Goal: Task Accomplishment & Management: Manage account settings

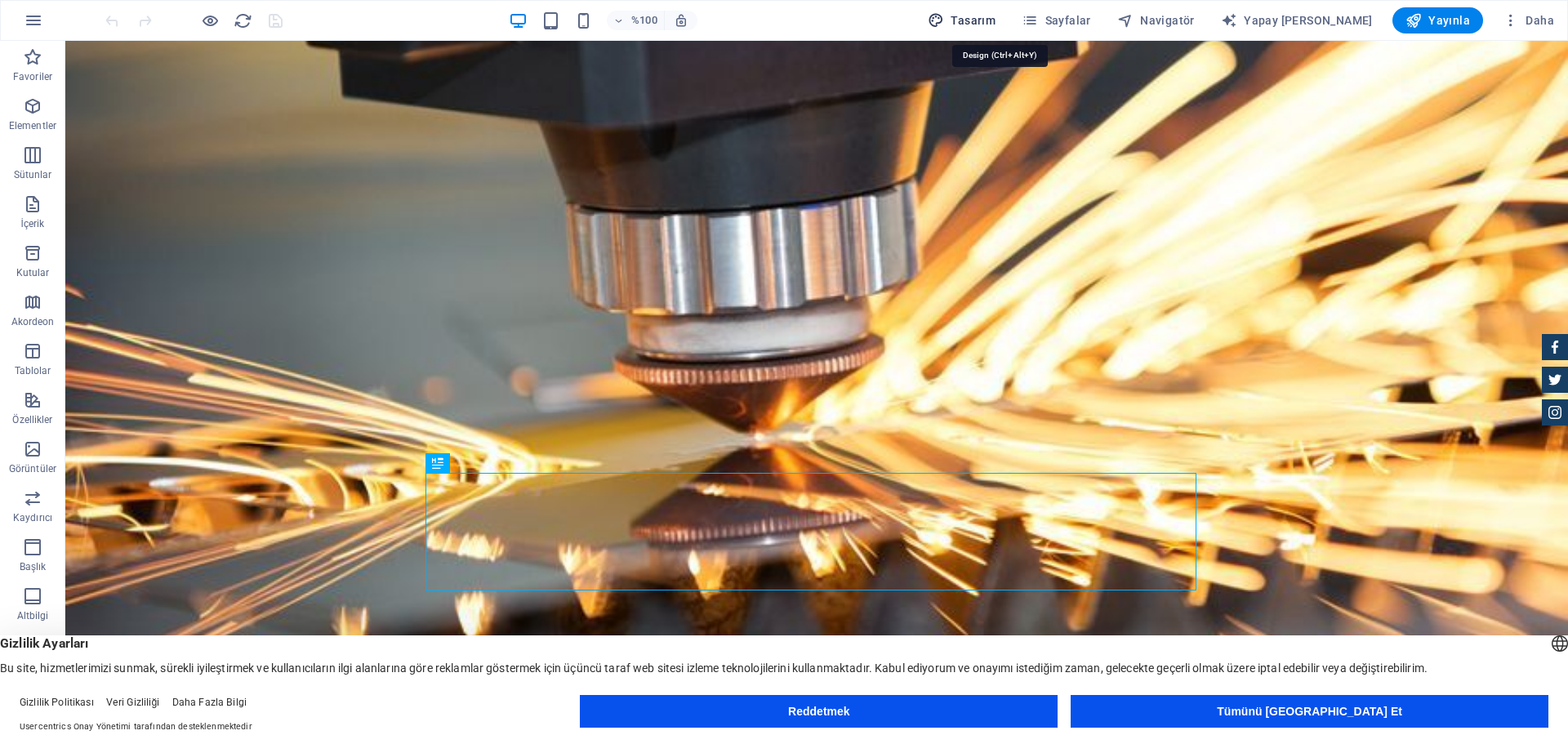
click at [995, 22] on font "Tasarım" at bounding box center [973, 20] width 45 height 13
select select "px"
select select "400"
select select "px"
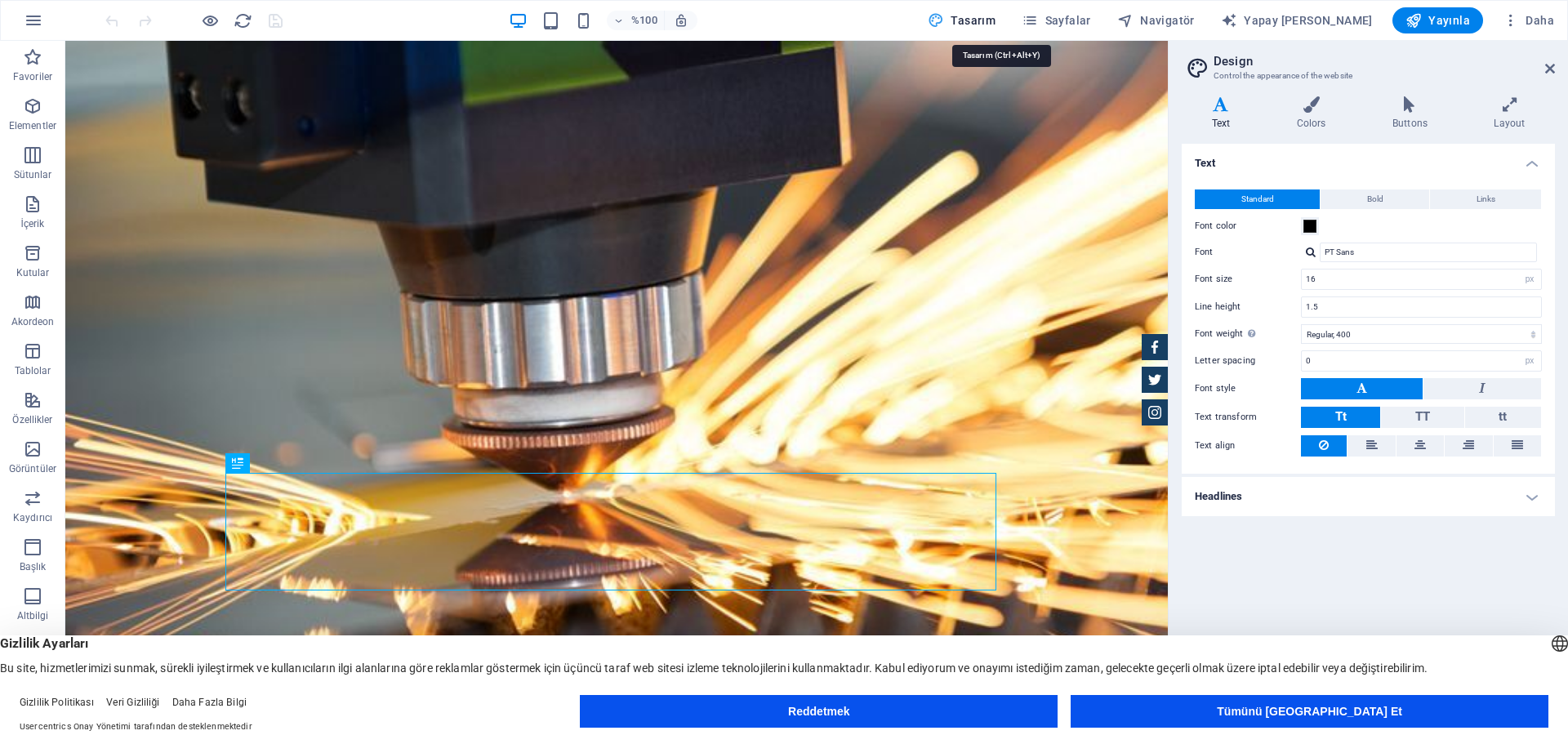
click at [995, 22] on font "Tasarım" at bounding box center [973, 20] width 45 height 13
click at [1091, 26] on font "Sayfalar" at bounding box center [1068, 20] width 46 height 13
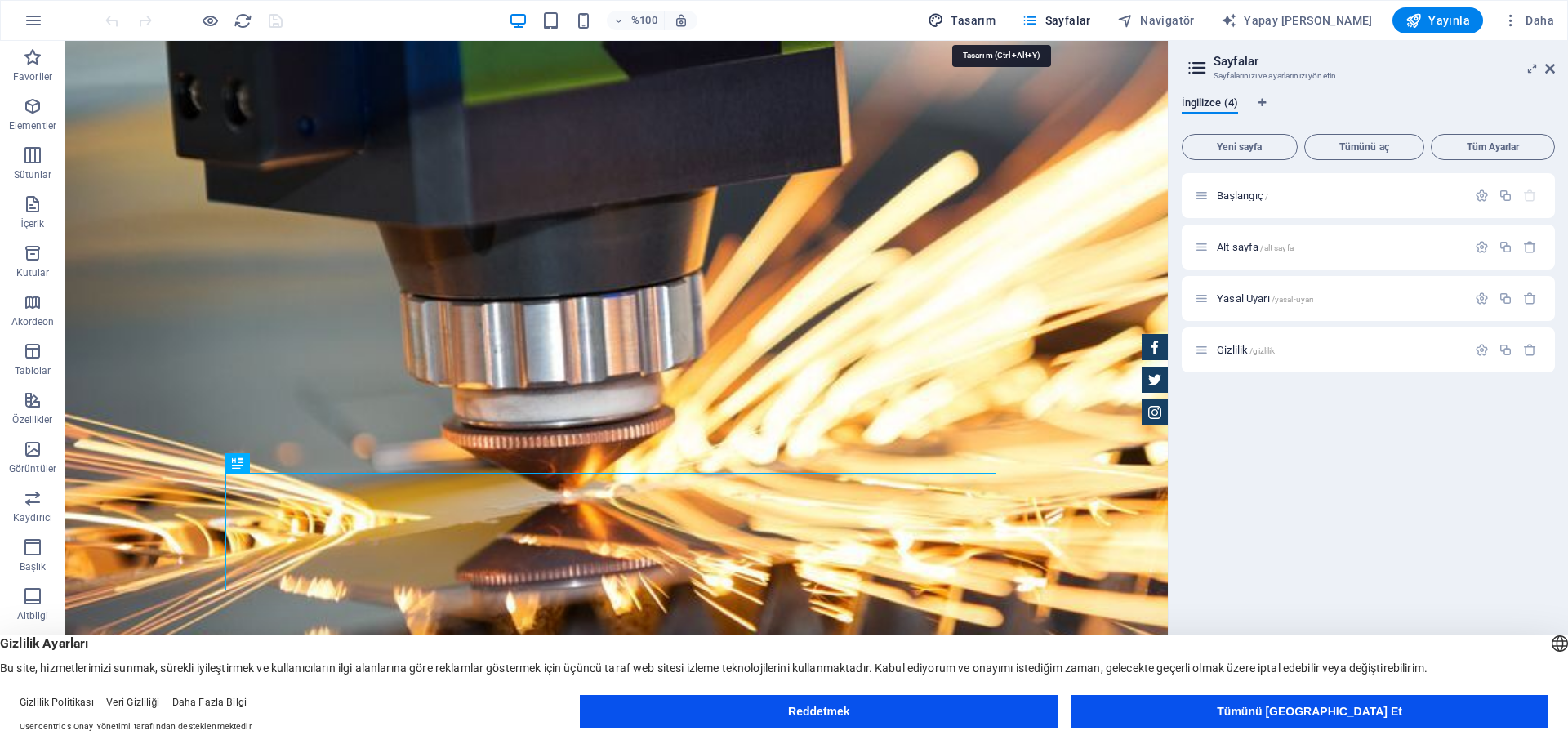
click at [995, 25] on font "Tasarım" at bounding box center [973, 20] width 45 height 13
select select "px"
select select "400"
select select "px"
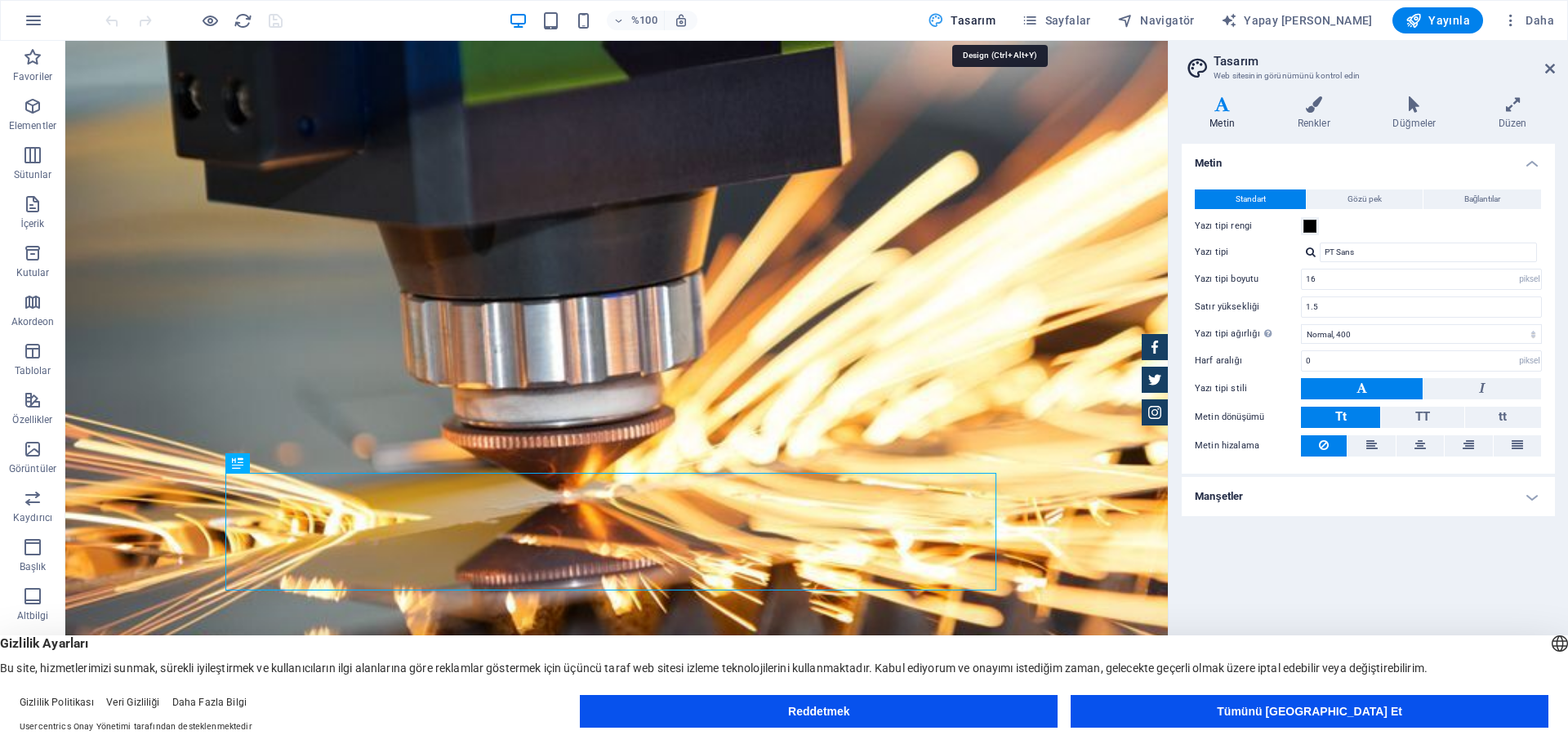
click at [995, 25] on font "Tasarım" at bounding box center [973, 20] width 45 height 13
click at [944, 24] on icon "button" at bounding box center [936, 20] width 17 height 17
click at [1510, 23] on icon "button" at bounding box center [1510, 20] width 17 height 17
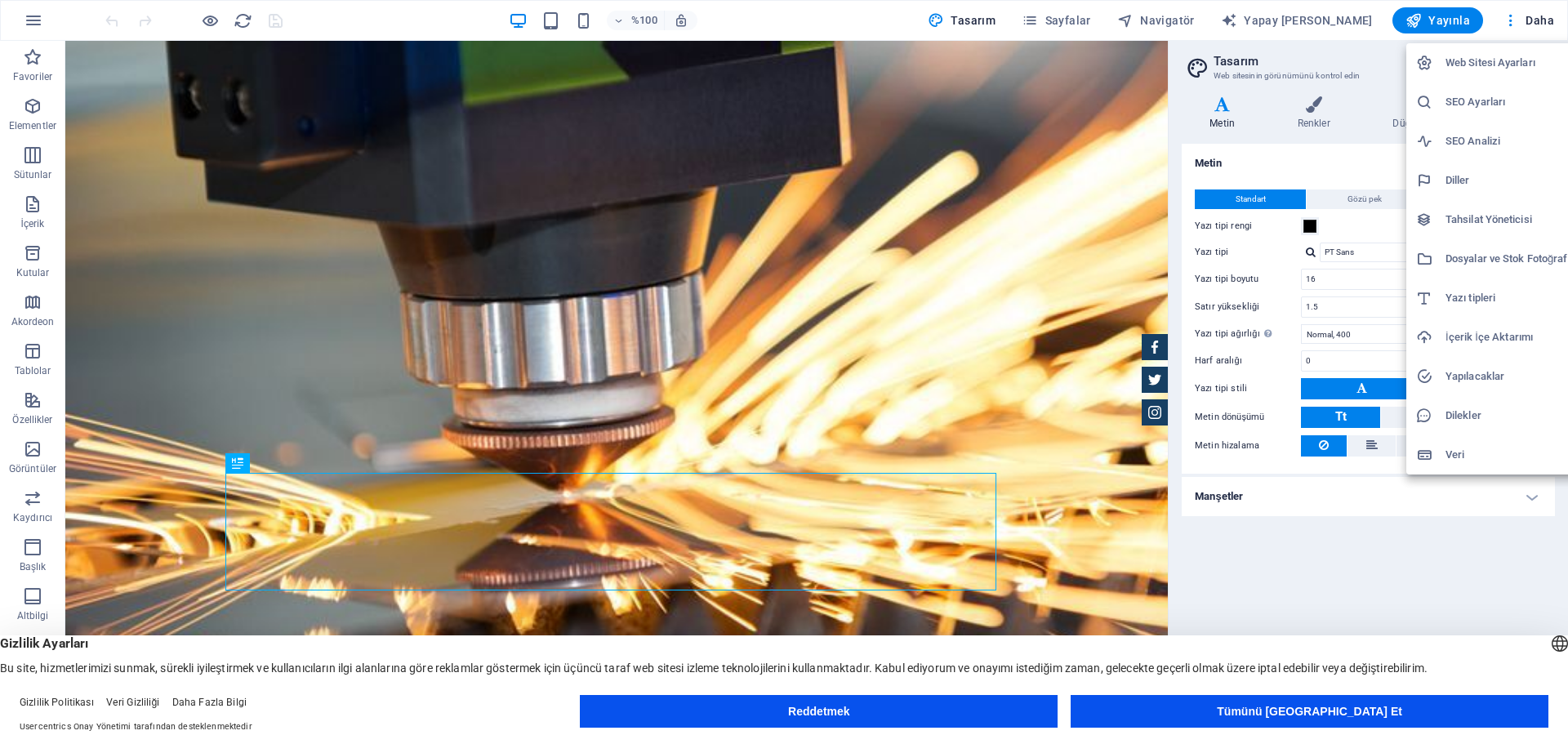
click at [366, 17] on div at bounding box center [784, 372] width 1568 height 744
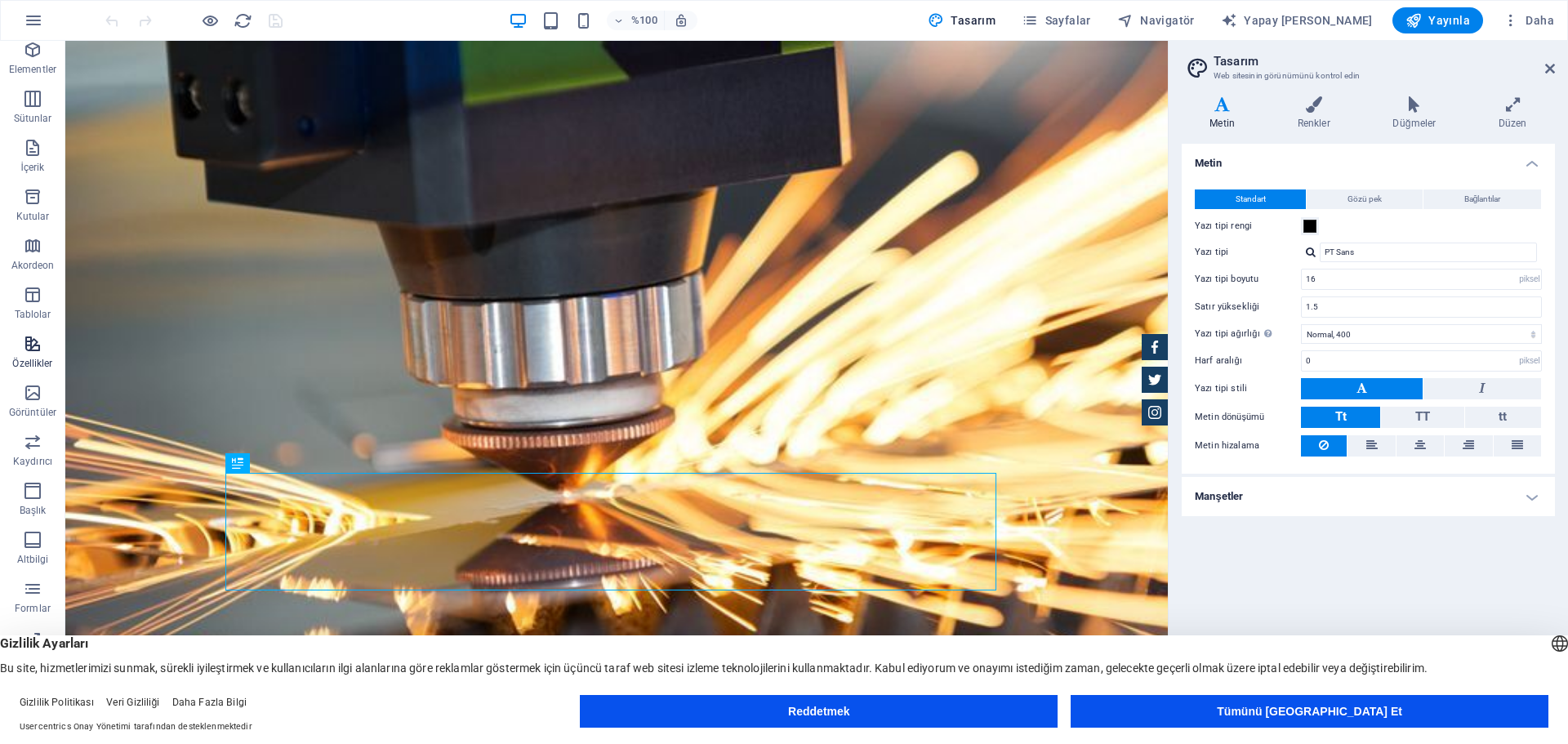
scroll to position [58, 0]
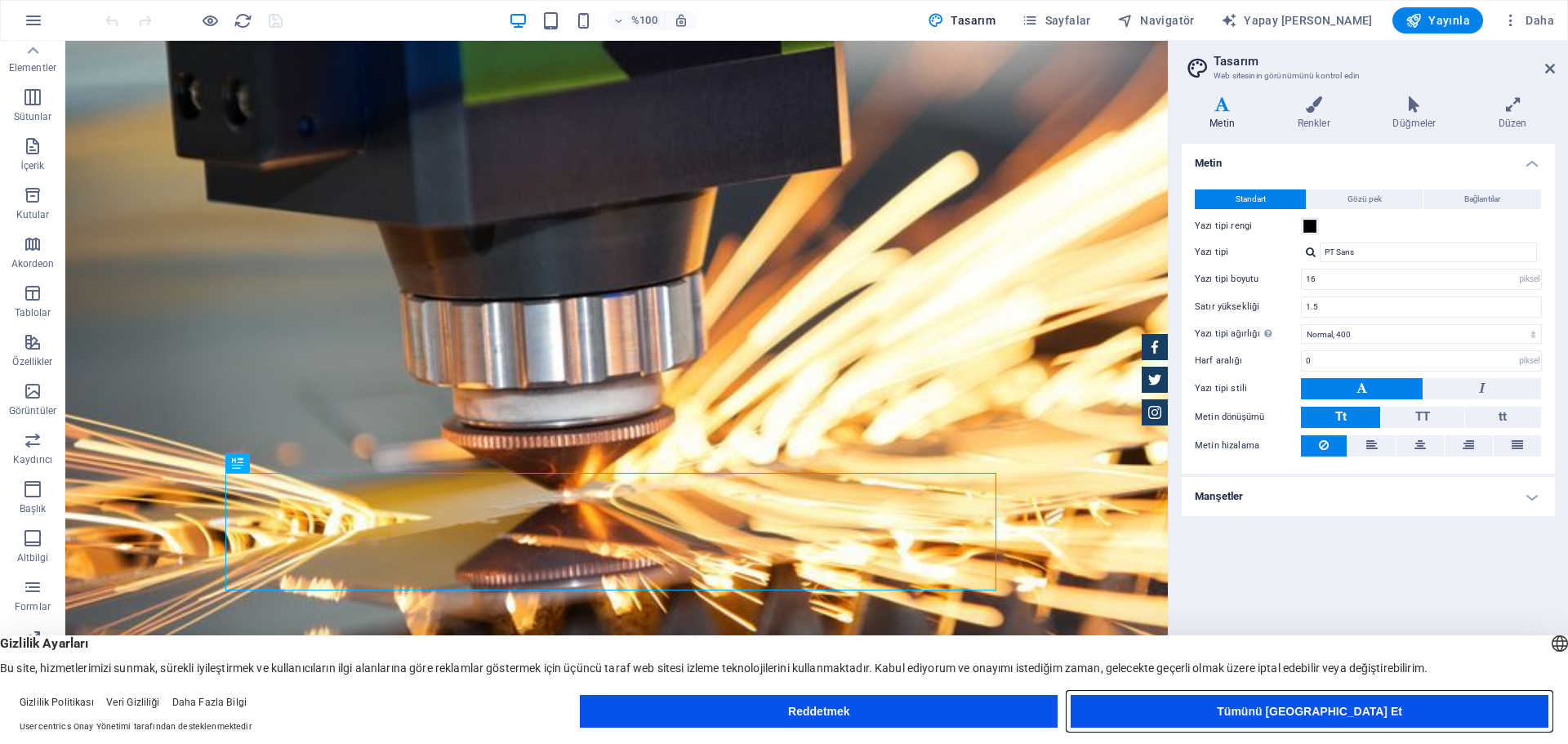
click at [1302, 716] on font "Tümünü Kabul Et" at bounding box center [1309, 711] width 185 height 13
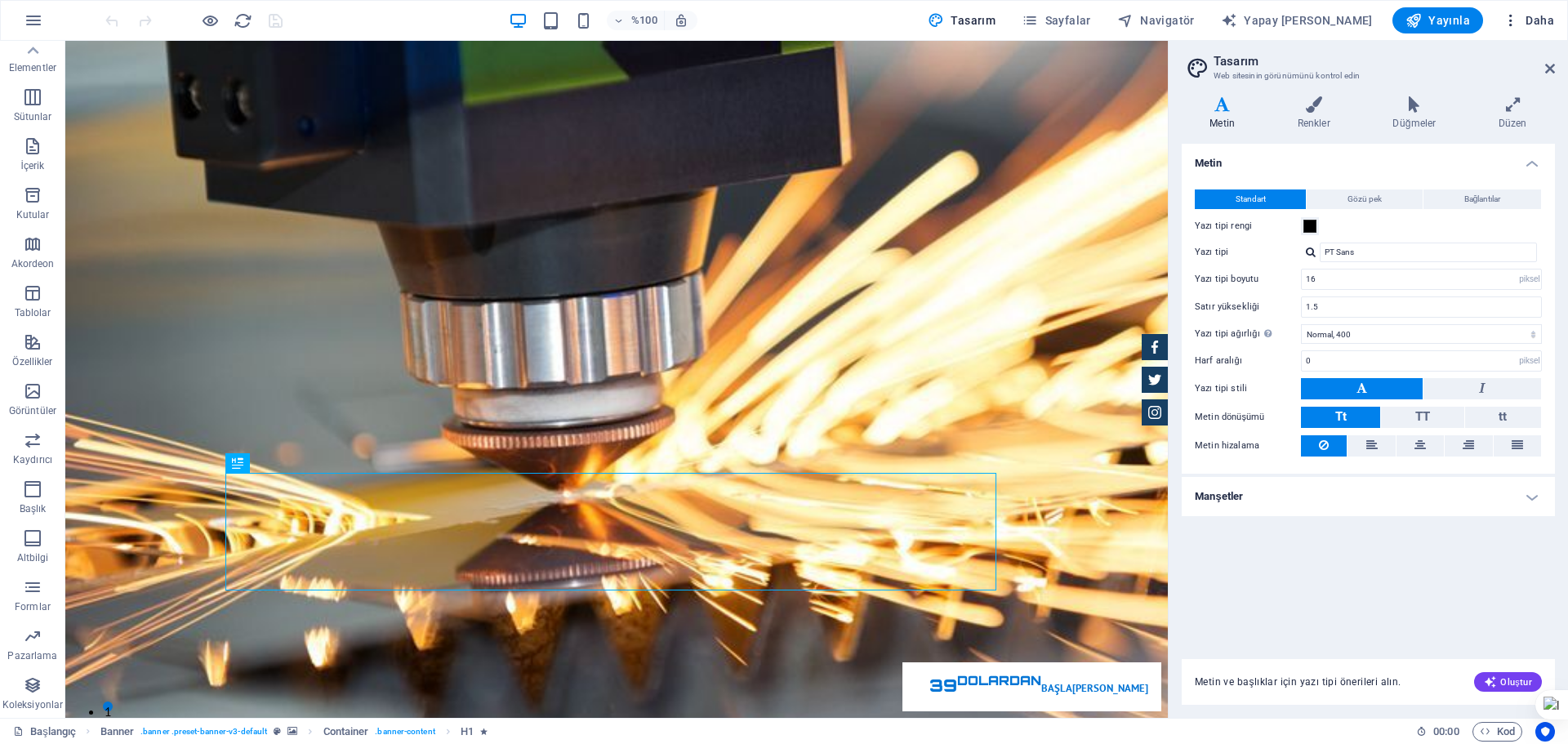
click at [1509, 25] on icon "button" at bounding box center [1510, 20] width 17 height 17
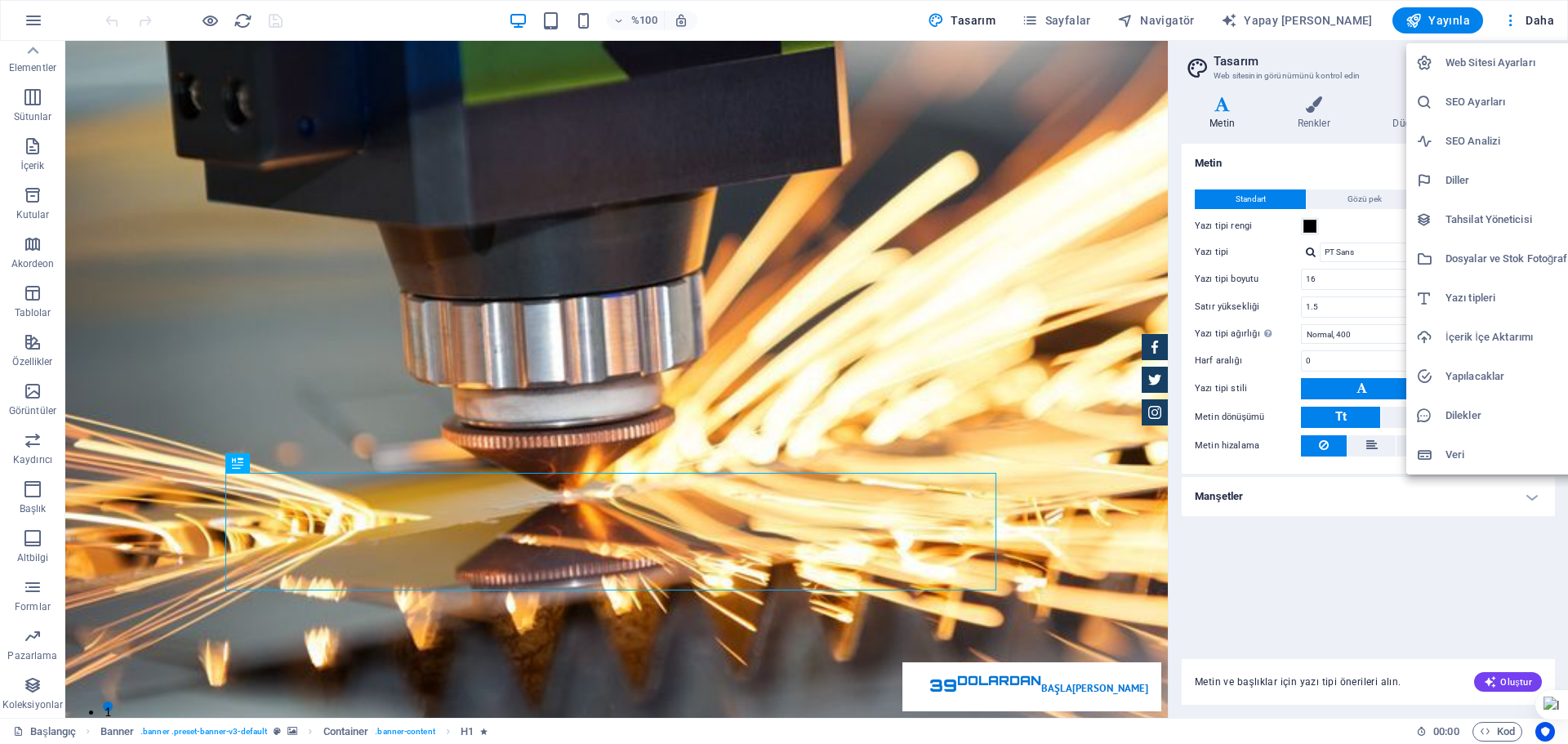
click at [1338, 17] on div at bounding box center [784, 372] width 1568 height 744
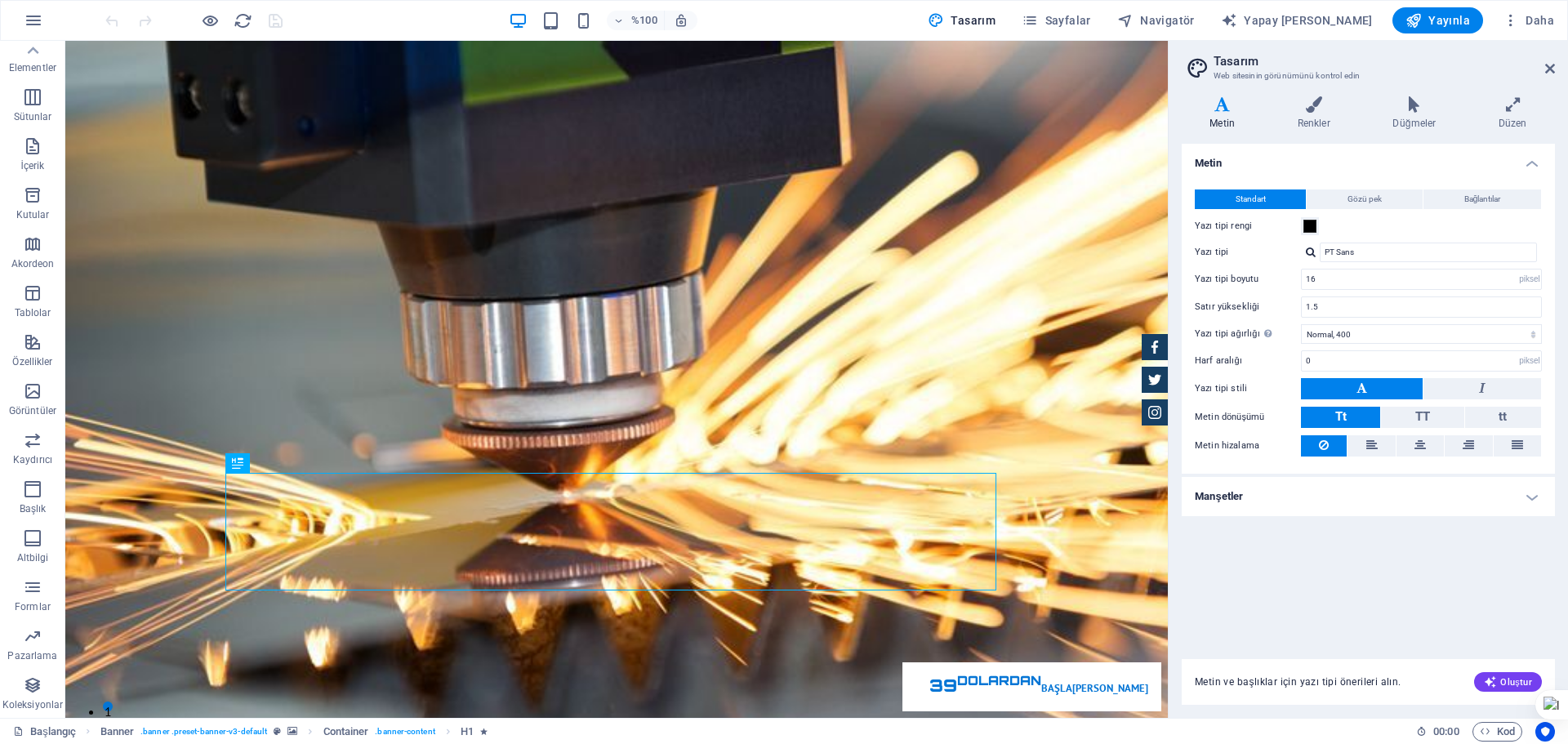
click at [1306, 16] on font "Yapay [PERSON_NAME]" at bounding box center [1307, 20] width 129 height 13
select select "English"
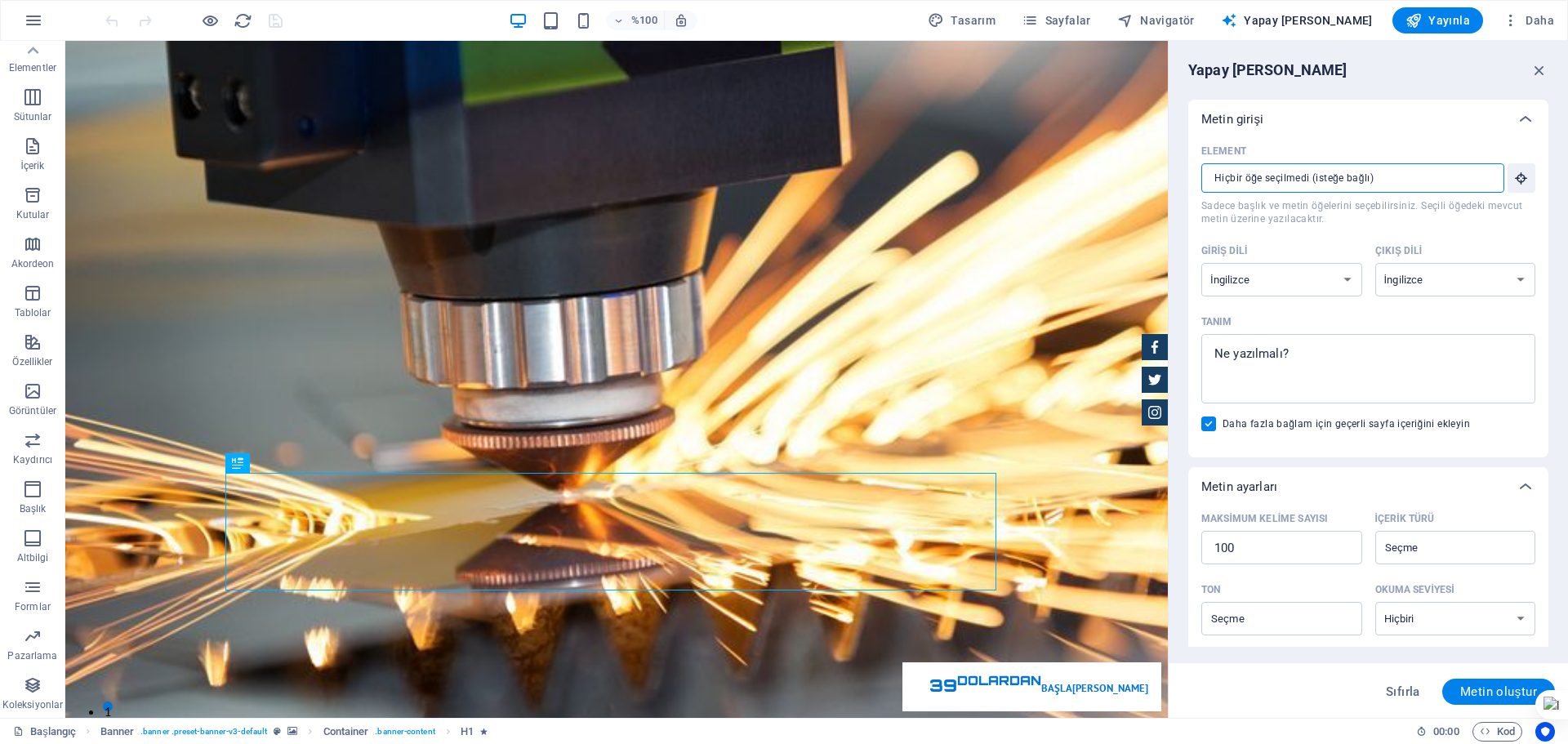
click at [1328, 174] on input "Element ​ Sadece başlık ve metin öğelerini seçebilirsiniz. Seçili öğedeki mevcu…" at bounding box center [1347, 178] width 292 height 29
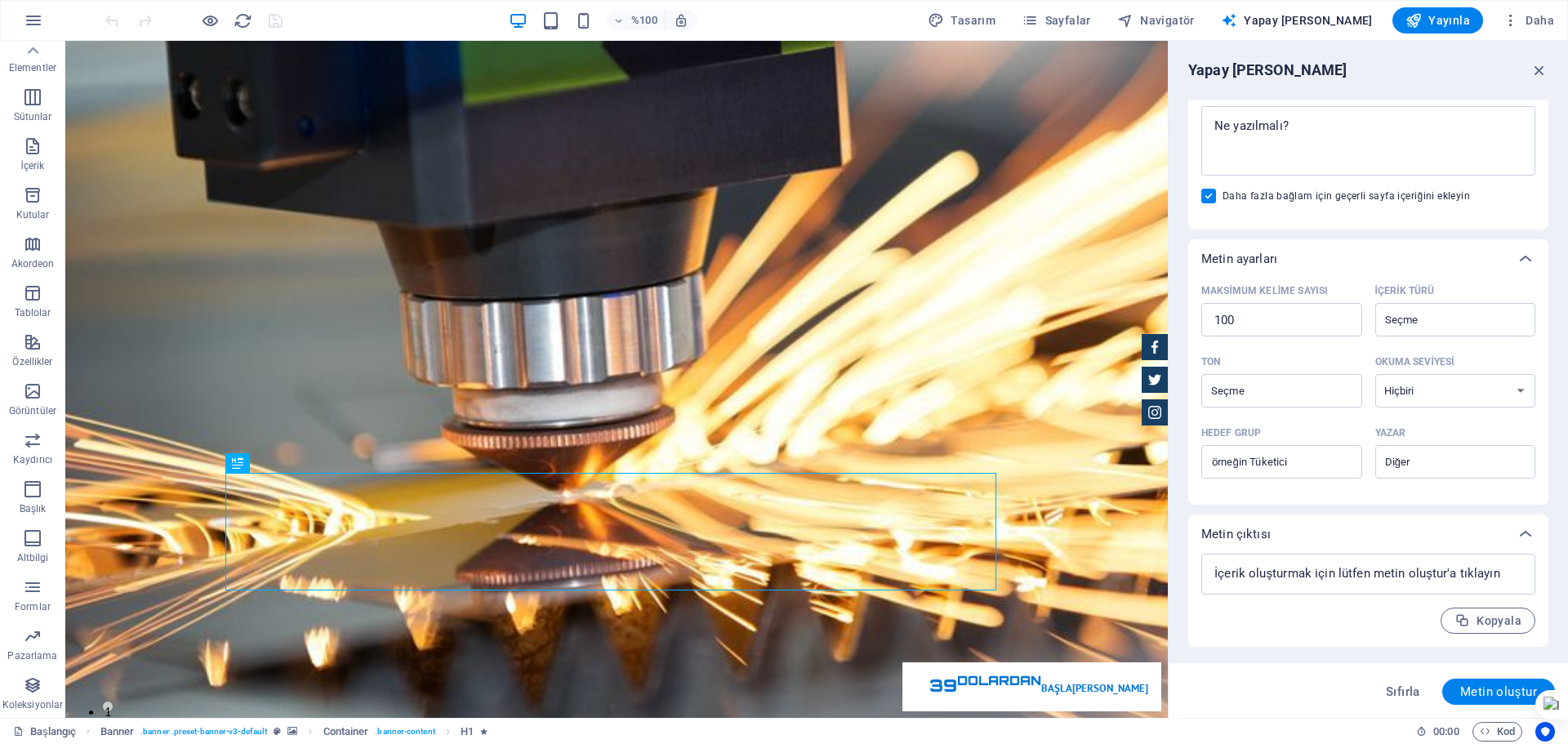
scroll to position [0, 0]
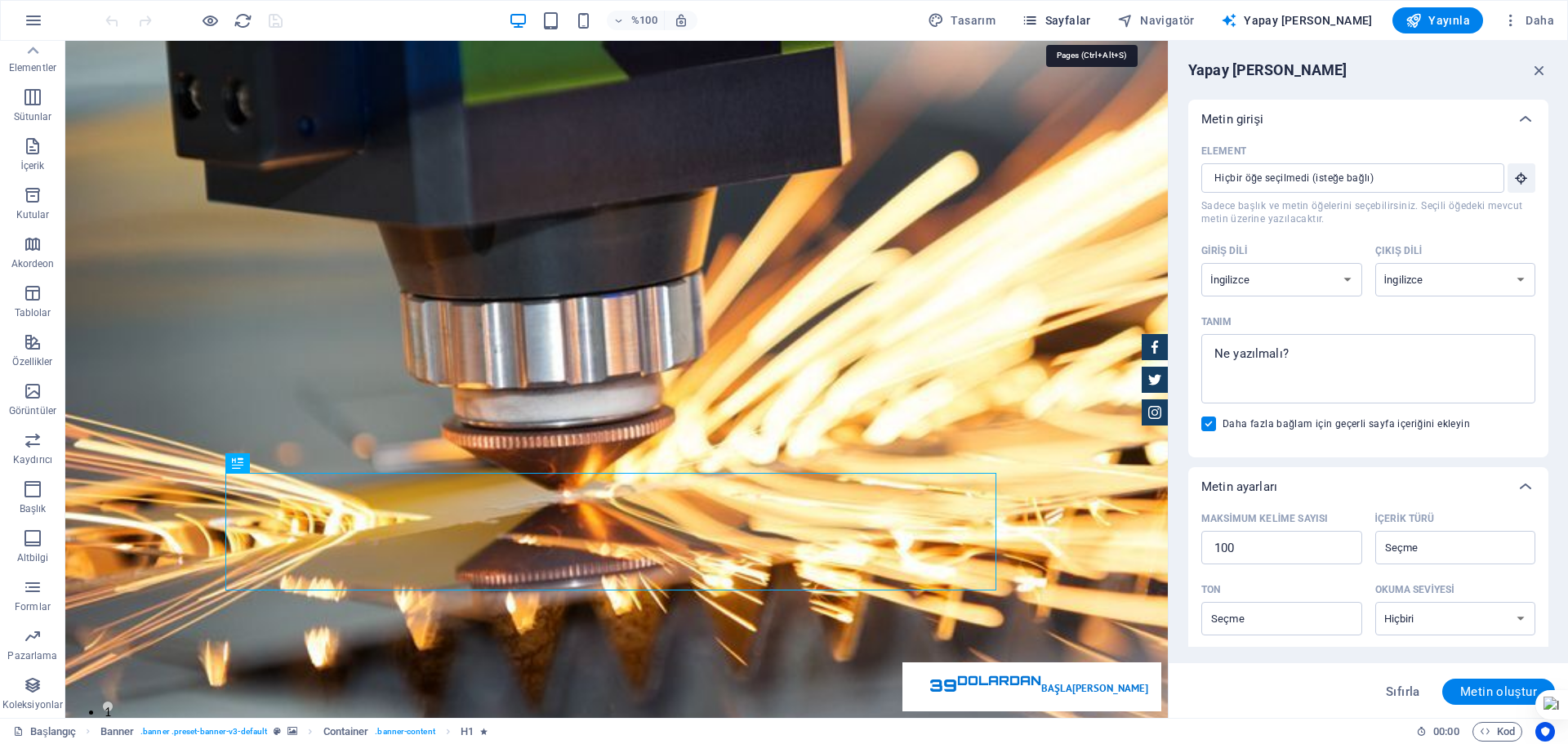
click at [1088, 19] on font "Sayfalar" at bounding box center [1068, 20] width 46 height 13
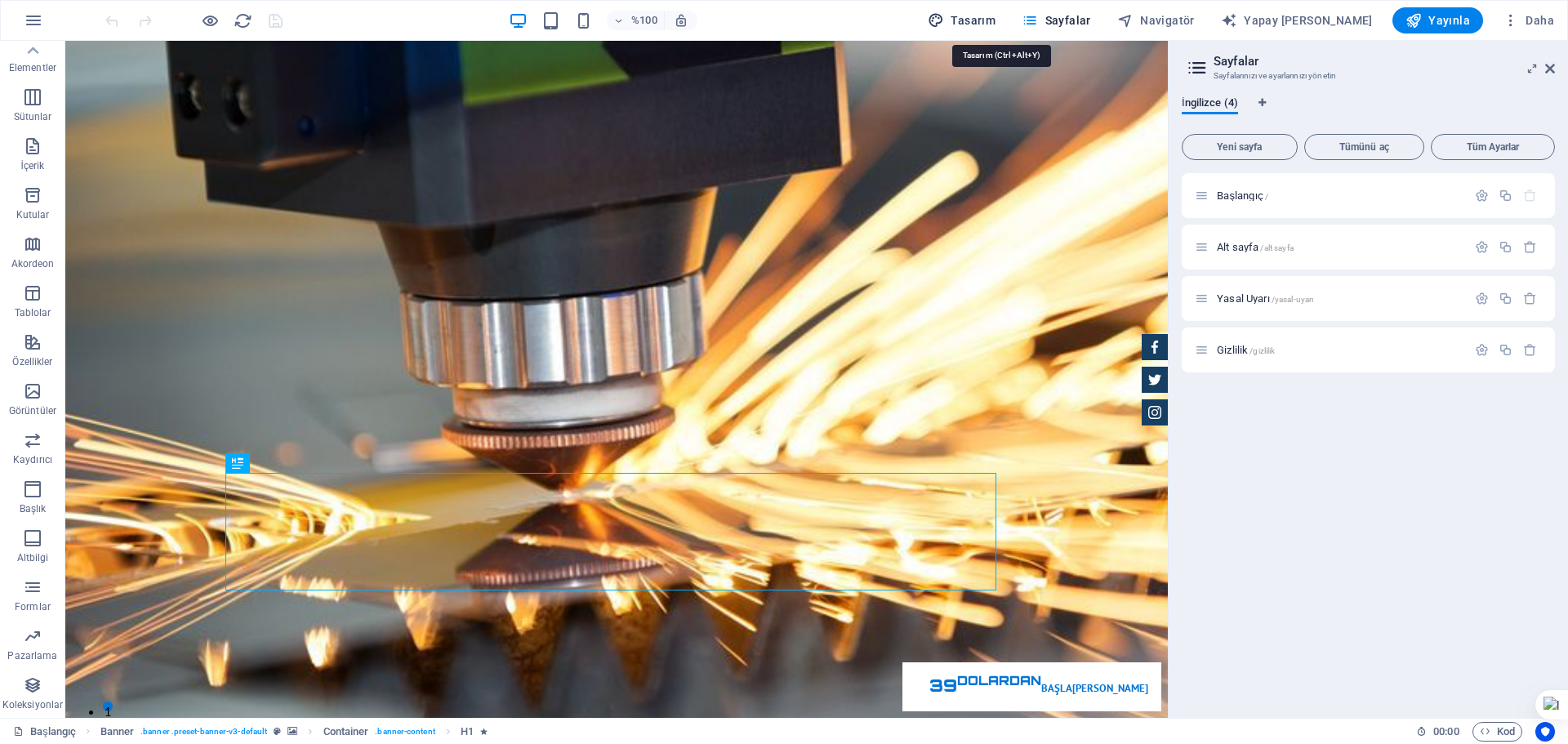
click at [995, 21] on font "Tasarım" at bounding box center [973, 20] width 45 height 13
select select "px"
select select "400"
select select "px"
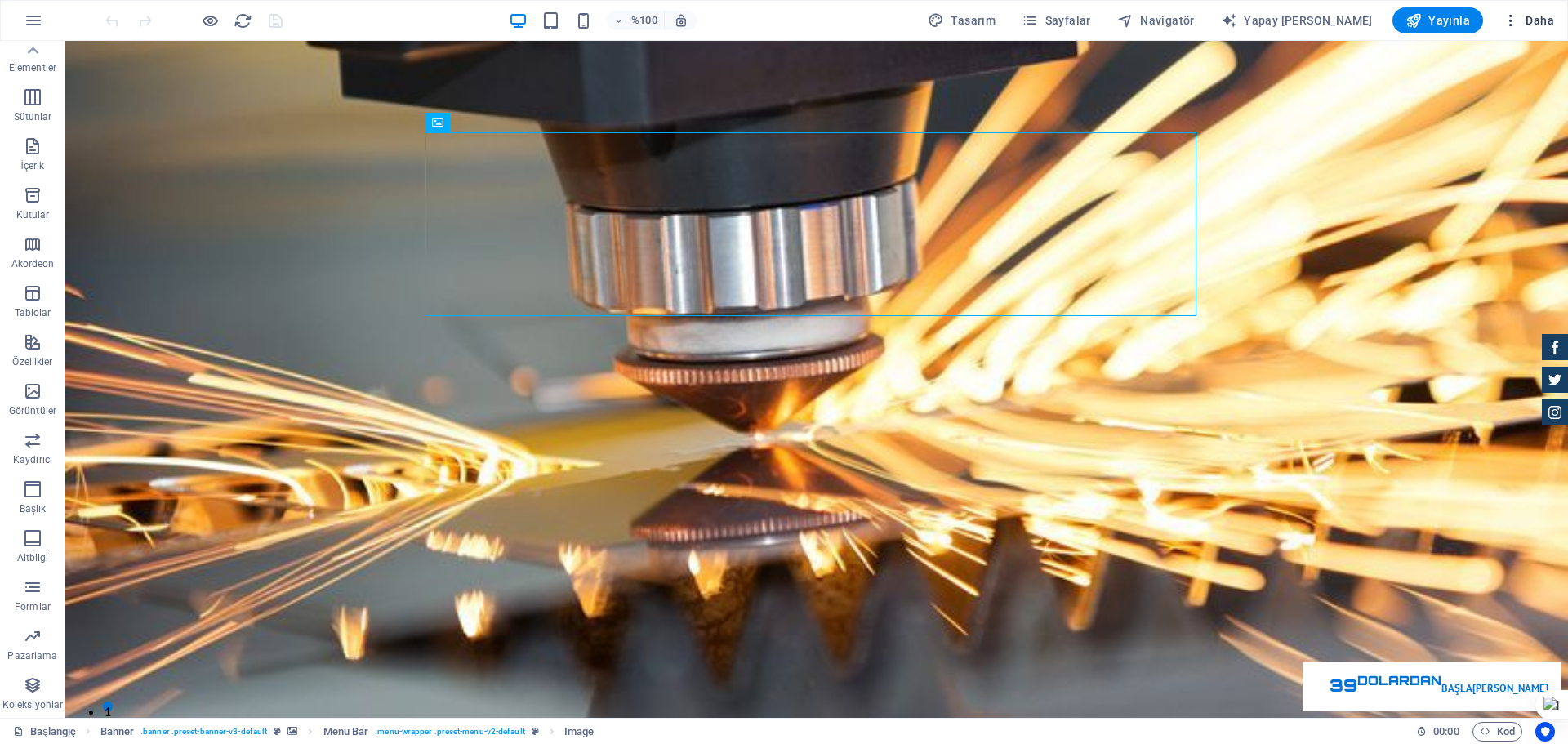
click at [1509, 18] on icon "button" at bounding box center [1510, 20] width 17 height 17
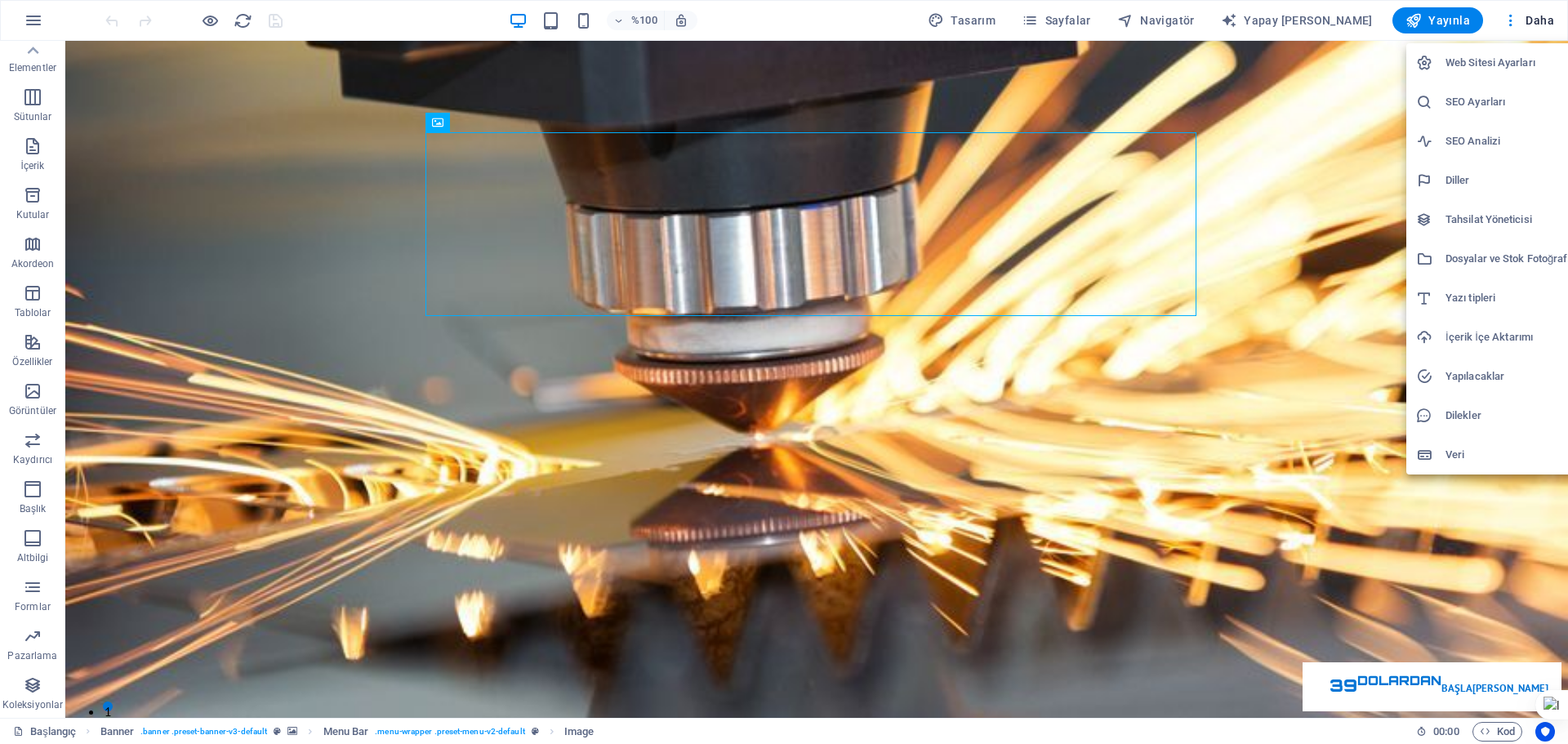
click at [1507, 58] on font "Web Sitesi Ayarları" at bounding box center [1490, 61] width 90 height 12
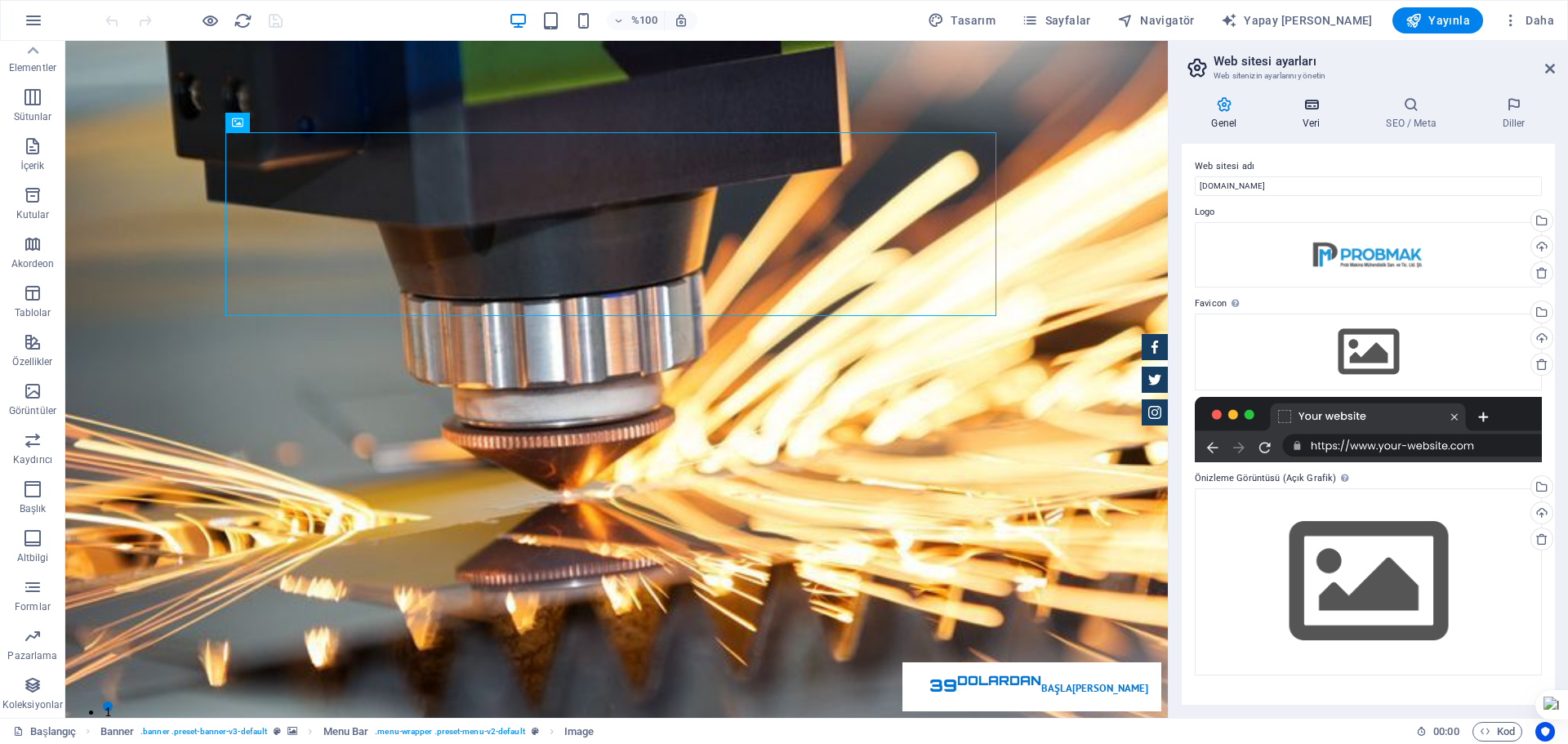
click at [1311, 122] on font "Veri" at bounding box center [1311, 123] width 18 height 11
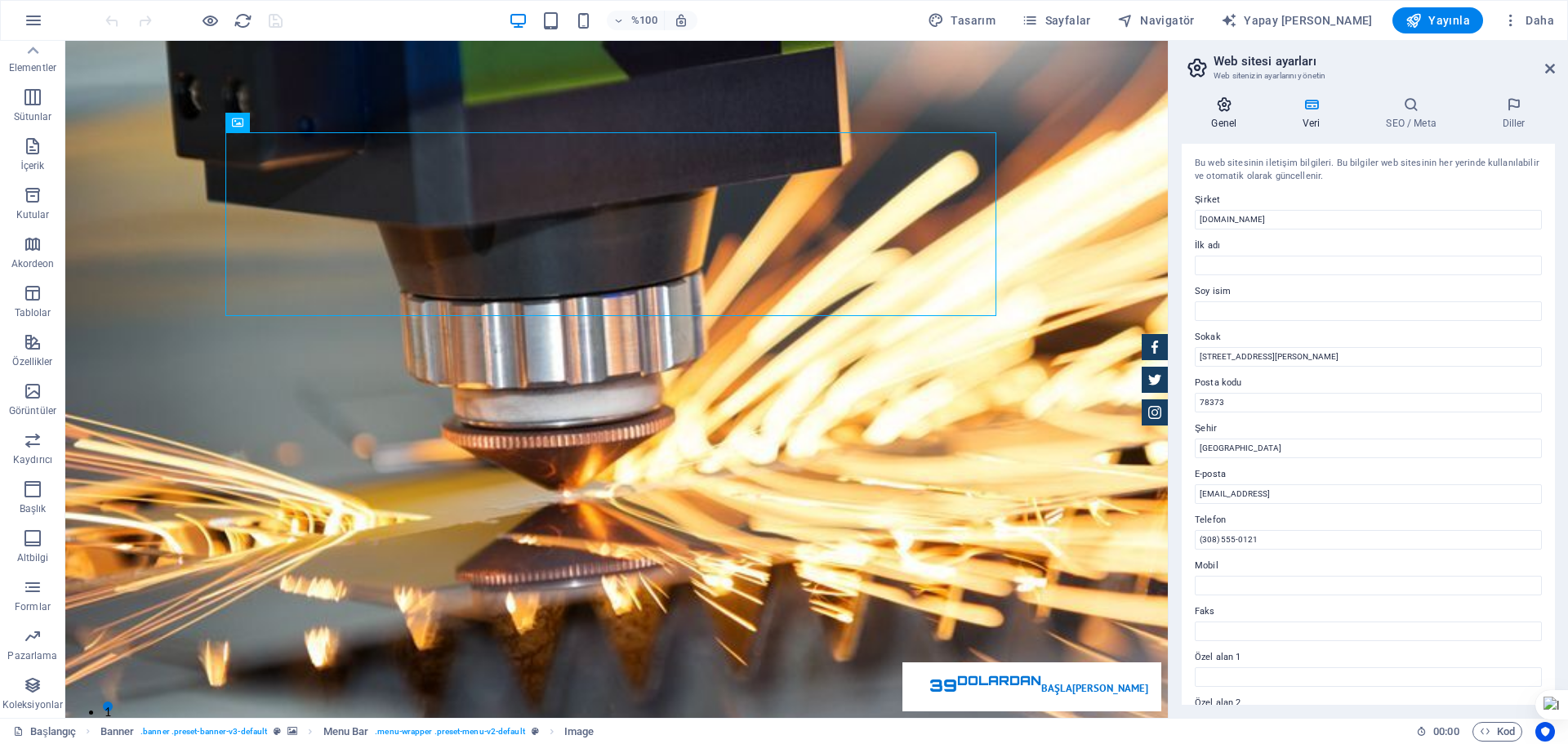
click at [1229, 120] on font "Genel" at bounding box center [1224, 123] width 26 height 11
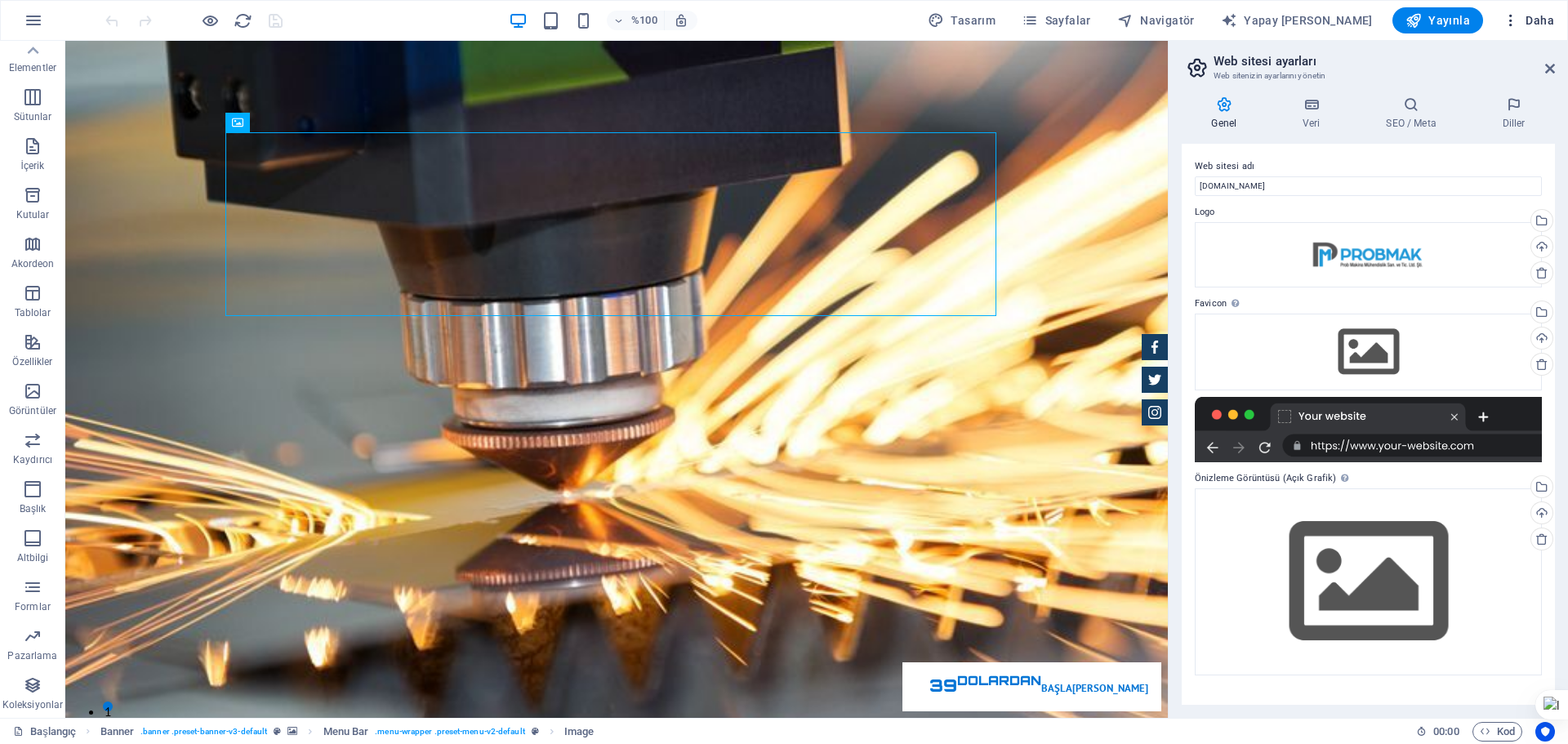
click at [1539, 20] on font "Daha" at bounding box center [1539, 20] width 28 height 13
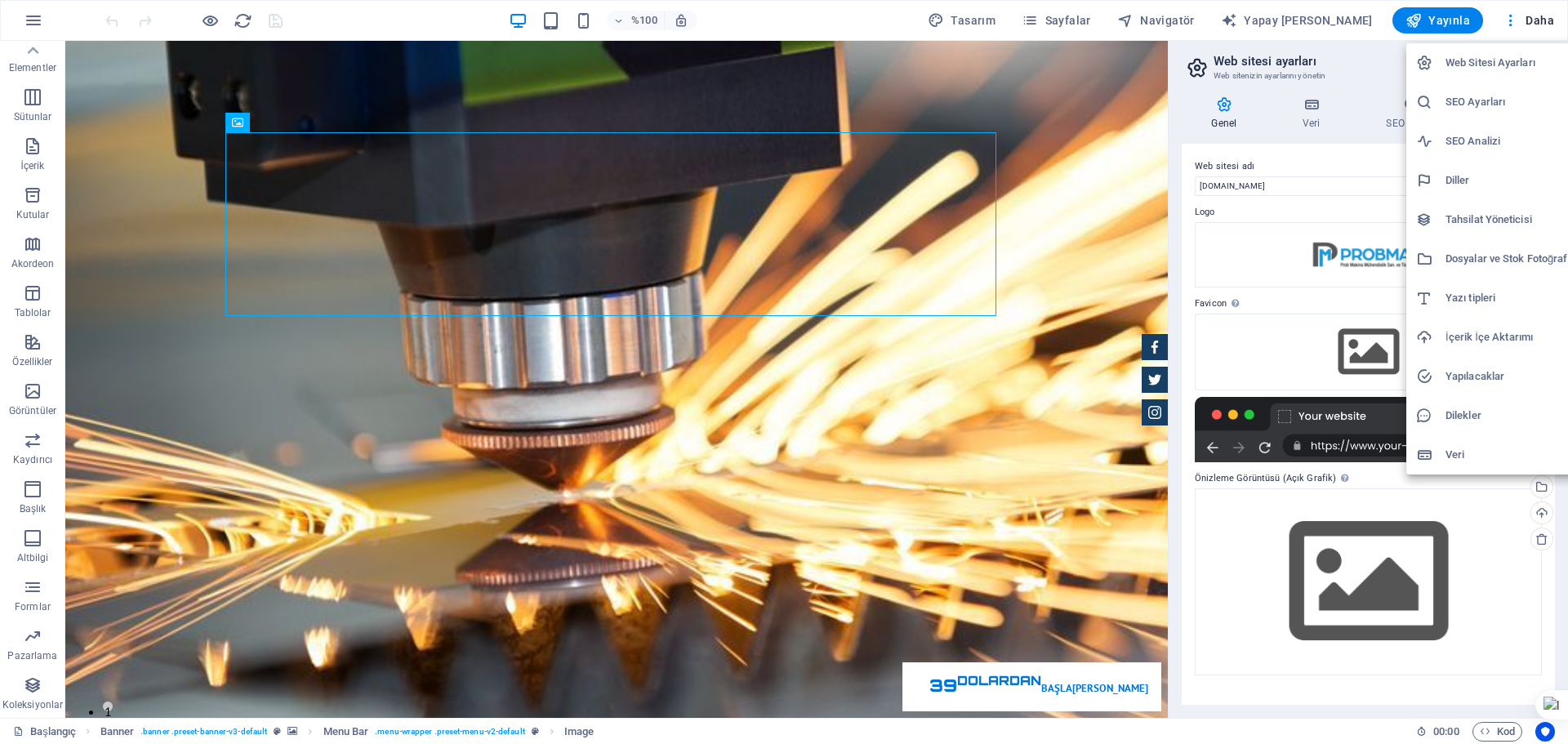
click at [1507, 22] on div at bounding box center [784, 372] width 1568 height 744
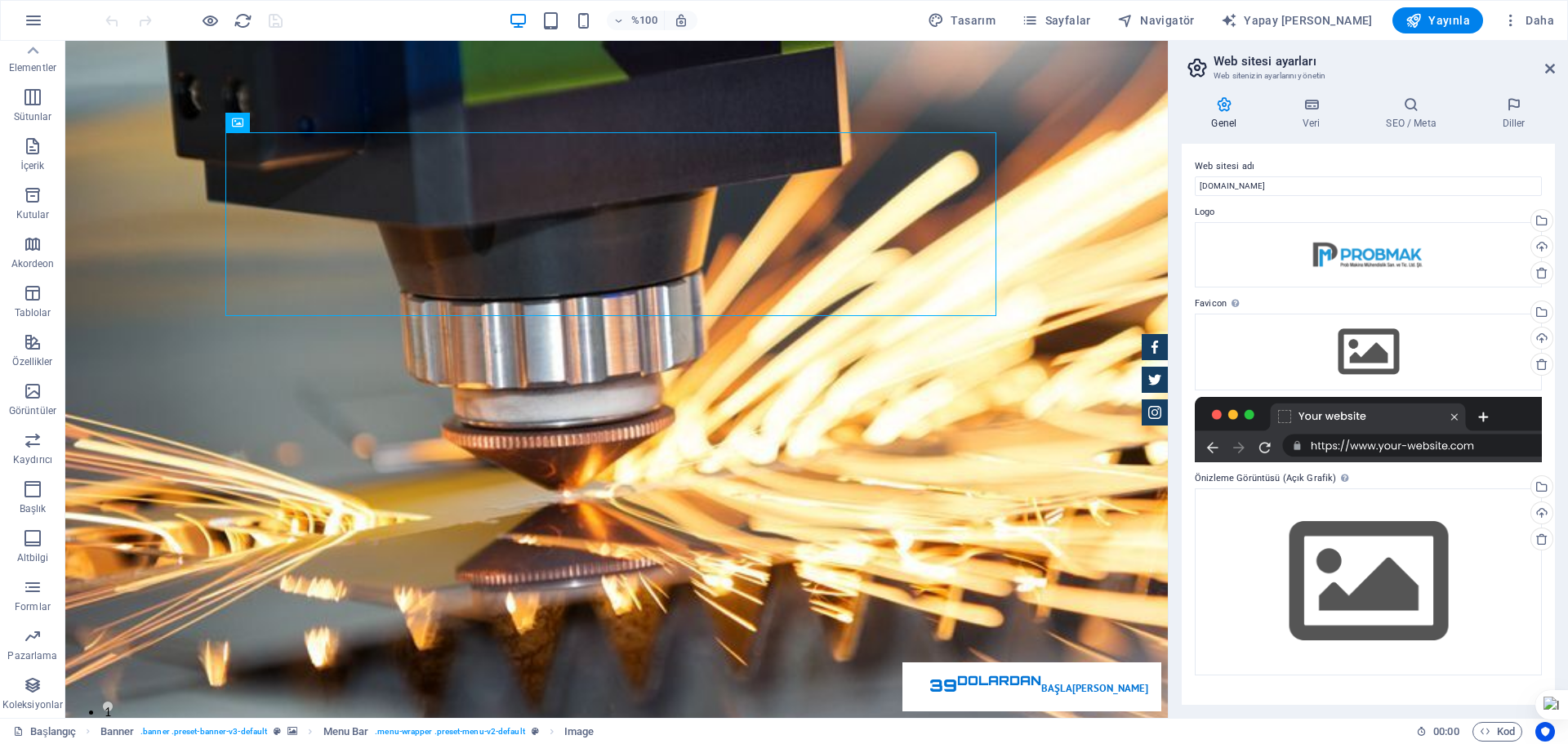
click at [1511, 23] on icon "button" at bounding box center [1510, 20] width 17 height 17
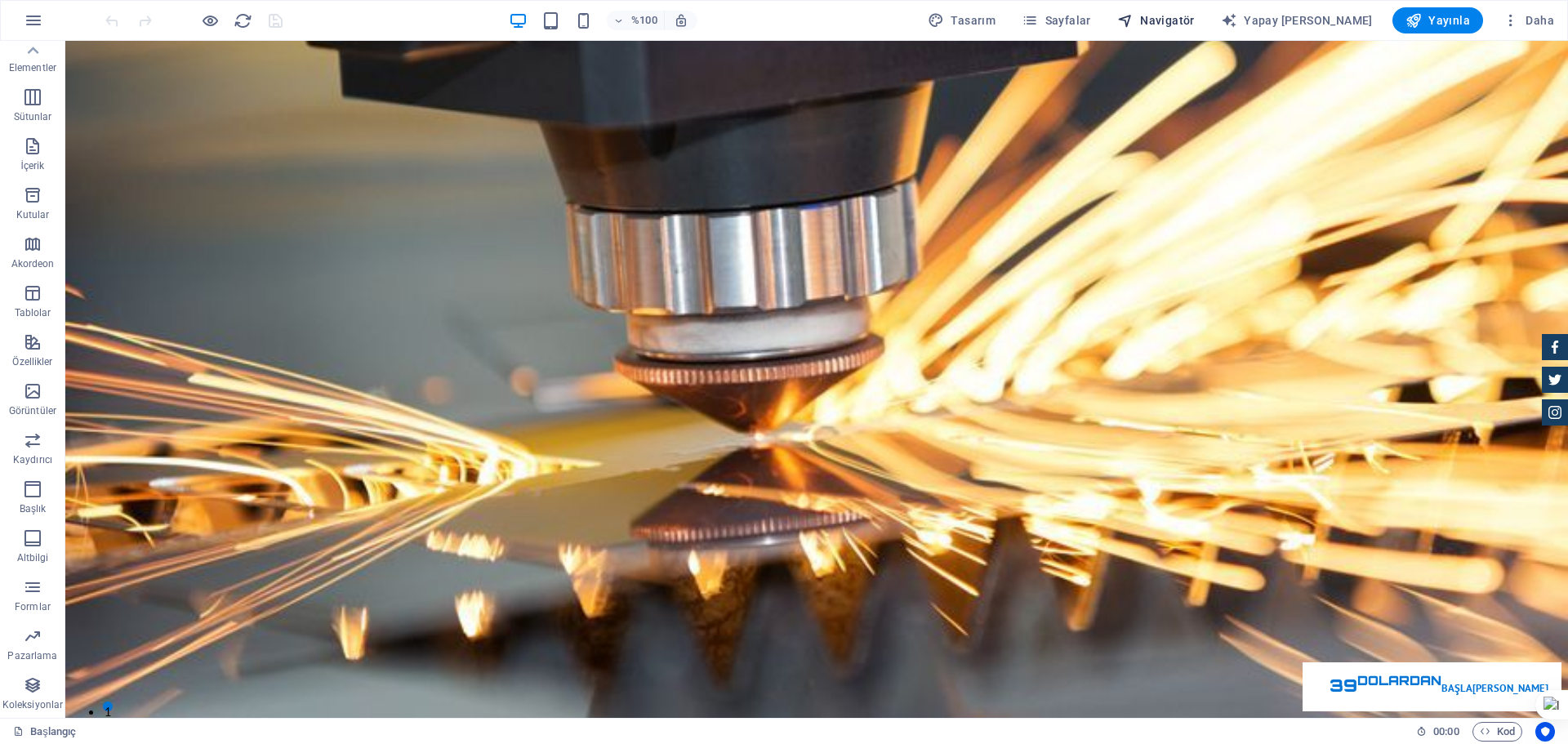
click at [1195, 14] on font "Navigatör" at bounding box center [1167, 20] width 55 height 13
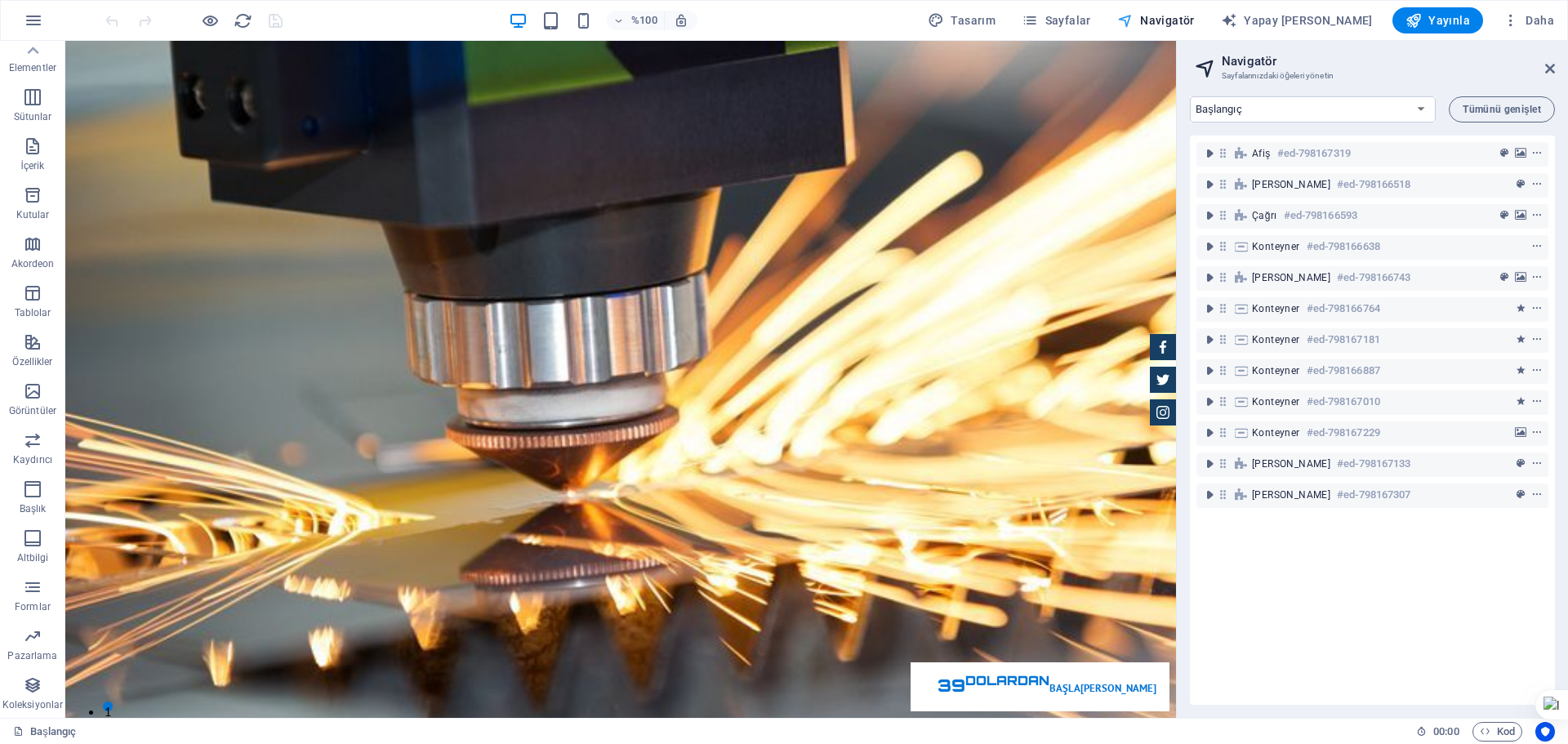
click at [1188, 19] on font "Navigatör" at bounding box center [1167, 20] width 55 height 13
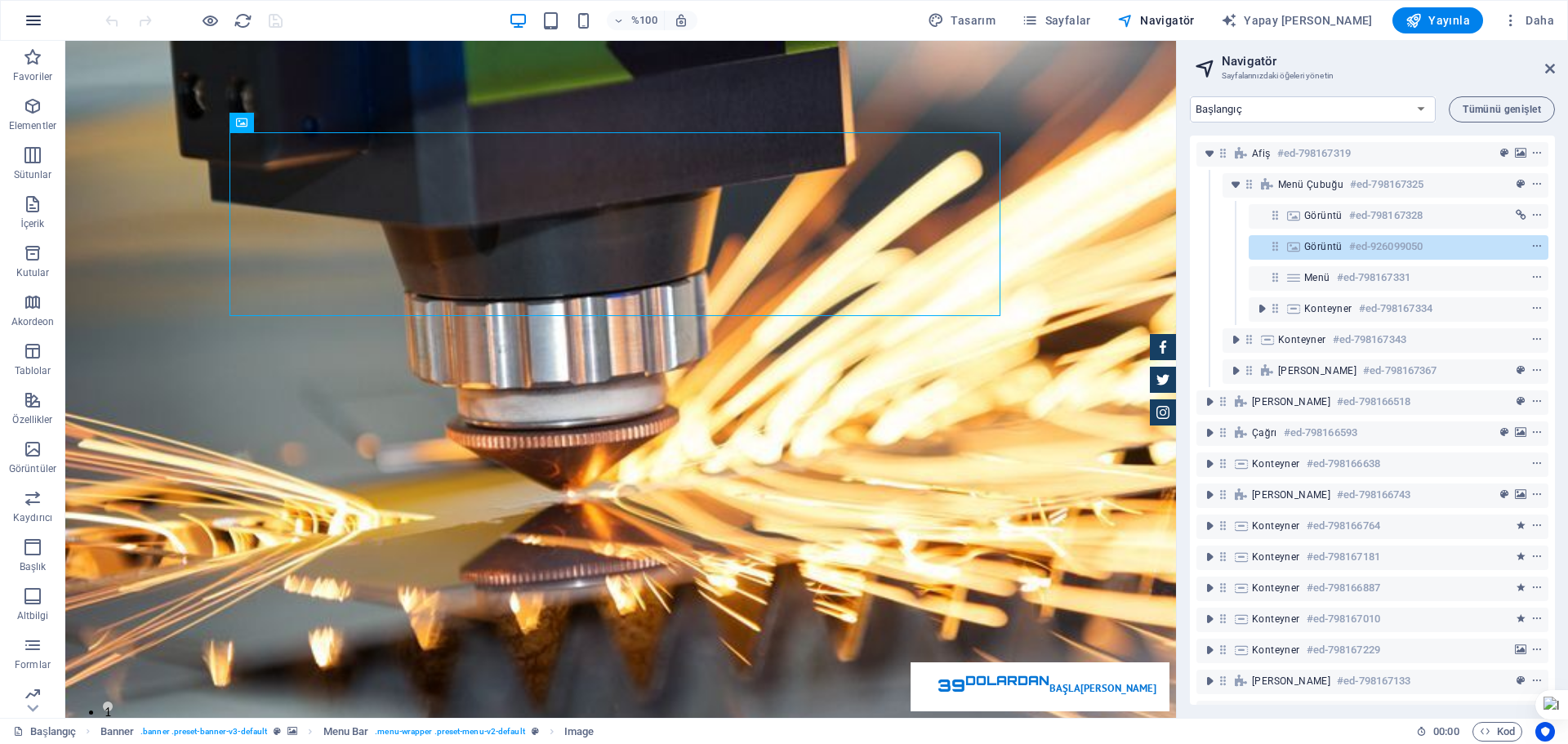
click at [32, 19] on icon "button" at bounding box center [33, 20] width 19 height 19
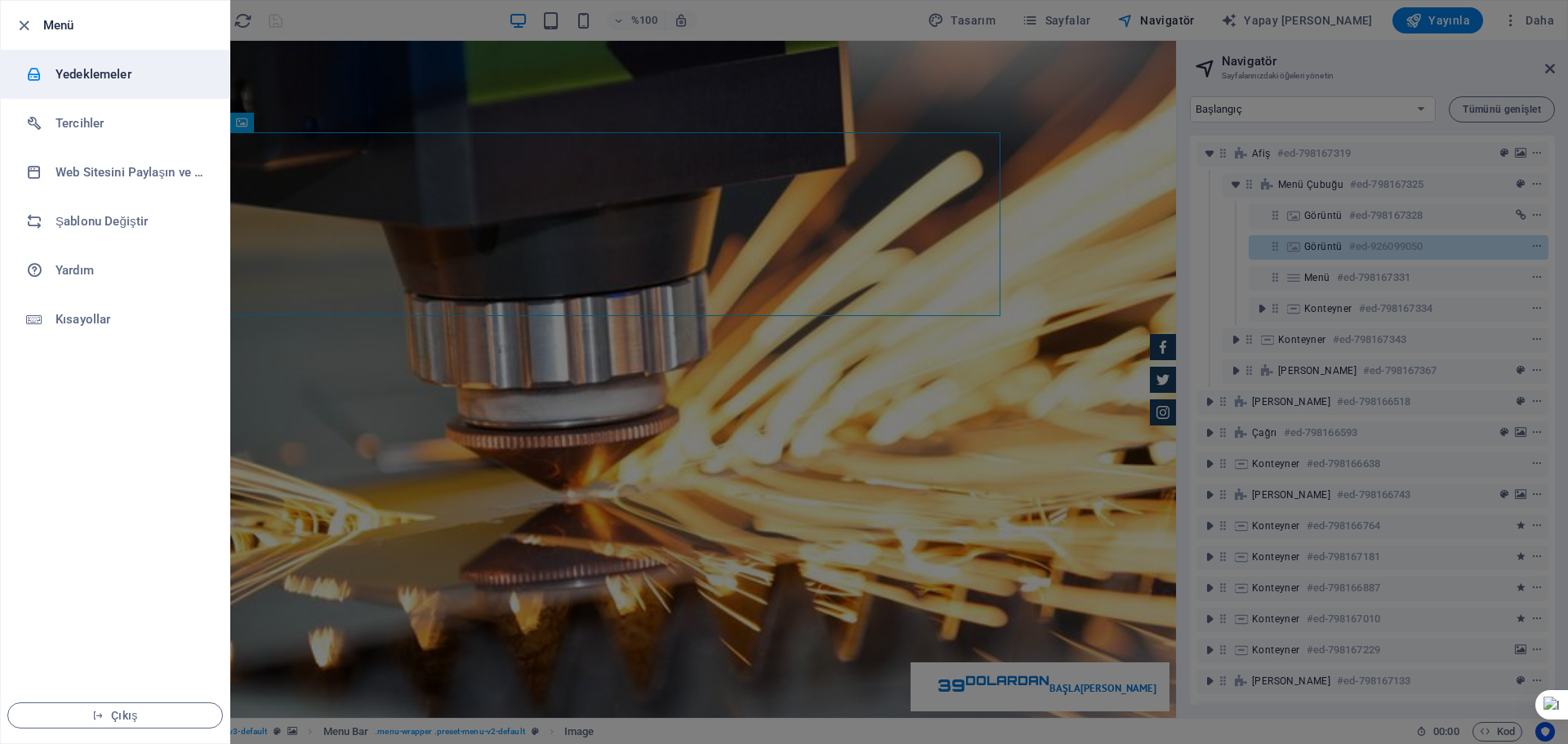
click at [61, 72] on font "Yedeklemeler" at bounding box center [94, 74] width 76 height 15
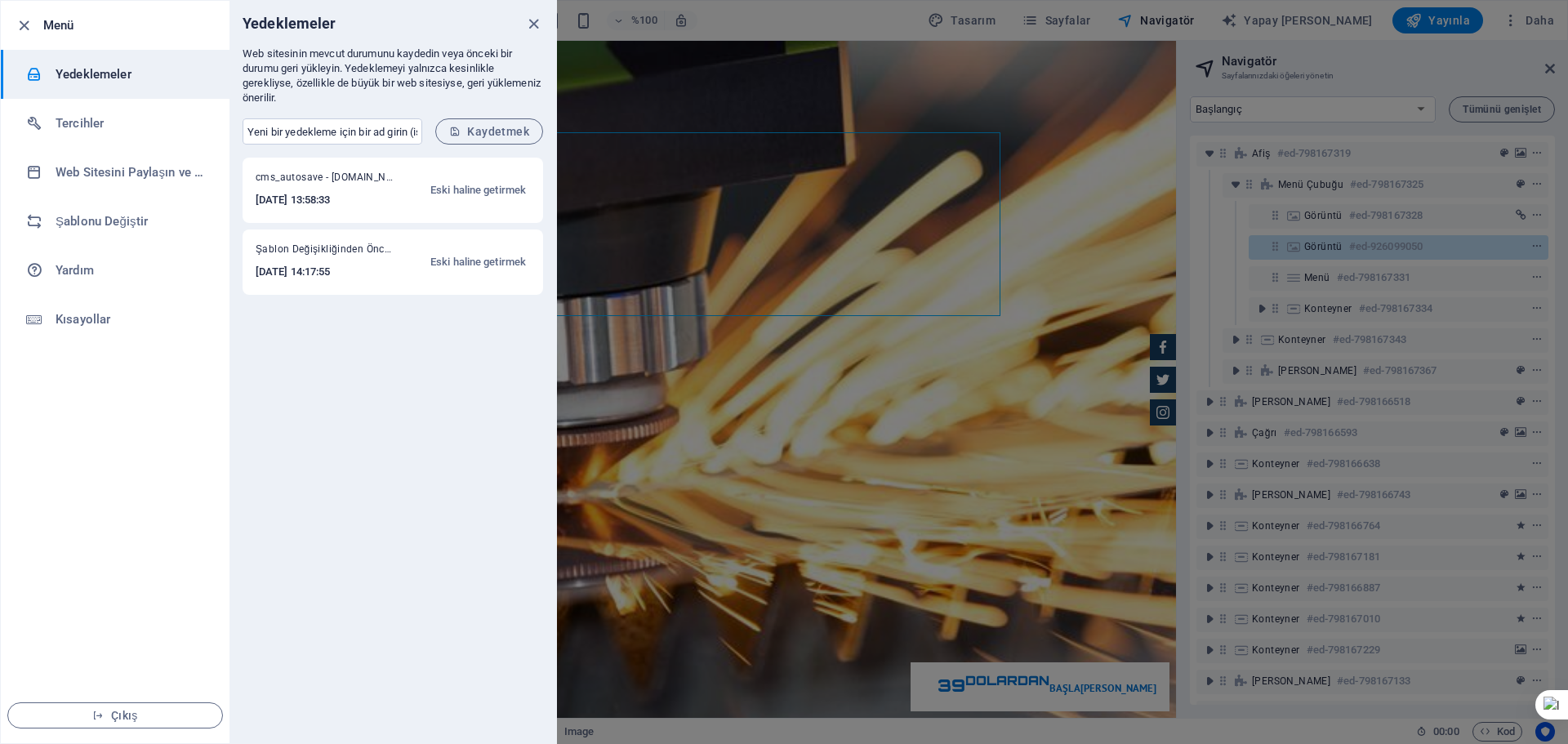
click at [394, 183] on div "cms_autosave - probmak.com 2025-09-11 13:58:33 Eski haline getirmek" at bounding box center [392, 190] width 300 height 65
click at [475, 188] on font "Eski haline getirmek" at bounding box center [478, 189] width 95 height 12
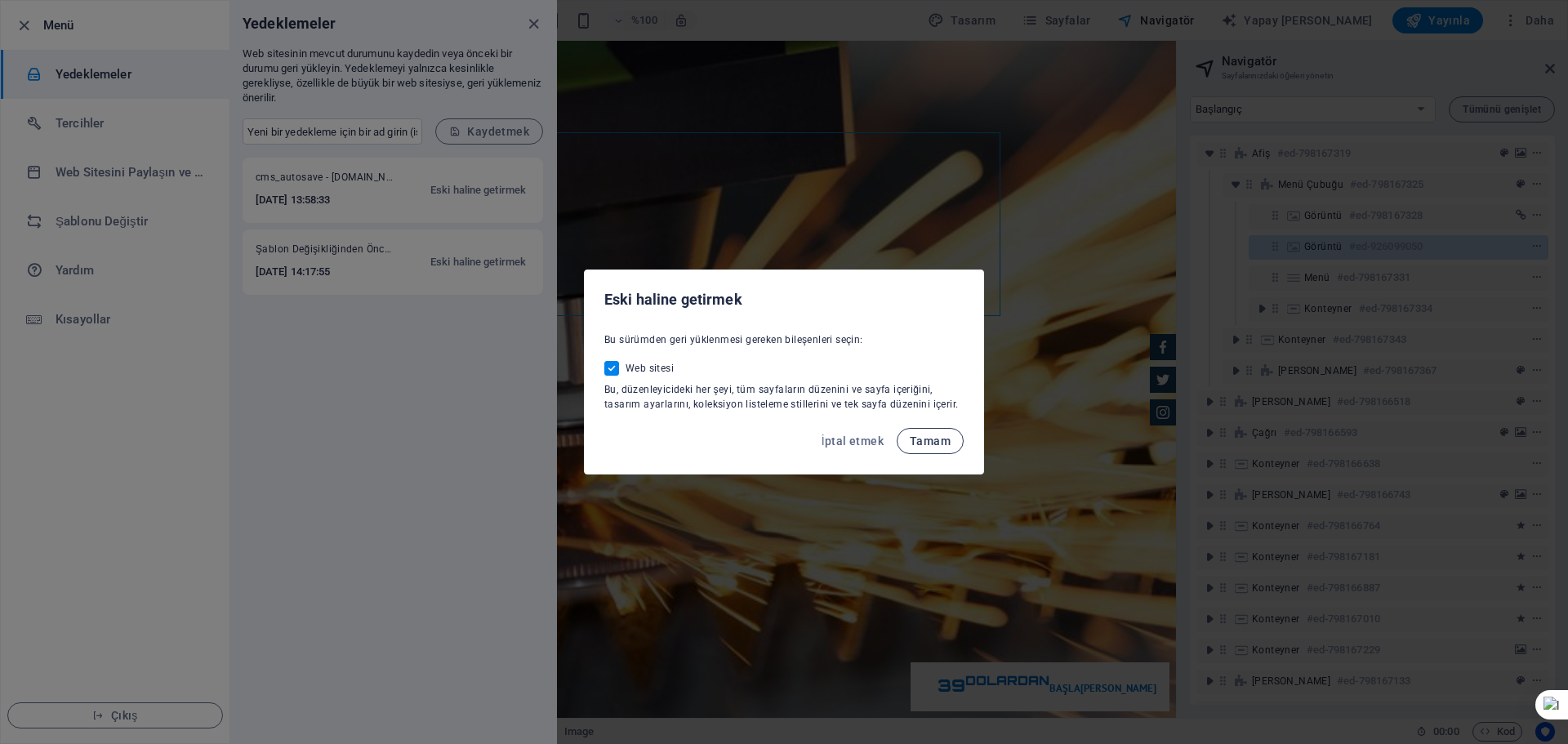
click at [943, 434] on font "Tamam" at bounding box center [929, 440] width 40 height 13
checkbox input "false"
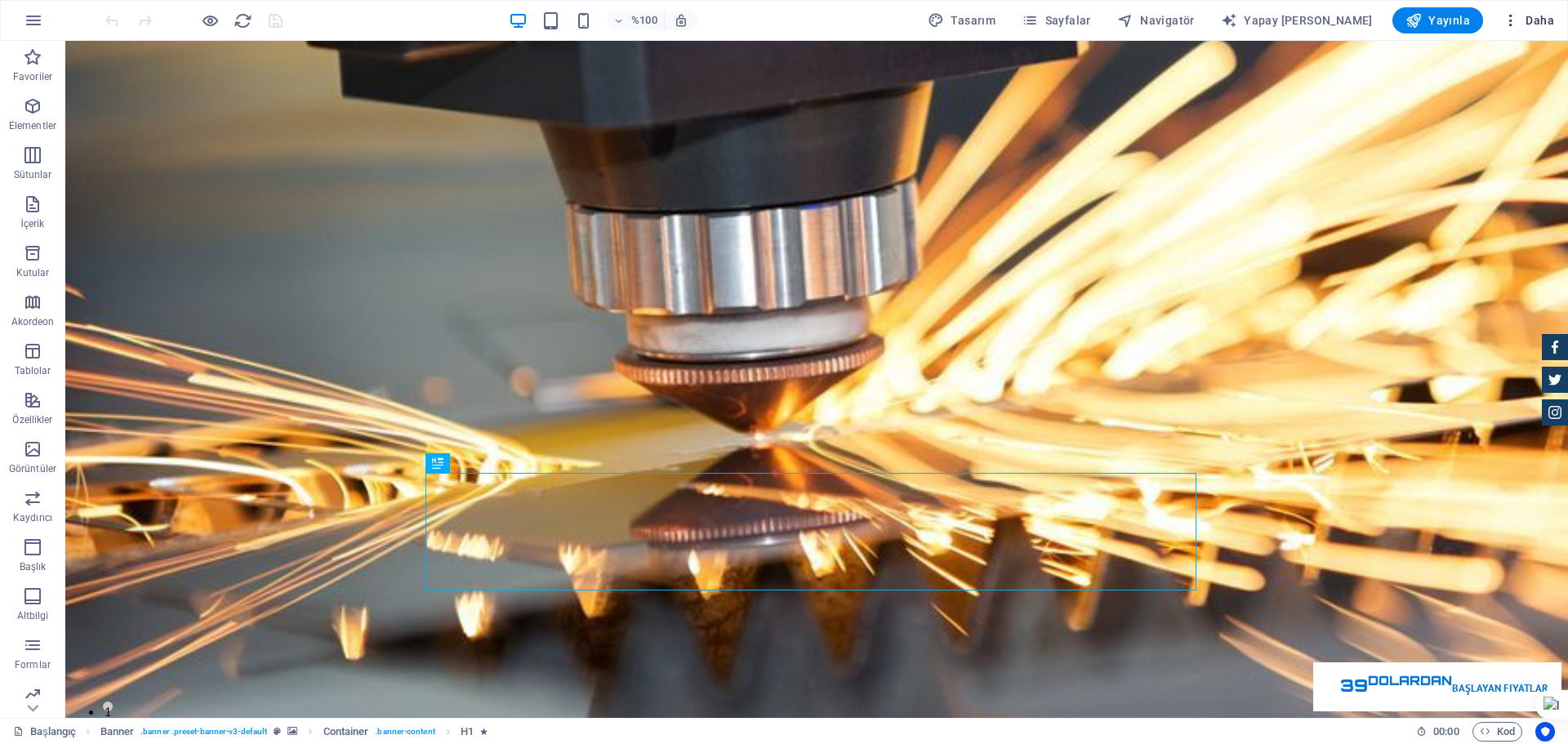
click at [1513, 27] on icon "button" at bounding box center [1510, 20] width 17 height 17
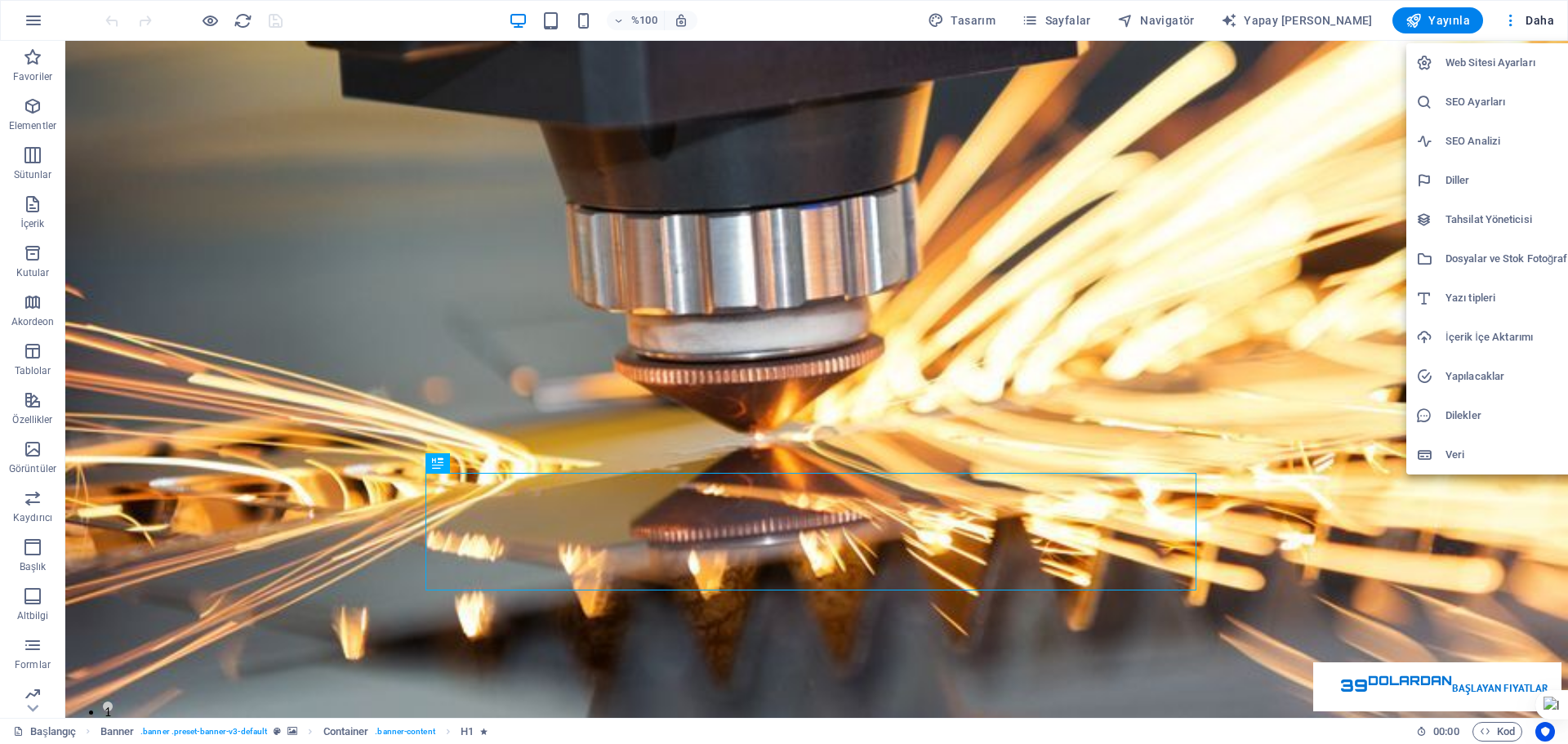
click at [1508, 270] on li "Dosyalar ve Stok Fotoğraflar" at bounding box center [1497, 259] width 183 height 39
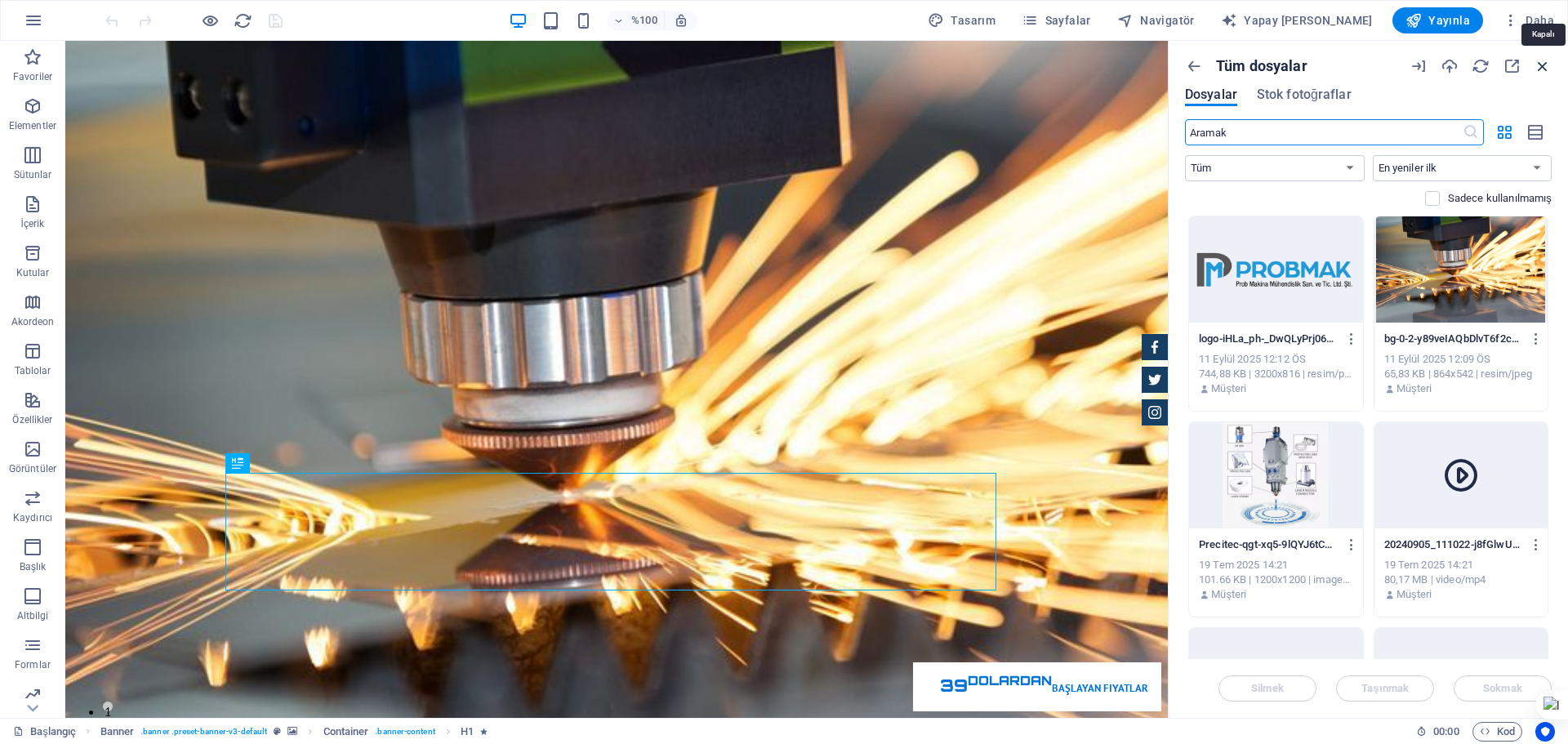
click at [1543, 74] on icon "button" at bounding box center [1542, 66] width 18 height 18
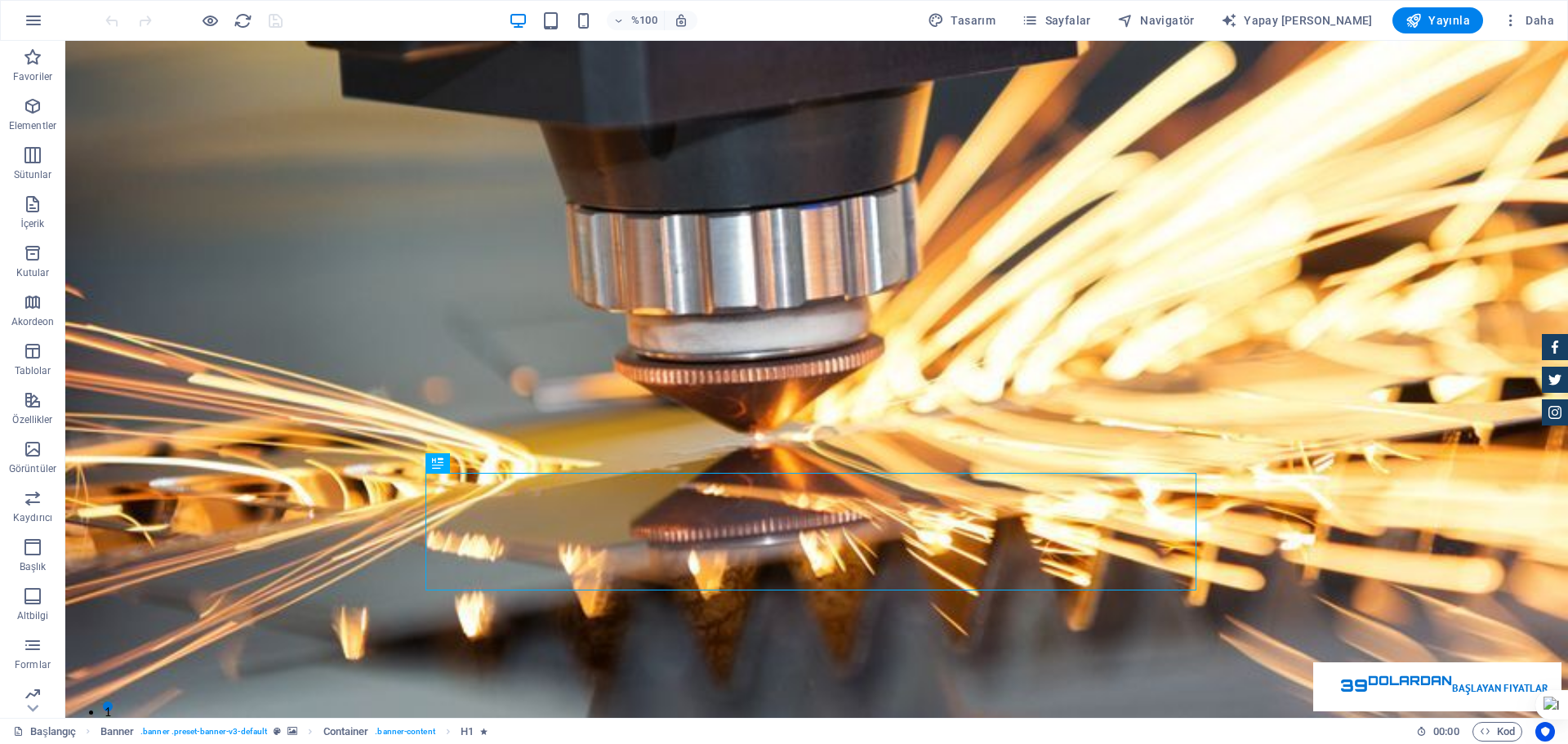
click at [1512, 34] on div "%100 Tasarım Sayfalar Navigatör Yapay Zeka Yazarı Yayınla Daha" at bounding box center [784, 20] width 1566 height 39
click at [1513, 27] on icon "button" at bounding box center [1510, 20] width 17 height 17
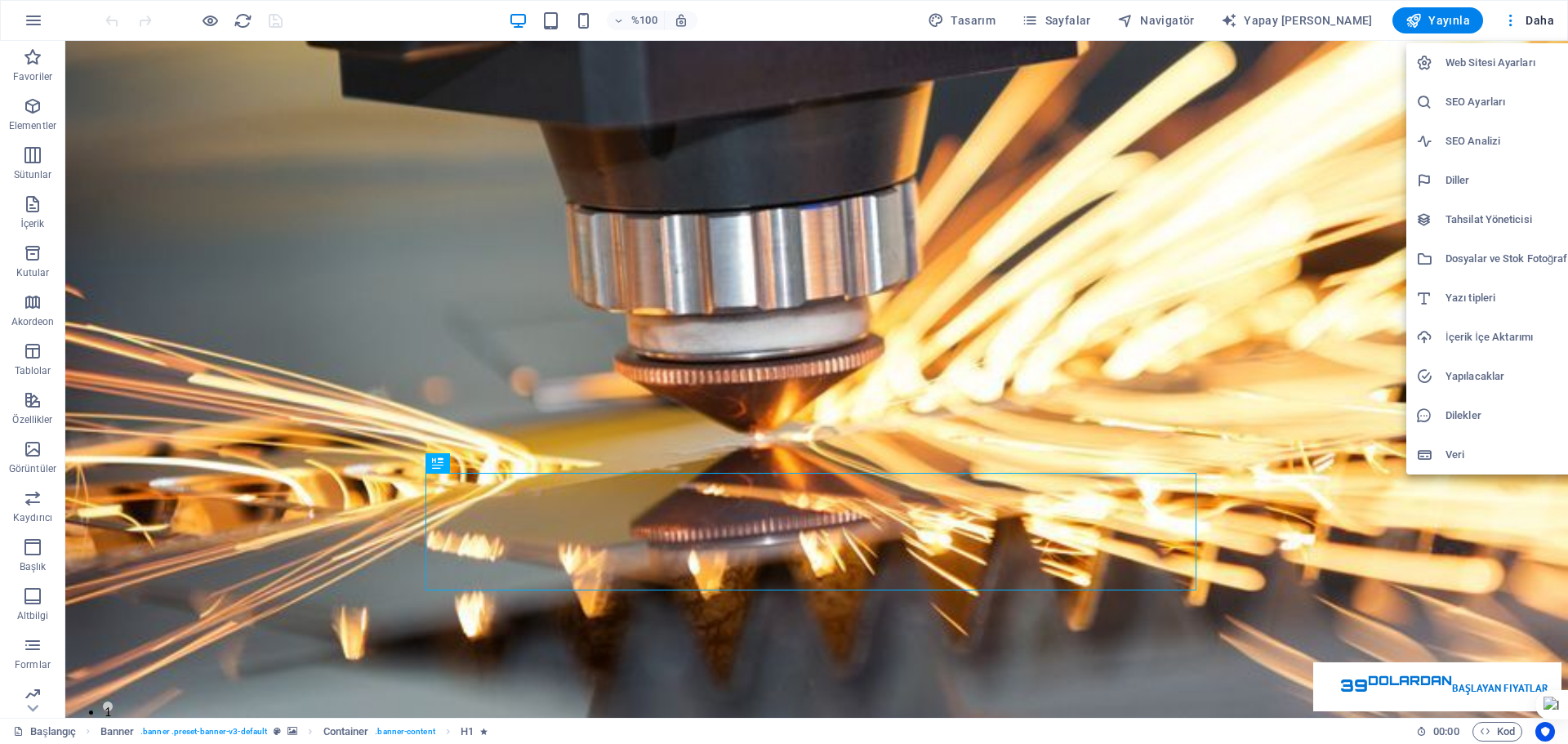
click at [1151, 228] on div at bounding box center [784, 372] width 1568 height 744
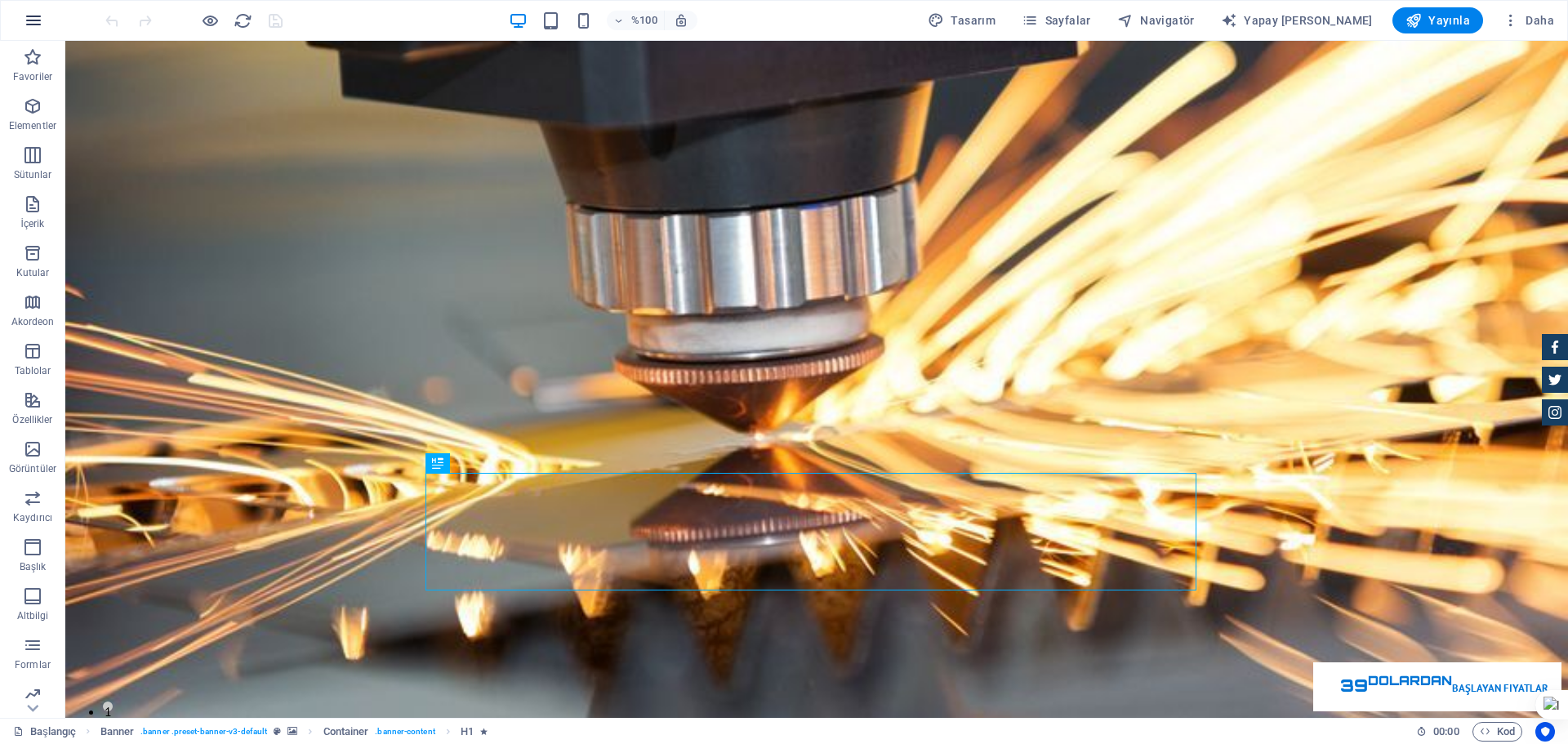
click at [36, 12] on icon "button" at bounding box center [33, 20] width 19 height 19
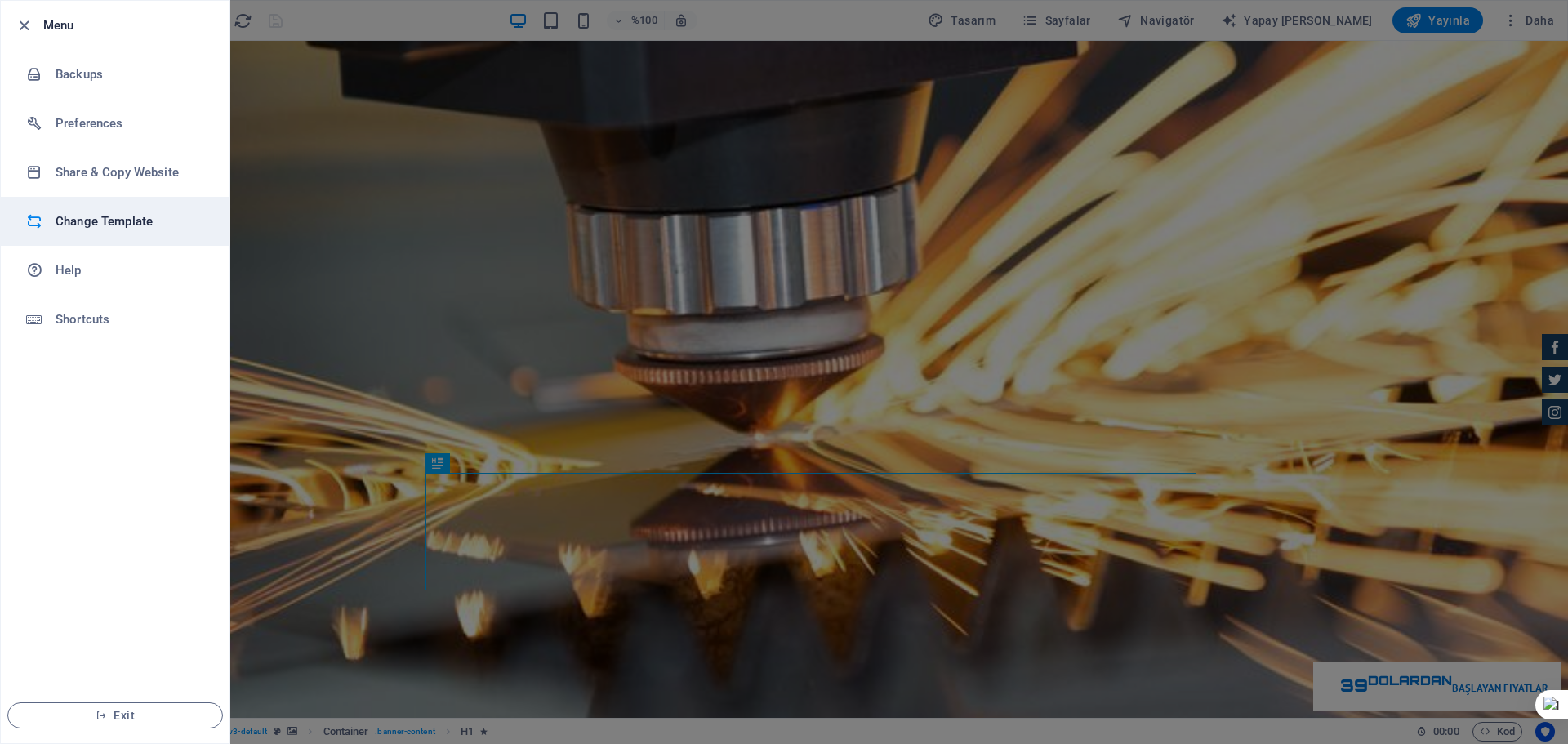
click at [147, 224] on h6 "Change Template" at bounding box center [131, 220] width 151 height 19
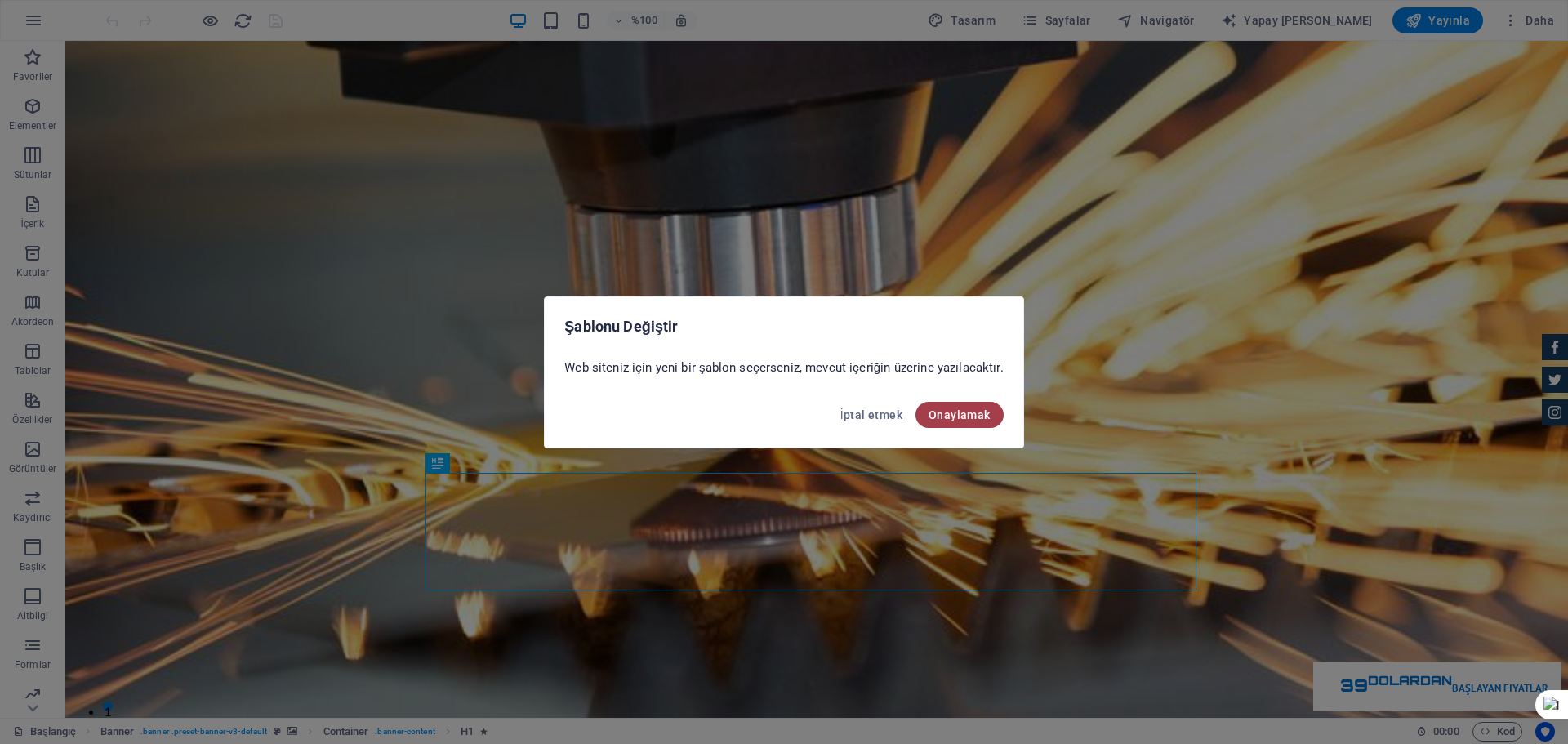
click at [970, 412] on font "Onaylamak" at bounding box center [960, 415] width 62 height 13
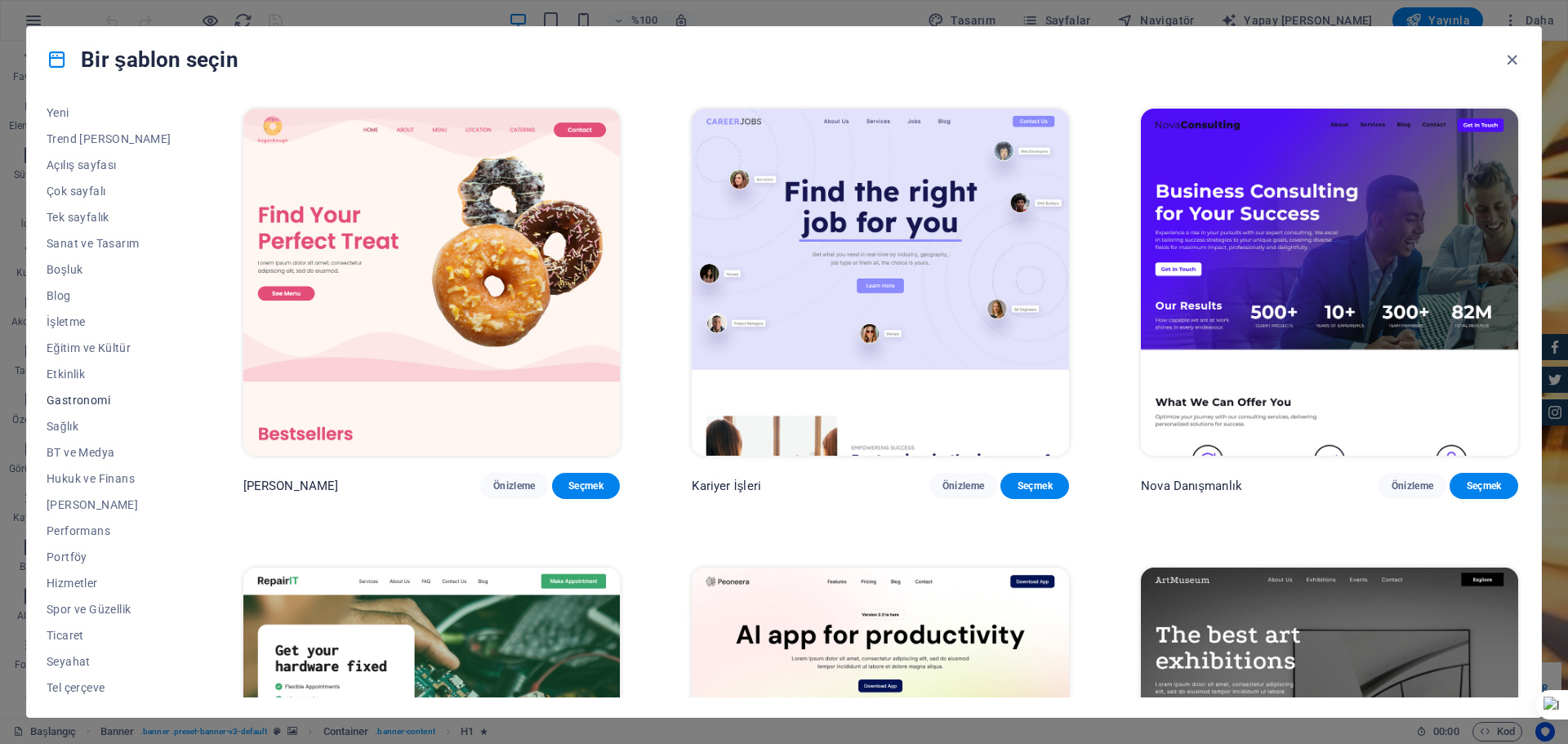
scroll to position [61, 0]
click at [69, 629] on font "Ticaret" at bounding box center [65, 632] width 38 height 13
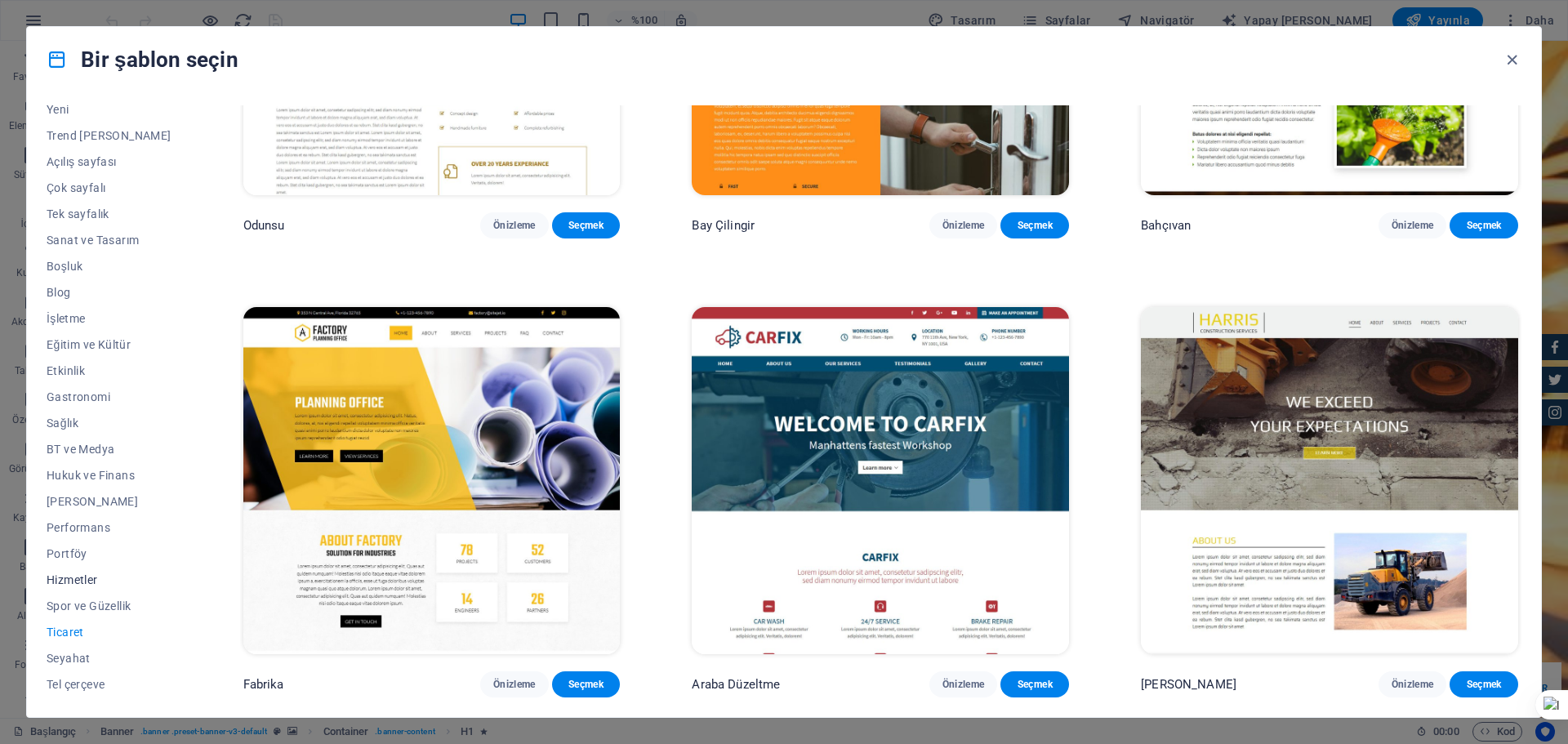
click at [68, 581] on font "Hizmetler" at bounding box center [72, 580] width 51 height 13
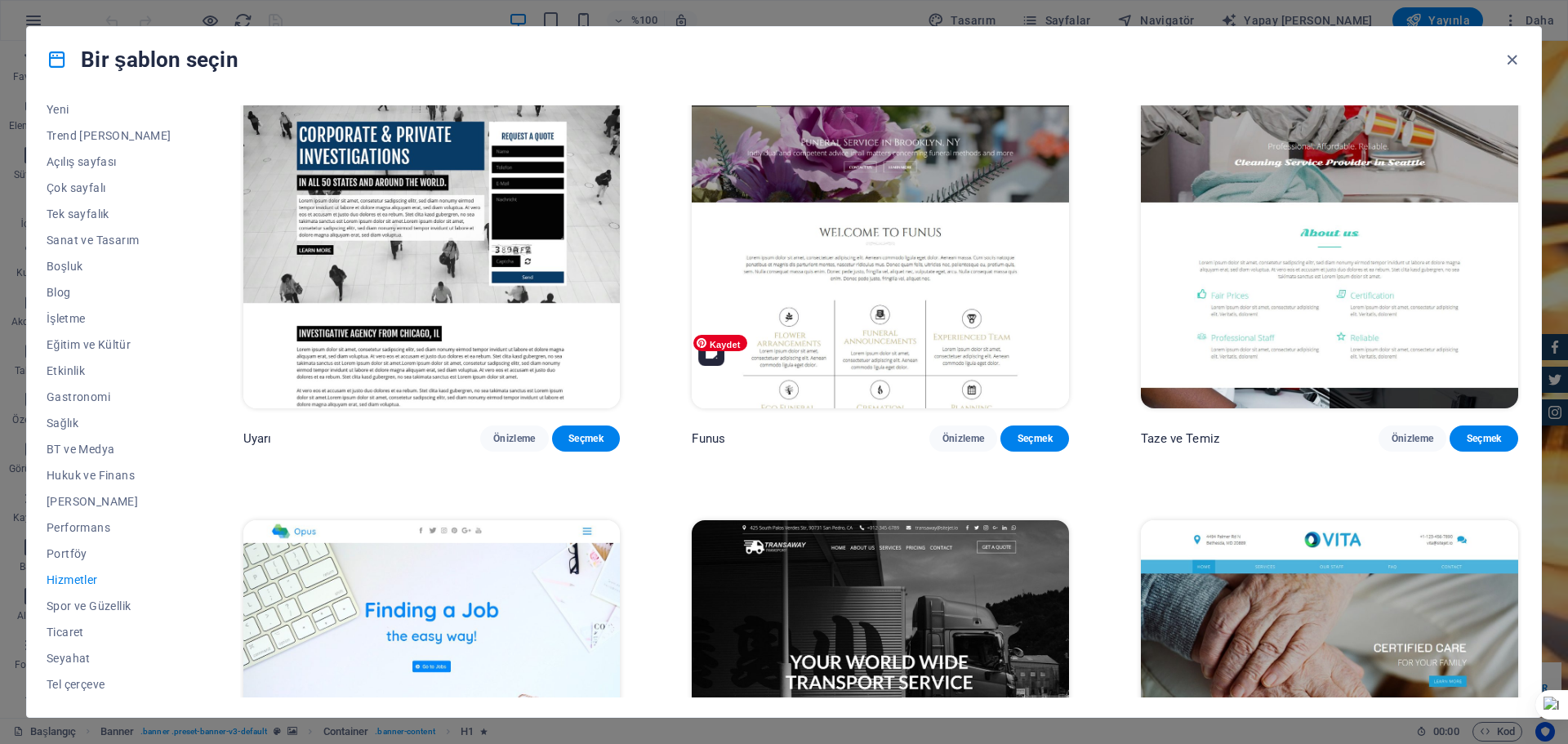
scroll to position [2766, 0]
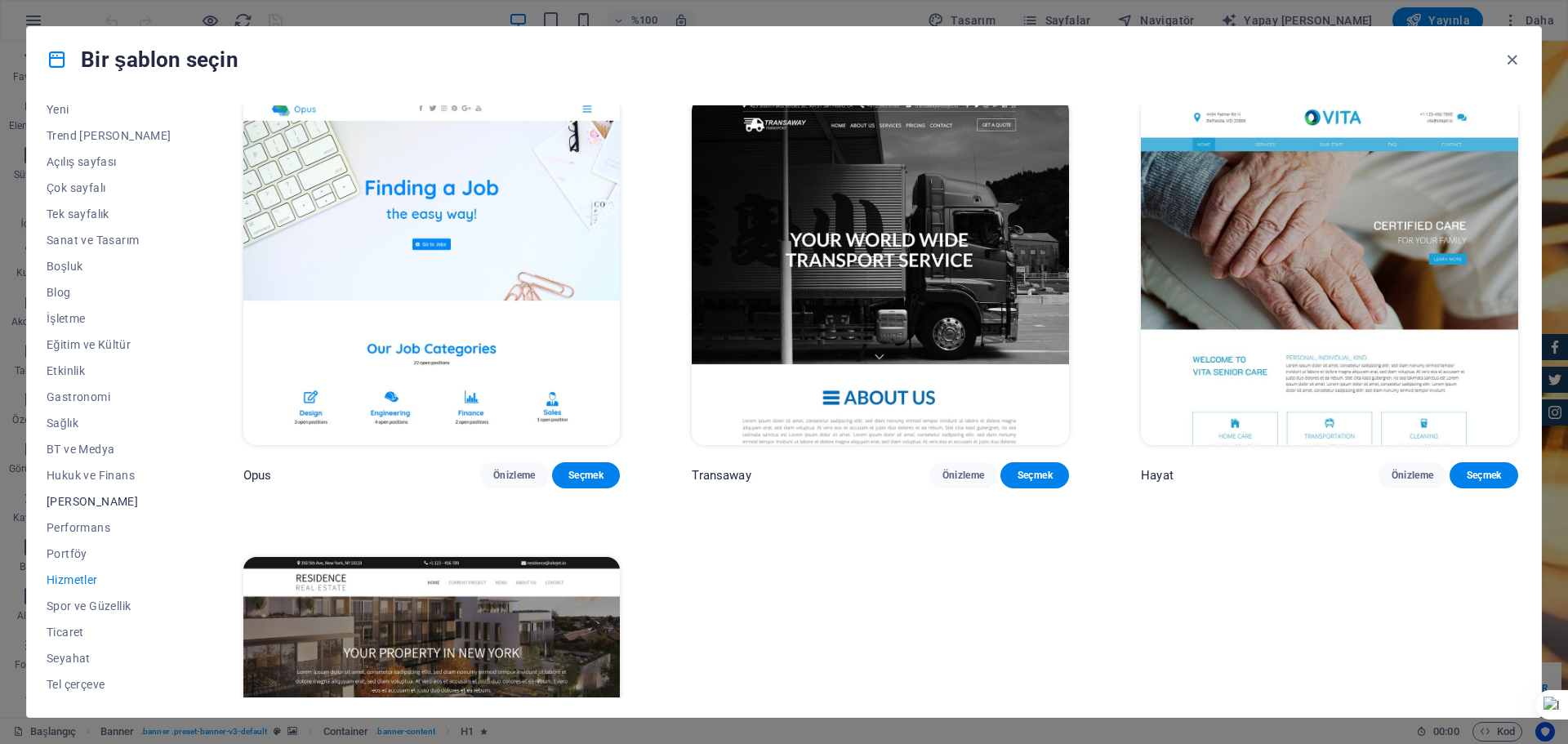
click at [107, 498] on font "[PERSON_NAME] Gütmeyen" at bounding box center [93, 501] width 92 height 13
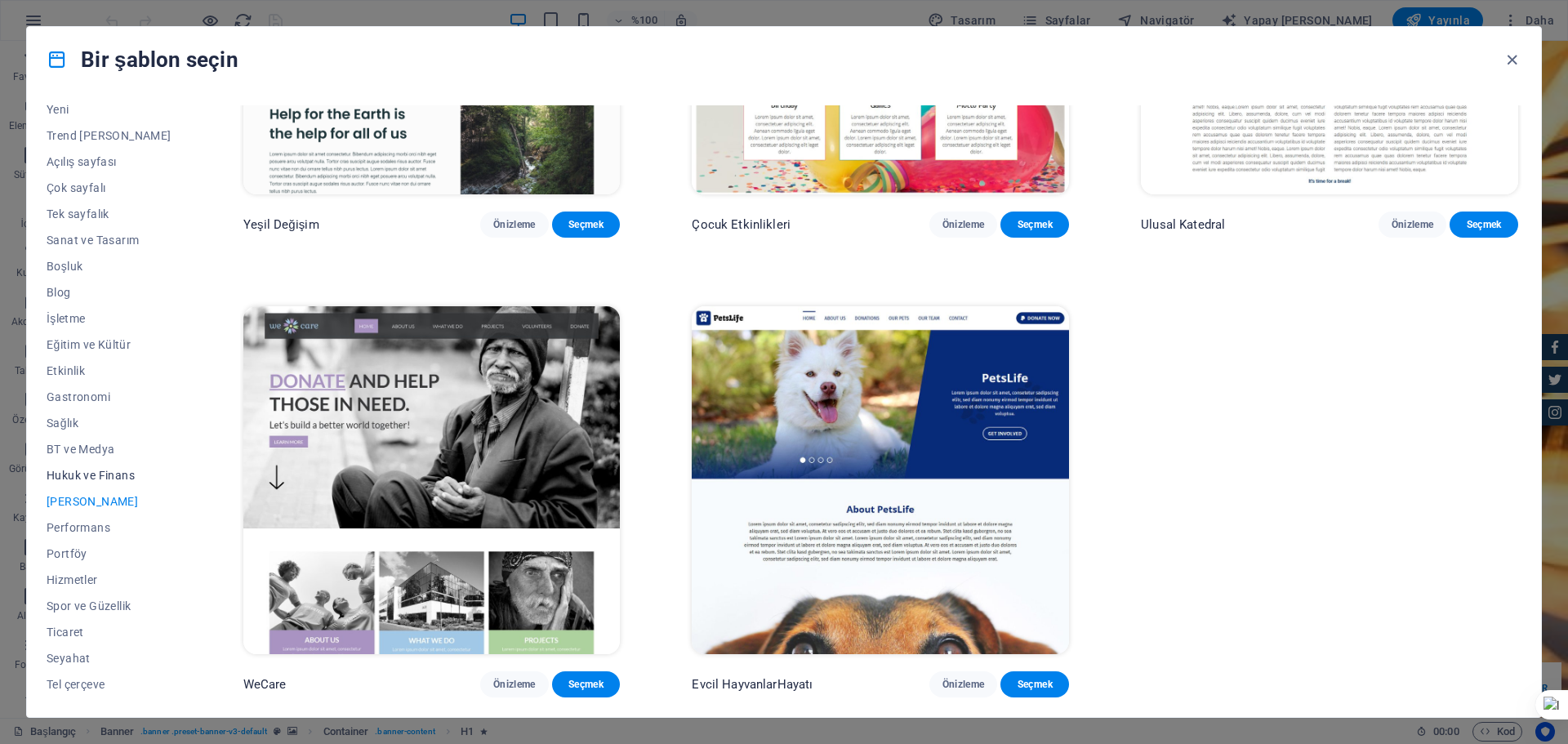
click at [100, 471] on font "Hukuk ve Finans" at bounding box center [91, 475] width 88 height 13
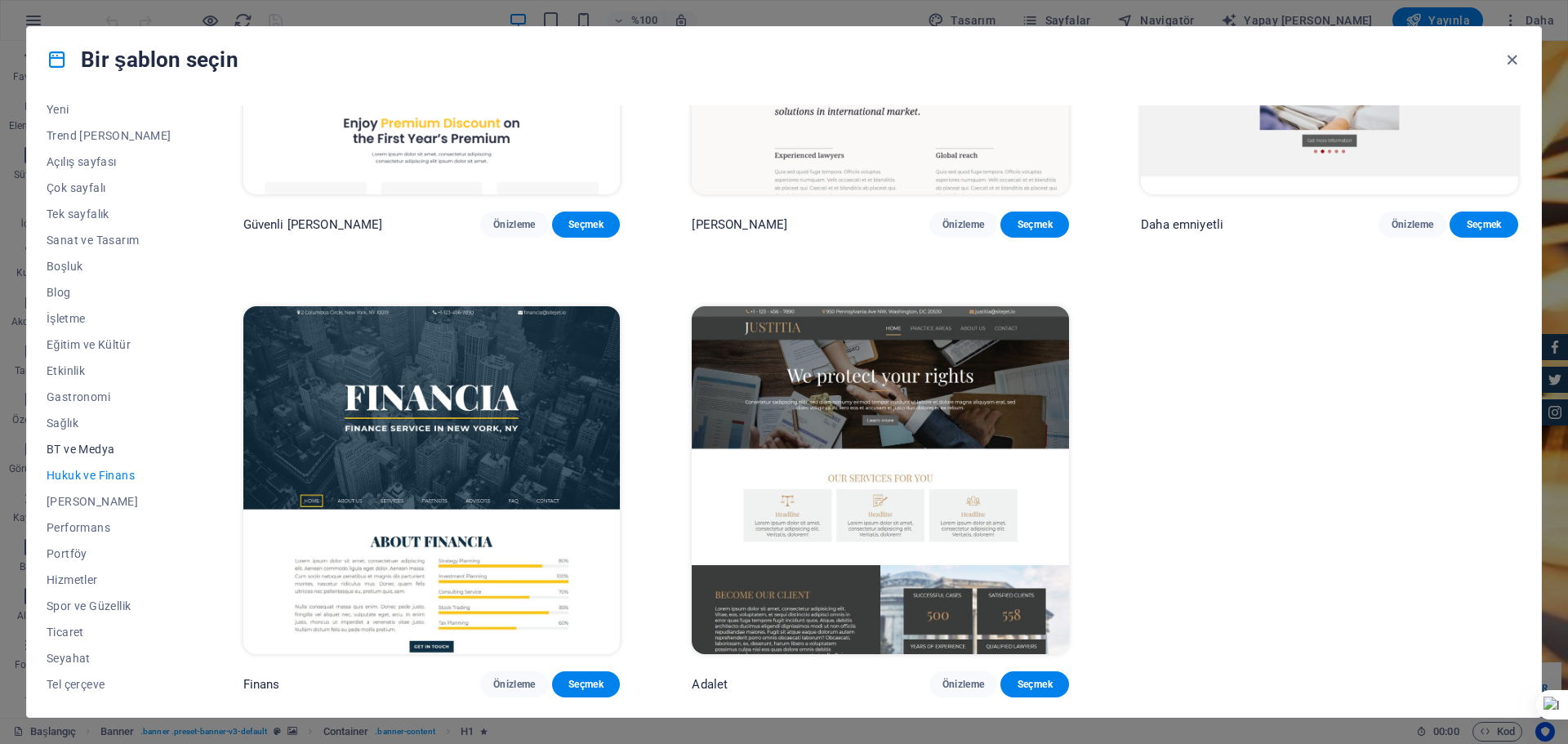
click at [92, 441] on button "BT ve Medya" at bounding box center [109, 449] width 125 height 26
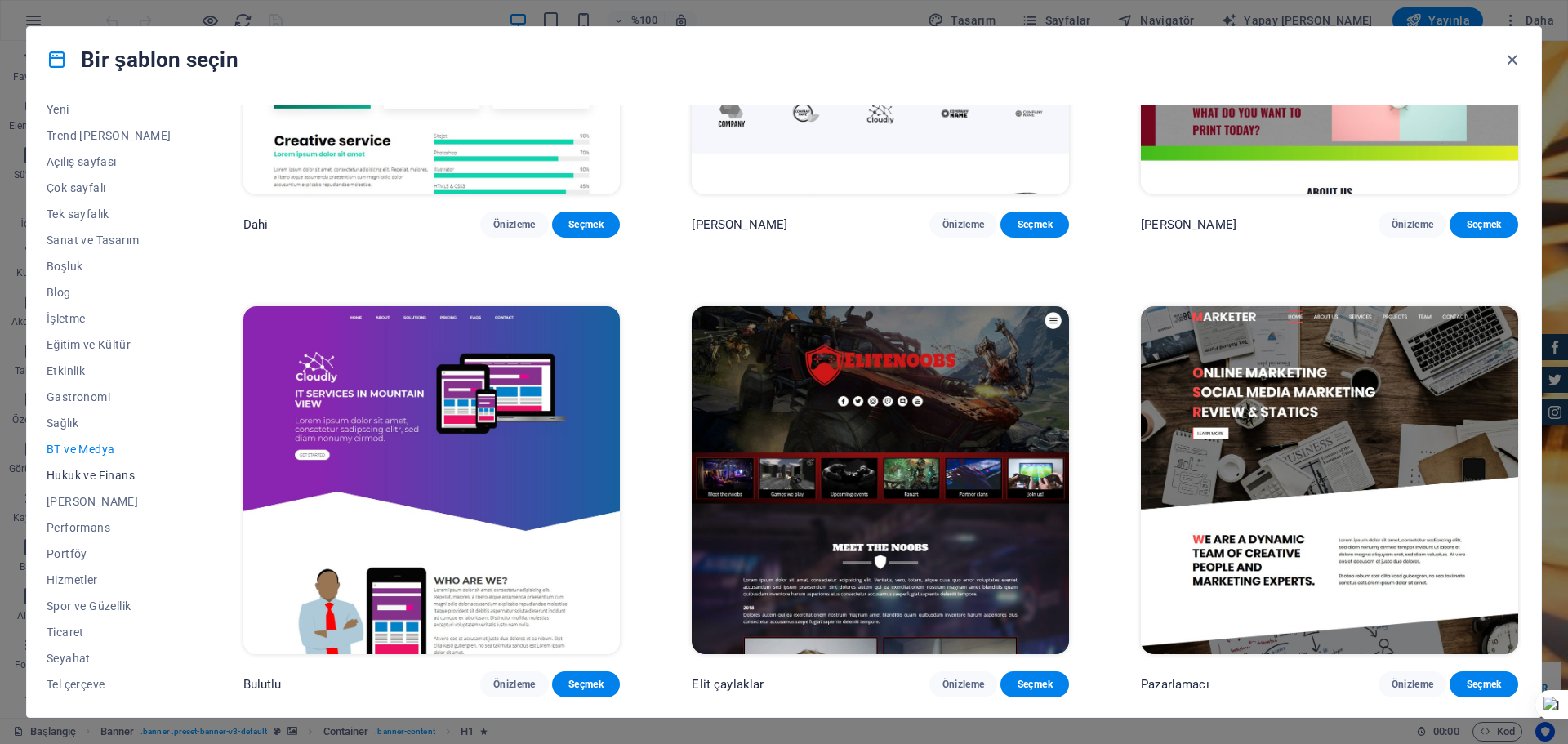
click at [90, 466] on button "Hukuk ve Finans" at bounding box center [109, 475] width 125 height 26
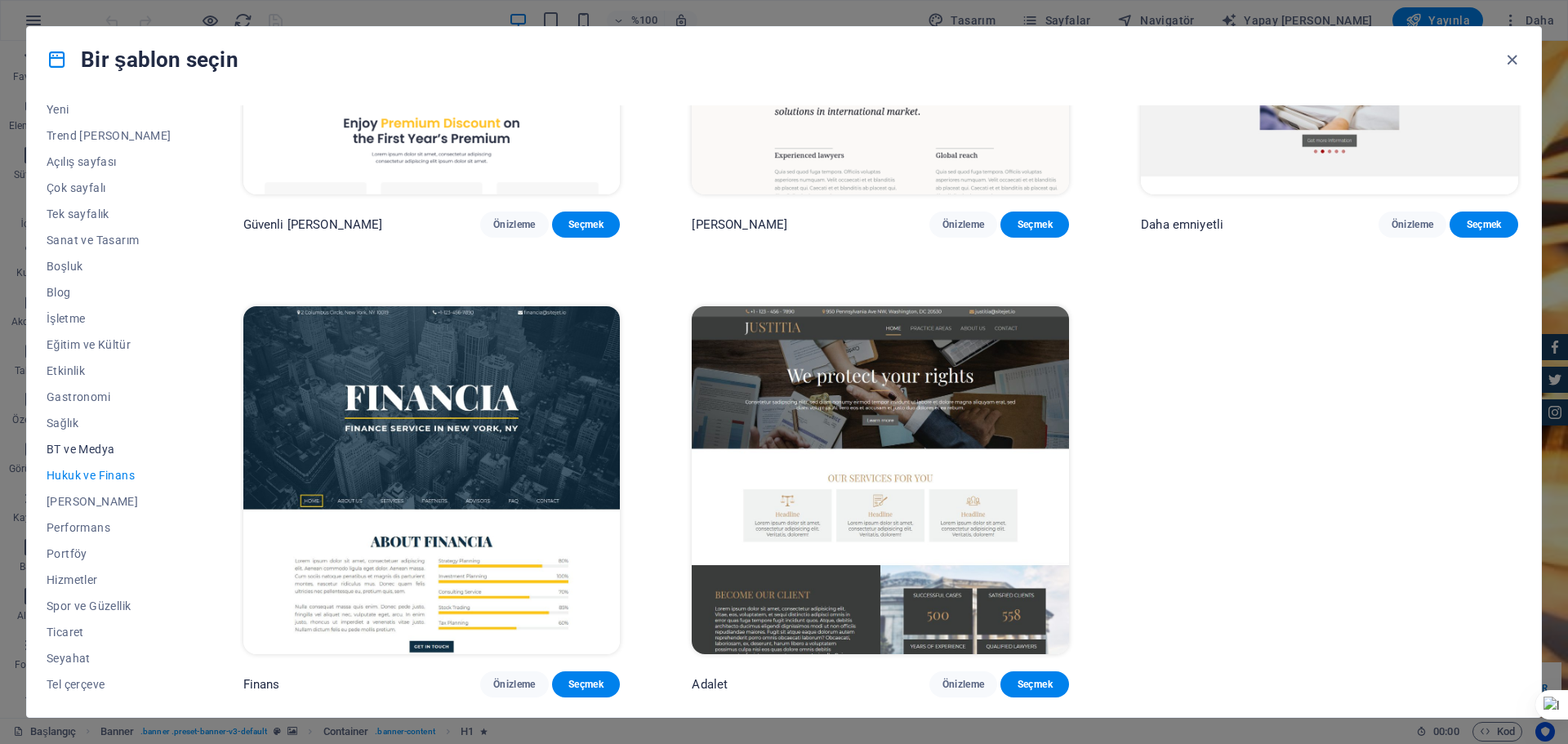
click at [99, 453] on font "BT ve Medya" at bounding box center [81, 449] width 68 height 13
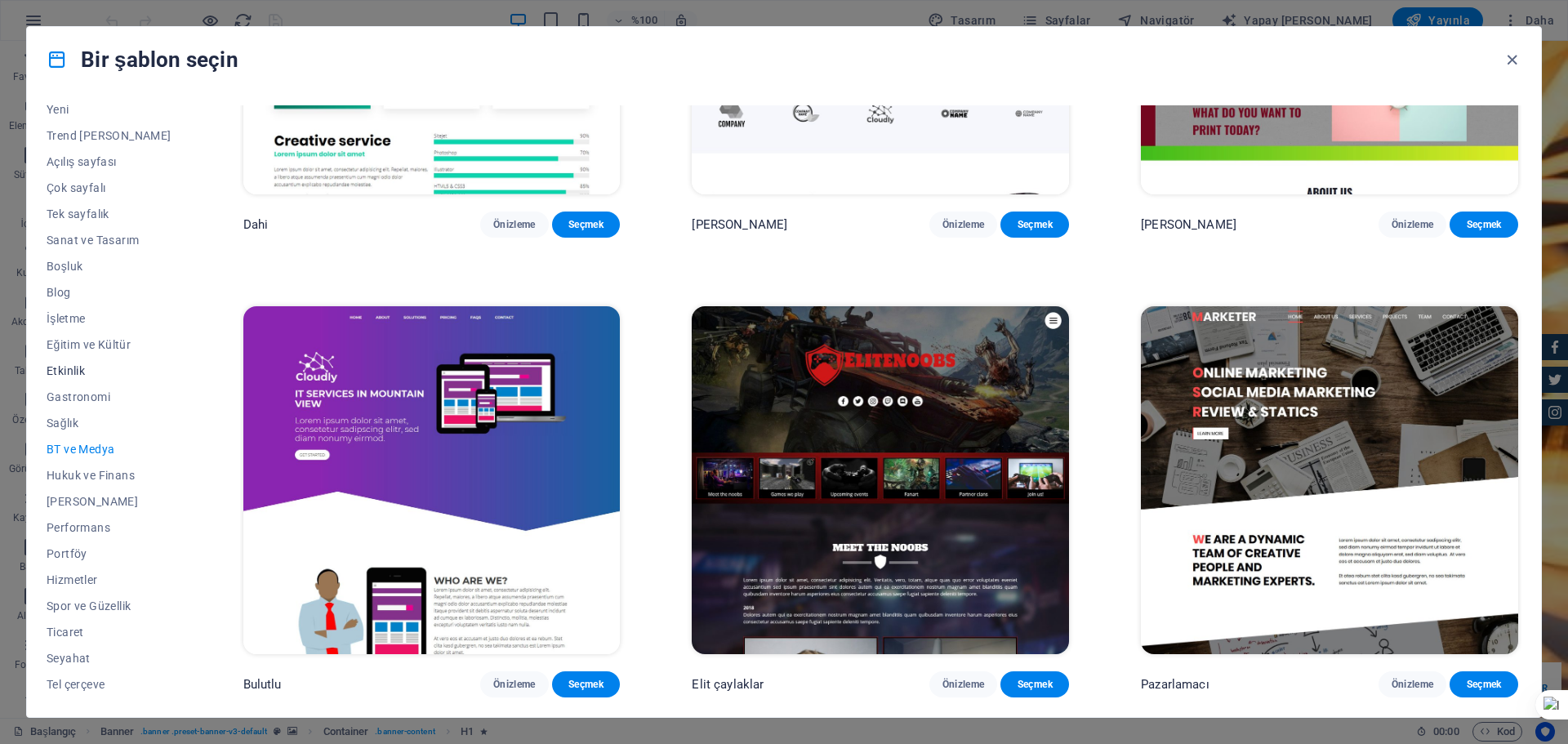
click at [83, 383] on button "Etkinlik" at bounding box center [109, 371] width 125 height 26
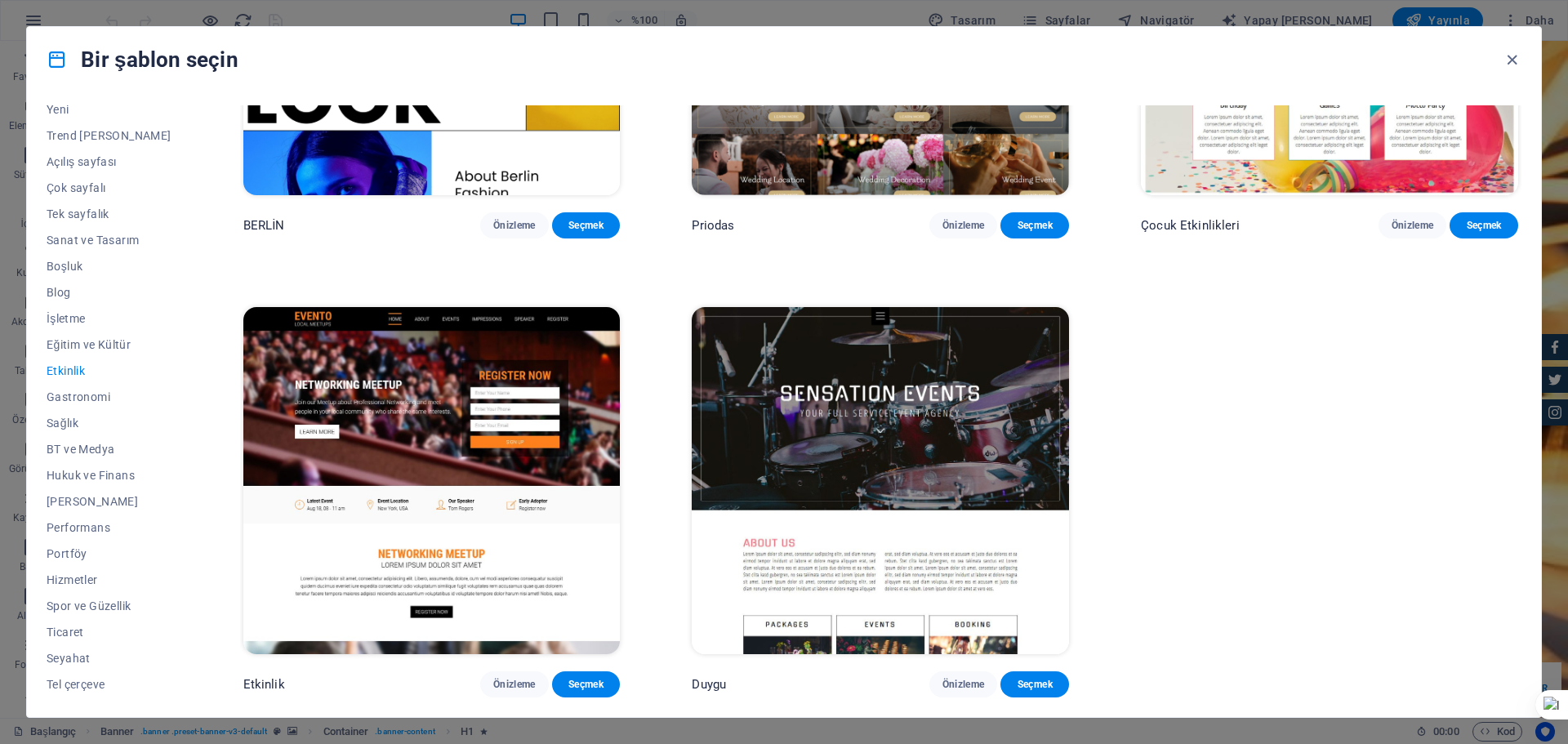
click at [79, 373] on font "Etkinlik" at bounding box center [66, 371] width 39 height 13
click at [71, 312] on font "İşletme" at bounding box center [66, 318] width 39 height 13
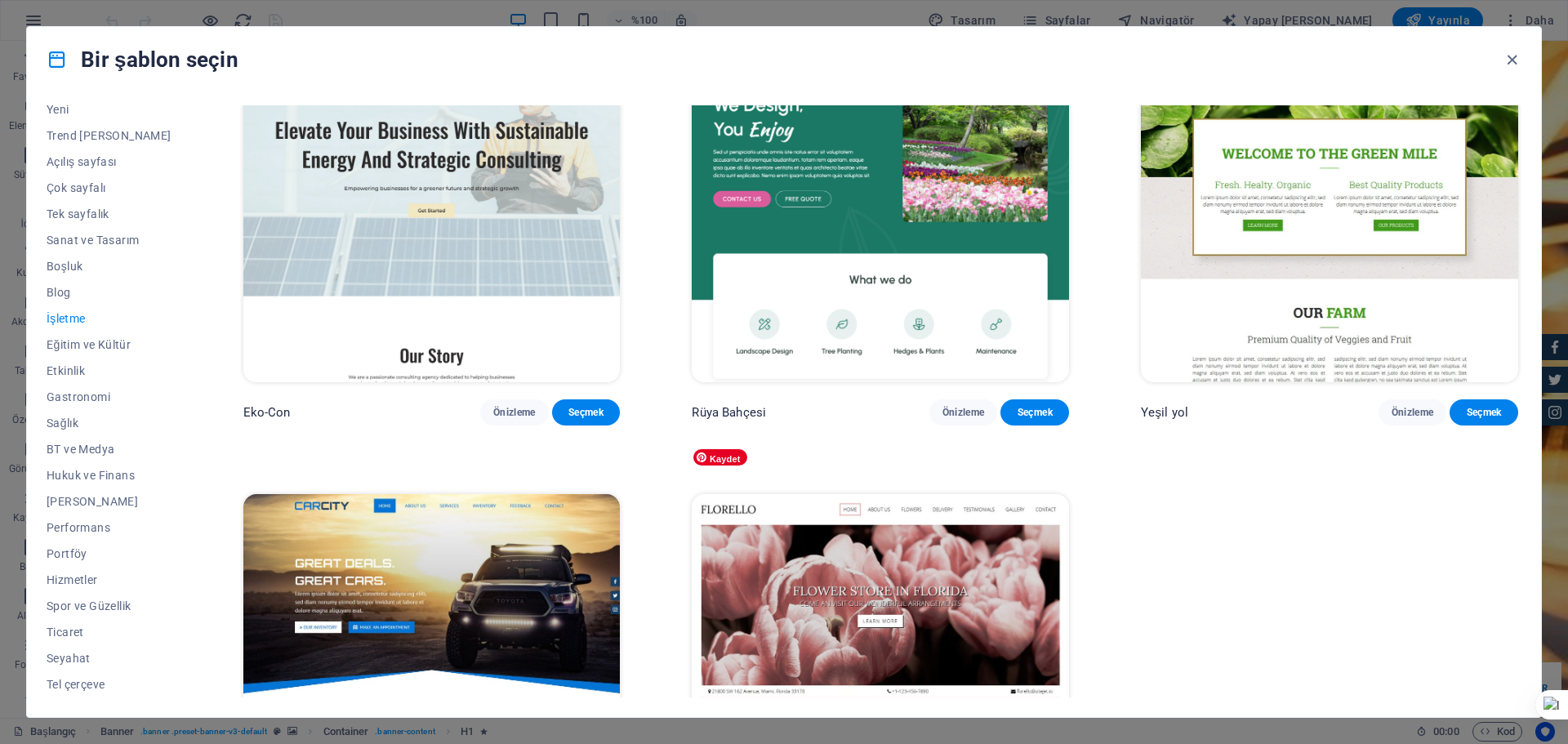
scroll to position [0, 0]
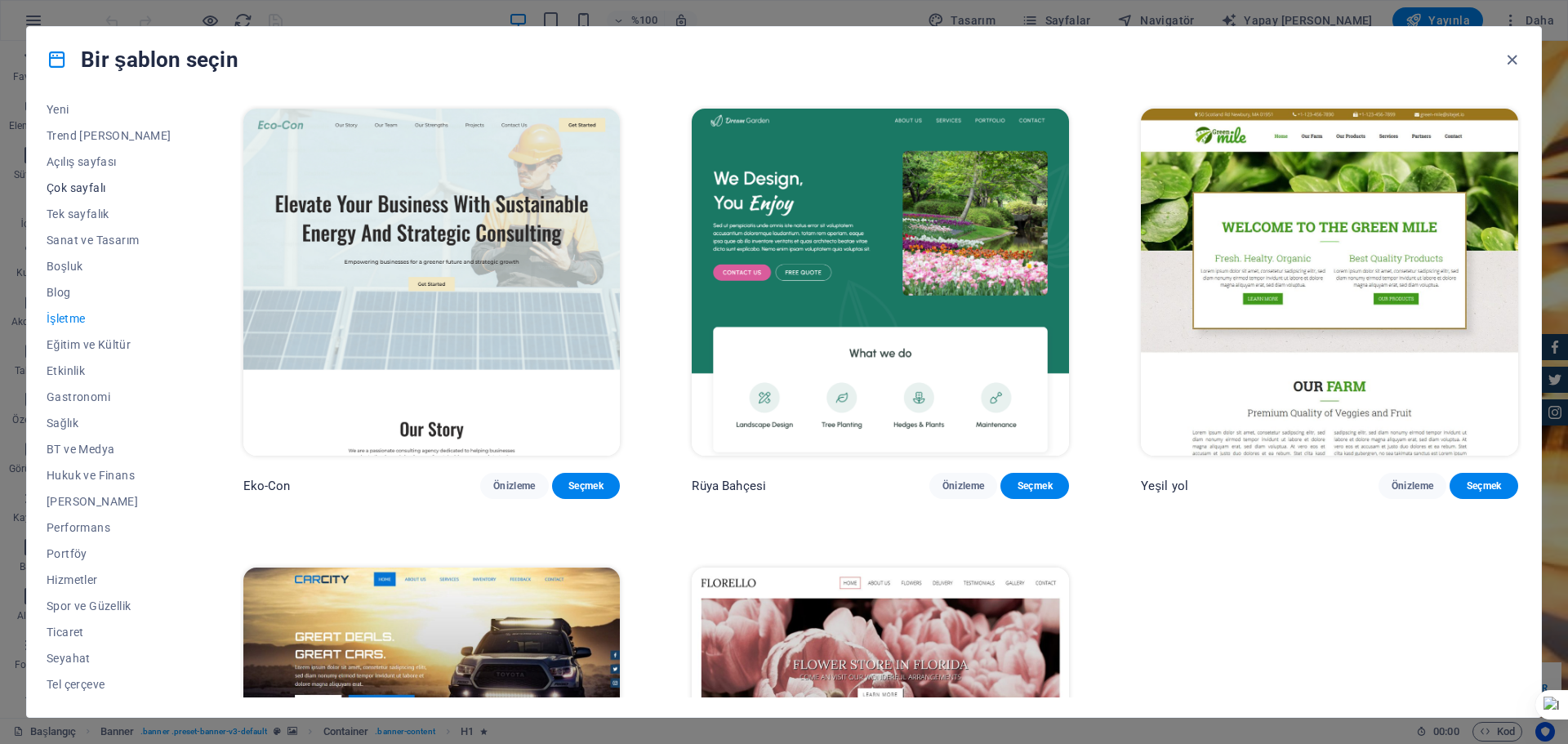
click at [85, 189] on font "Çok sayfalı" at bounding box center [76, 188] width 59 height 13
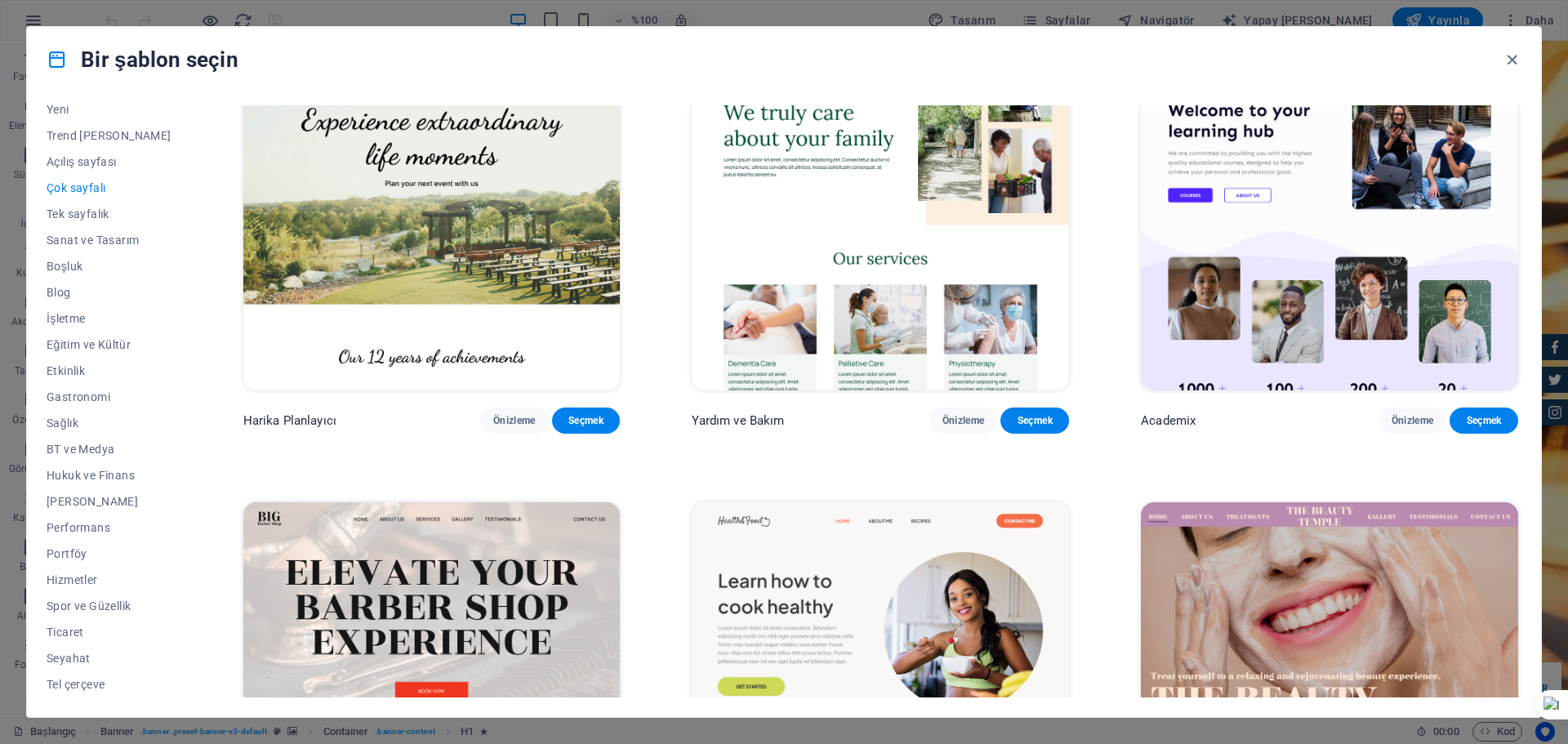
scroll to position [1225, 0]
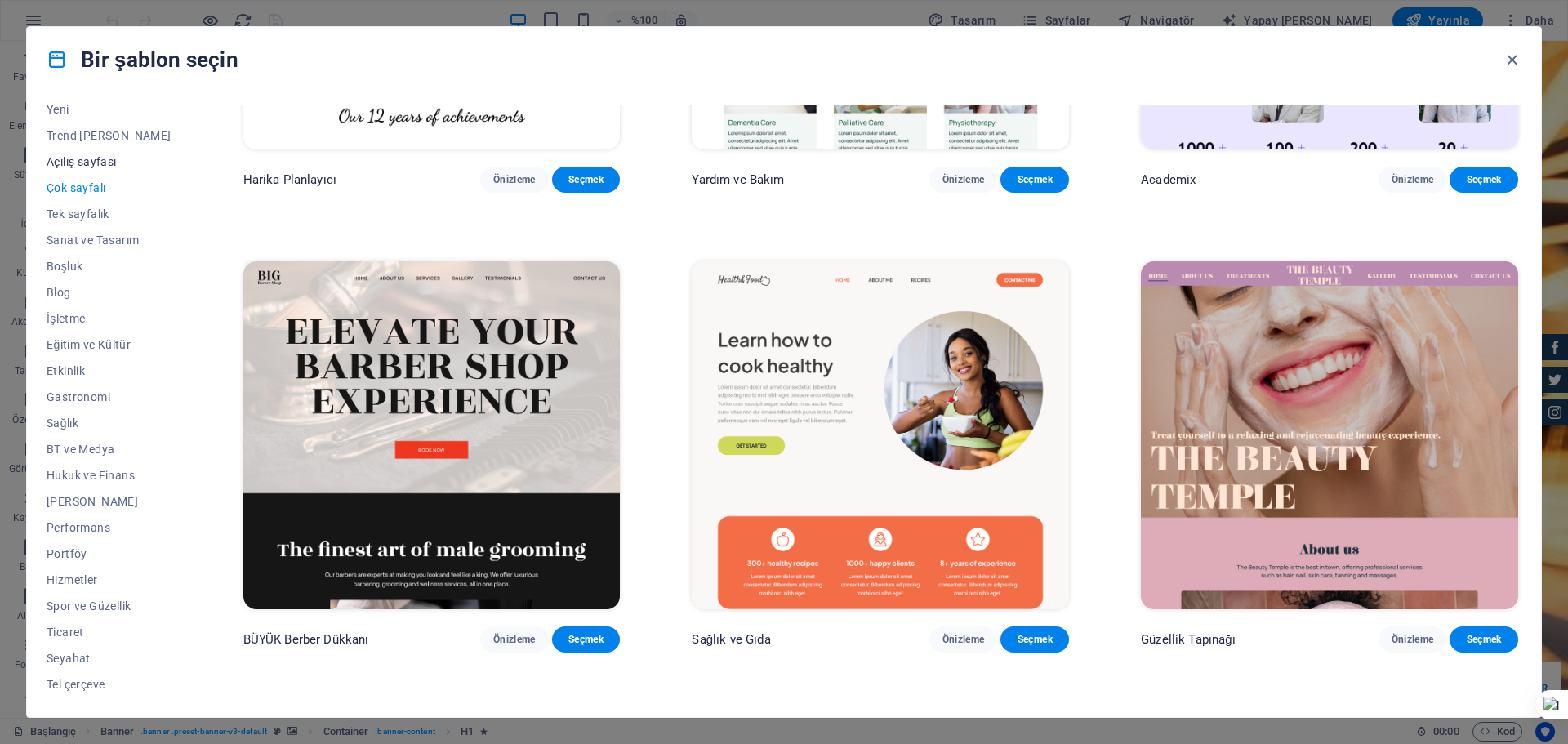
click at [98, 169] on button "Açılış sayfası" at bounding box center [109, 161] width 125 height 26
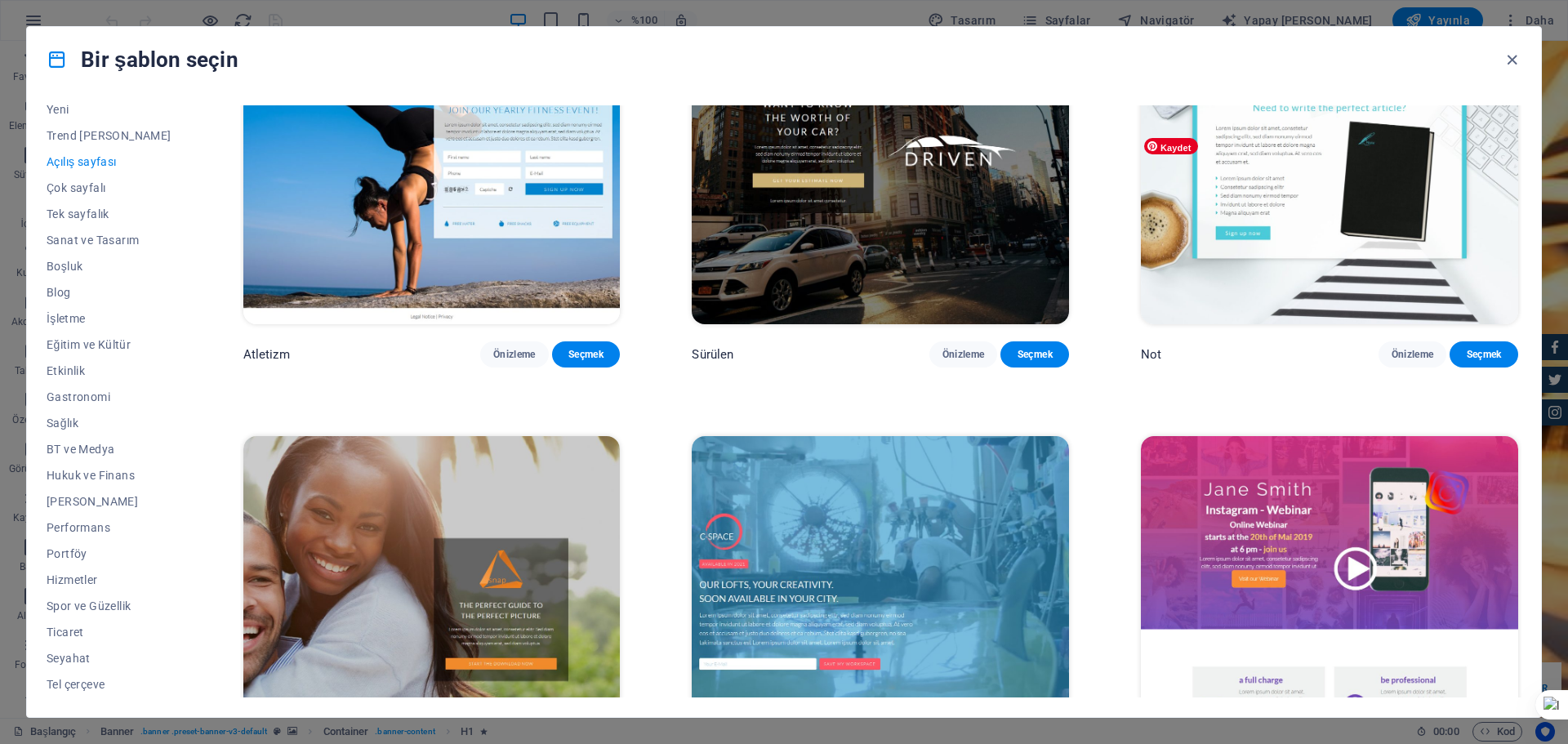
scroll to position [1769, 0]
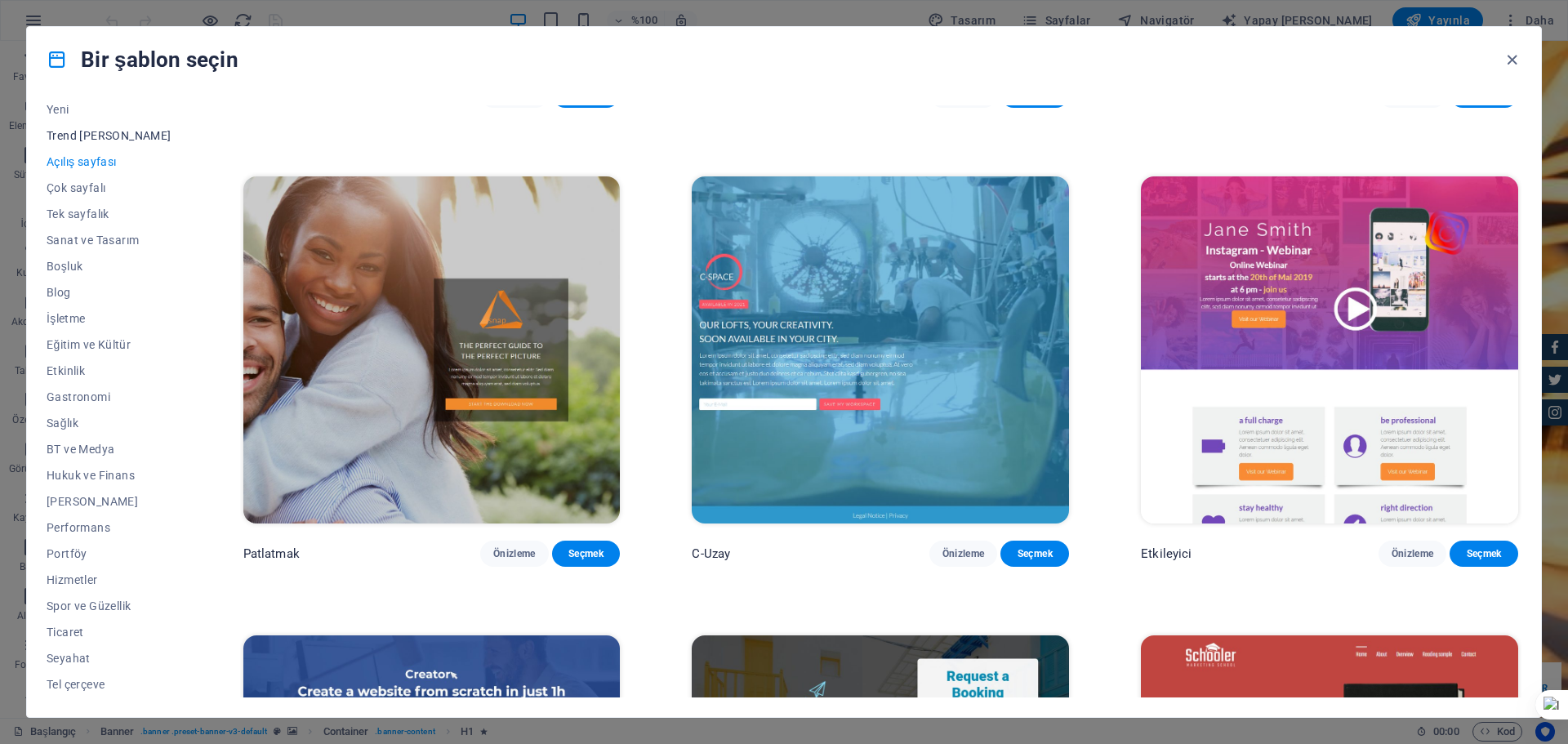
click at [86, 129] on font "Trend olan" at bounding box center [109, 136] width 125 height 13
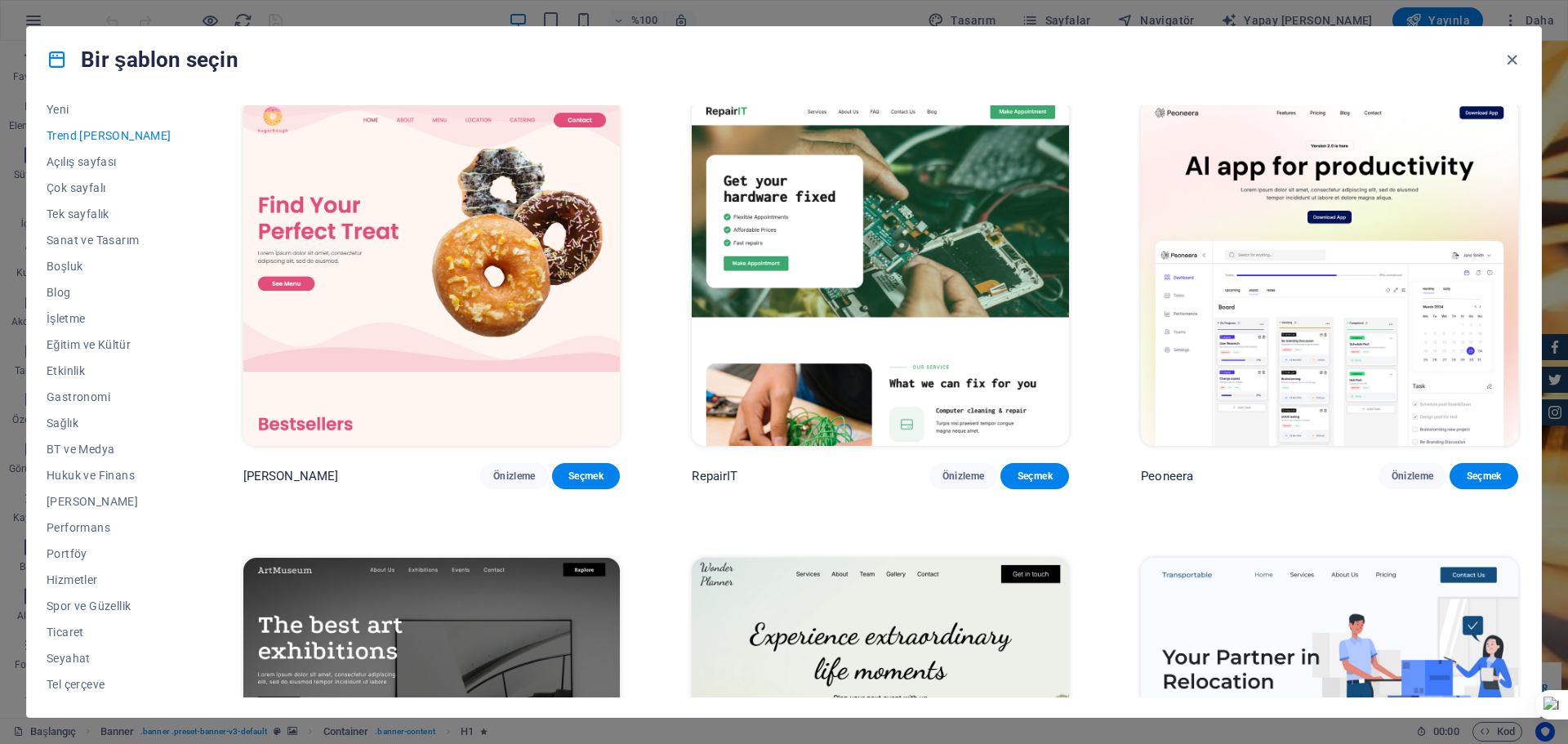
scroll to position [0, 0]
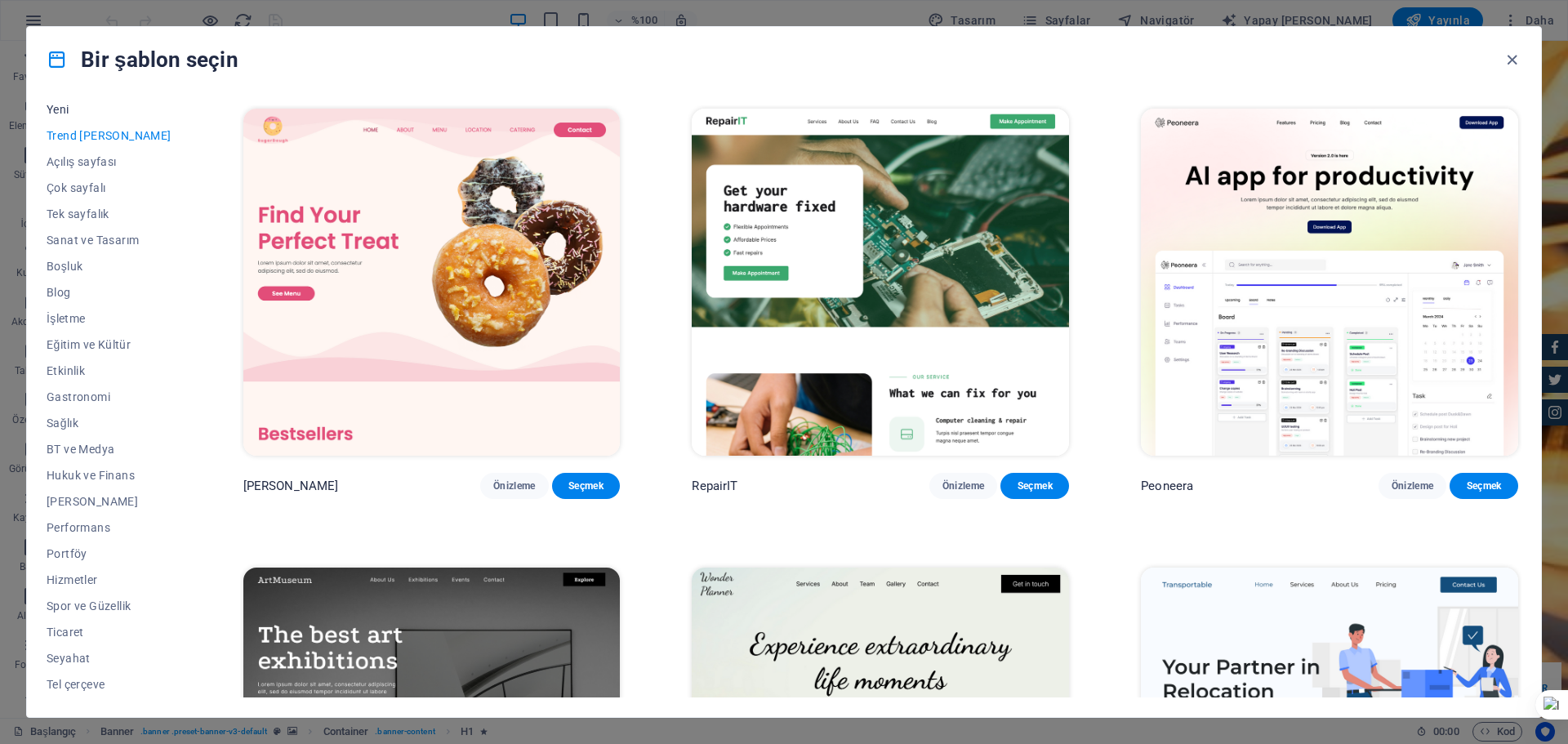
click at [64, 116] on button "Yeni" at bounding box center [109, 109] width 125 height 26
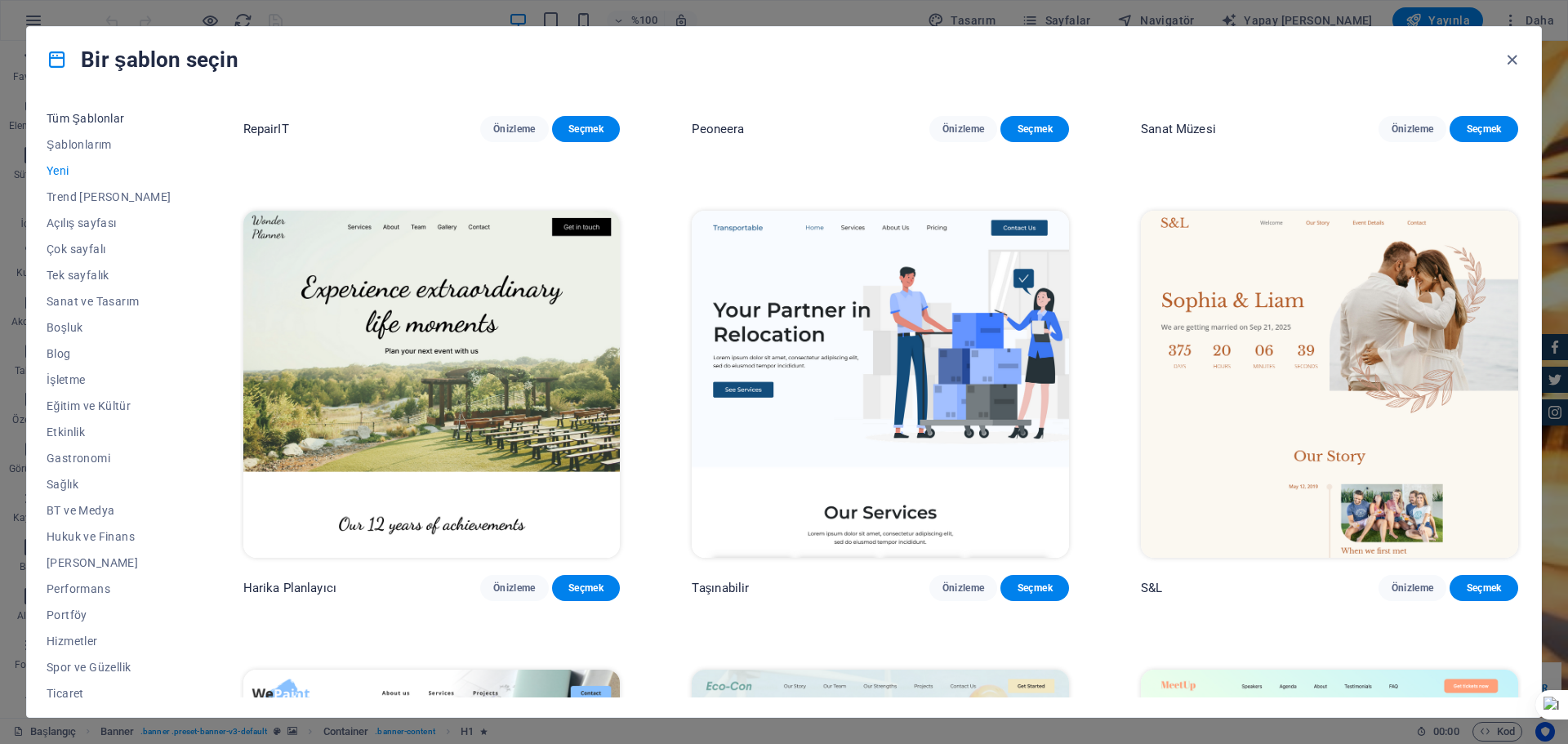
click at [81, 117] on font "Tüm Şablonlar" at bounding box center [85, 118] width 78 height 13
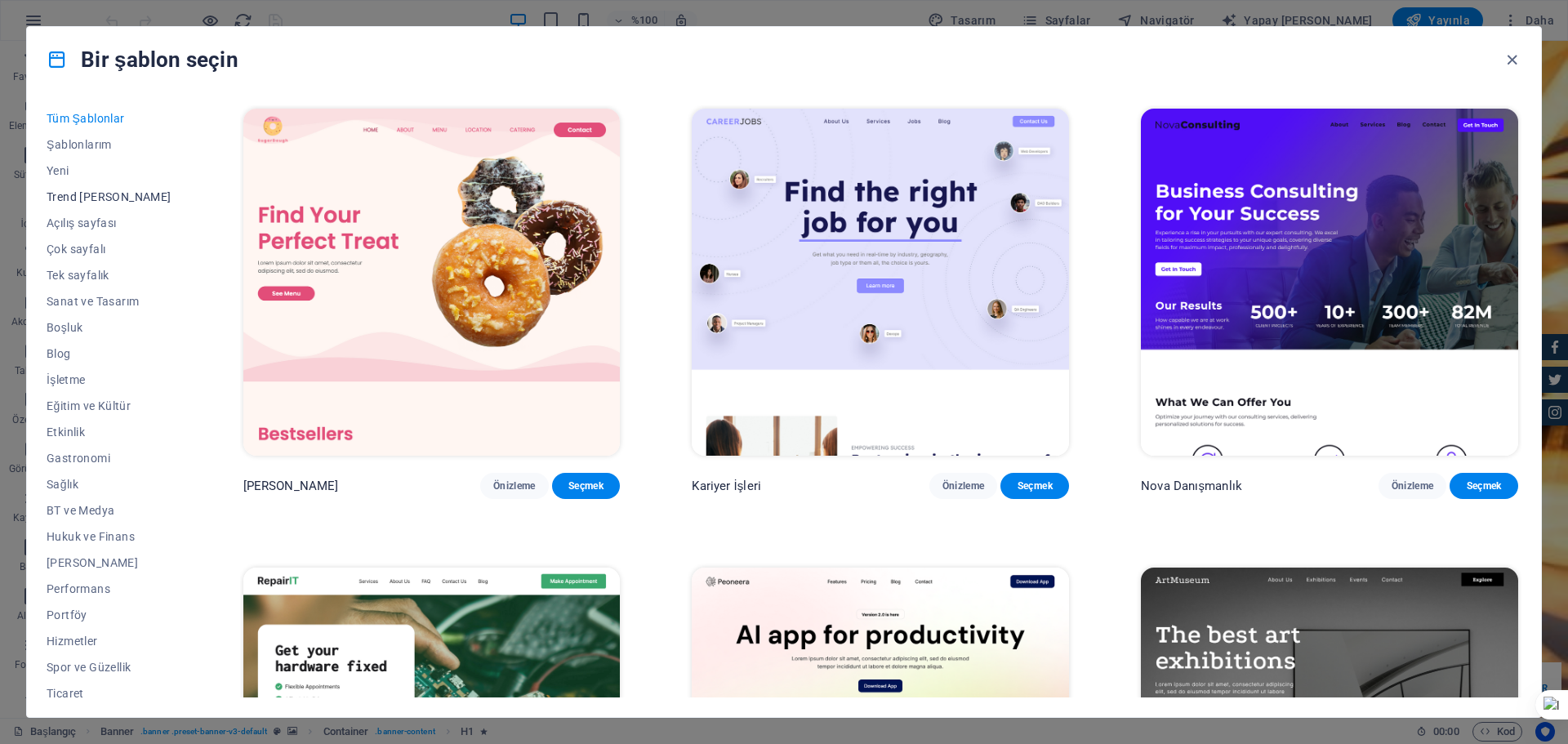
click at [90, 196] on font "Trend olan" at bounding box center [109, 196] width 125 height 13
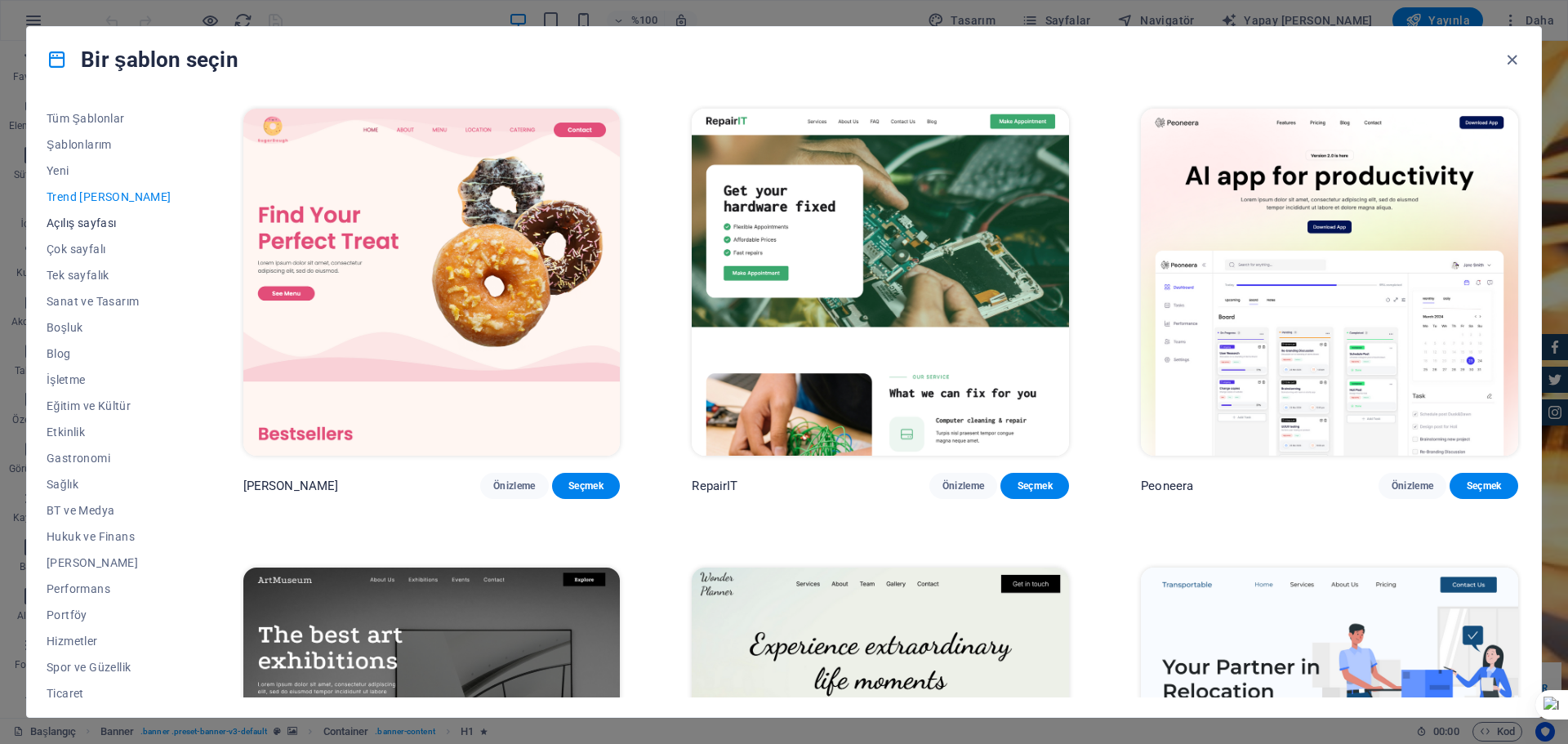
click at [110, 235] on button "Açılış sayfası" at bounding box center [109, 223] width 125 height 26
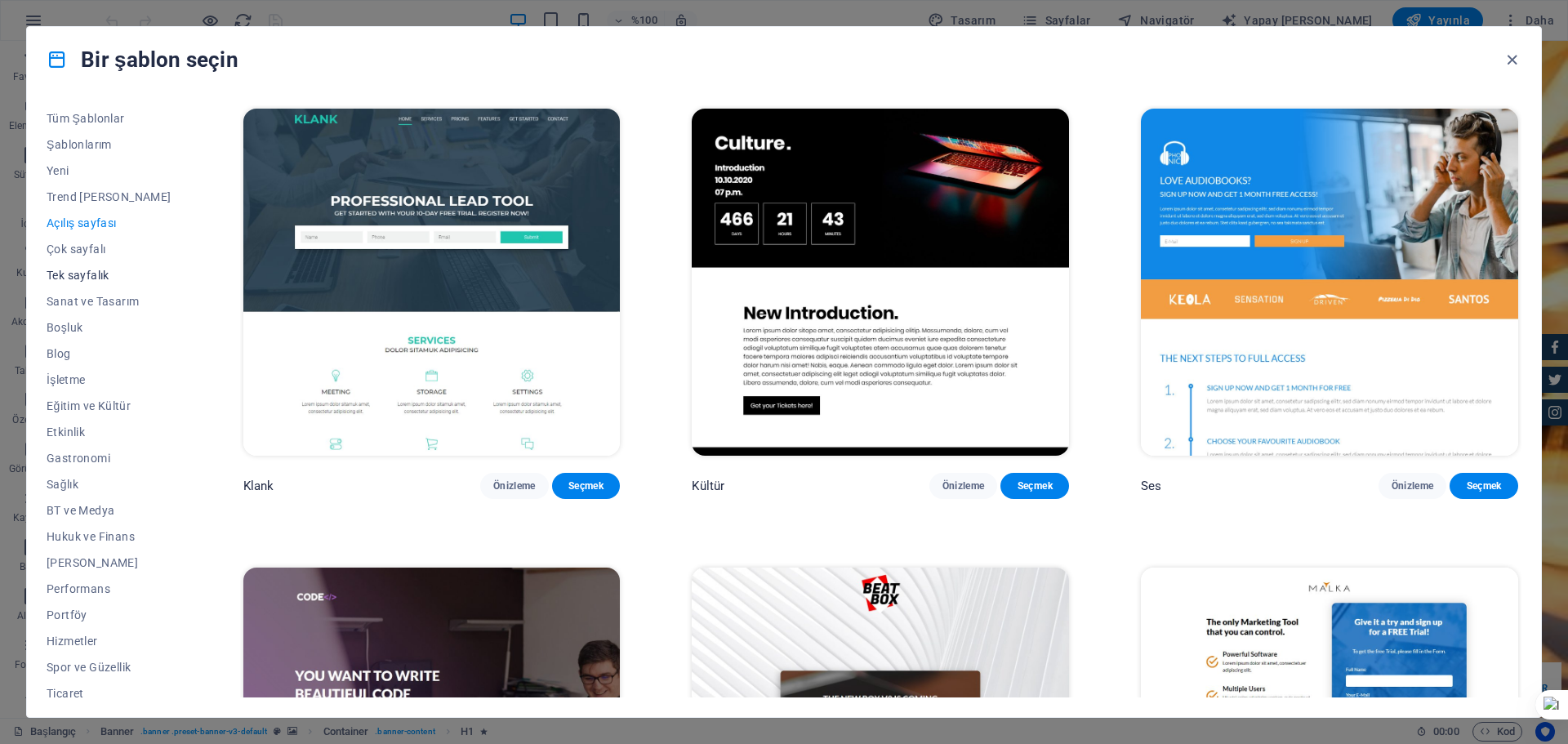
click at [101, 267] on button "Tek sayfalık" at bounding box center [109, 275] width 125 height 26
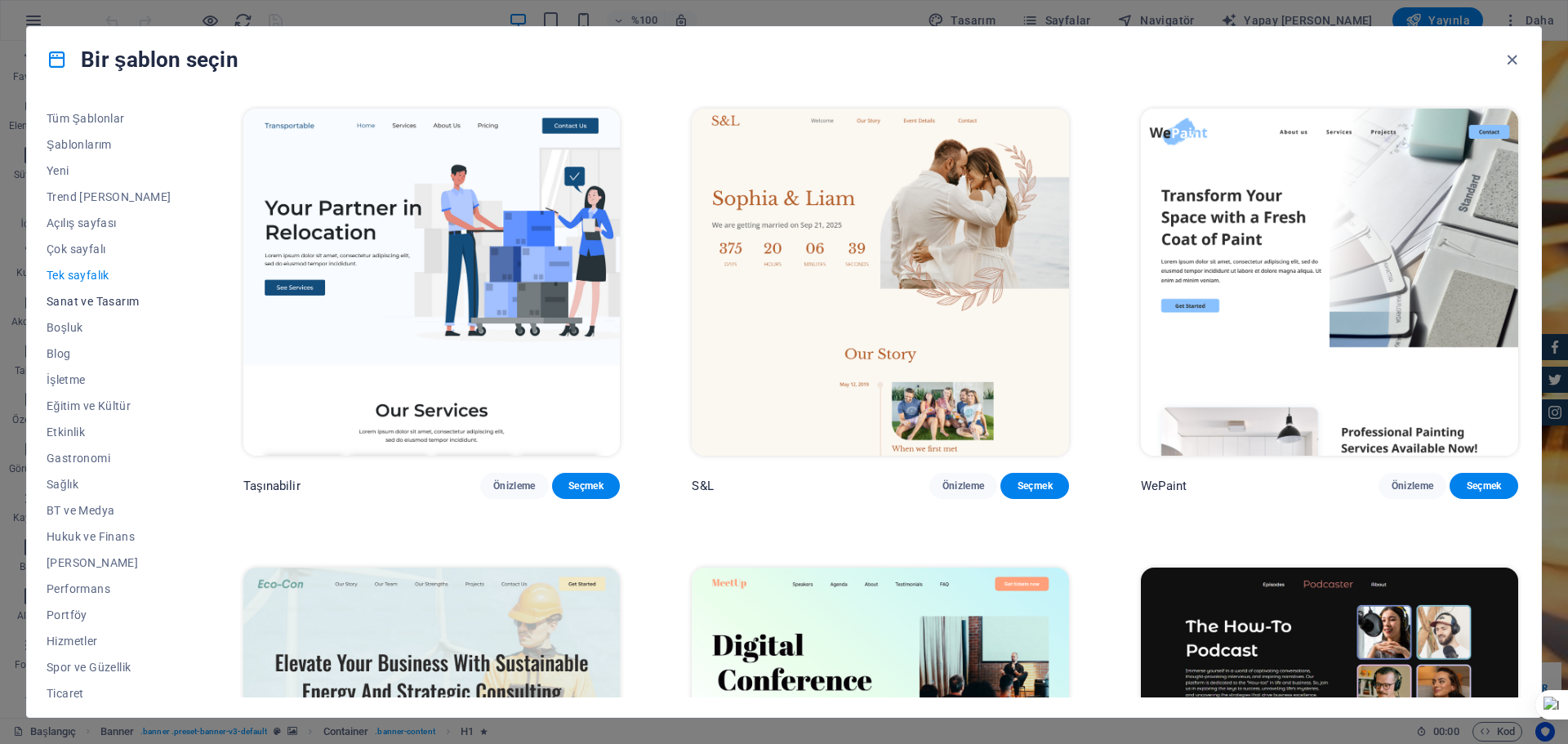
click at [102, 294] on font "Sanat ve Tasarım" at bounding box center [93, 301] width 93 height 13
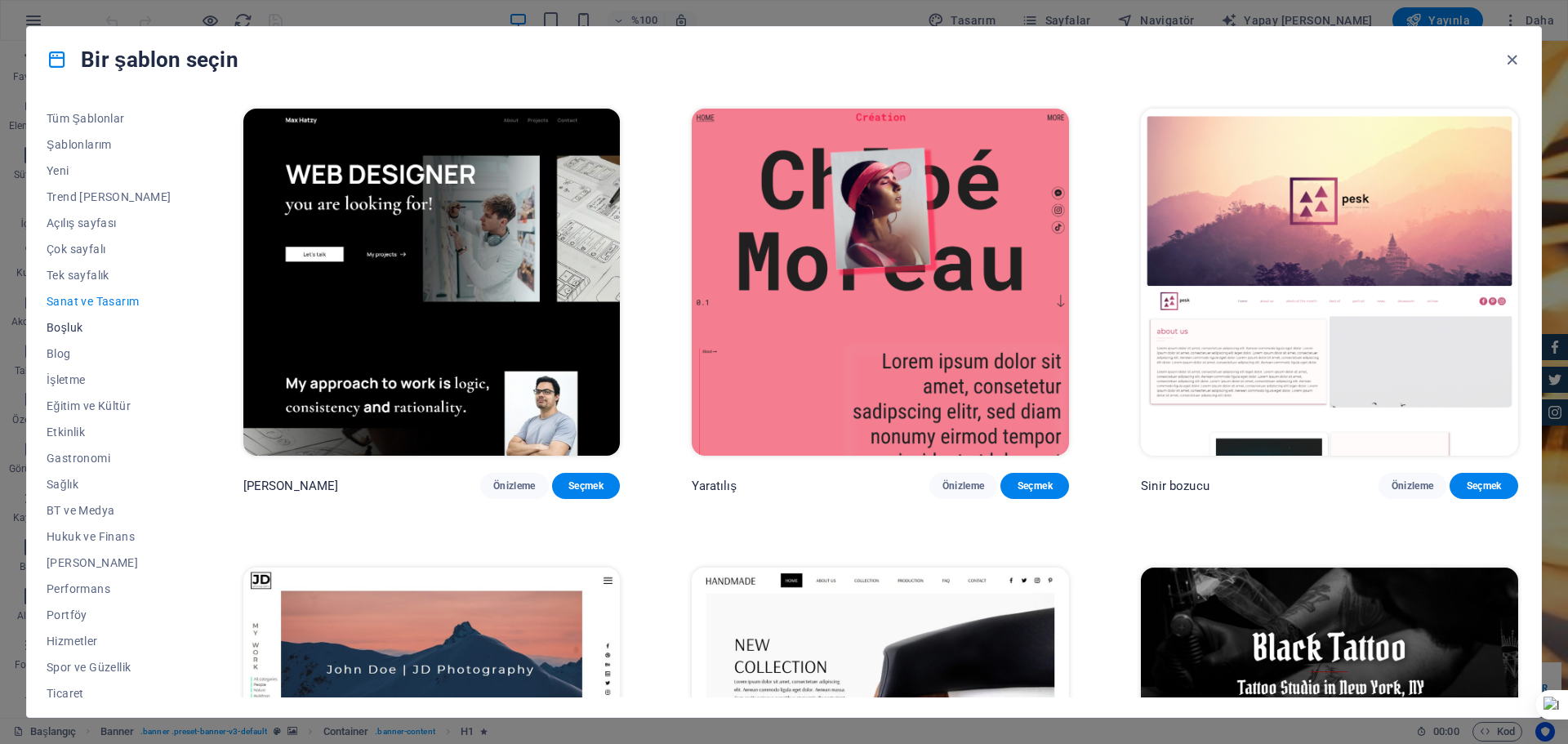
click at [94, 323] on span "Boşluk" at bounding box center [109, 328] width 125 height 13
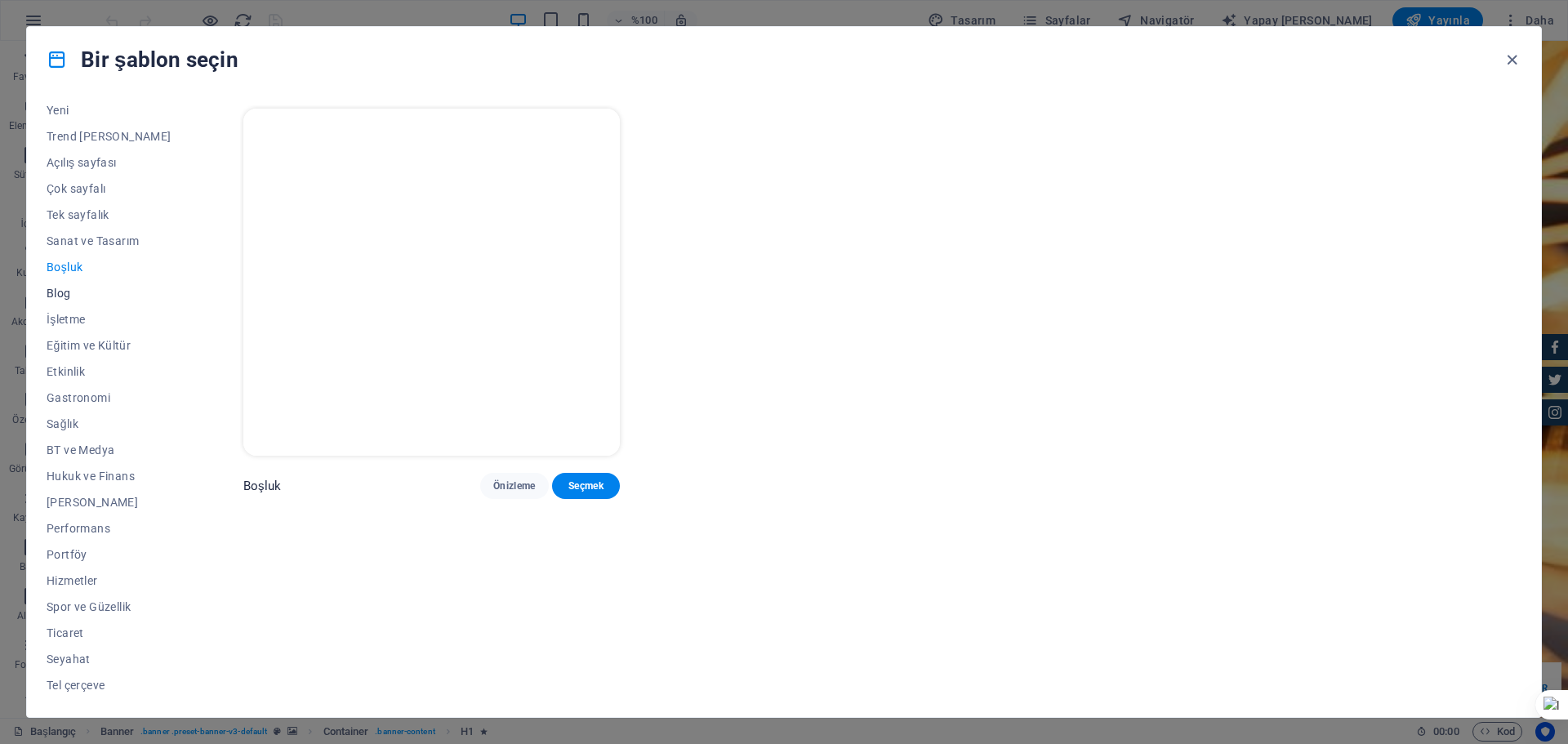
scroll to position [61, 0]
click at [79, 315] on font "İşletme" at bounding box center [66, 318] width 39 height 13
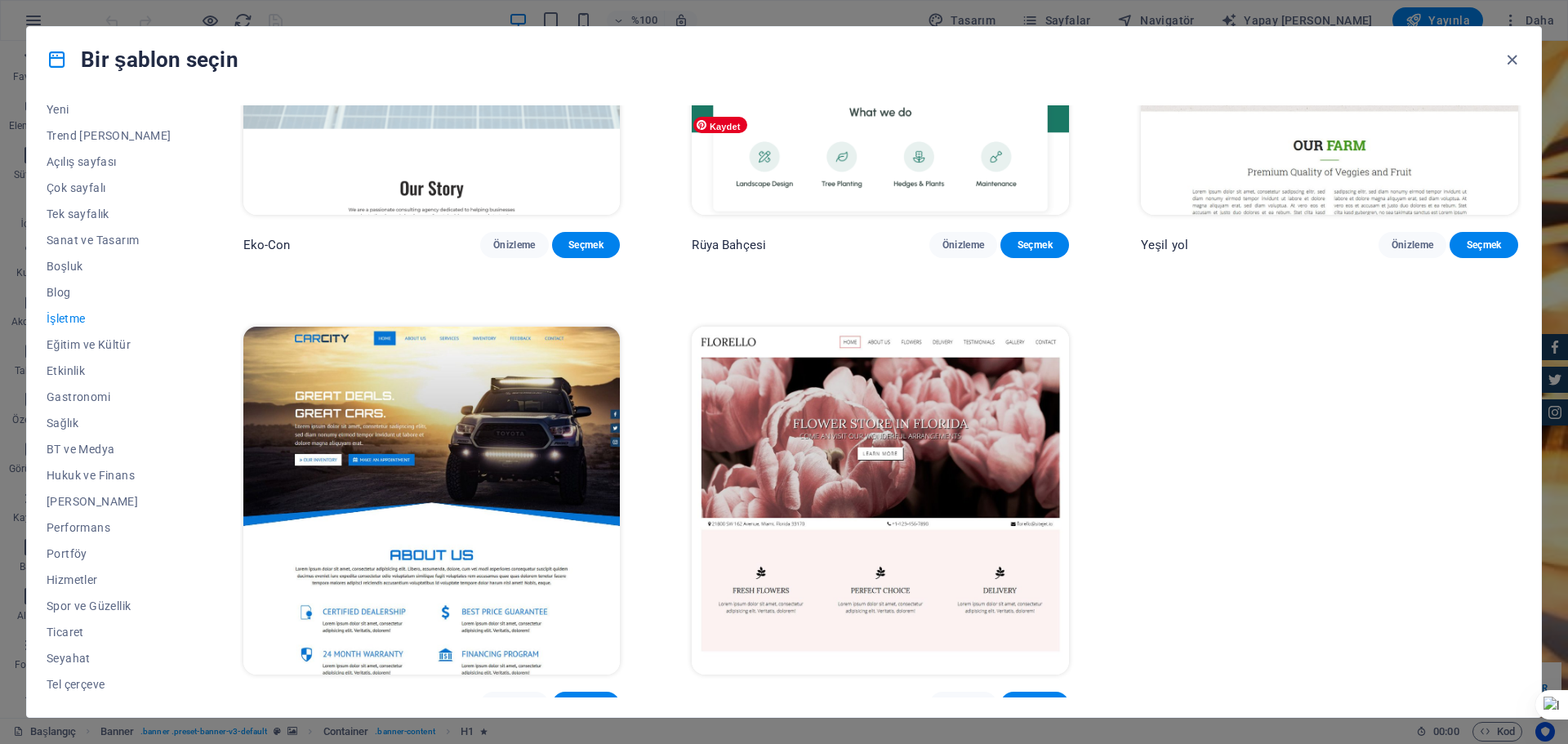
scroll to position [264, 0]
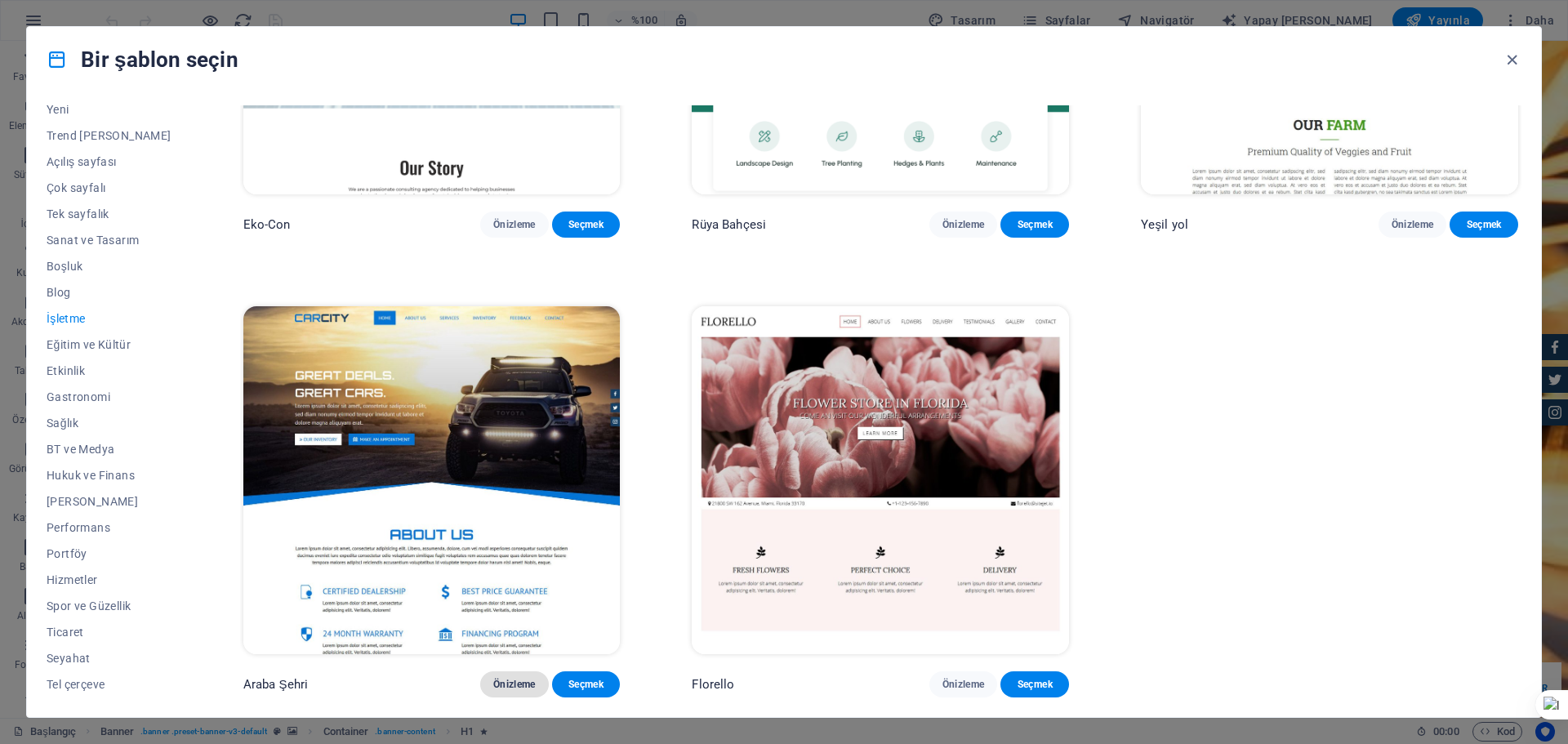
click at [498, 685] on font "Önizleme" at bounding box center [514, 683] width 42 height 11
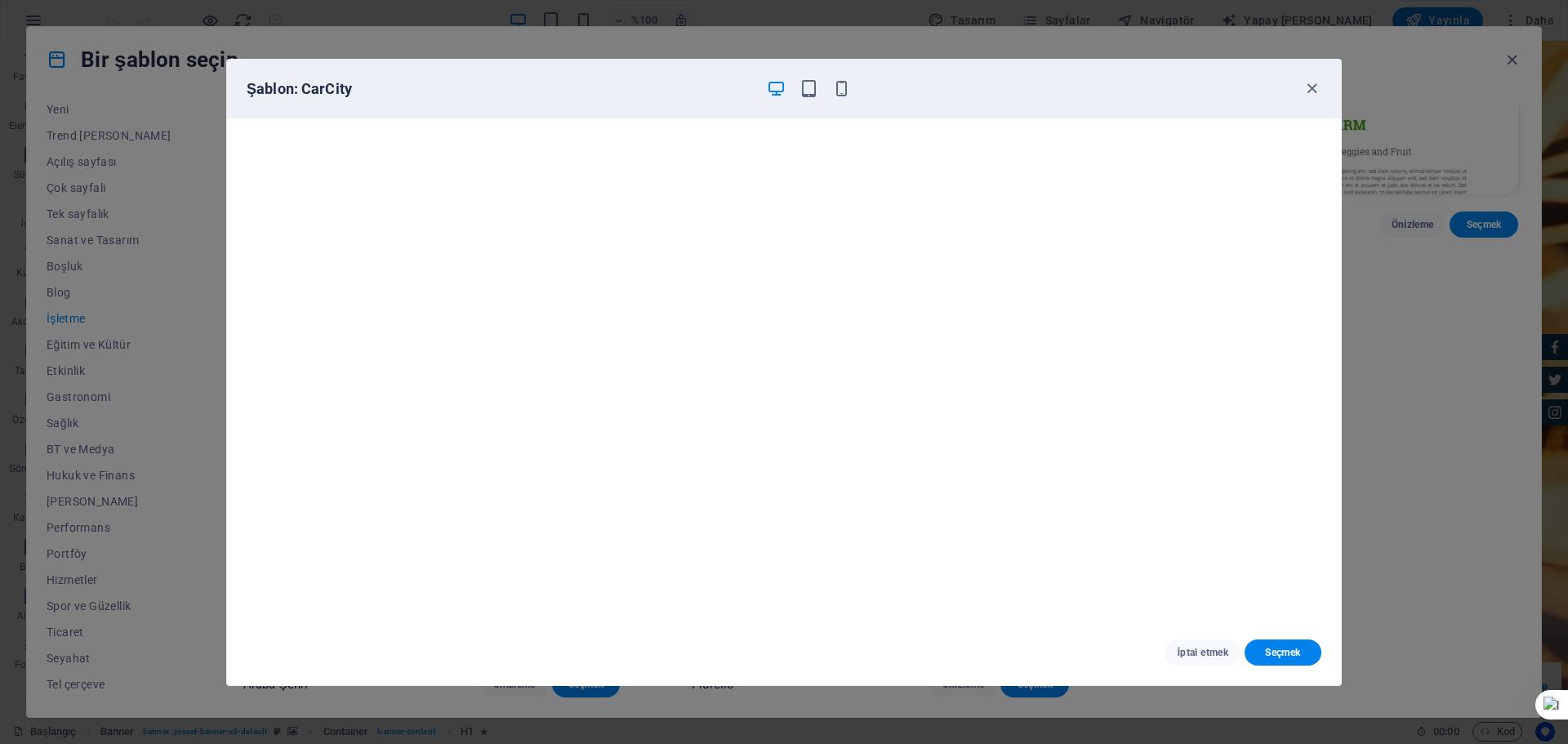
scroll to position [0, 0]
click at [806, 86] on icon "button" at bounding box center [808, 88] width 18 height 18
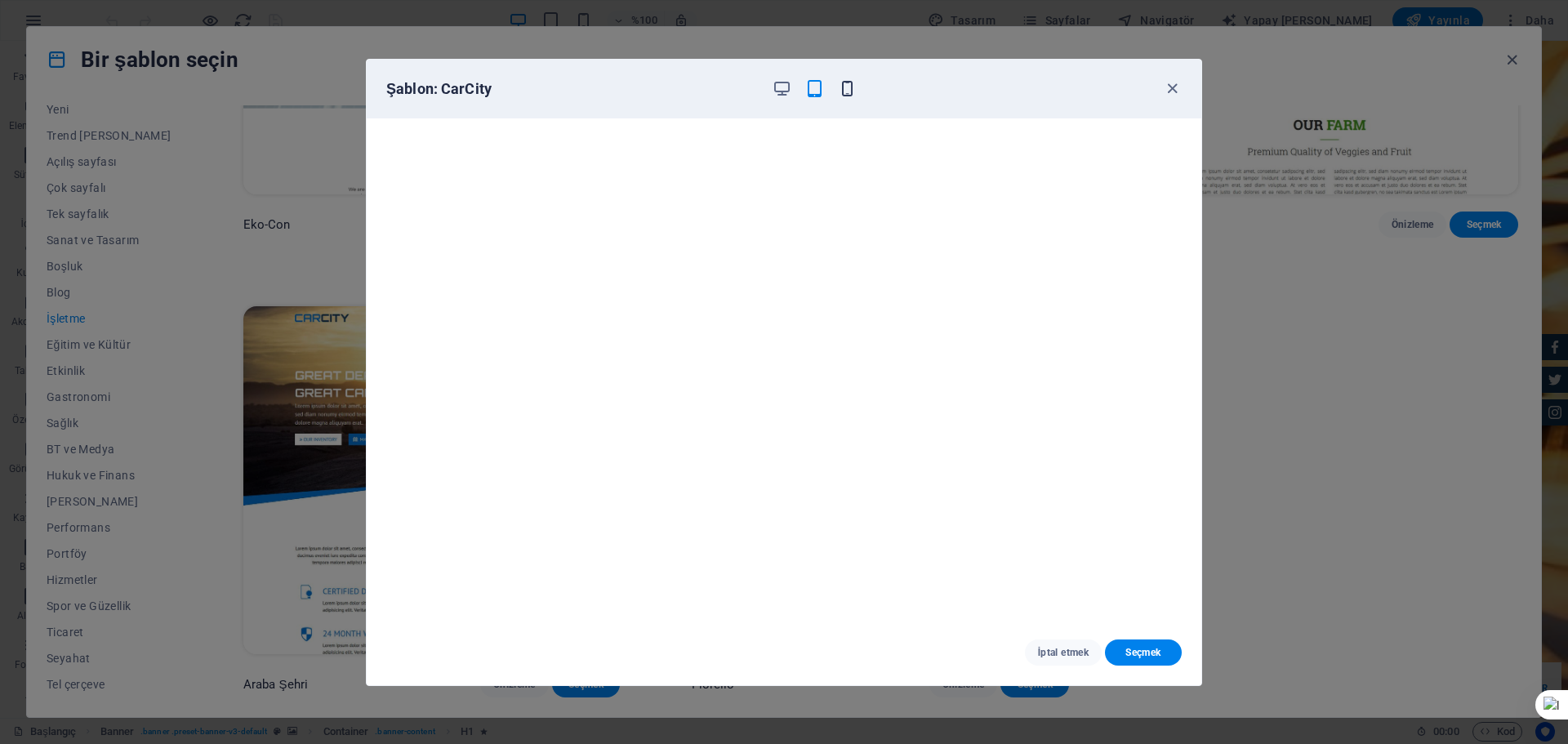
click at [851, 92] on icon "button" at bounding box center [847, 88] width 18 height 18
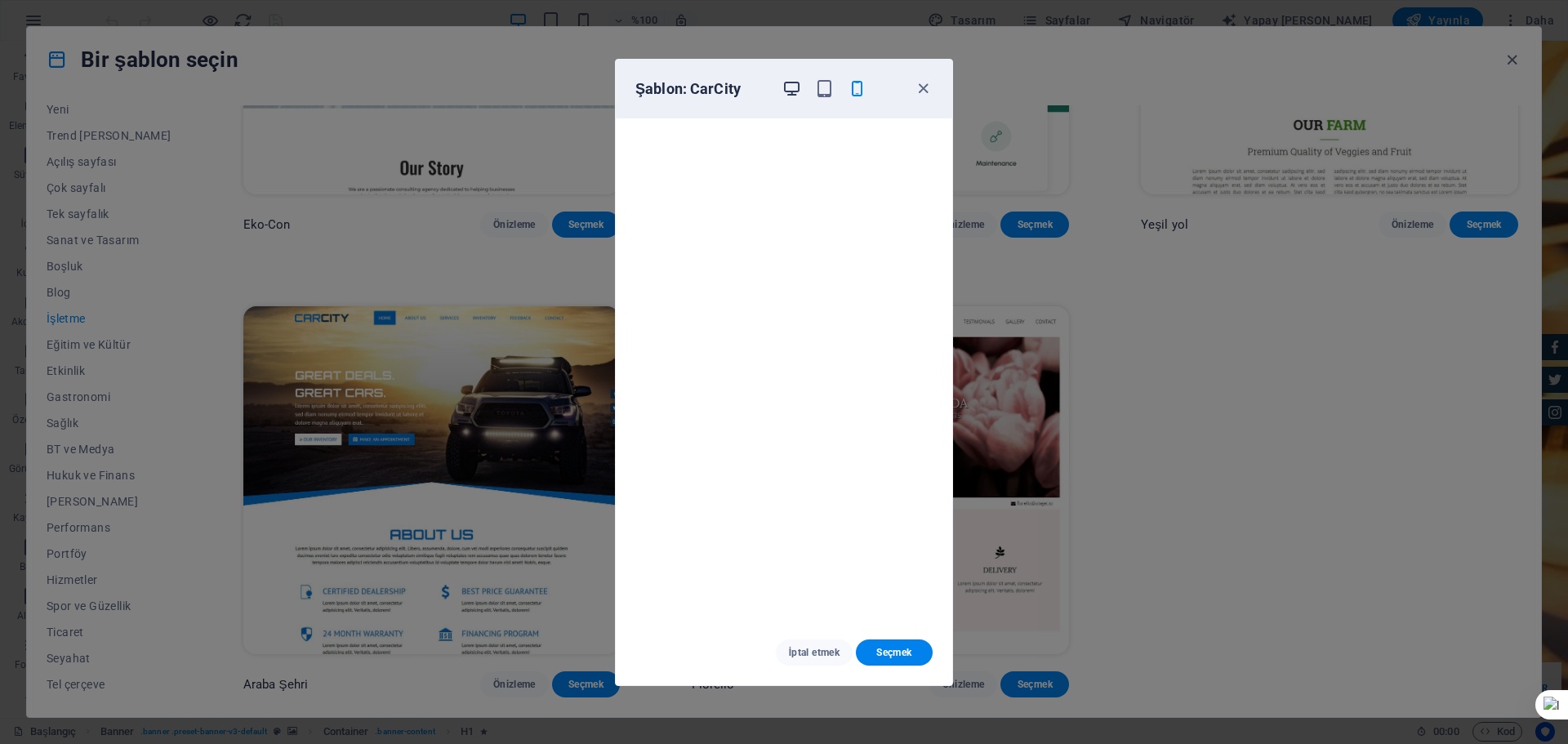
click at [793, 86] on icon "button" at bounding box center [791, 88] width 18 height 18
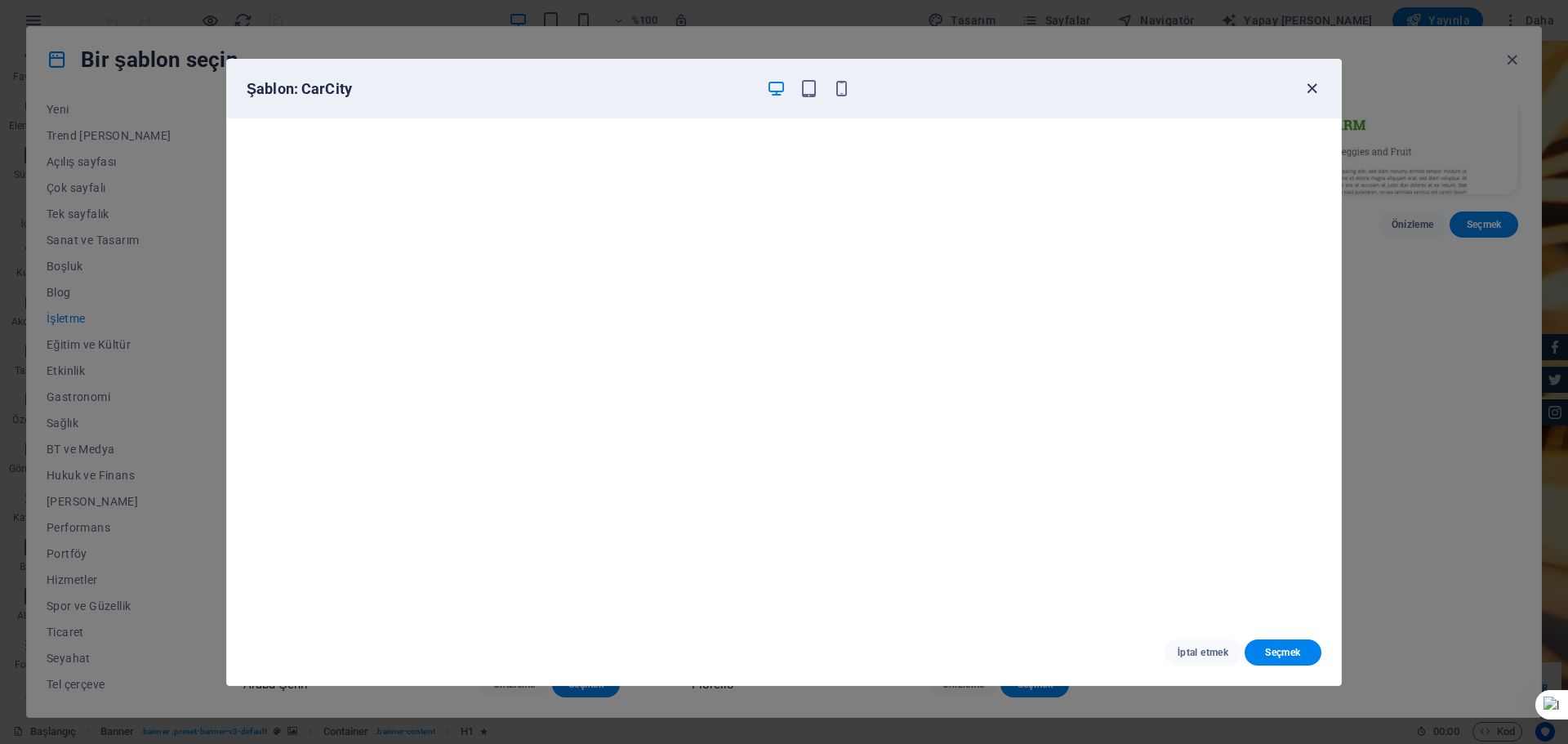
click at [1308, 87] on icon "button" at bounding box center [1311, 88] width 18 height 18
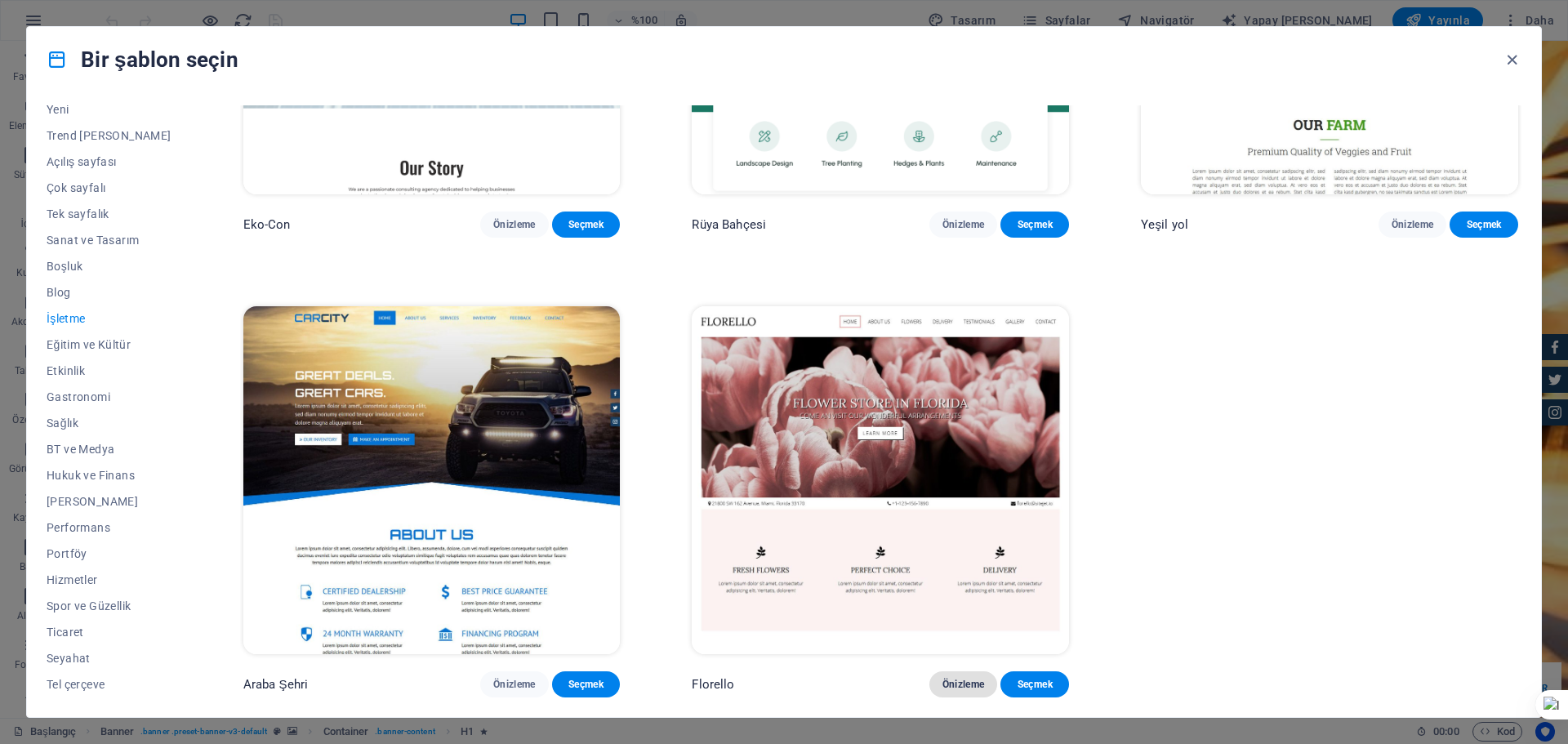
click at [960, 681] on font "Önizleme" at bounding box center [963, 683] width 42 height 11
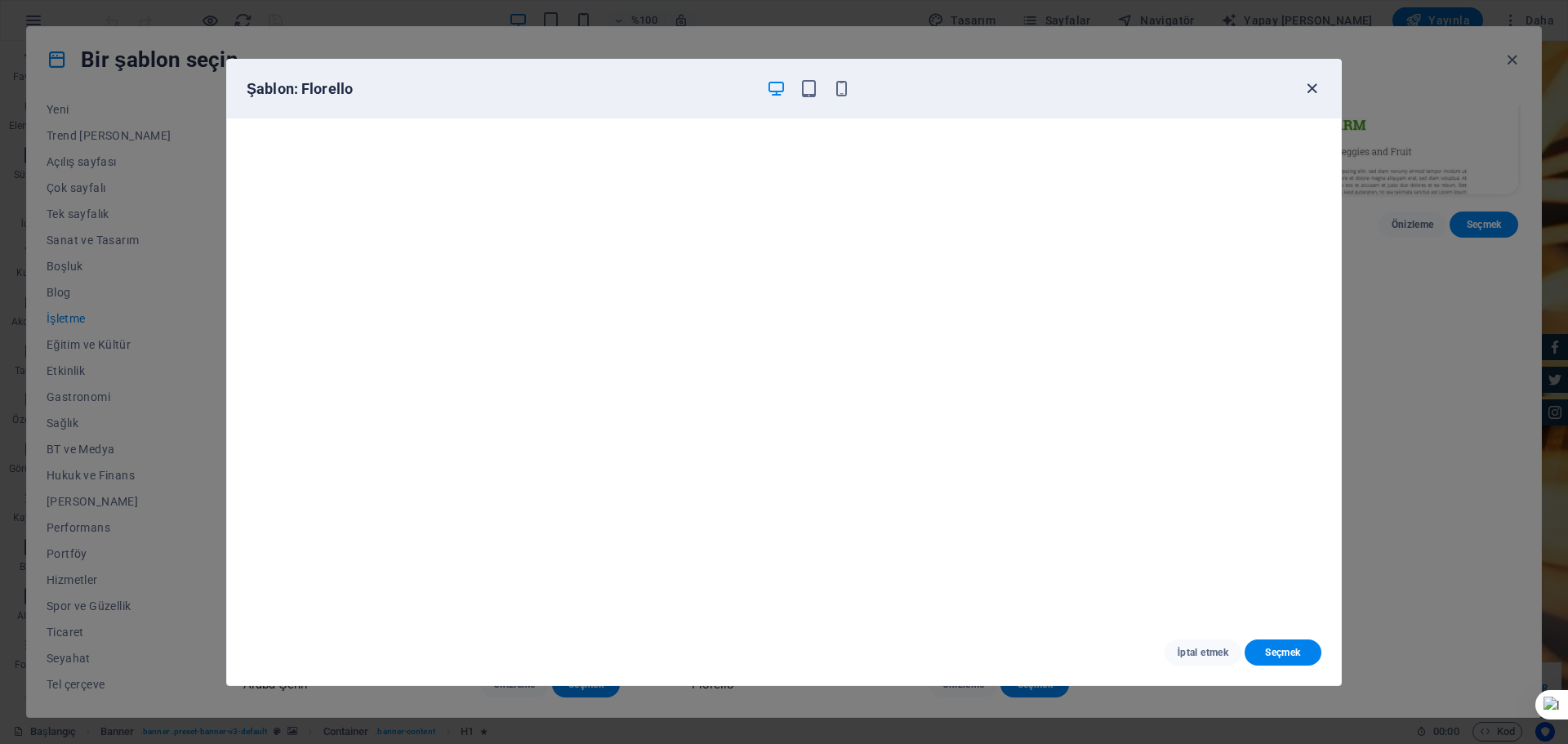
click at [1318, 88] on icon "button" at bounding box center [1311, 88] width 18 height 18
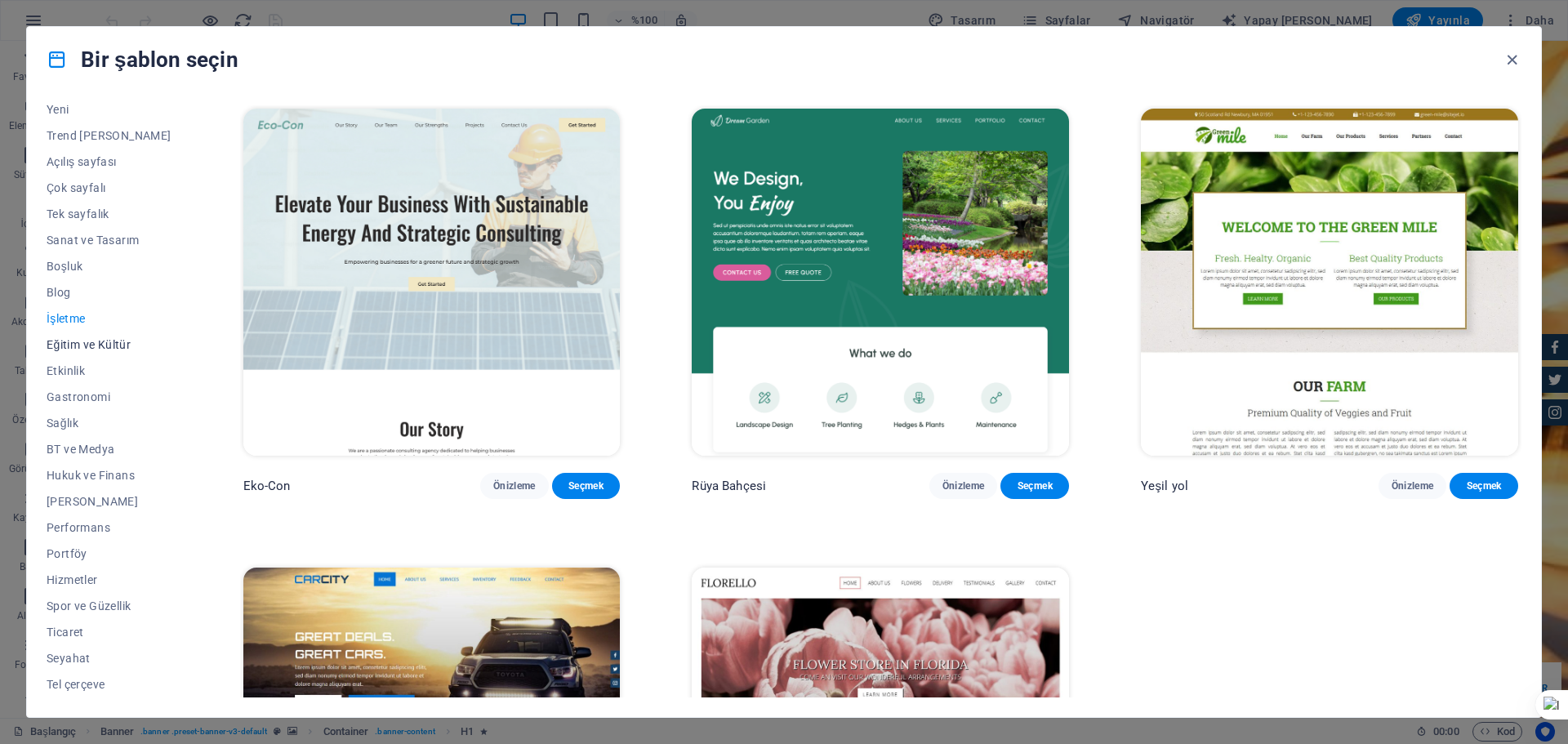
click at [86, 346] on font "Eğitim ve Kültür" at bounding box center [89, 344] width 84 height 13
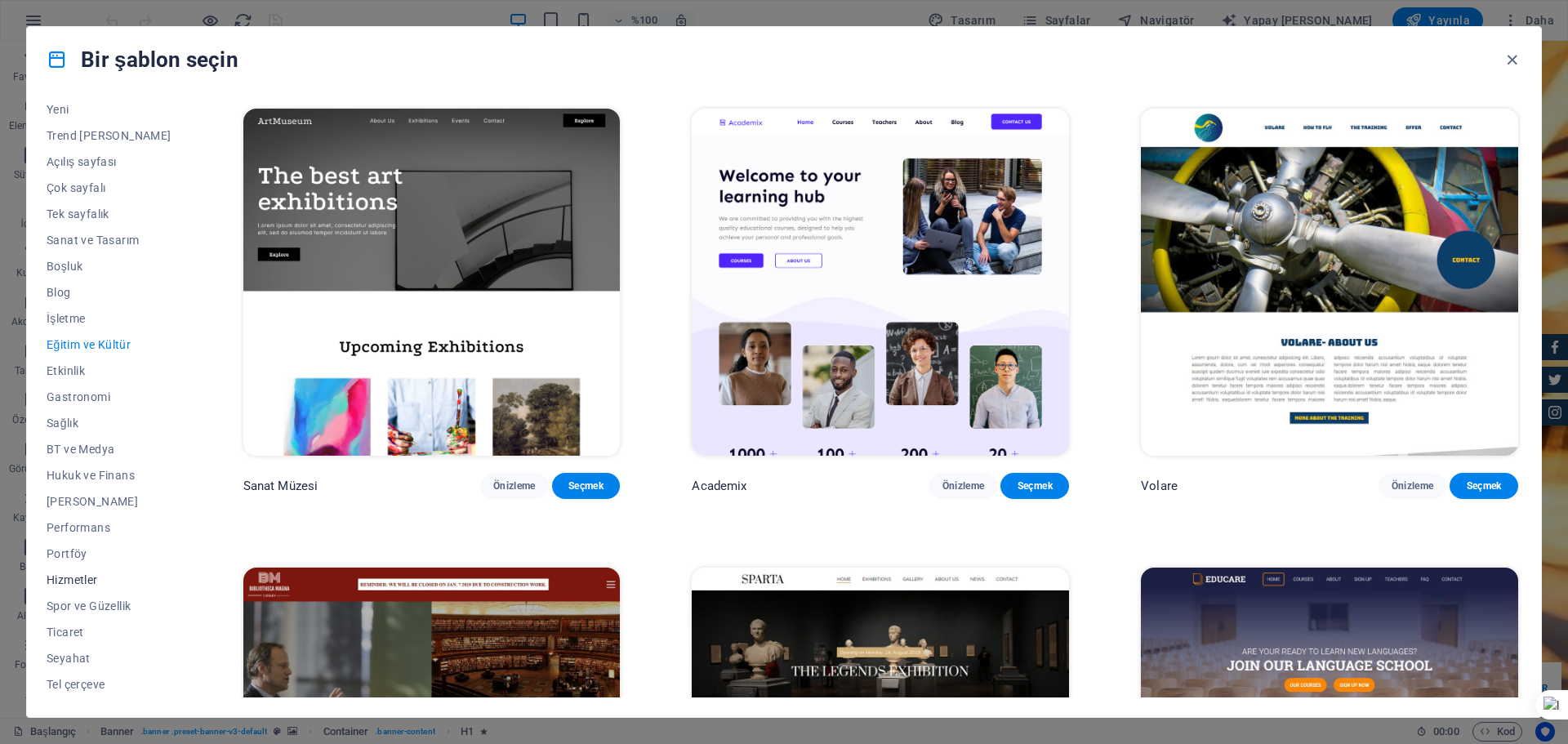
click at [71, 585] on button "Hizmetler" at bounding box center [109, 580] width 125 height 26
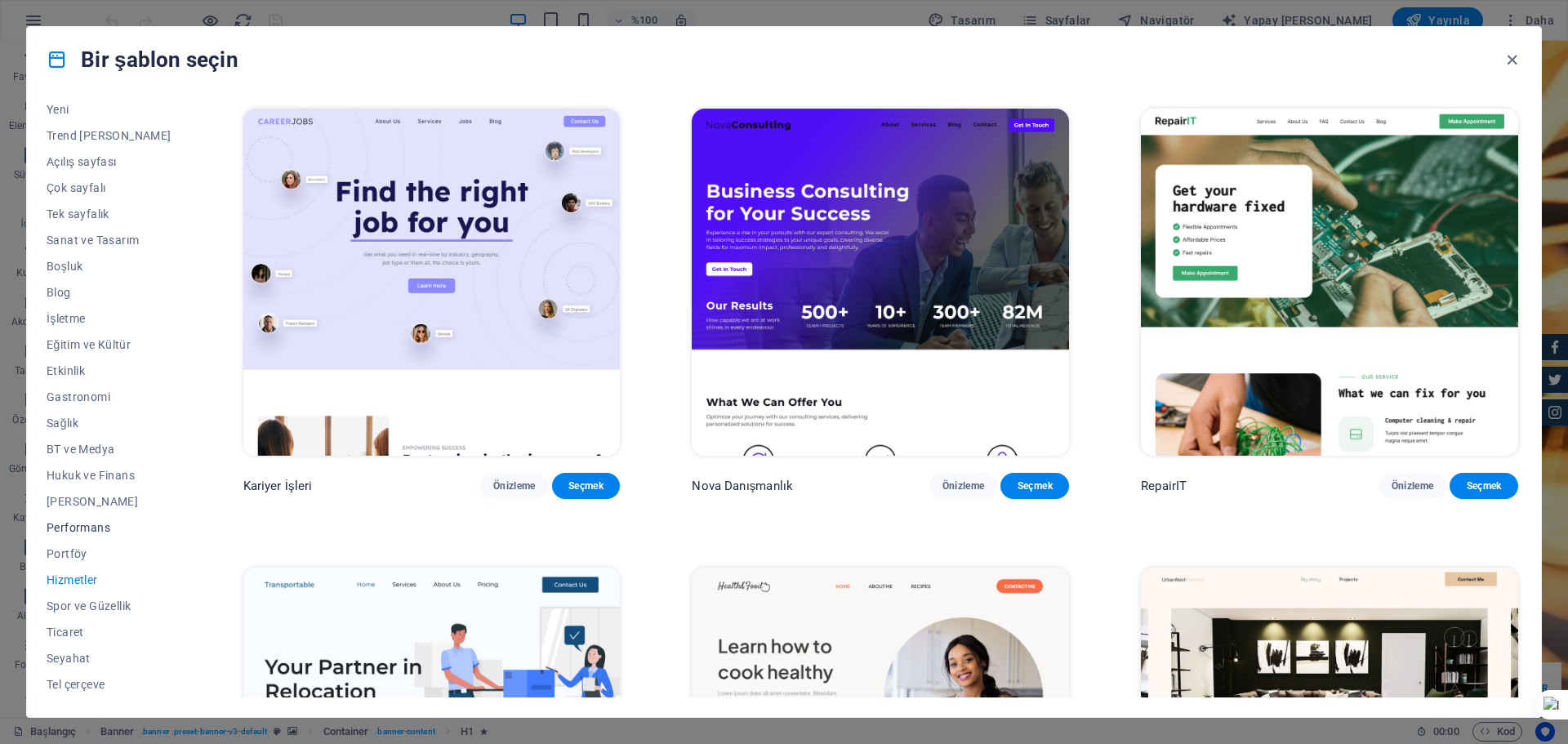
click at [103, 519] on button "Performans" at bounding box center [109, 527] width 125 height 26
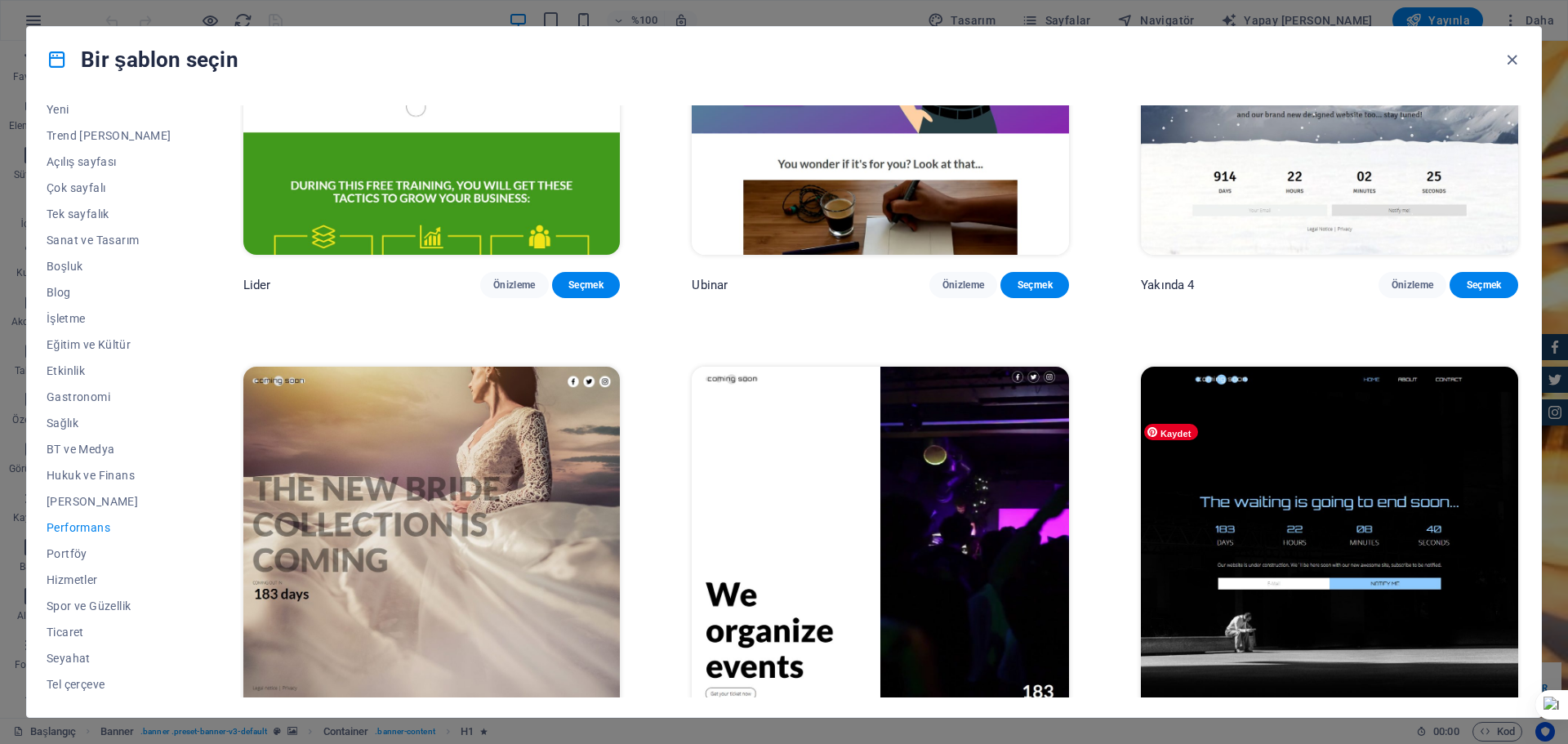
scroll to position [2108, 0]
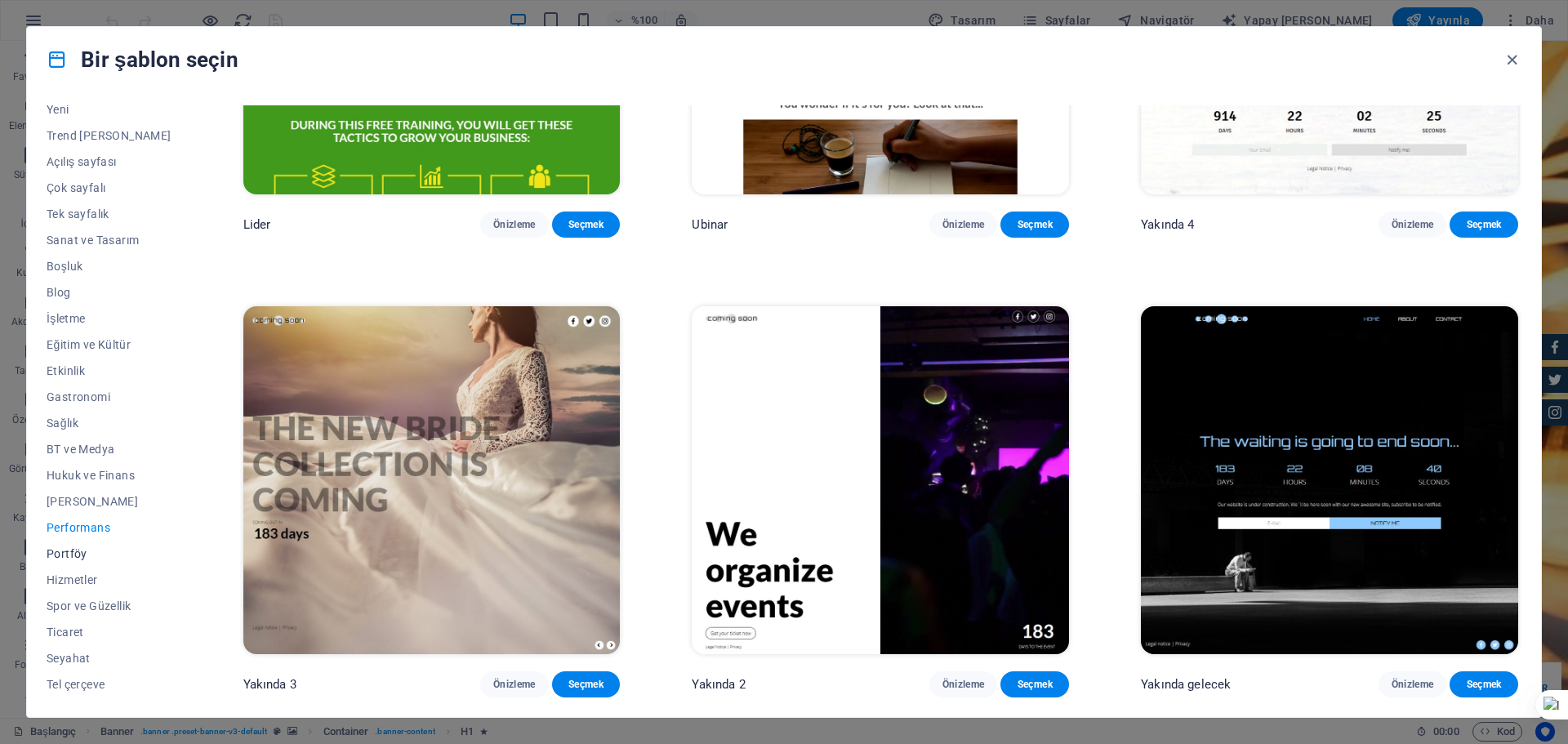
click at [72, 560] on font "Portföy" at bounding box center [67, 553] width 40 height 13
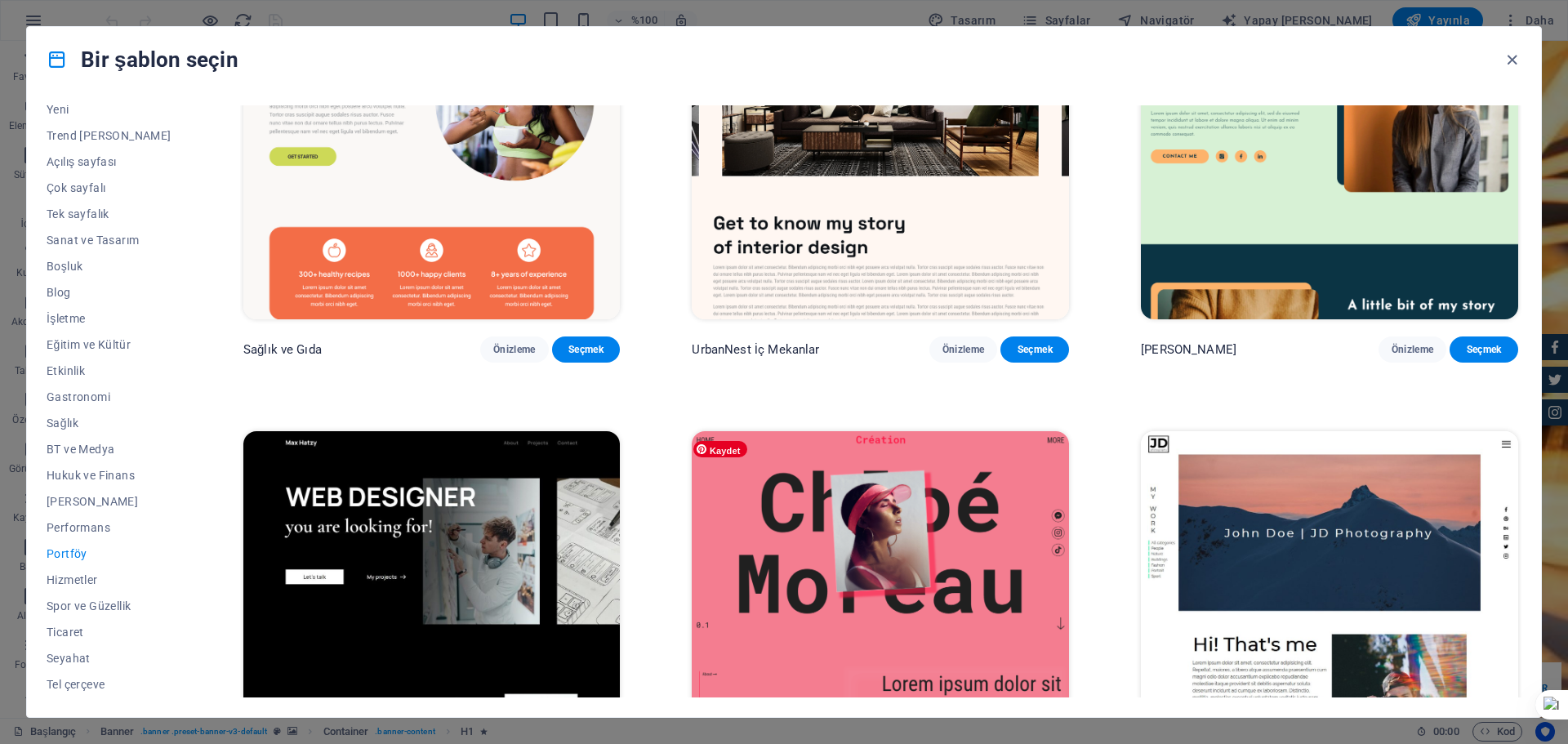
scroll to position [680, 0]
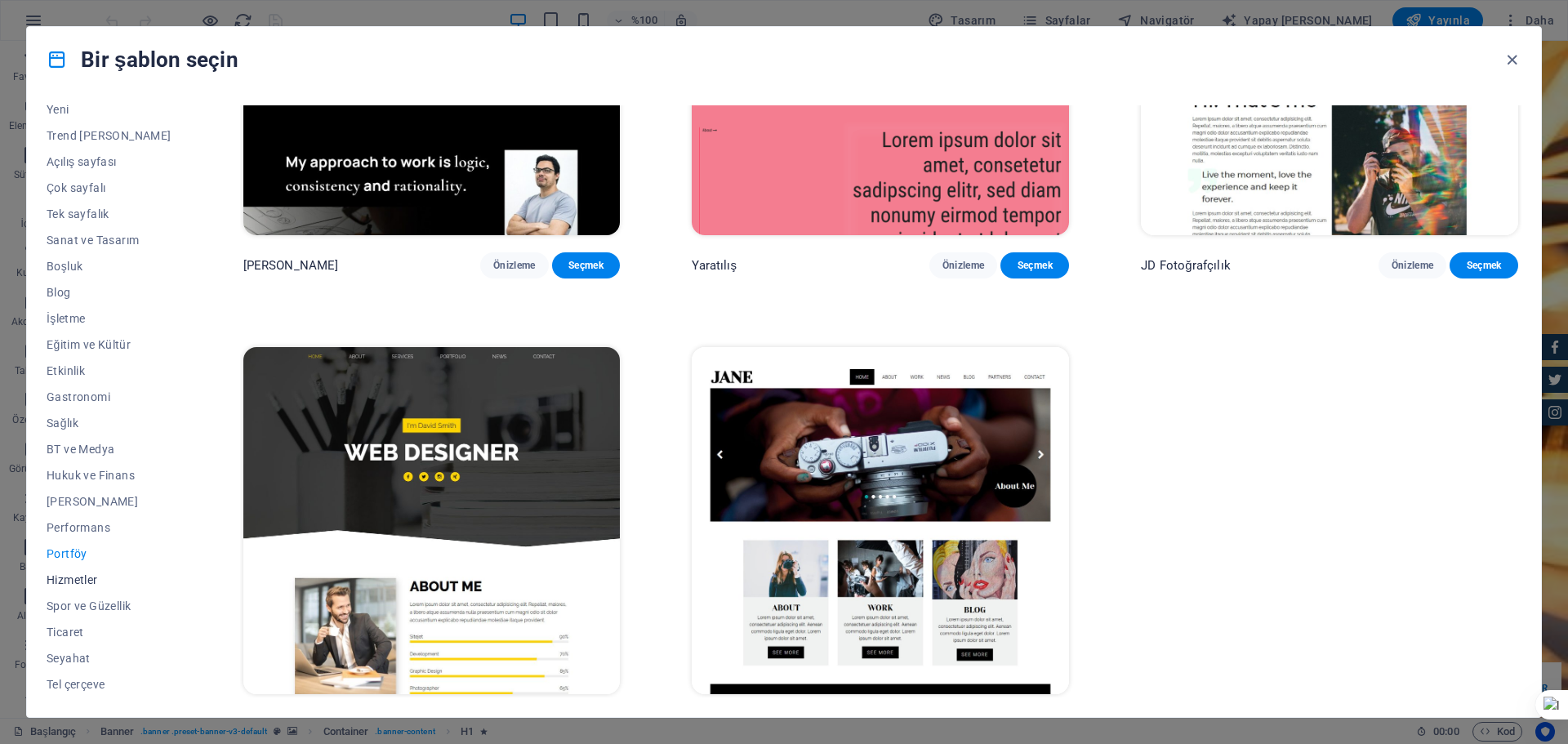
click at [96, 582] on font "Hizmetler" at bounding box center [72, 580] width 51 height 13
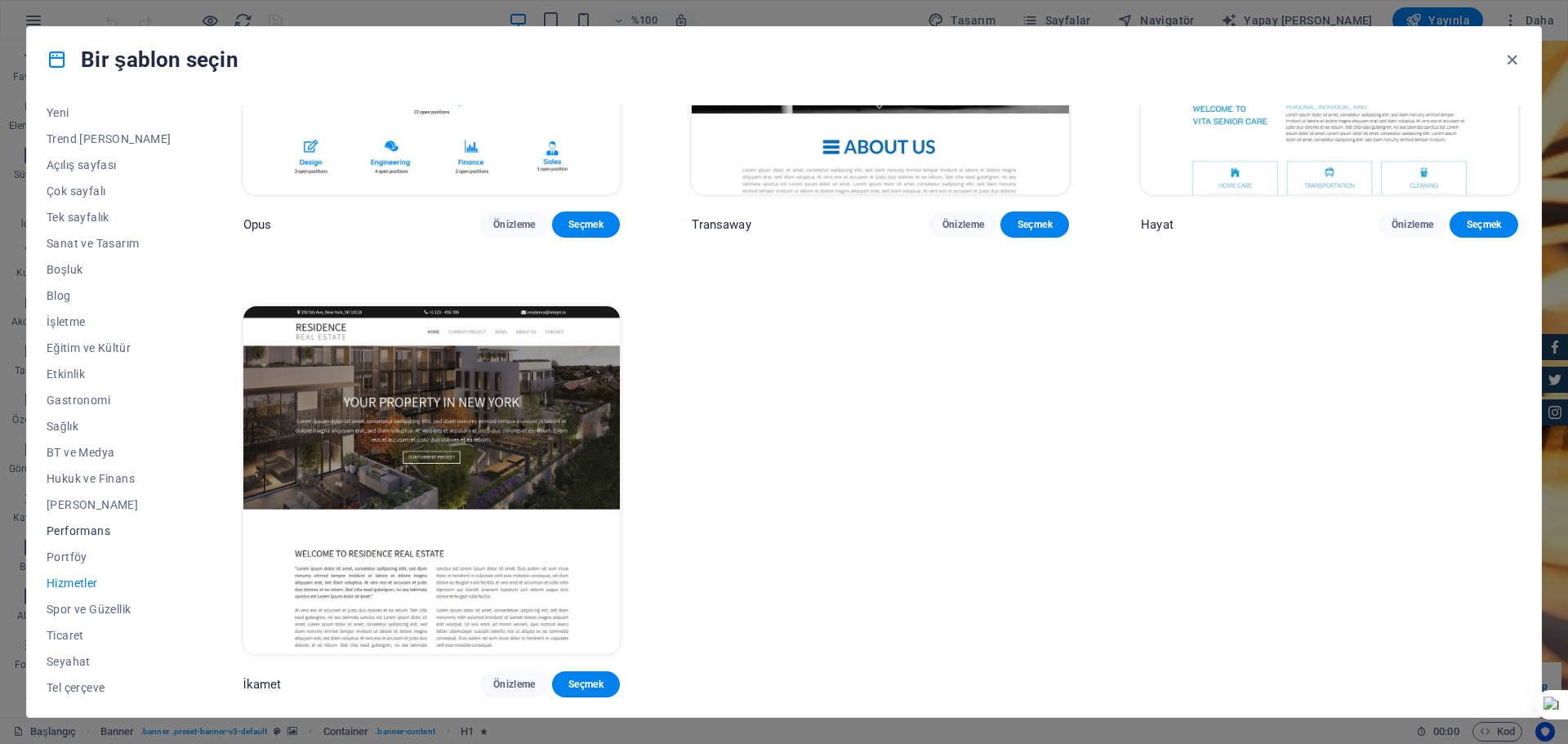
scroll to position [61, 0]
click at [74, 629] on font "Ticaret" at bounding box center [65, 632] width 38 height 13
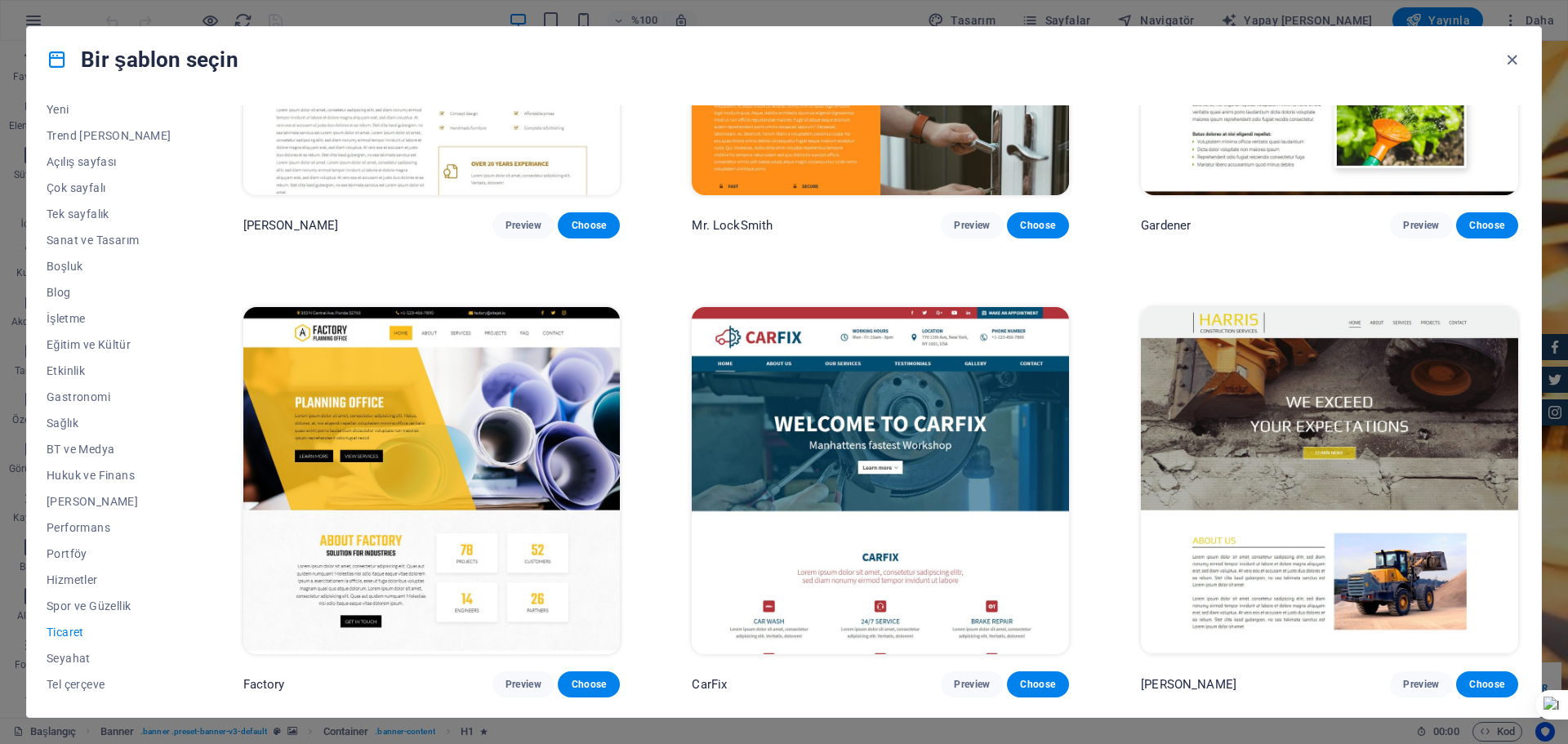
scroll to position [725, 0]
click at [495, 694] on button "Önizleme" at bounding box center [514, 683] width 69 height 26
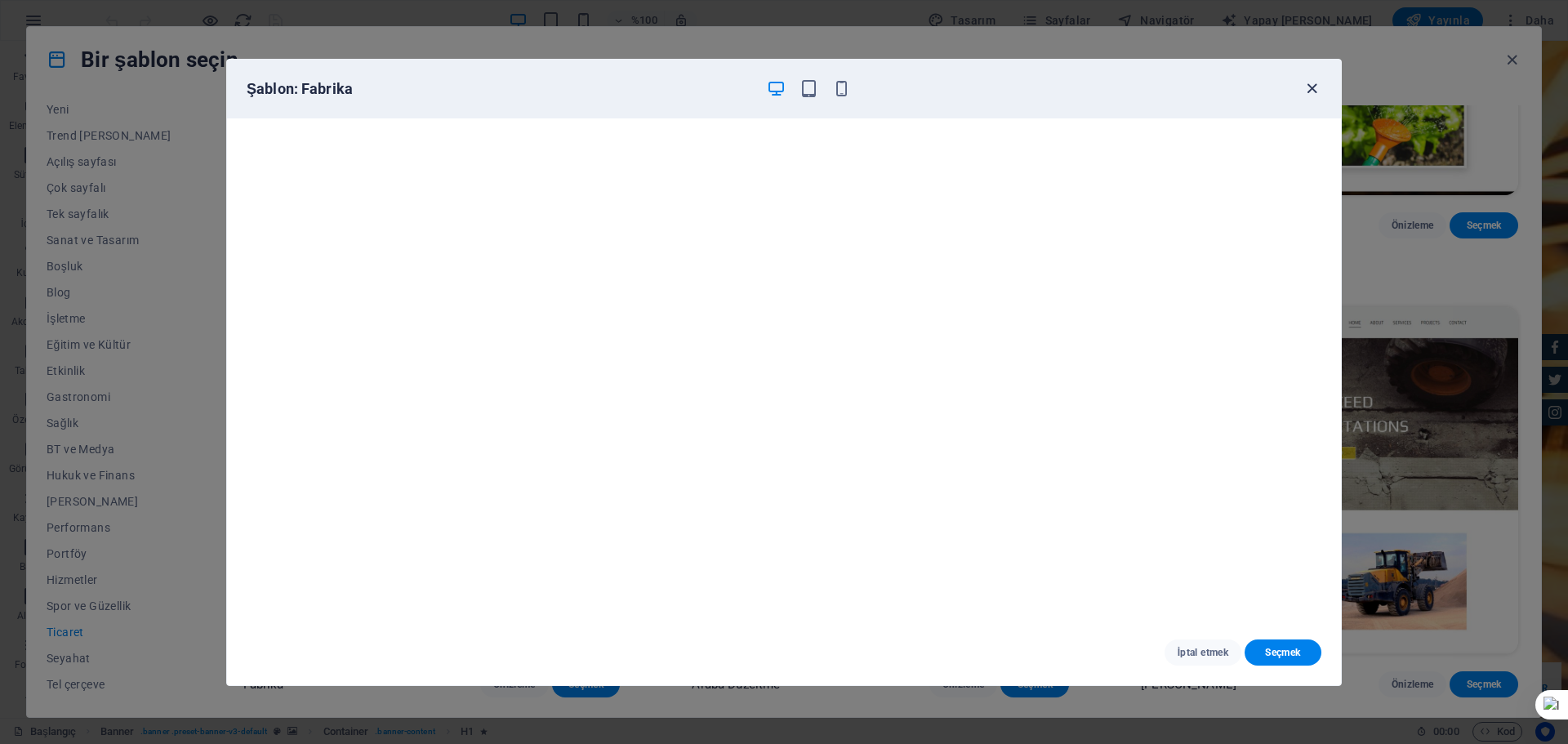
click at [1308, 88] on icon "button" at bounding box center [1311, 88] width 18 height 18
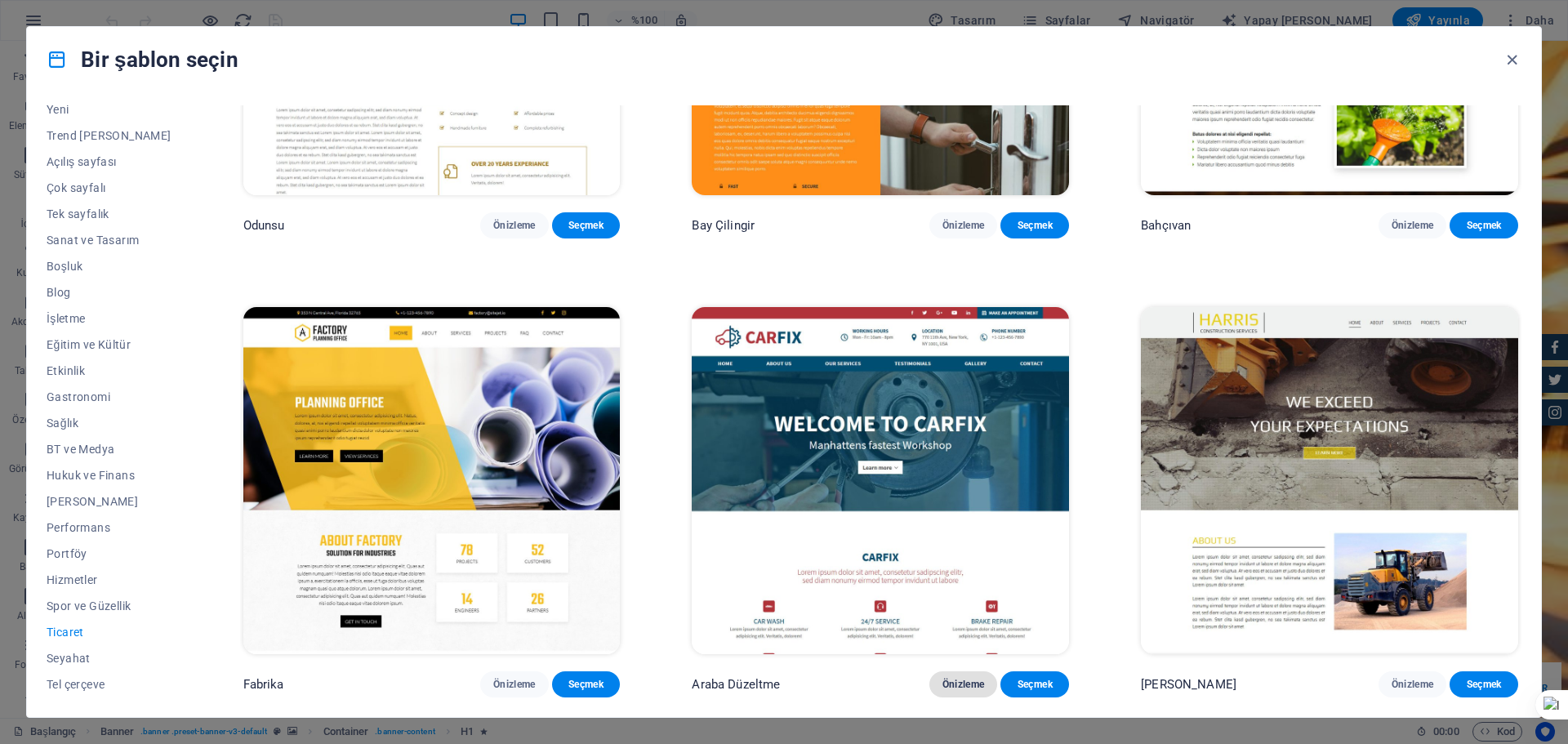
click at [943, 692] on button "Önizleme" at bounding box center [963, 683] width 69 height 26
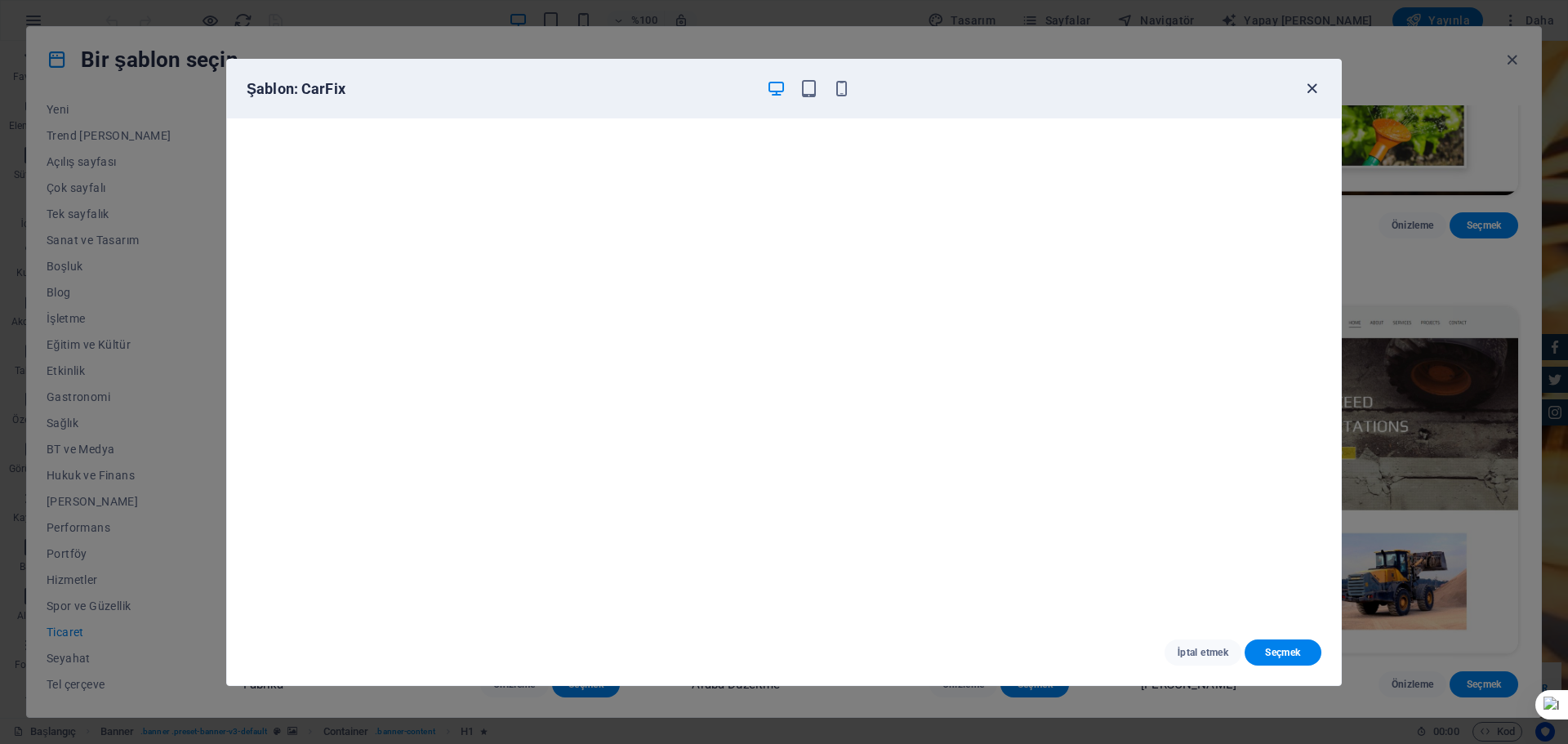
click at [1312, 88] on icon "button" at bounding box center [1311, 88] width 18 height 18
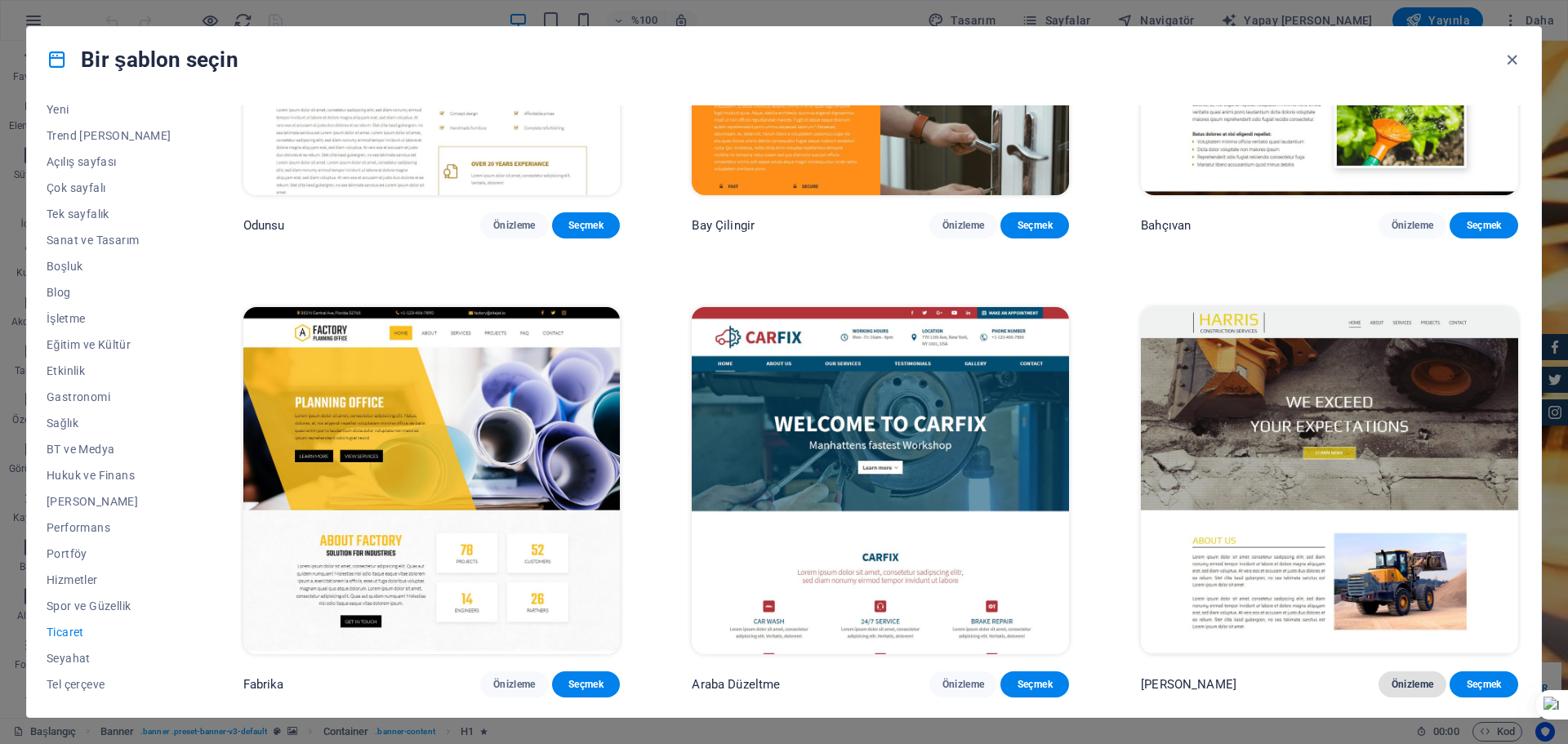
click at [1401, 688] on font "Önizleme" at bounding box center [1412, 683] width 42 height 11
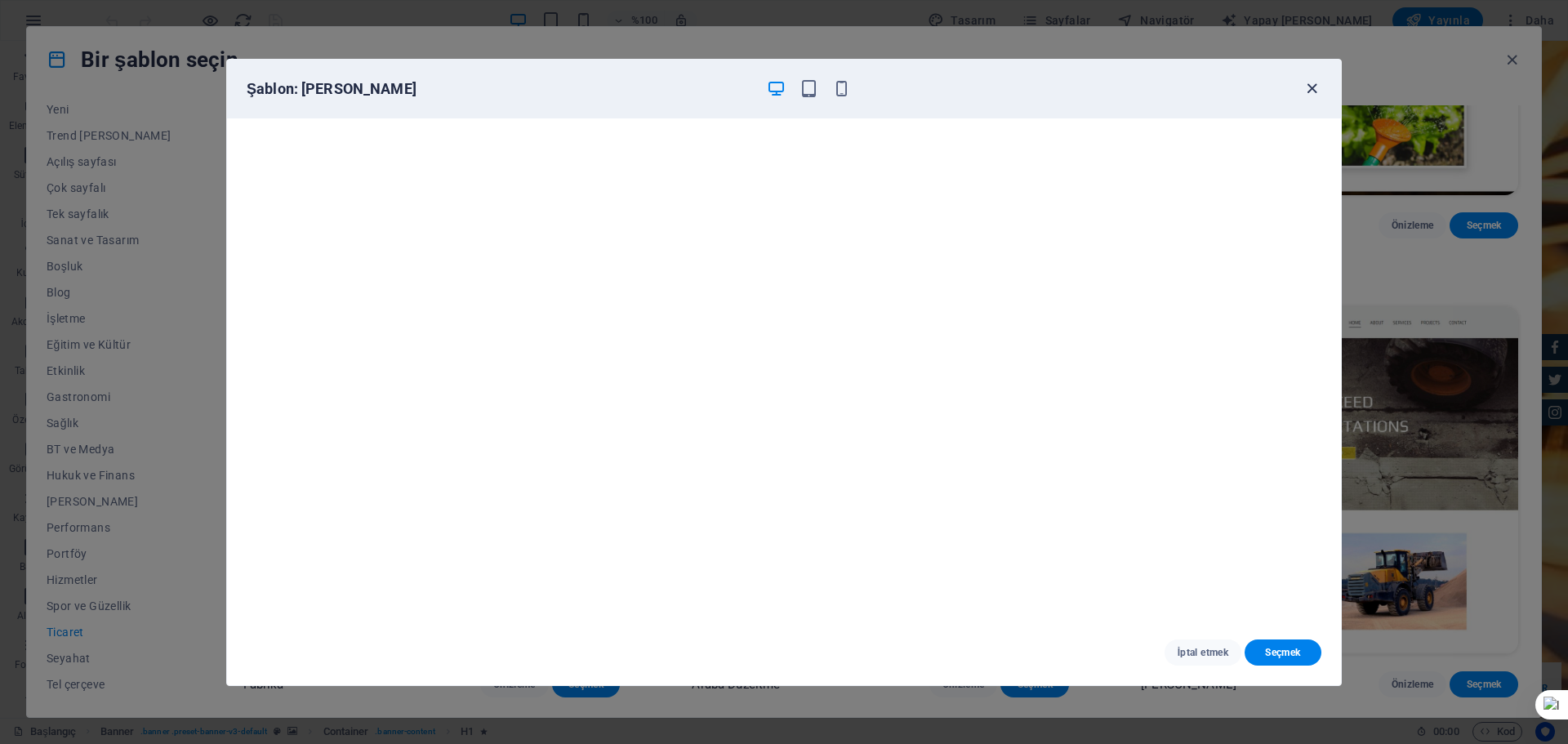
click at [1310, 89] on icon "button" at bounding box center [1311, 88] width 18 height 18
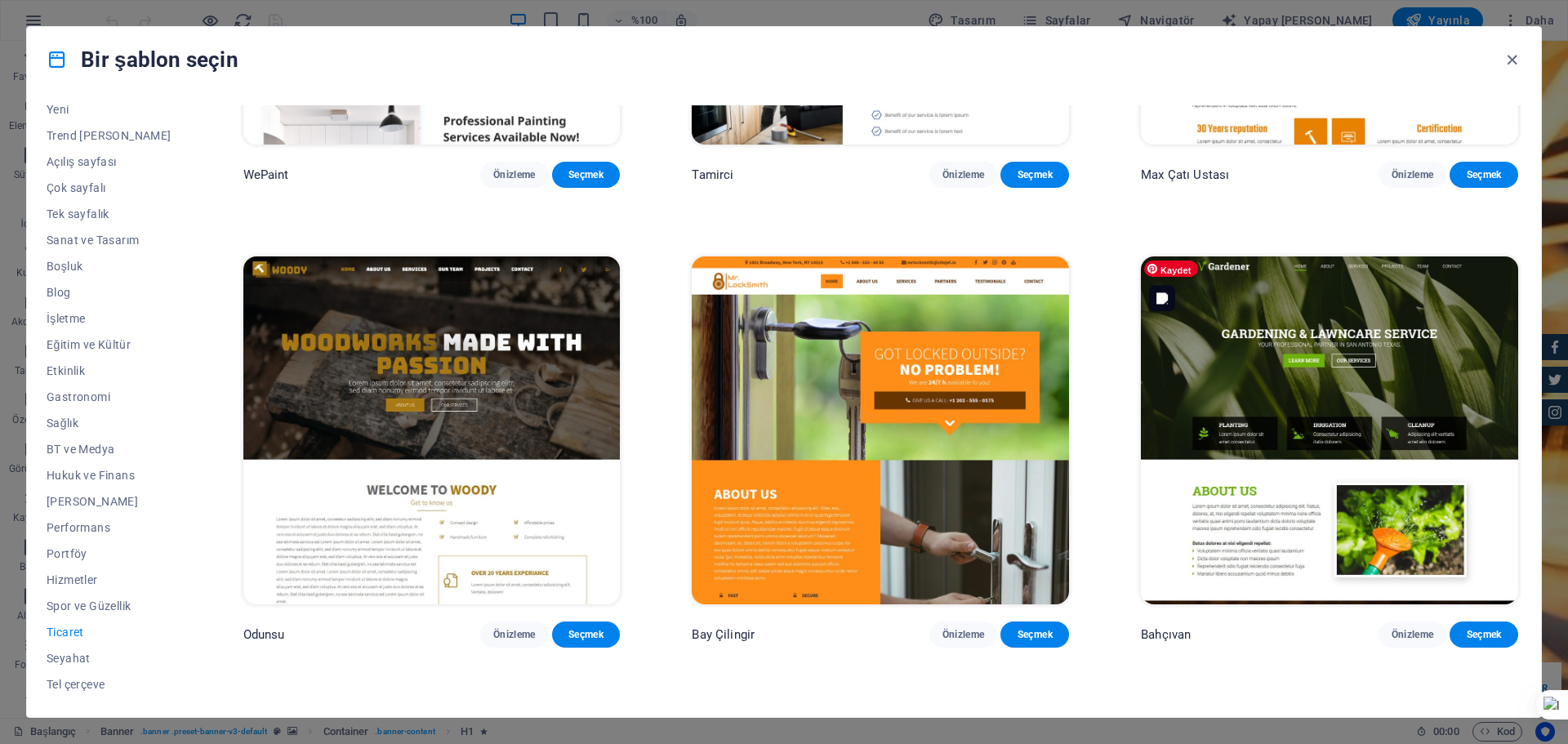
scroll to position [316, 0]
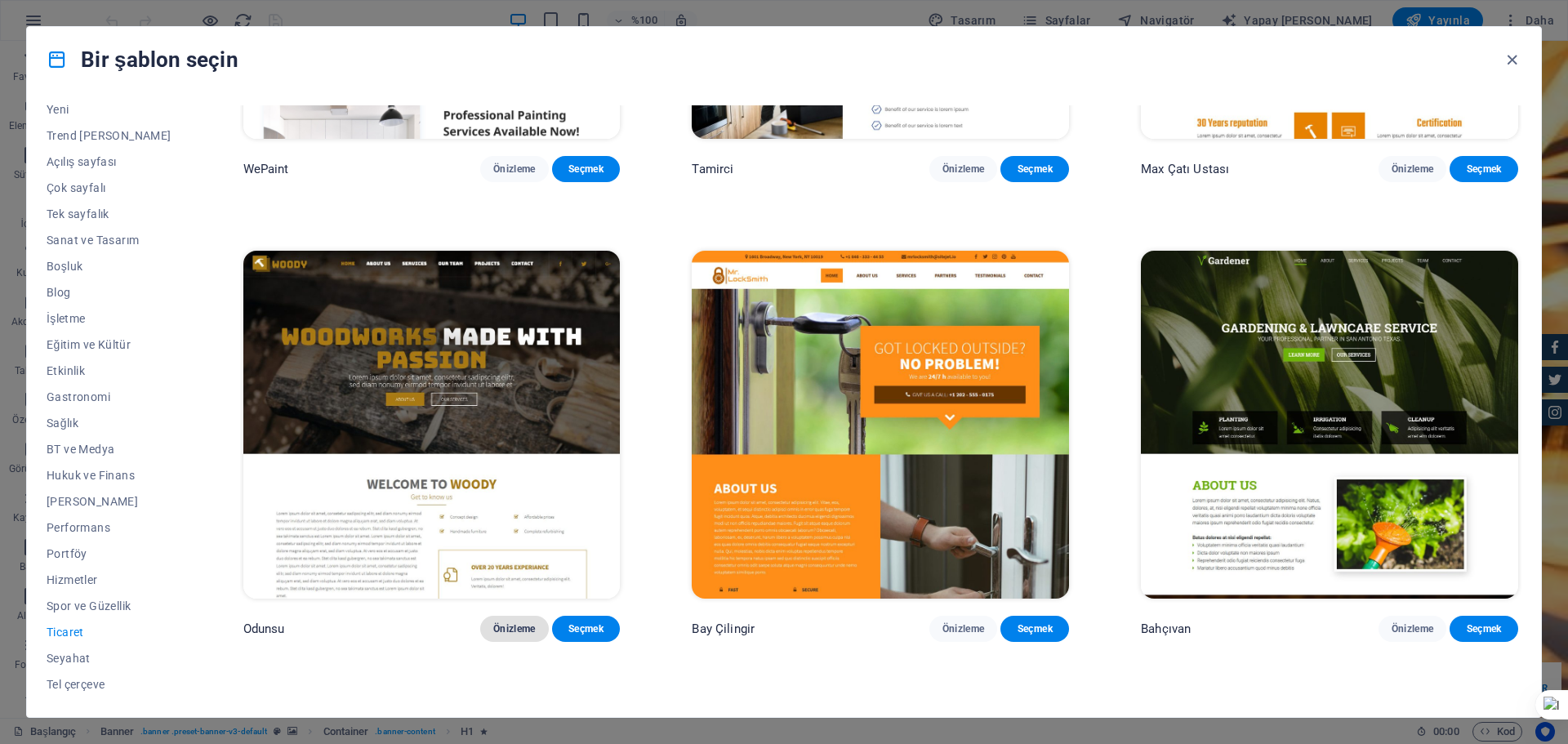
click at [515, 633] on font "Önizleme" at bounding box center [514, 628] width 42 height 11
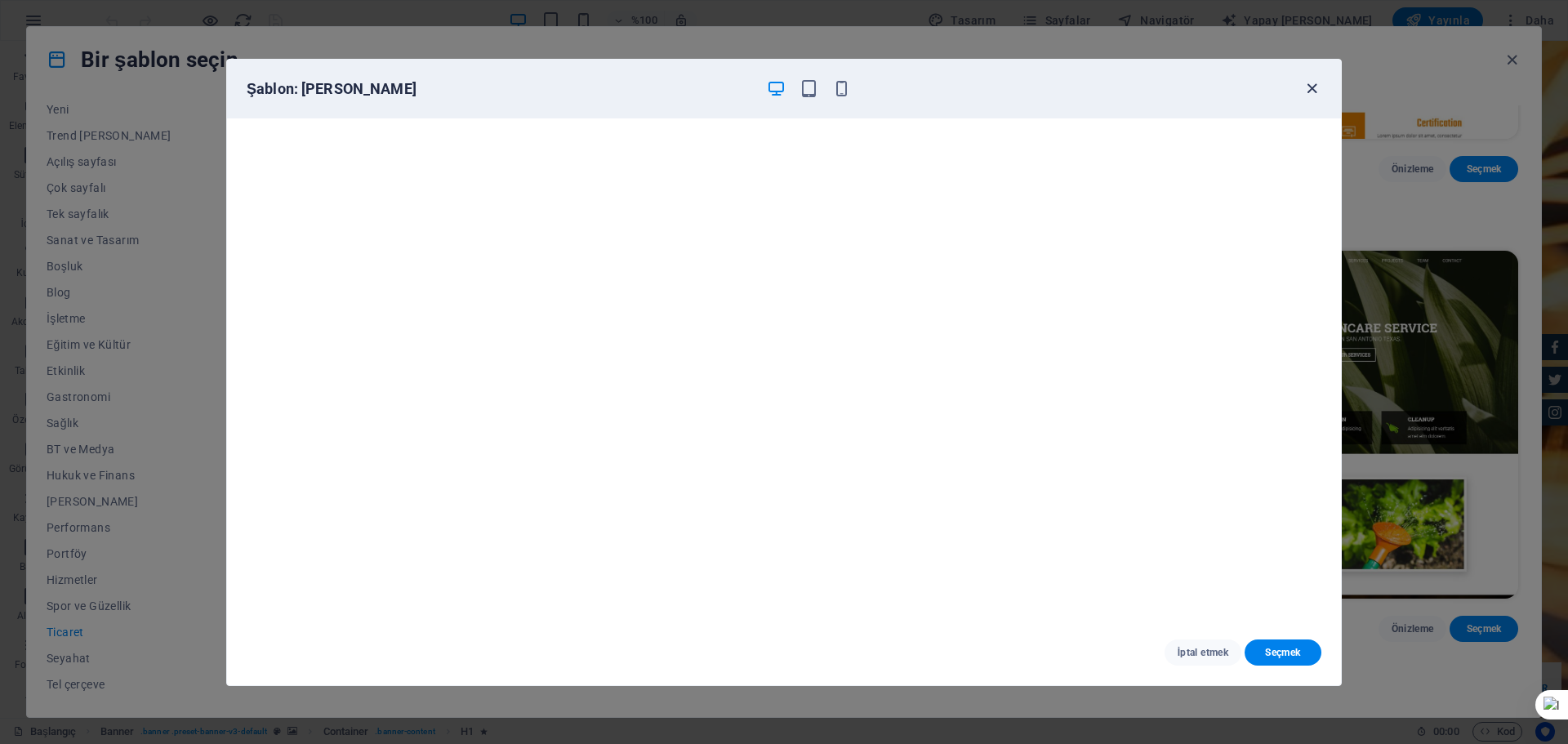
click at [1312, 84] on icon "button" at bounding box center [1311, 88] width 18 height 18
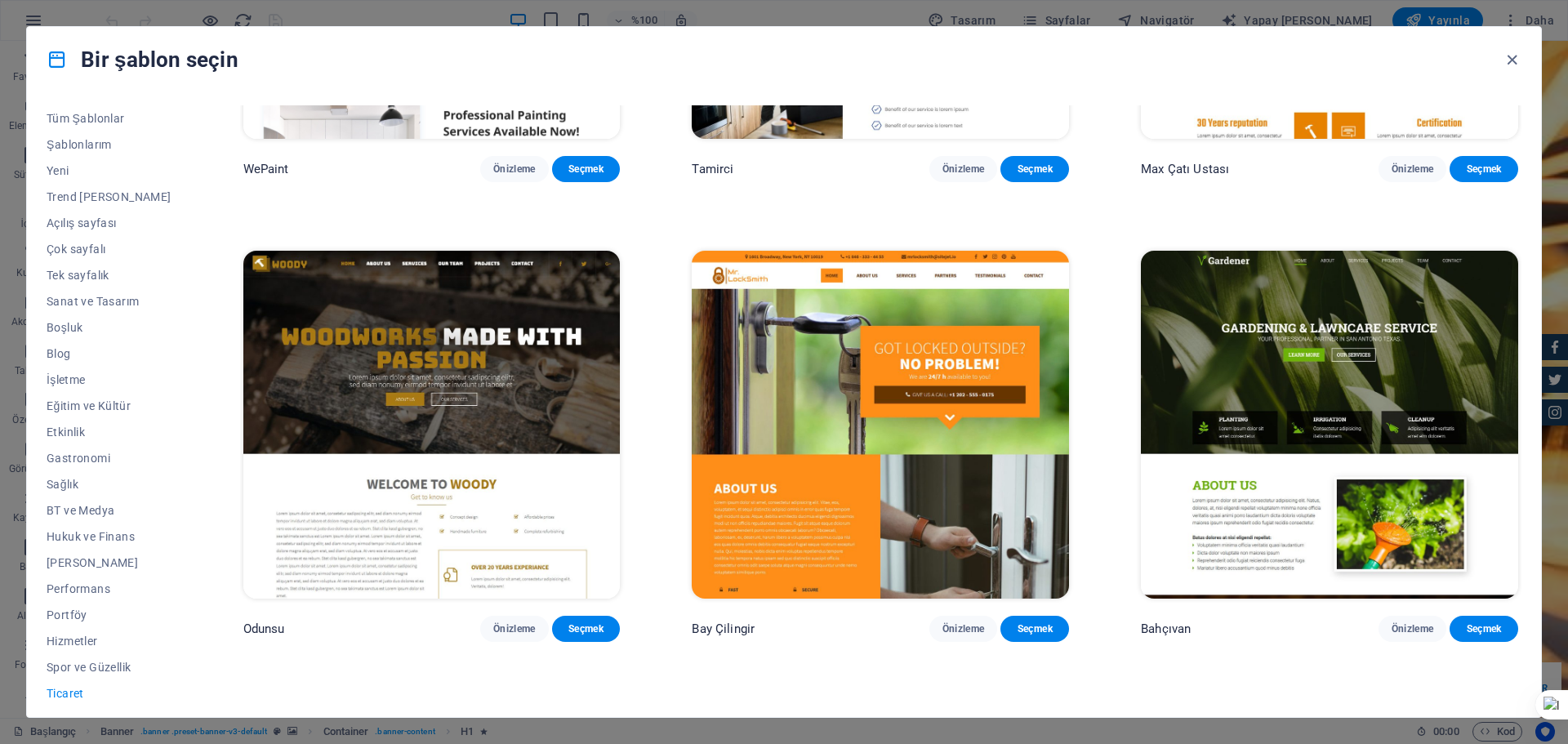
scroll to position [0, 0]
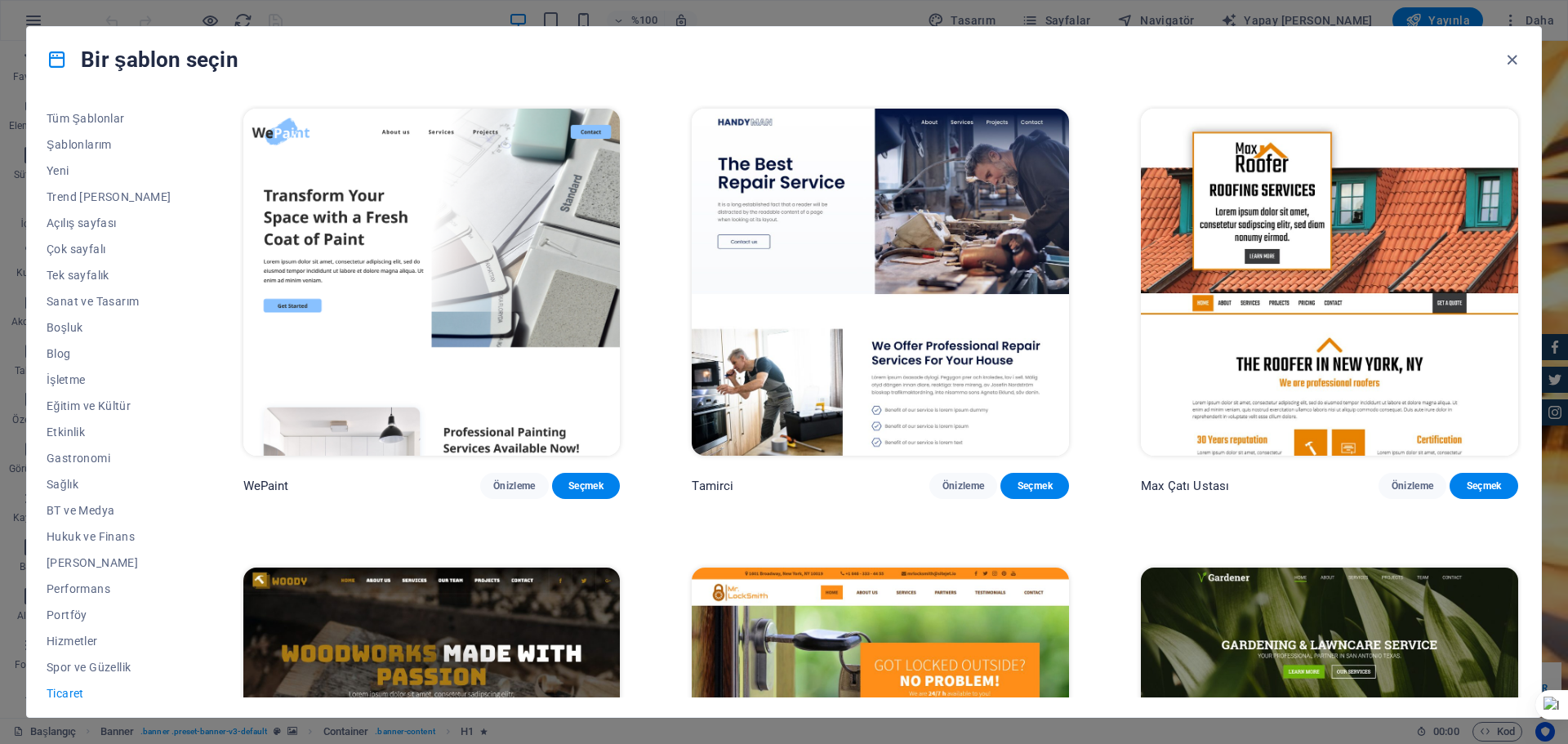
click at [62, 57] on icon at bounding box center [57, 59] width 21 height 21
click at [1506, 53] on icon "button" at bounding box center [1511, 60] width 18 height 18
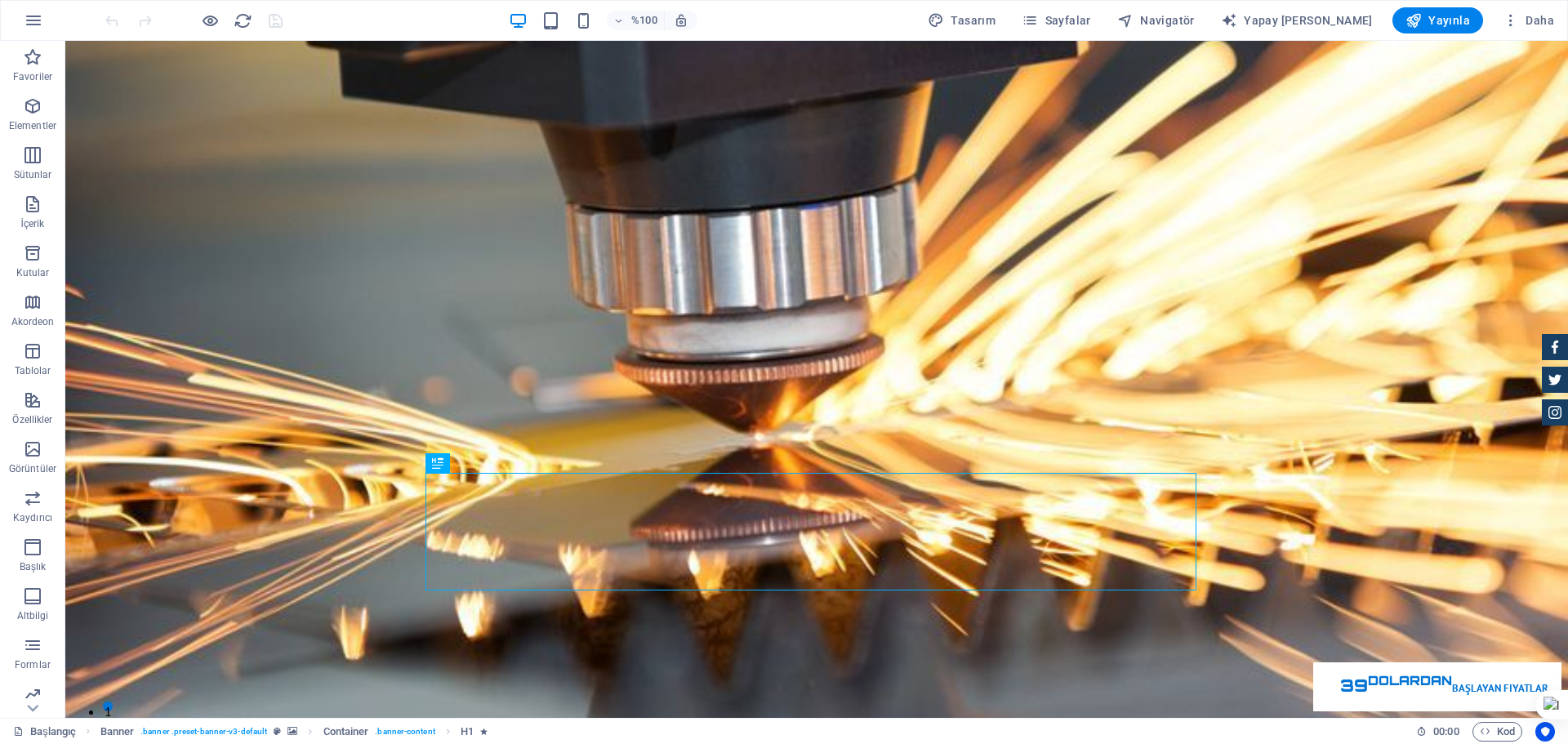
click at [14, 30] on div "%100 Tasarım Sayfalar Navigatör Yapay Zeka Yazarı Yayınla Daha" at bounding box center [784, 20] width 1566 height 39
click at [36, 18] on icon "button" at bounding box center [33, 20] width 19 height 19
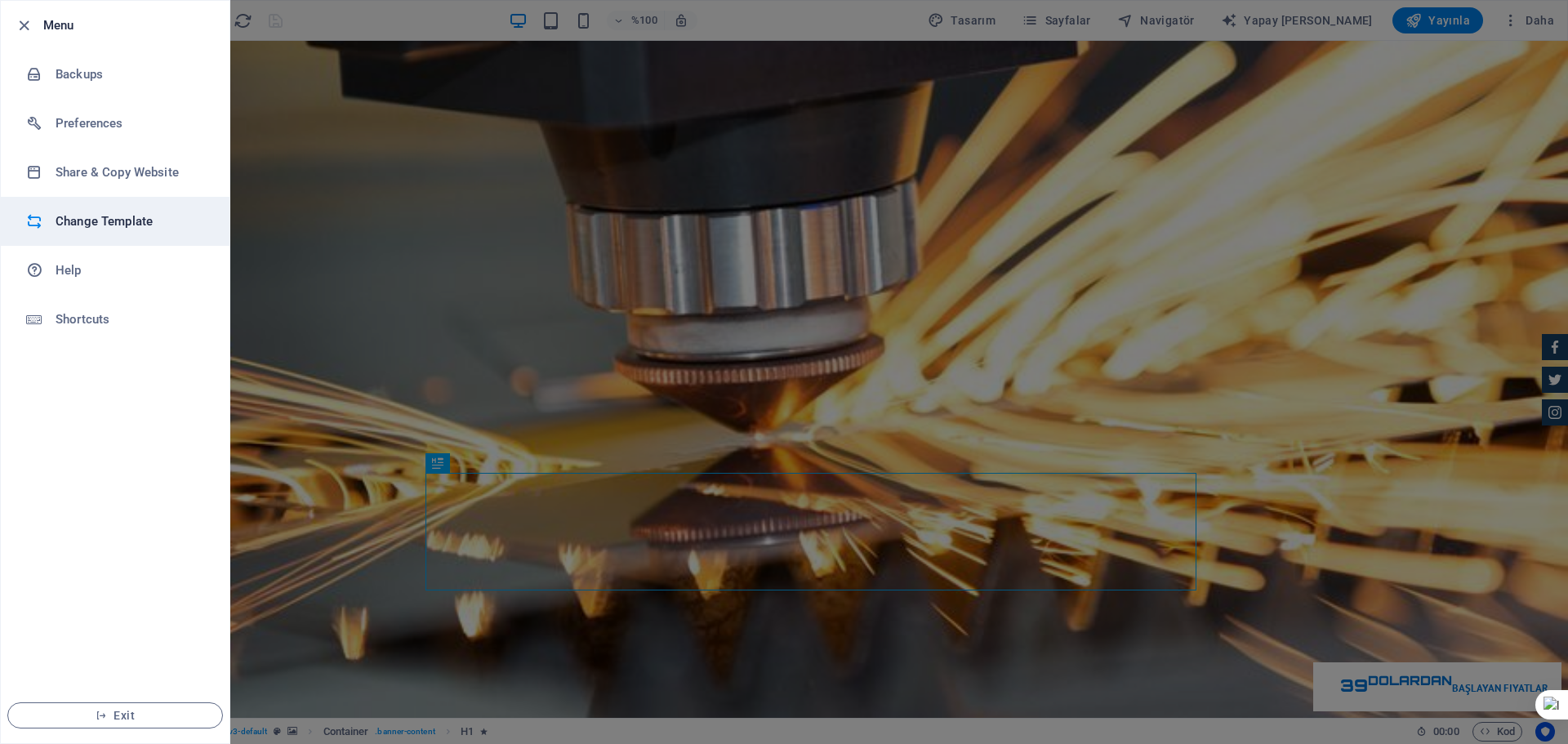
click at [155, 233] on li "Change Template" at bounding box center [115, 220] width 228 height 49
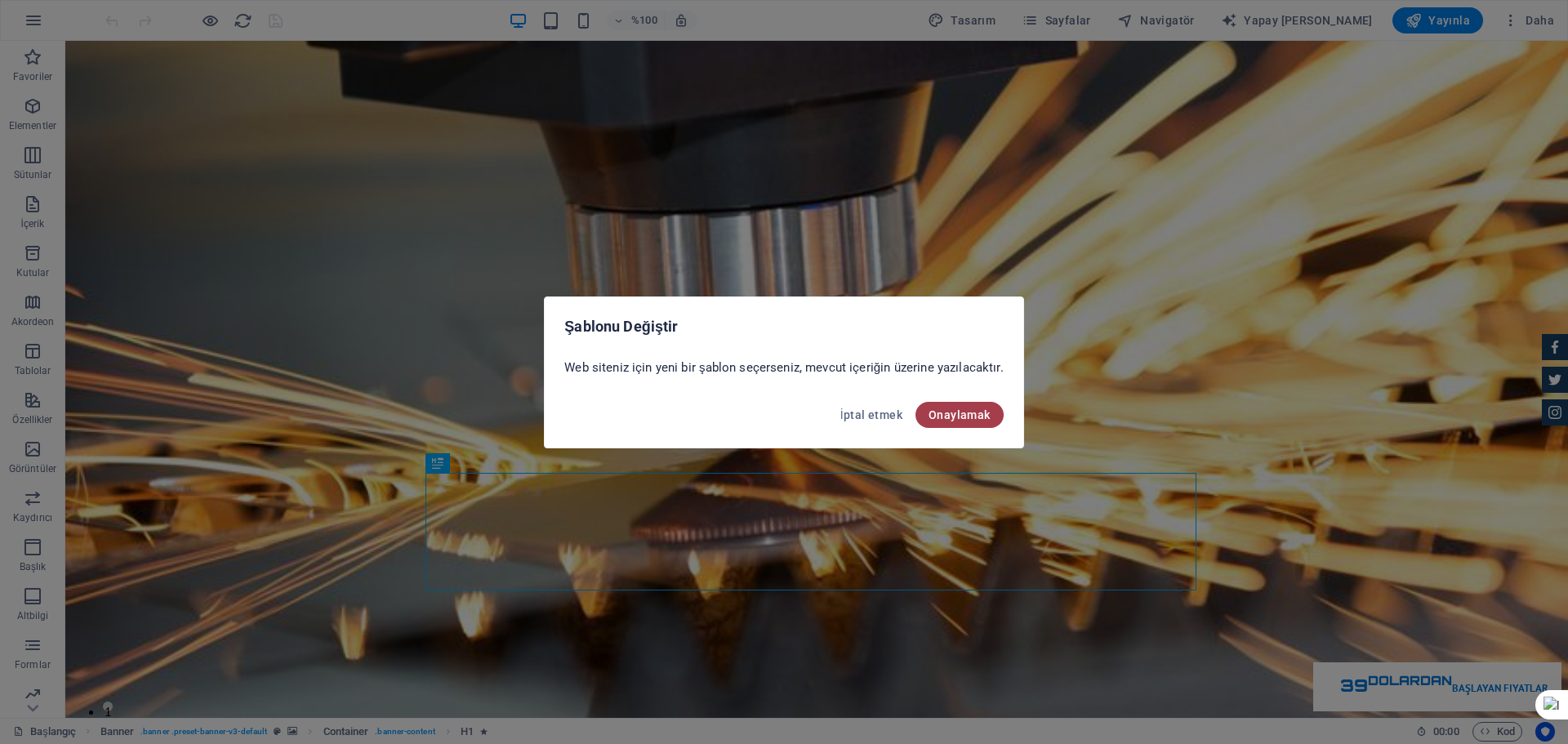
click at [969, 408] on font "Onaylamak" at bounding box center [960, 415] width 62 height 13
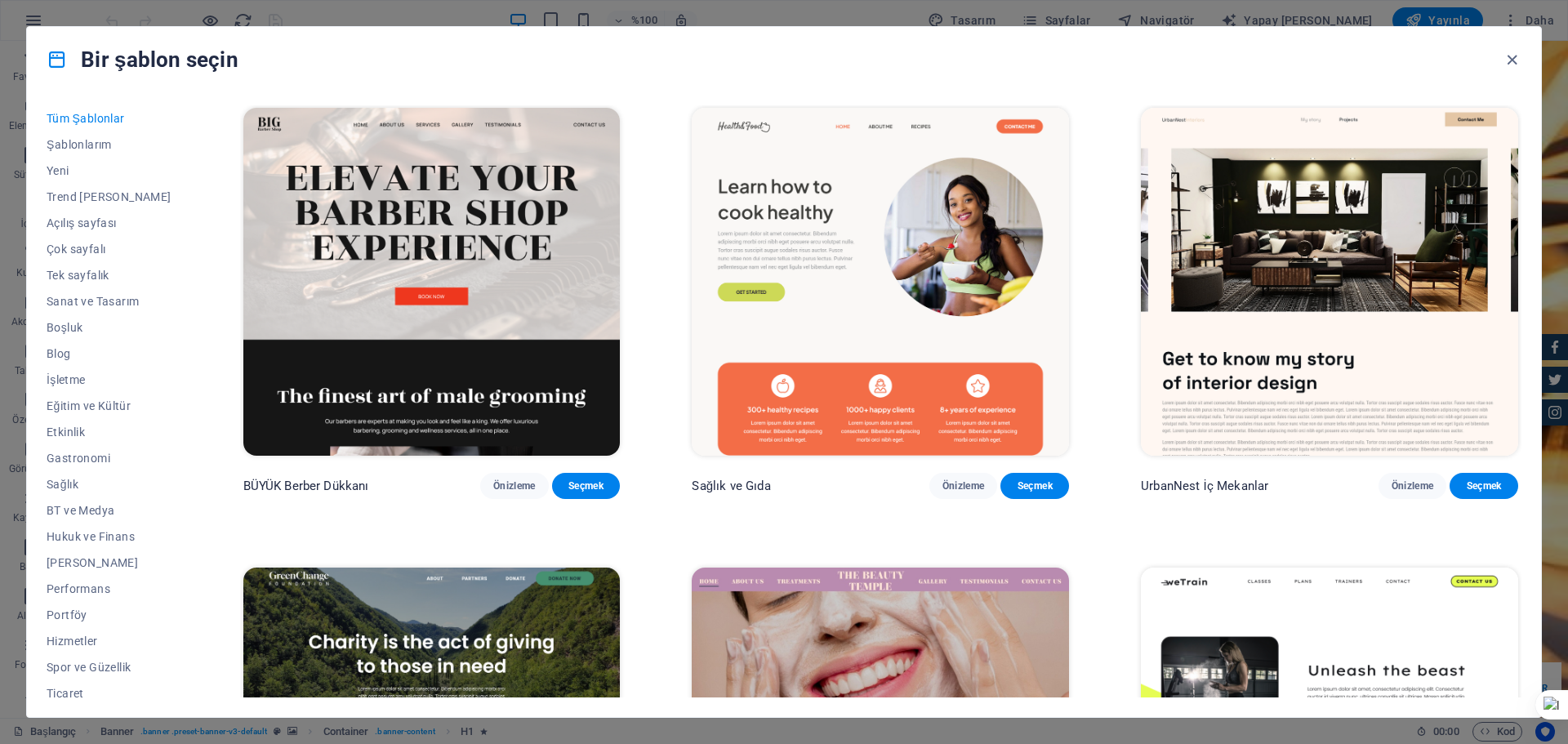
scroll to position [2313, 0]
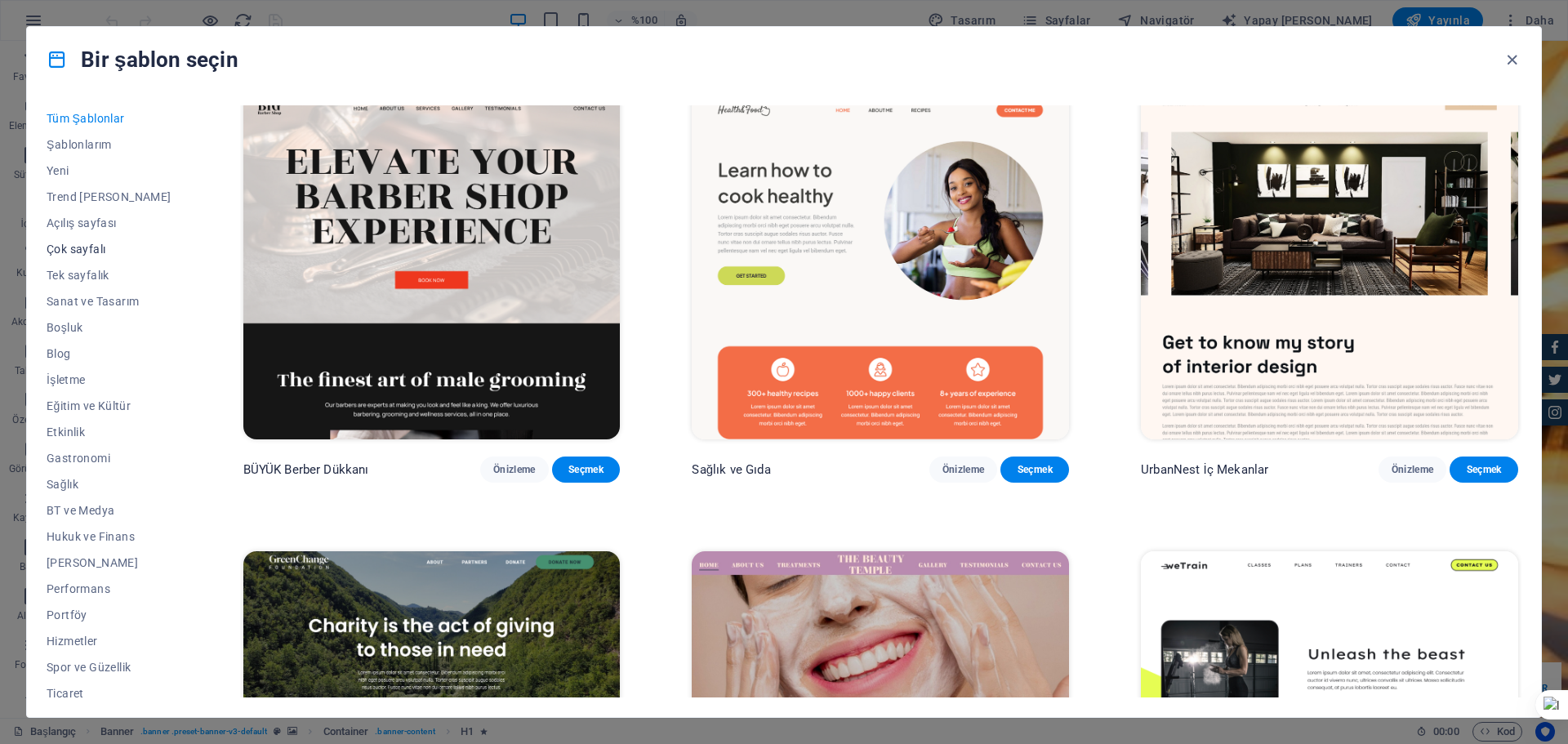
click at [106, 250] on font "Çok sayfalı" at bounding box center [76, 249] width 59 height 13
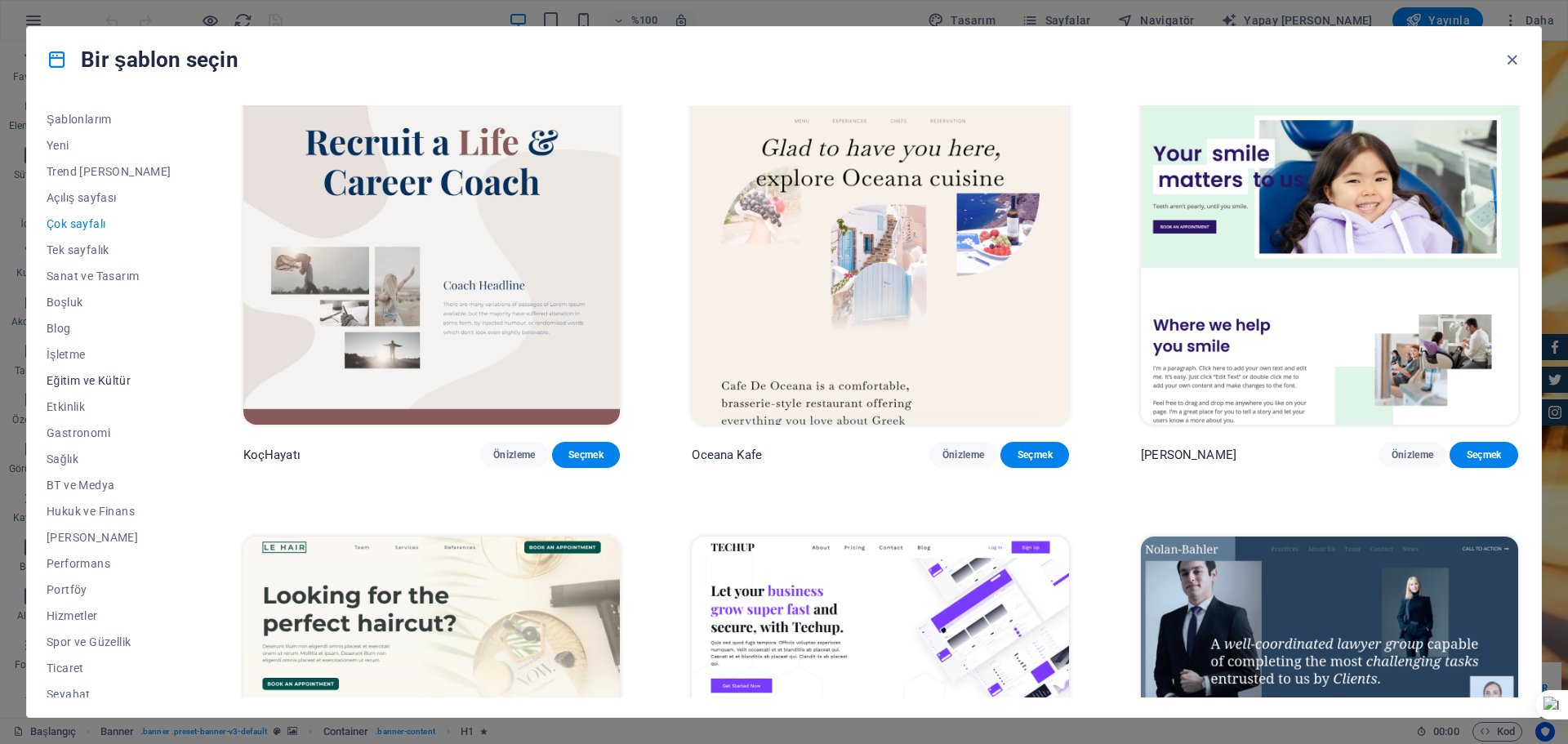
scroll to position [61, 0]
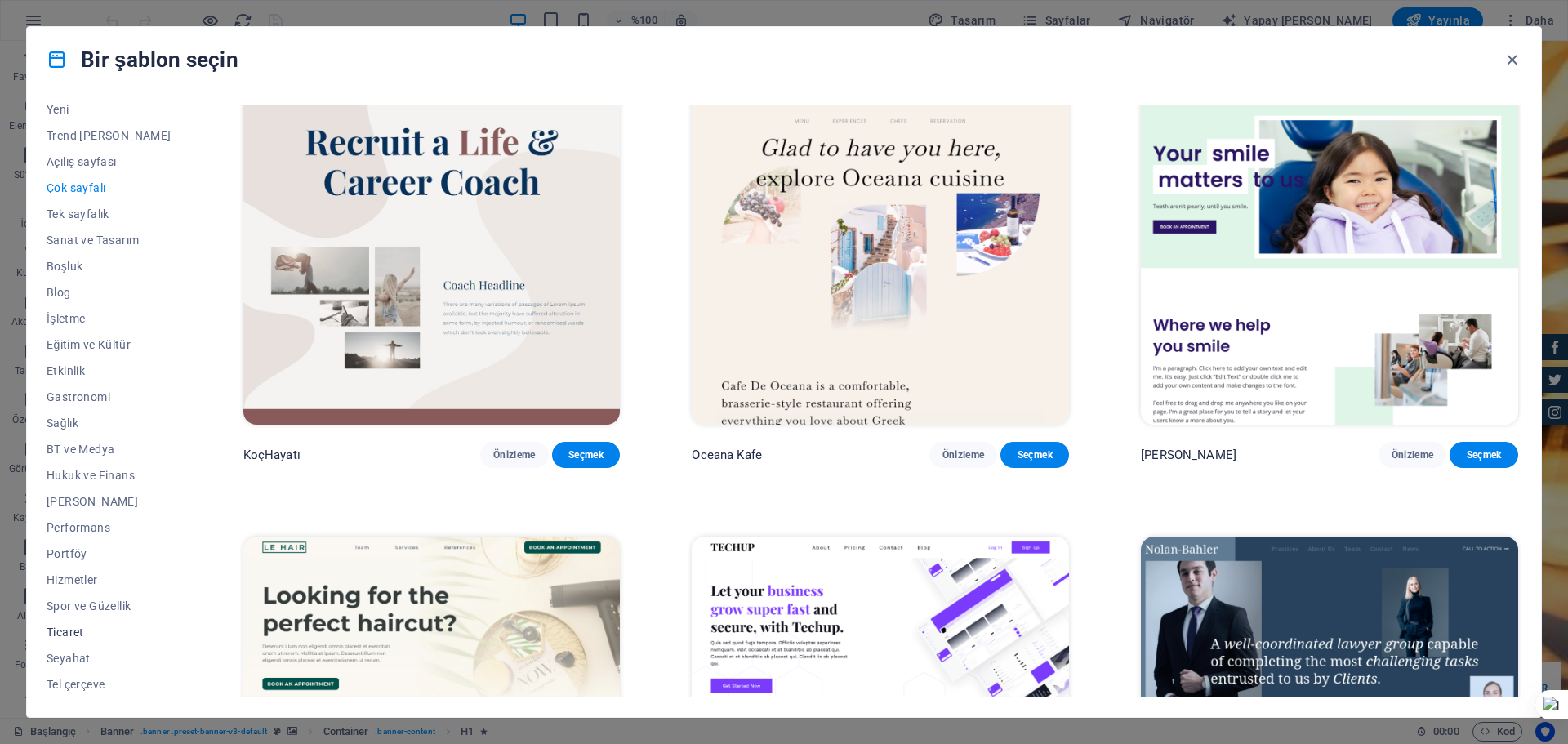
click at [68, 639] on button "Ticaret" at bounding box center [109, 632] width 125 height 26
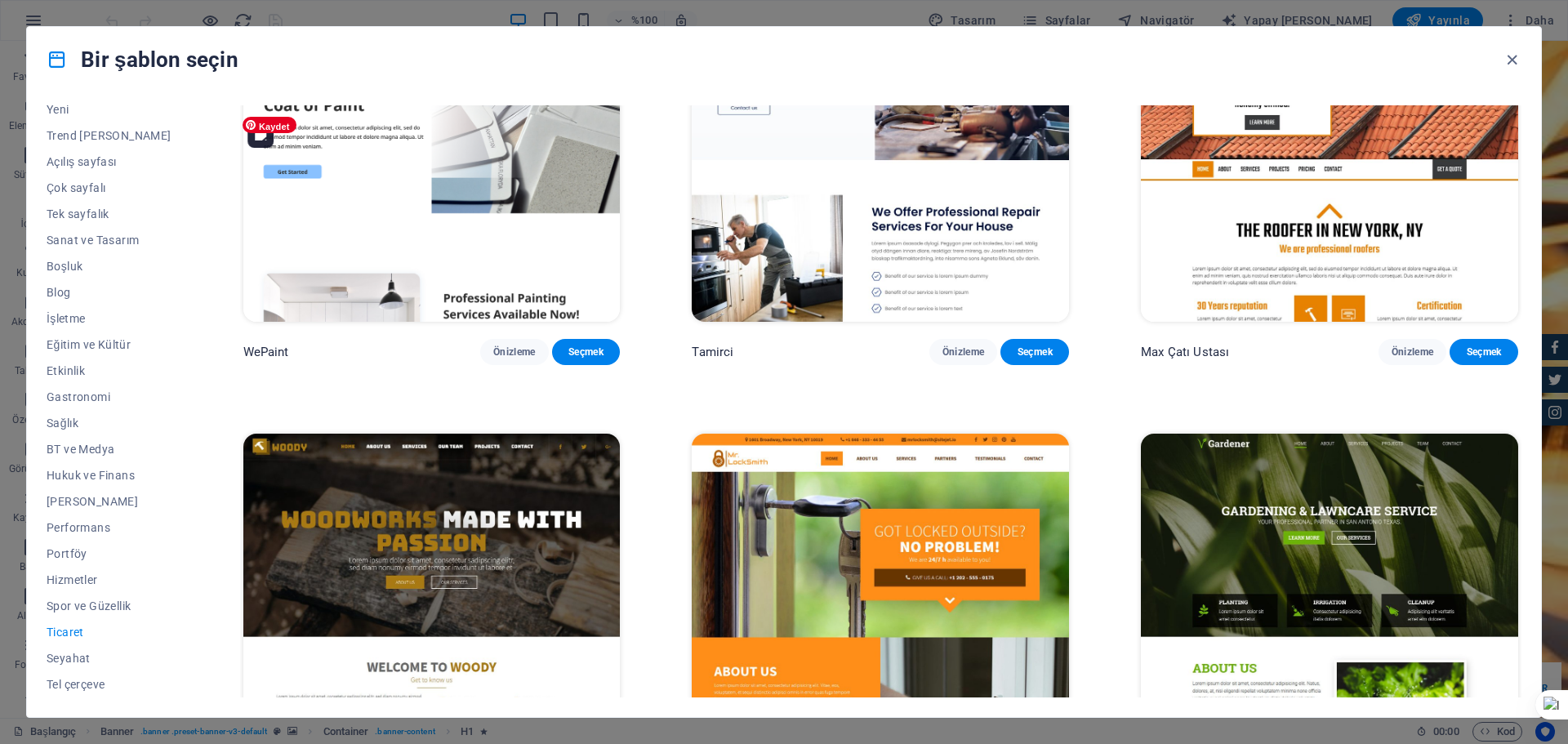
scroll to position [137, 0]
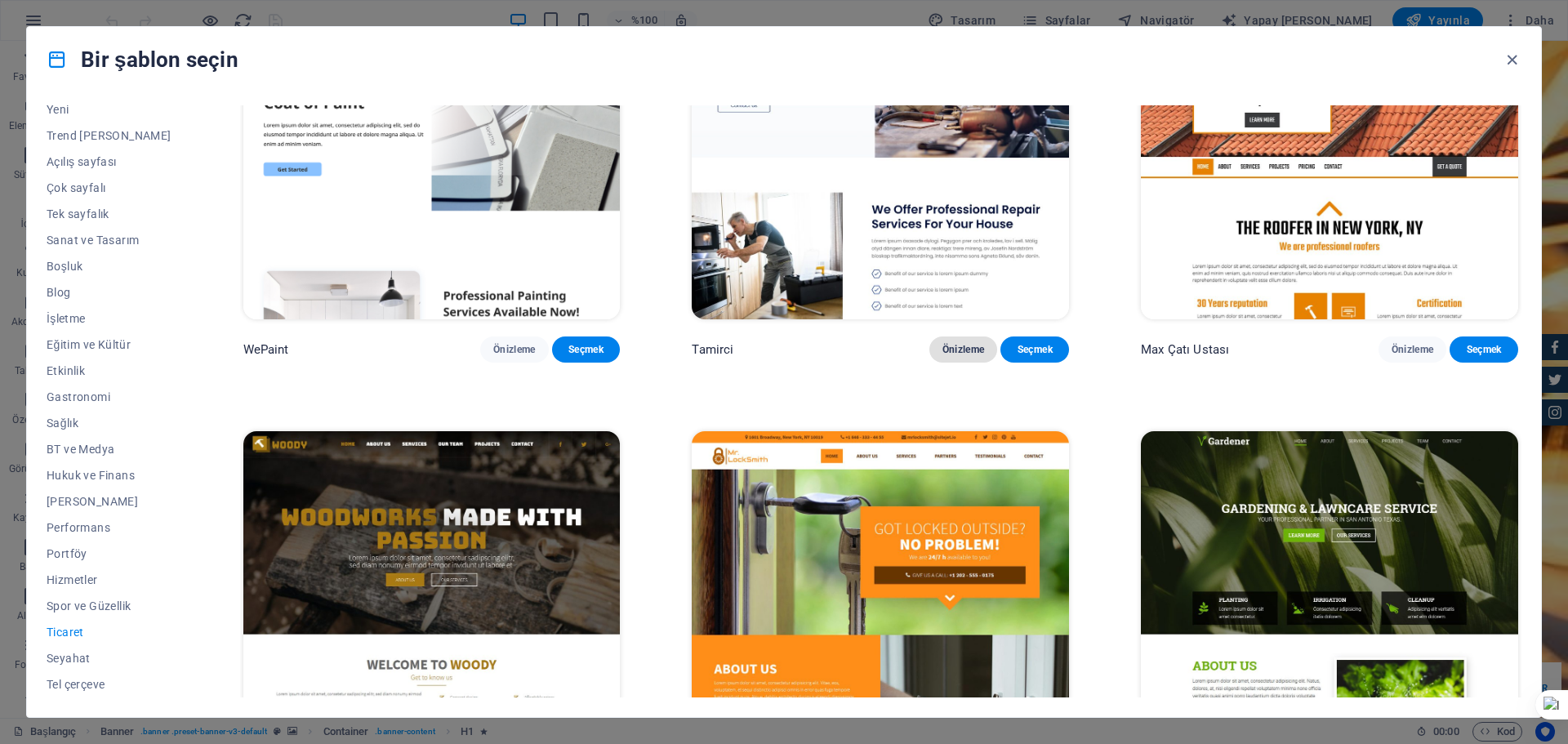
click at [952, 342] on button "Önizleme" at bounding box center [963, 350] width 69 height 26
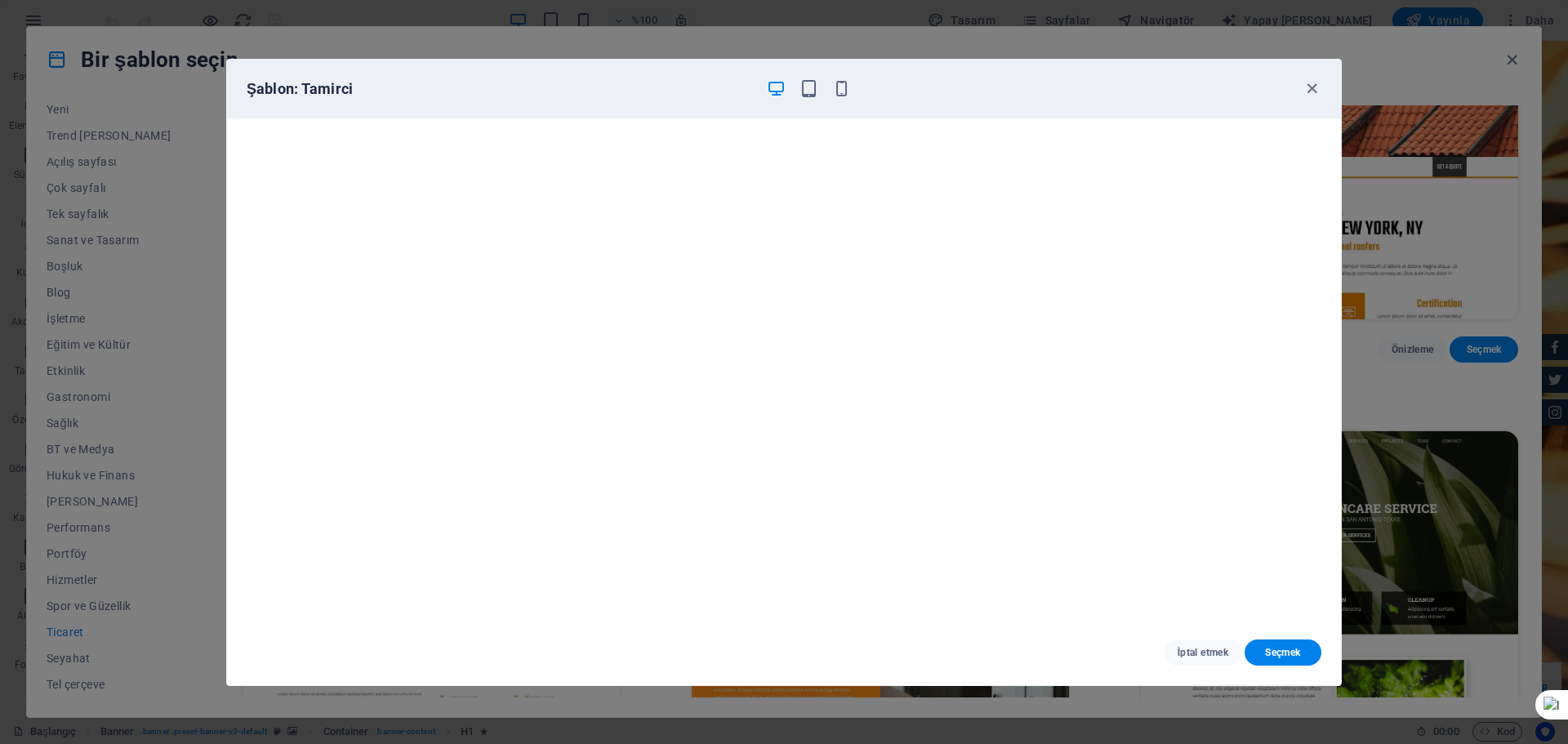
scroll to position [4, 0]
click at [1312, 92] on icon "button" at bounding box center [1311, 88] width 18 height 18
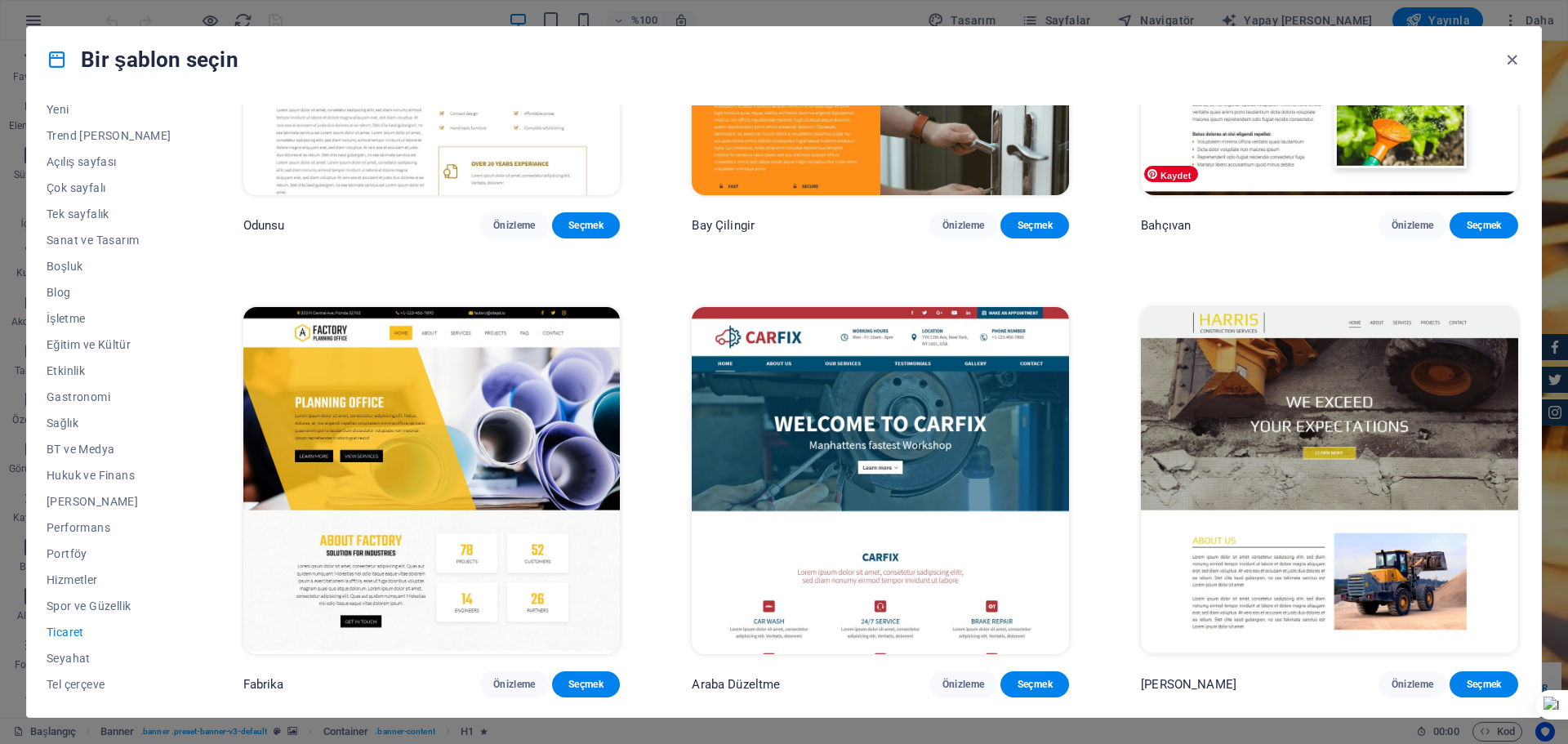
scroll to position [725, 0]
click at [1508, 62] on icon "button" at bounding box center [1511, 60] width 18 height 18
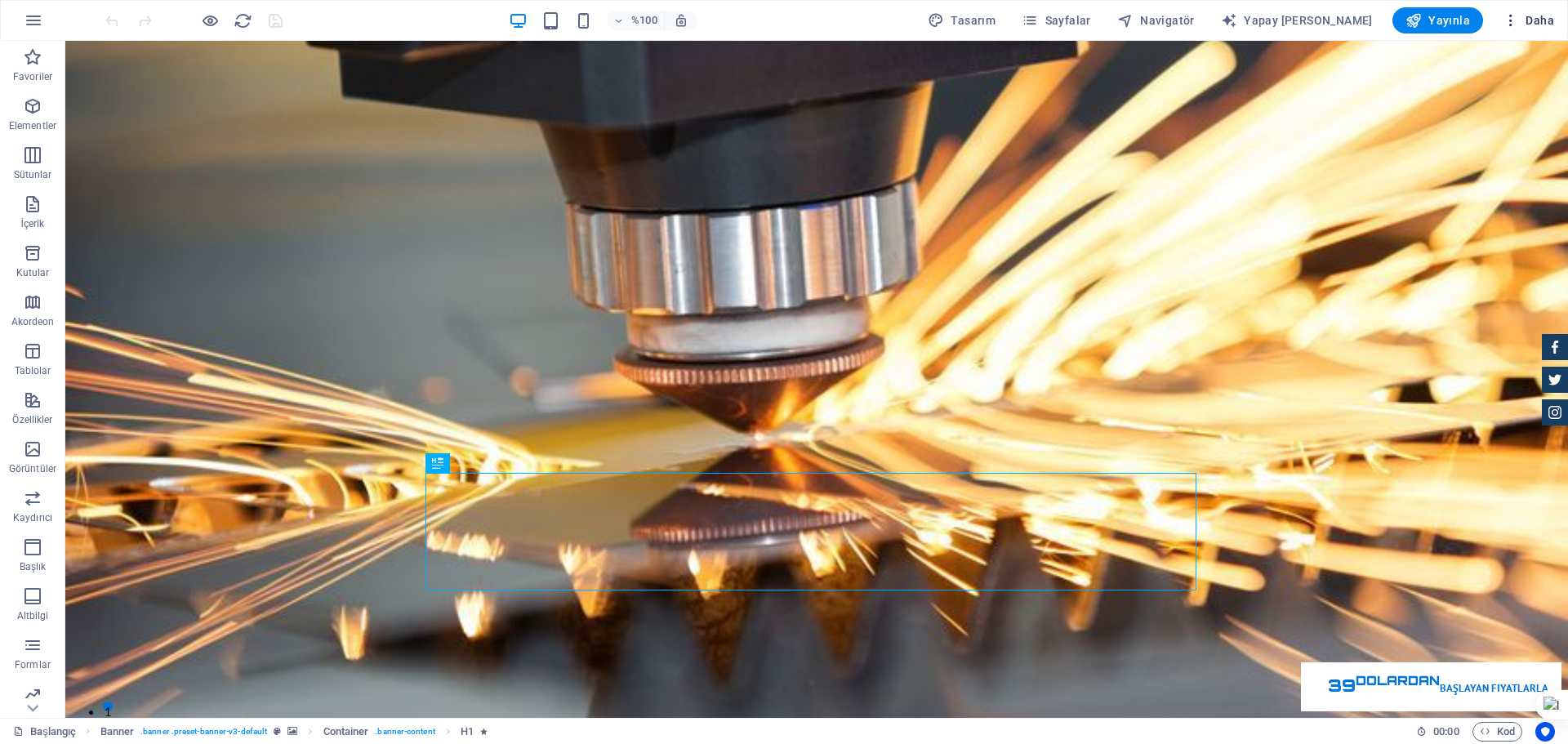
click at [1517, 16] on icon "button" at bounding box center [1510, 20] width 17 height 17
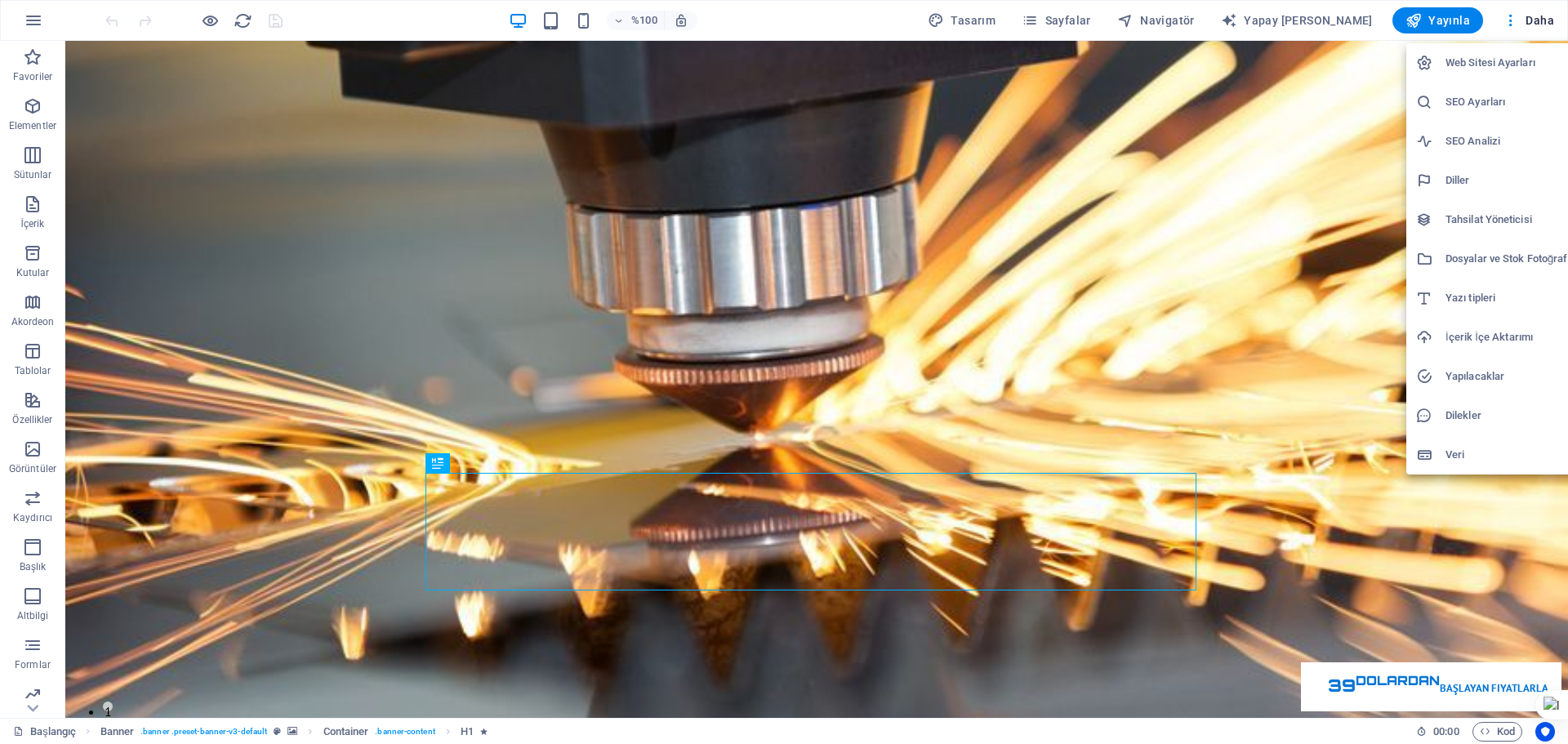
click at [44, 13] on div at bounding box center [784, 372] width 1568 height 744
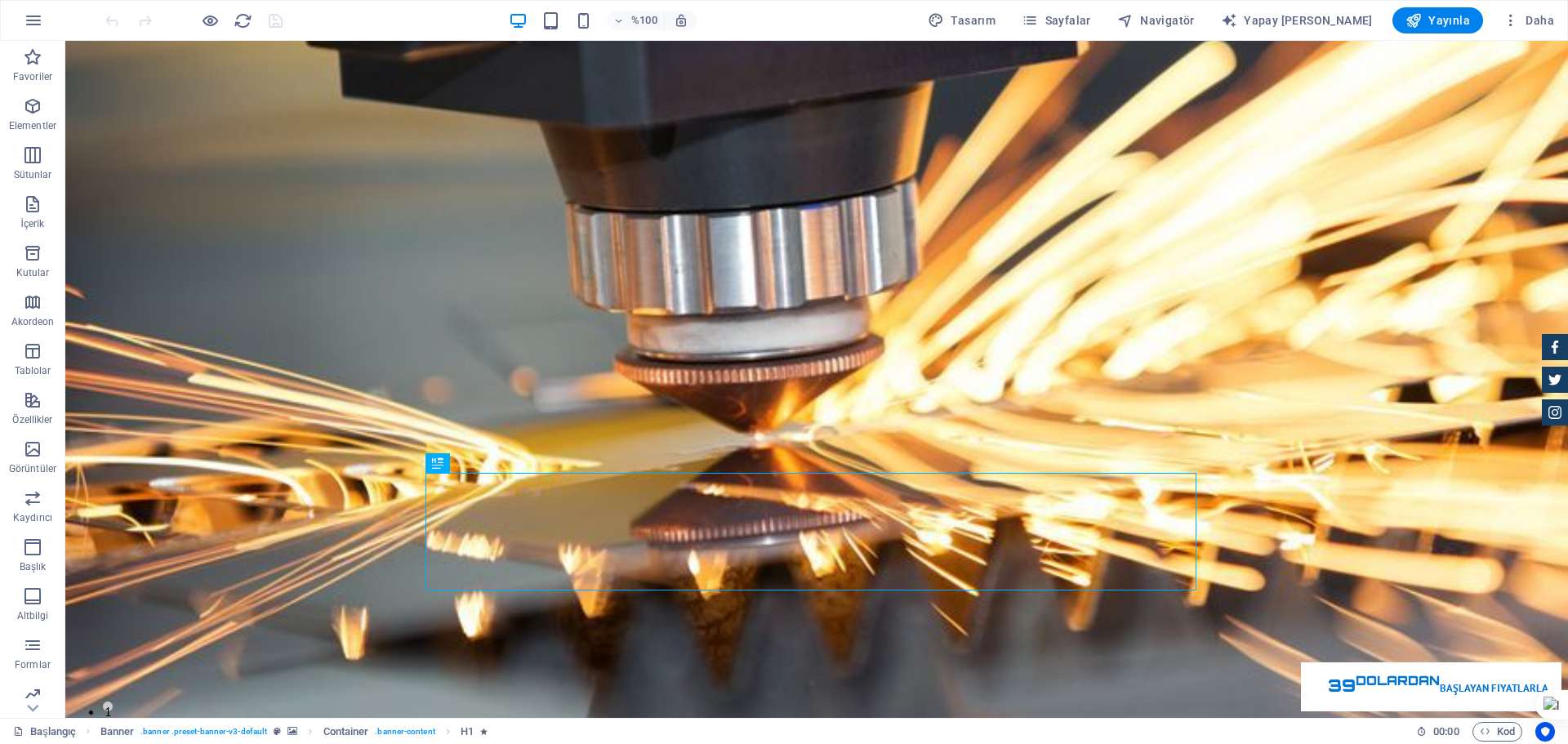
click at [40, 16] on icon "button" at bounding box center [33, 20] width 19 height 19
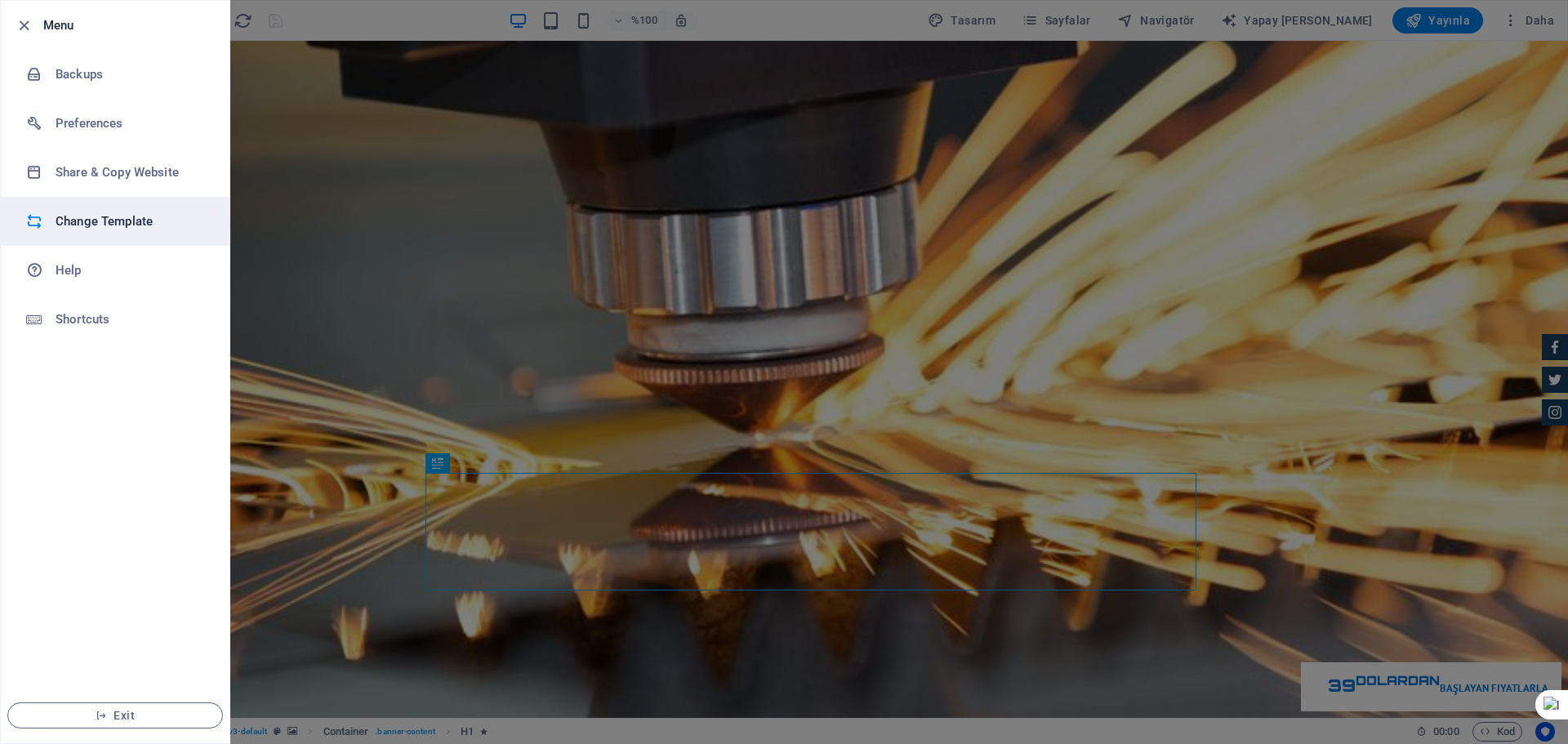
click at [148, 226] on h6 "Change Template" at bounding box center [131, 220] width 151 height 19
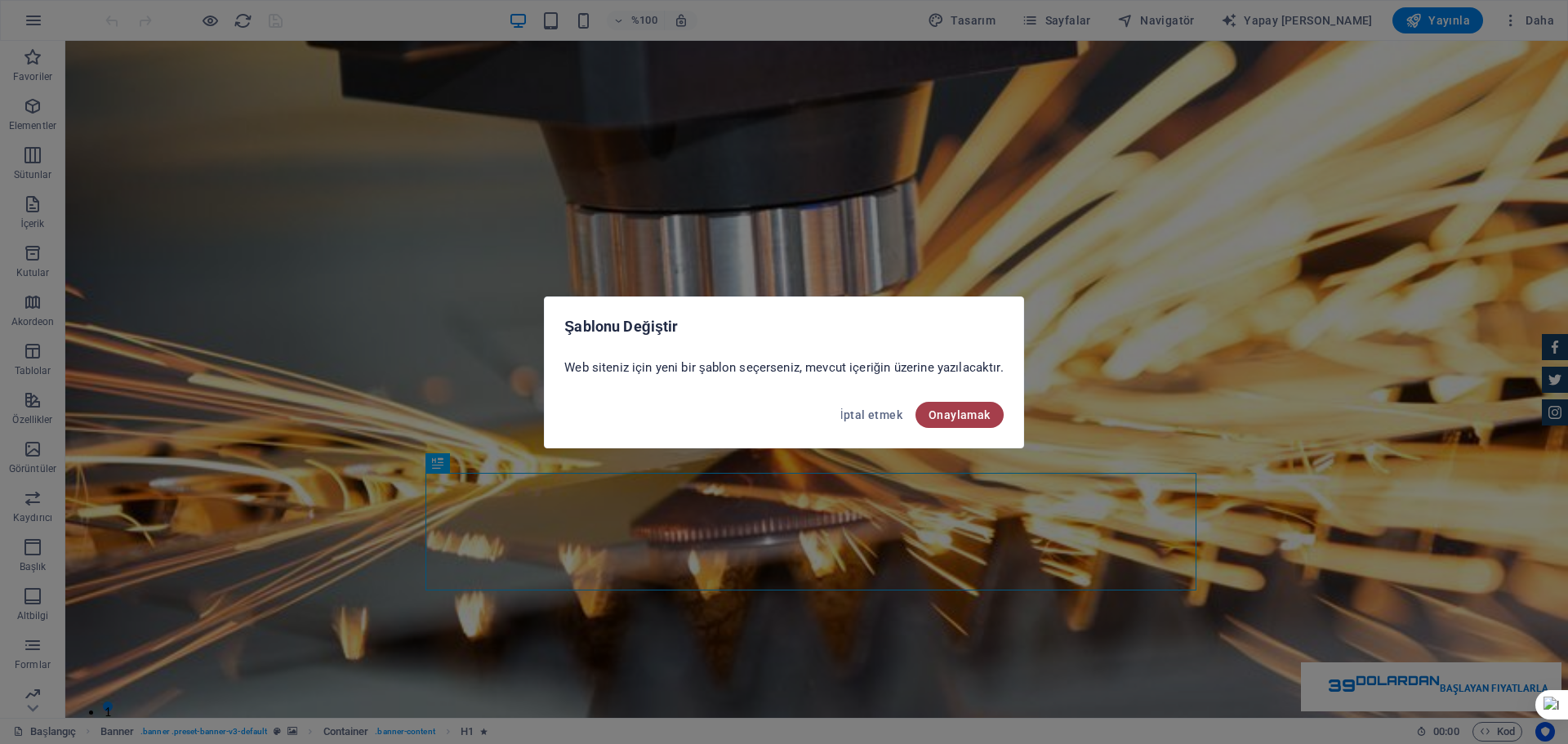
click at [979, 404] on button "Onaylamak" at bounding box center [960, 415] width 88 height 26
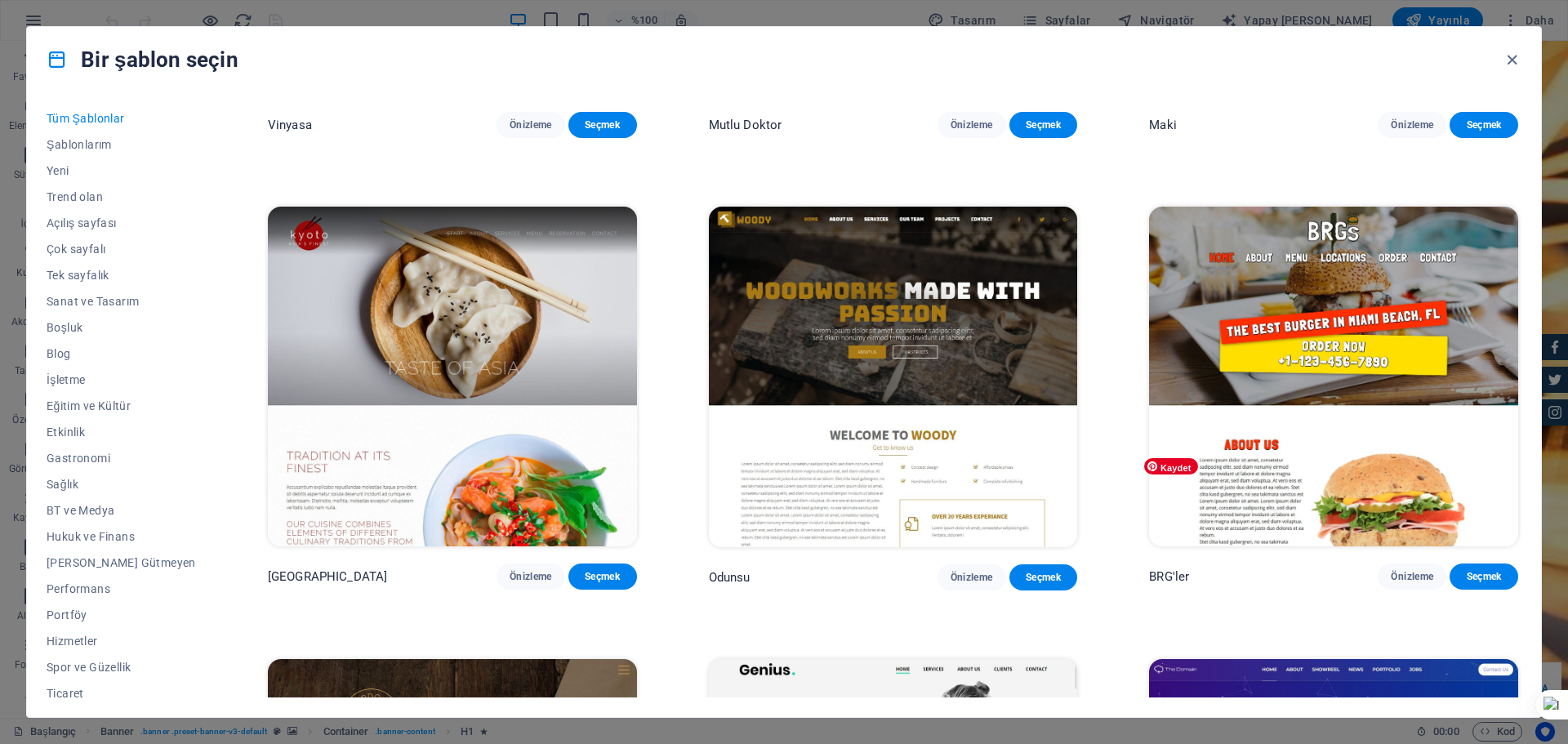
scroll to position [2993, 0]
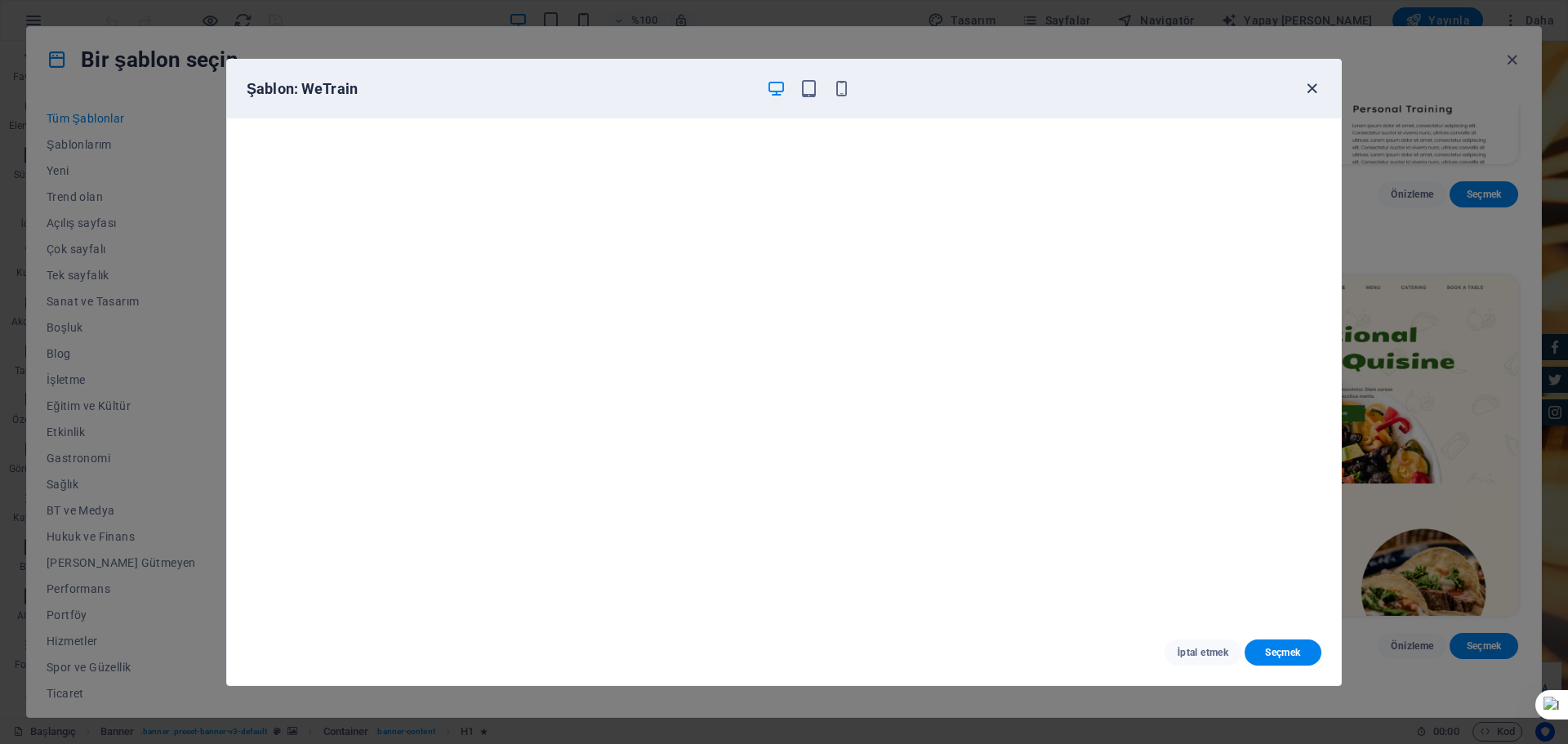
click at [1313, 92] on icon "button" at bounding box center [1311, 88] width 18 height 18
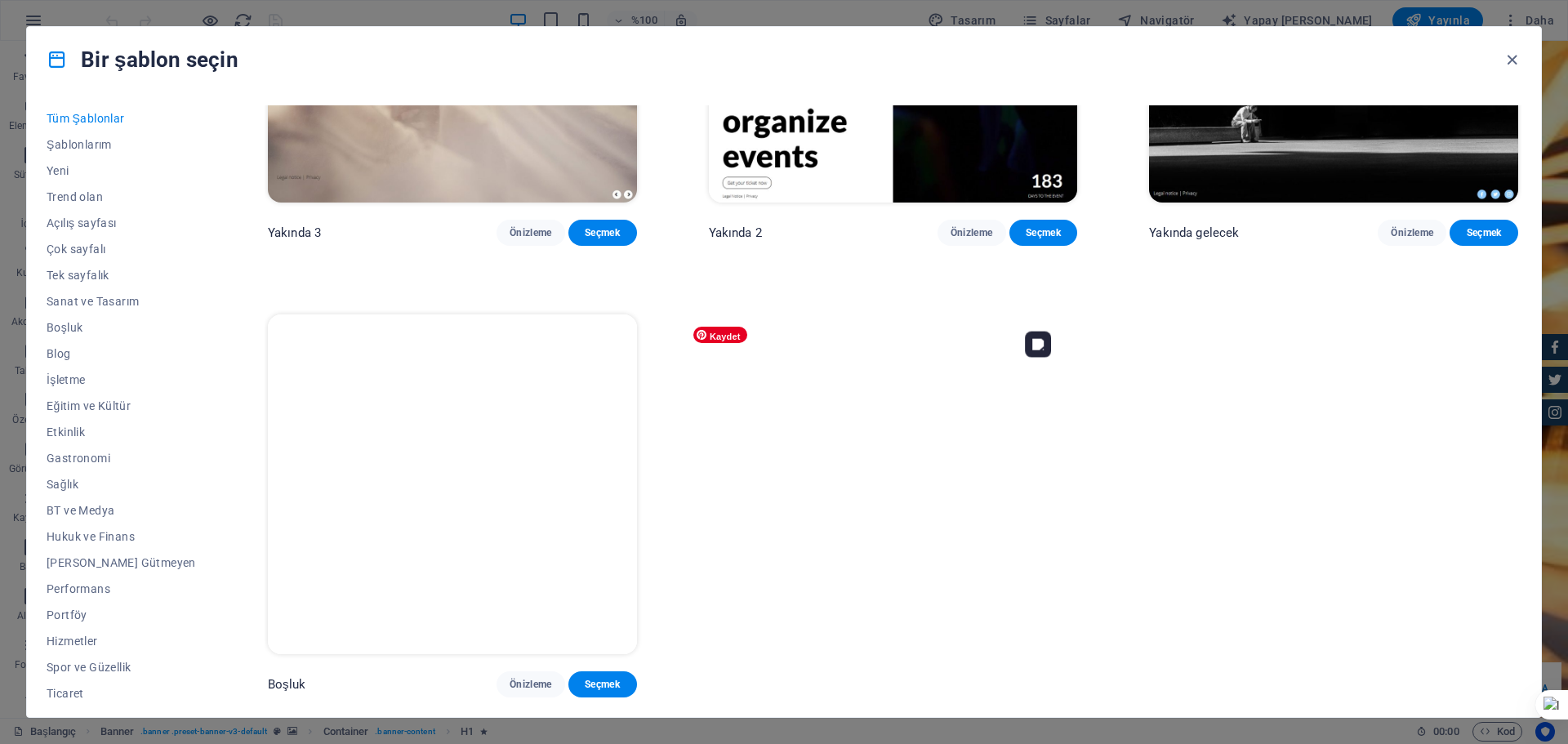
scroll to position [24874, 0]
click at [1342, 203] on img at bounding box center [1333, 33] width 369 height 339
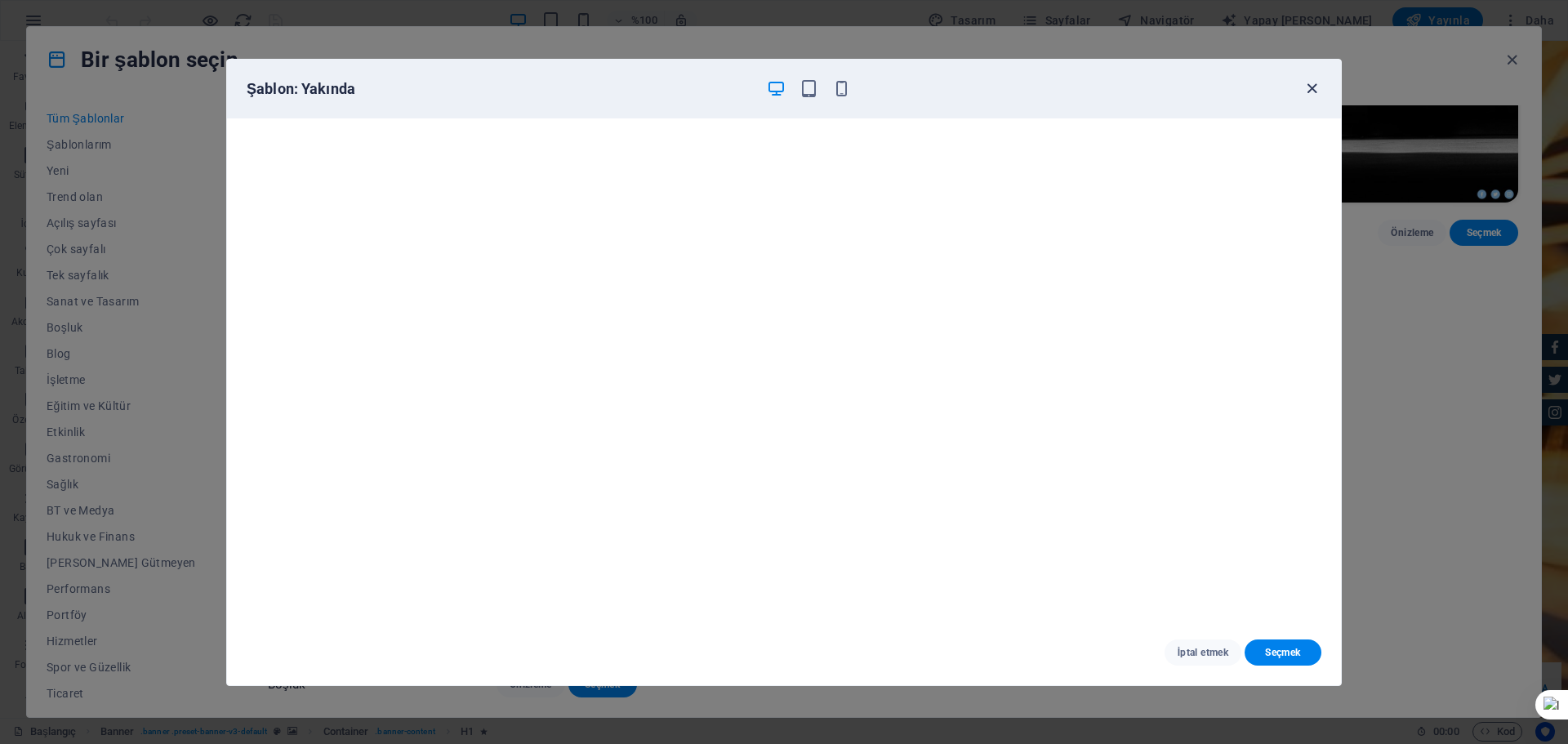
click at [1304, 93] on icon "button" at bounding box center [1311, 88] width 18 height 18
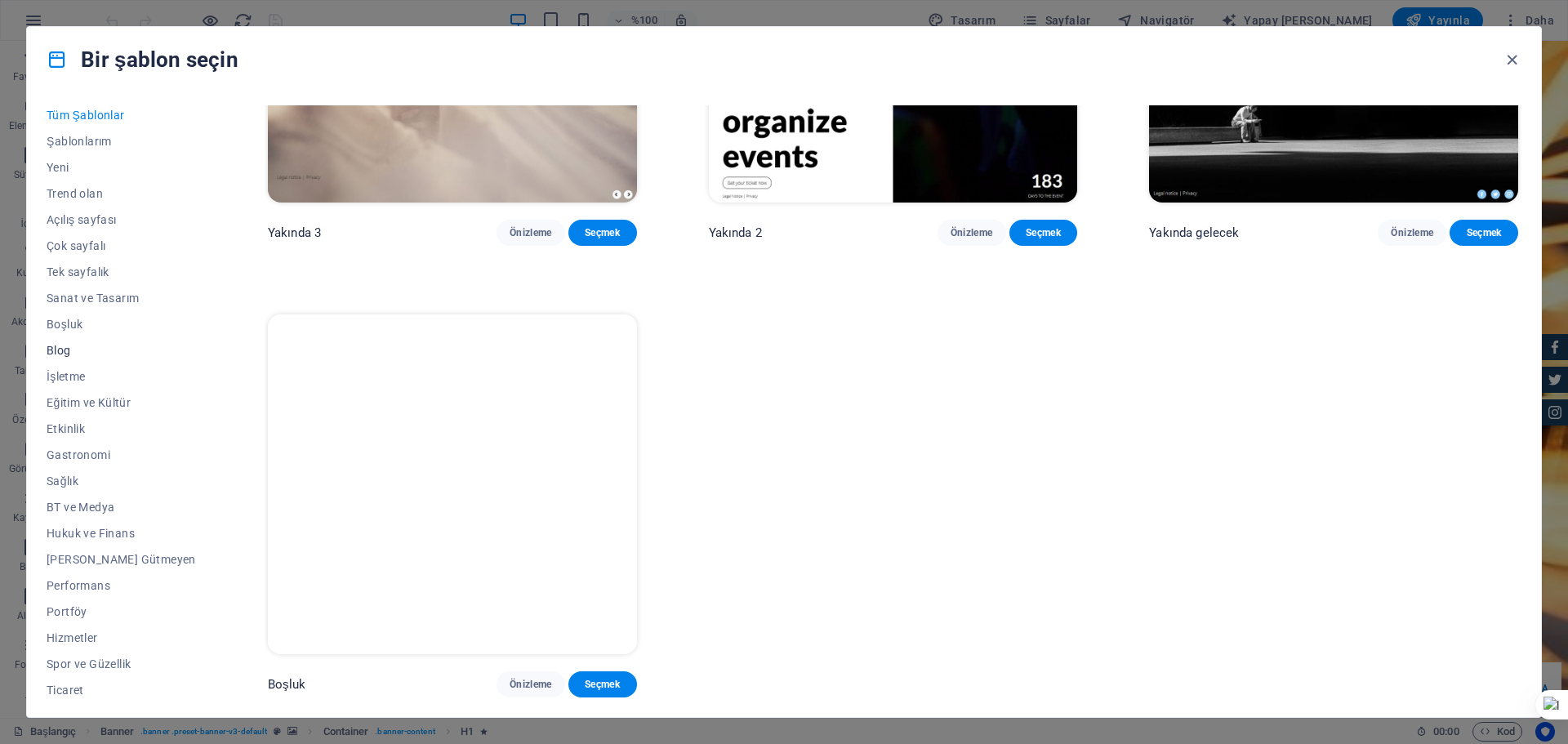
scroll to position [0, 0]
click at [103, 145] on font "Şablonlarım" at bounding box center [79, 144] width 65 height 13
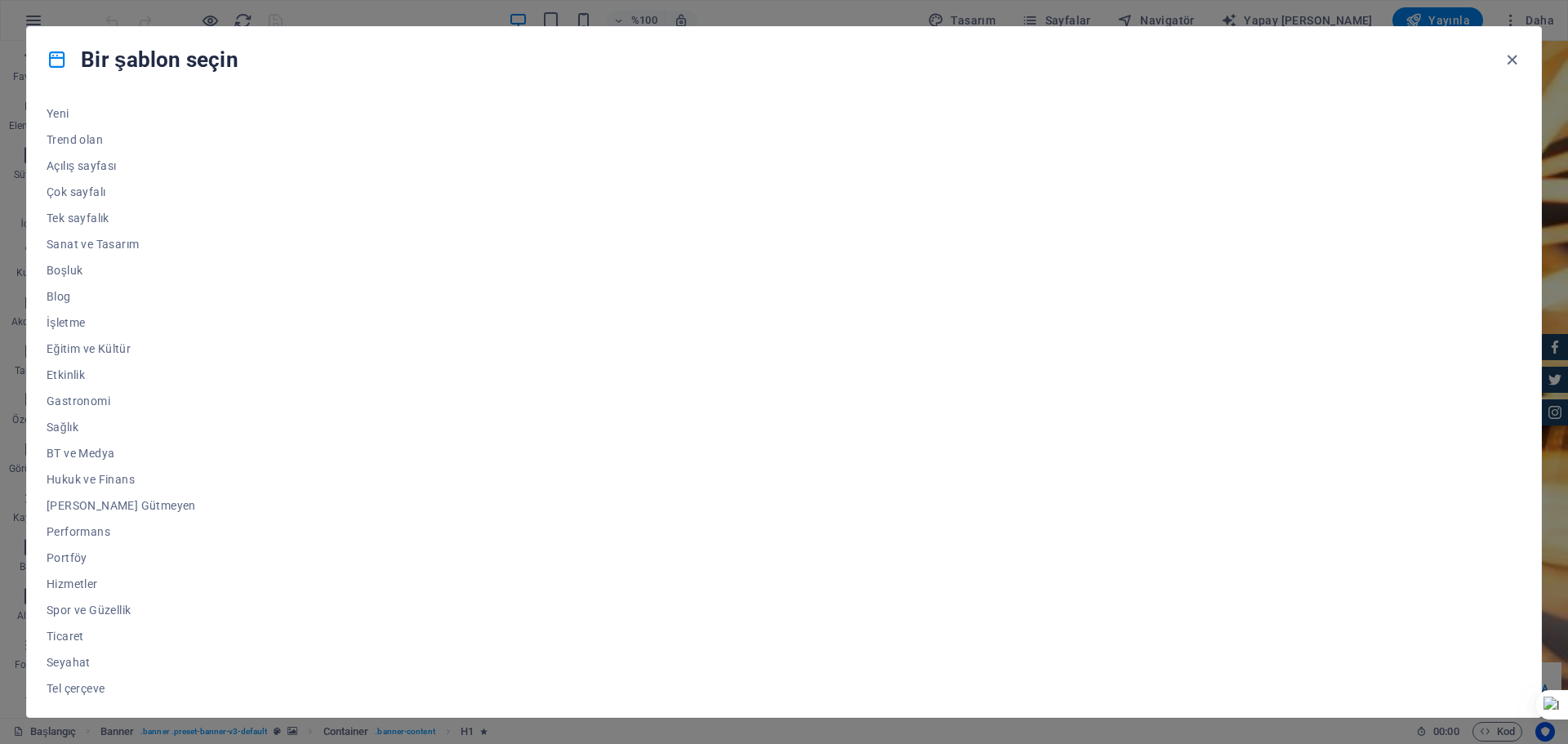
scroll to position [61, 0]
click at [75, 218] on font "Tek sayfalık" at bounding box center [78, 214] width 63 height 13
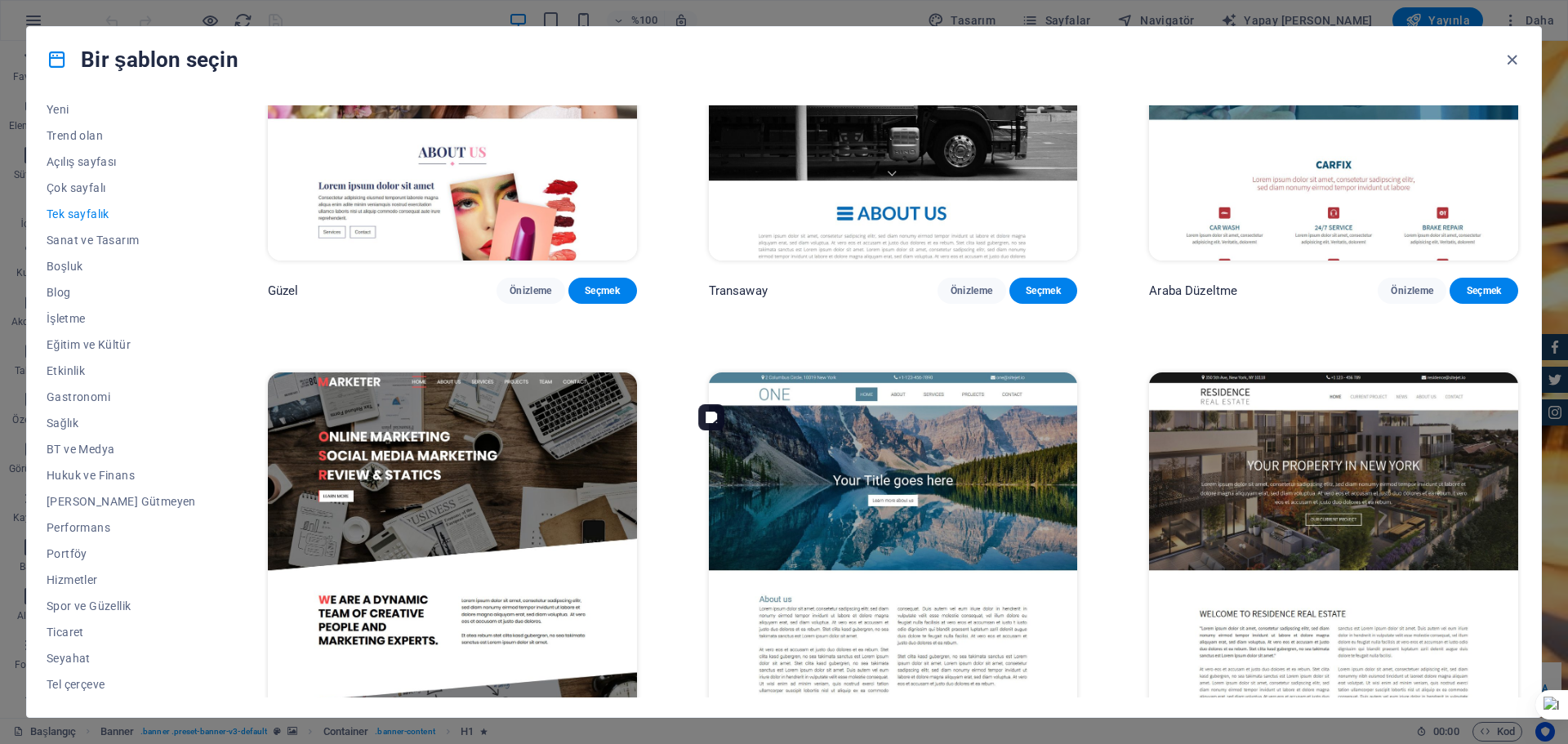
scroll to position [9040, 0]
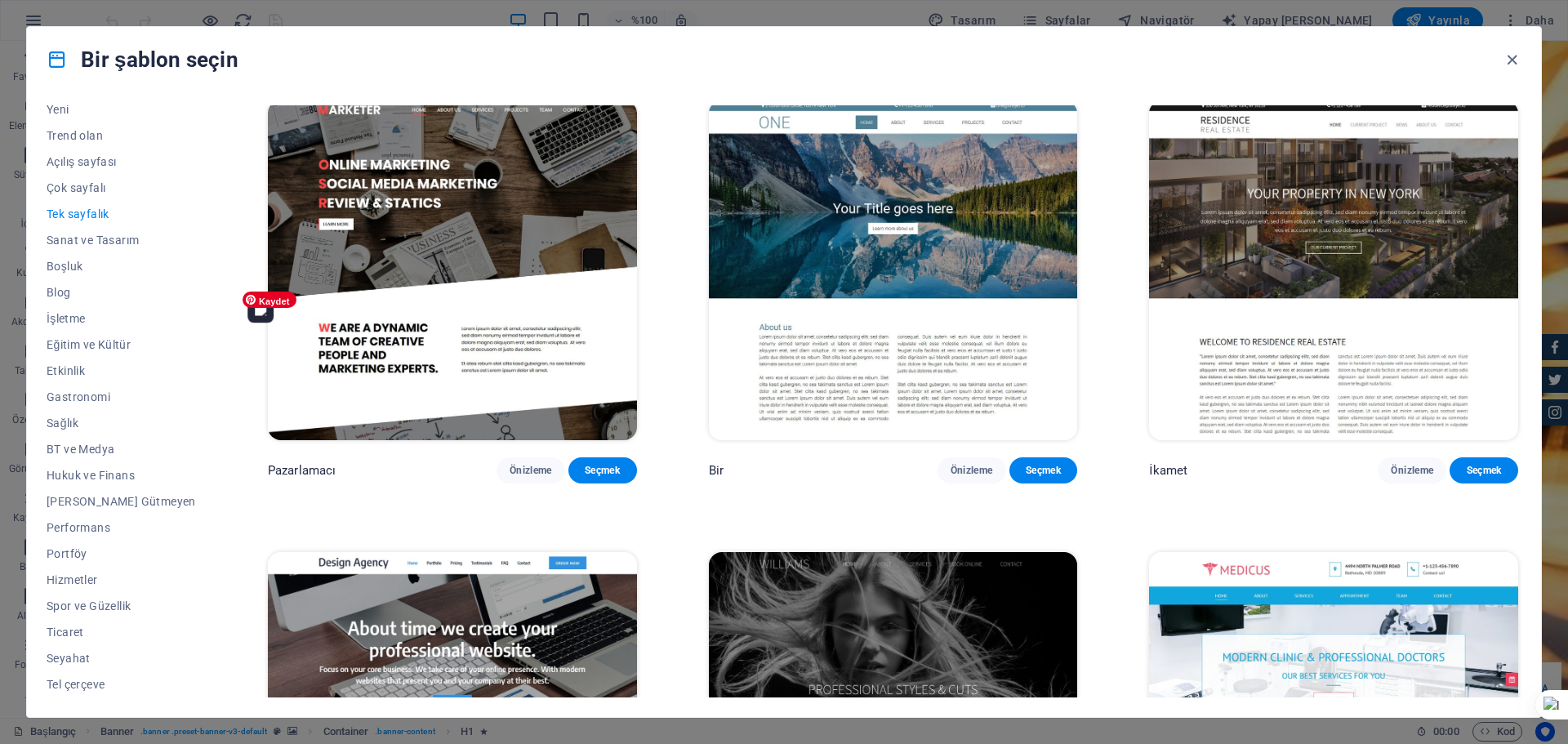
click at [450, 440] on img at bounding box center [452, 270] width 369 height 339
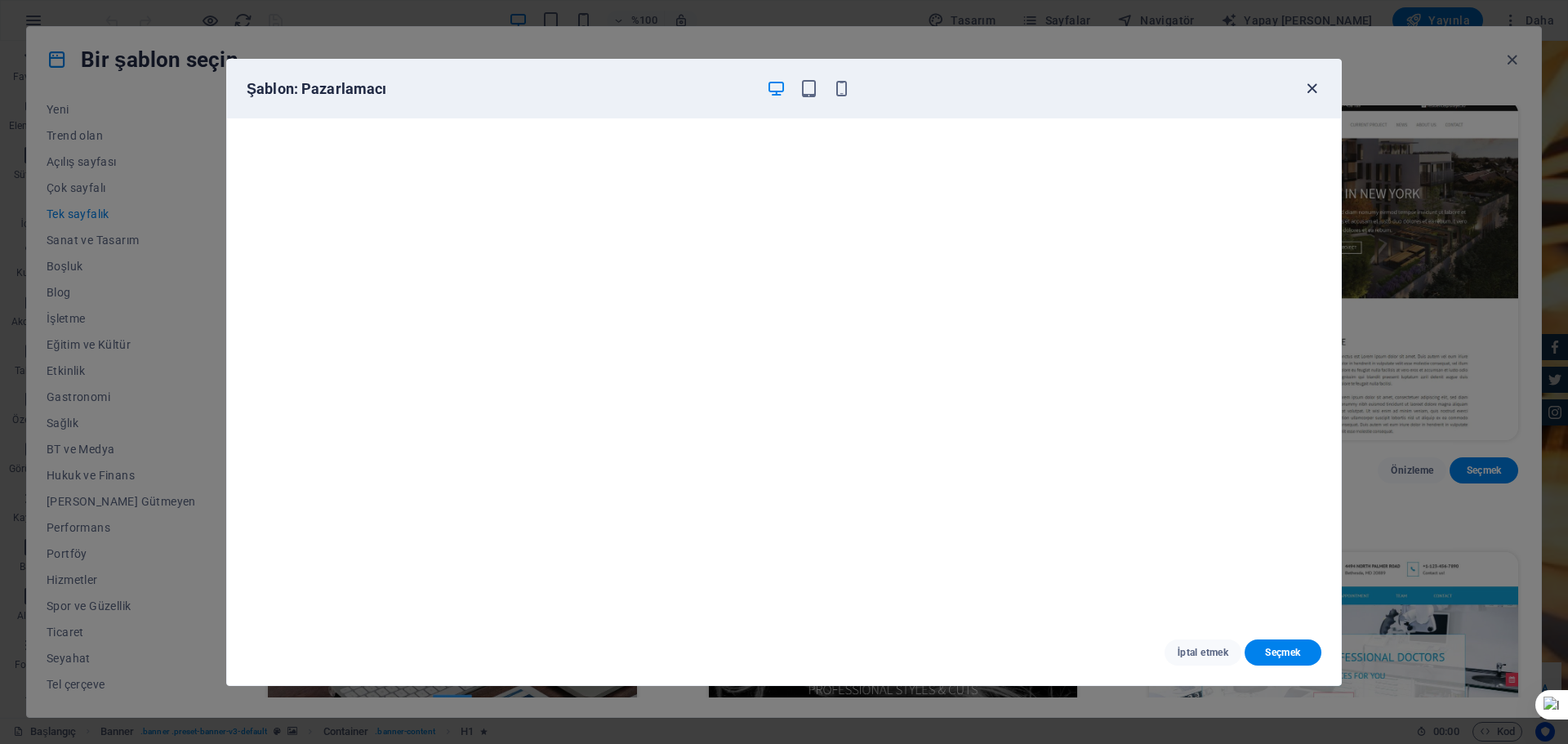
click at [1312, 91] on icon "button" at bounding box center [1311, 88] width 18 height 18
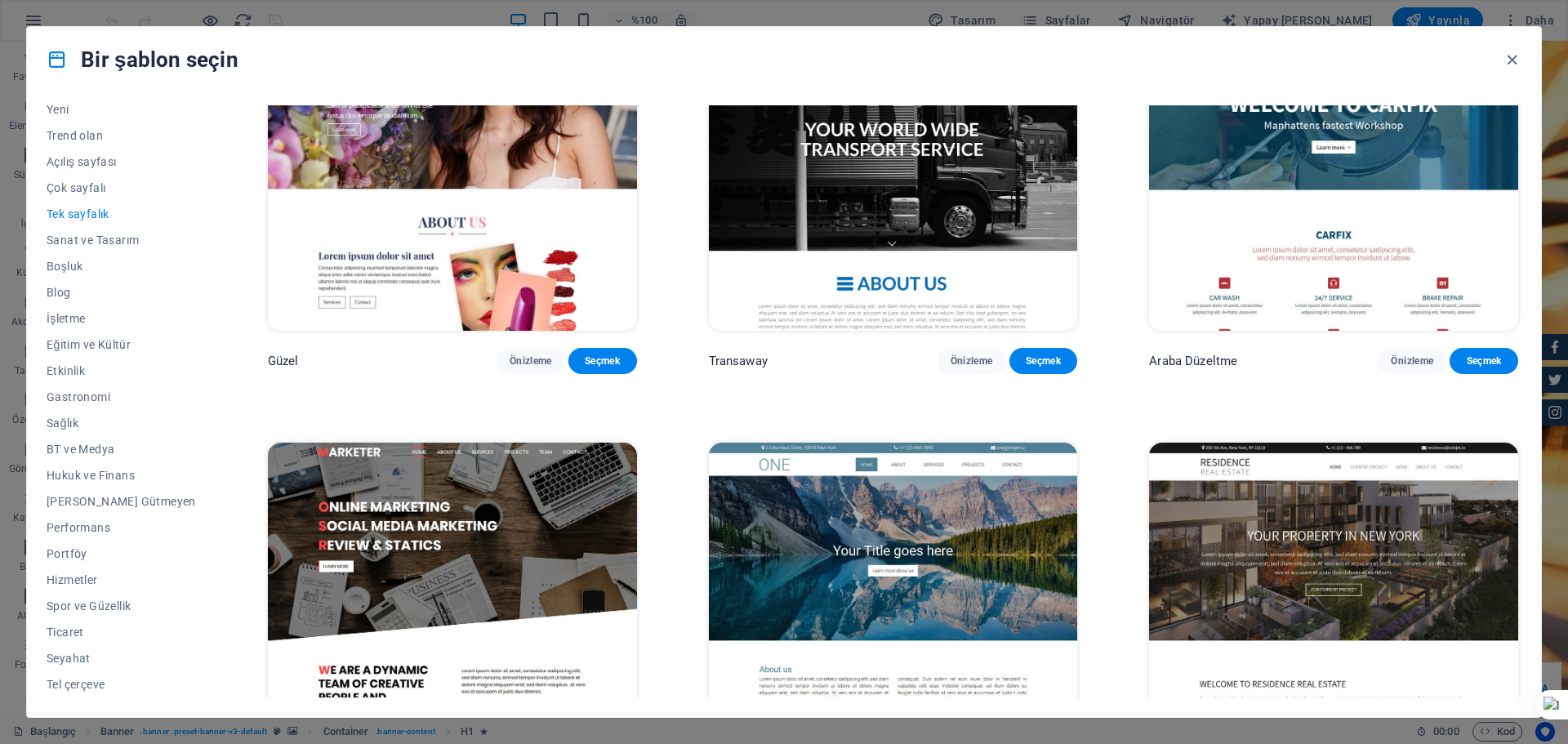
scroll to position [8632, 0]
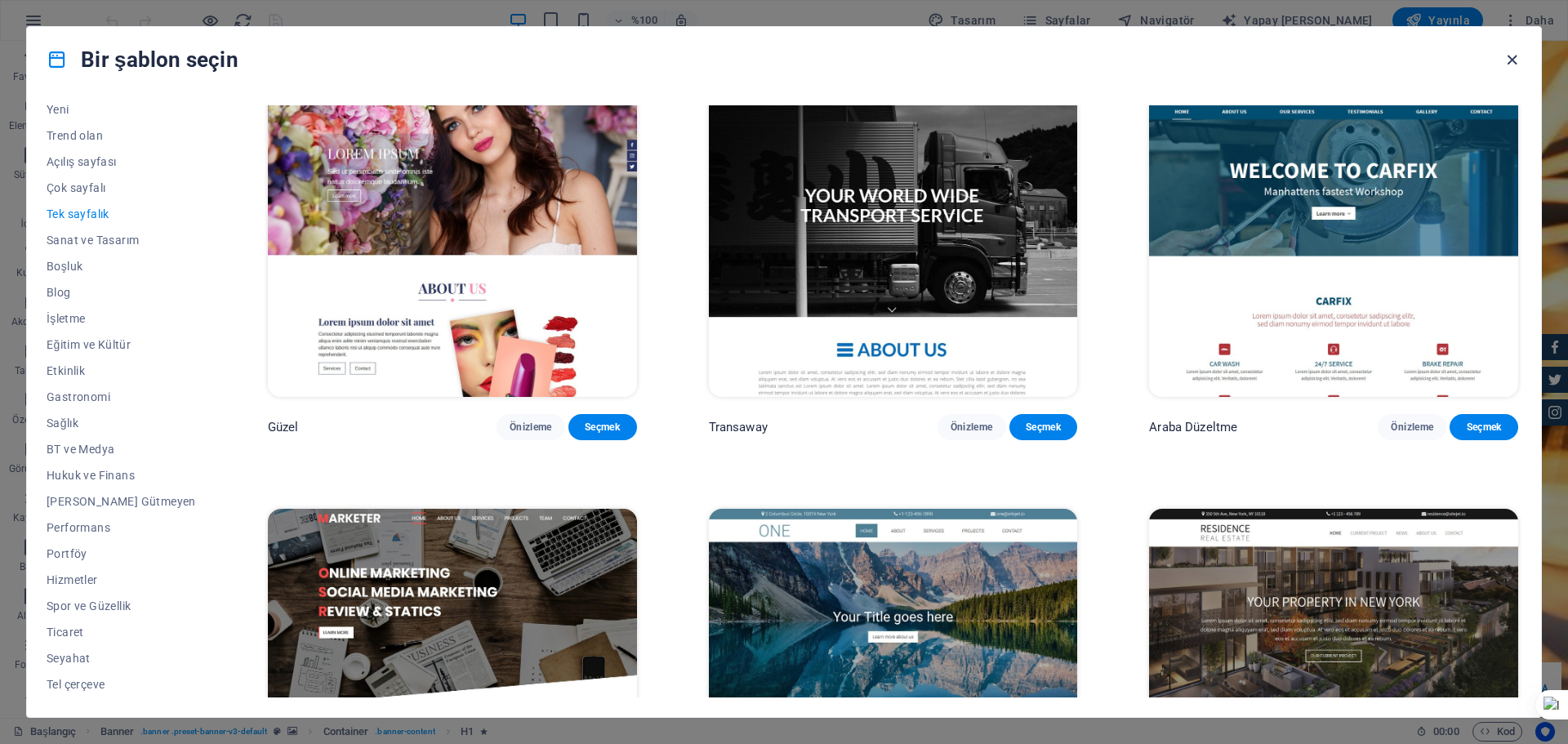
click at [1507, 56] on icon "button" at bounding box center [1511, 60] width 18 height 18
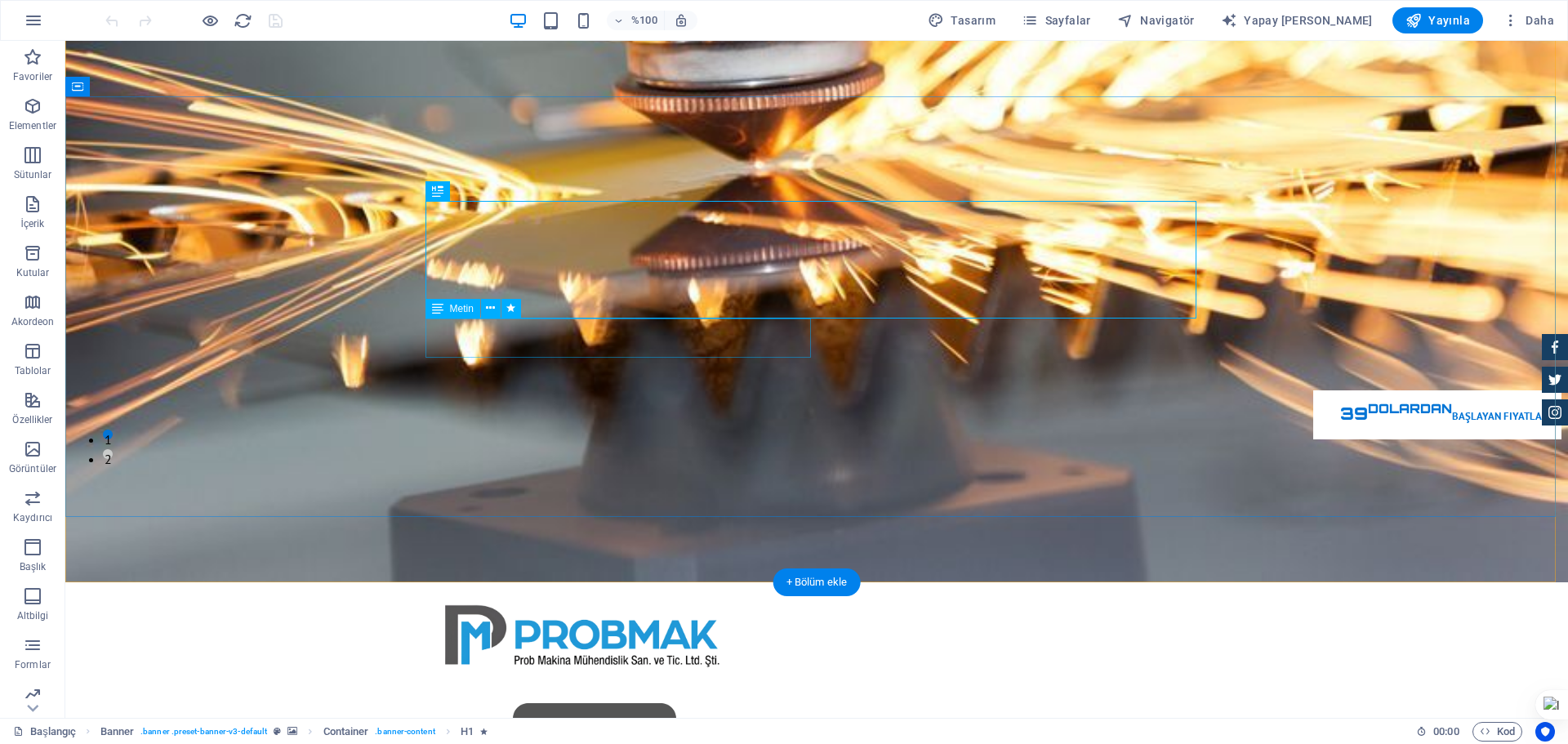
scroll to position [0, 0]
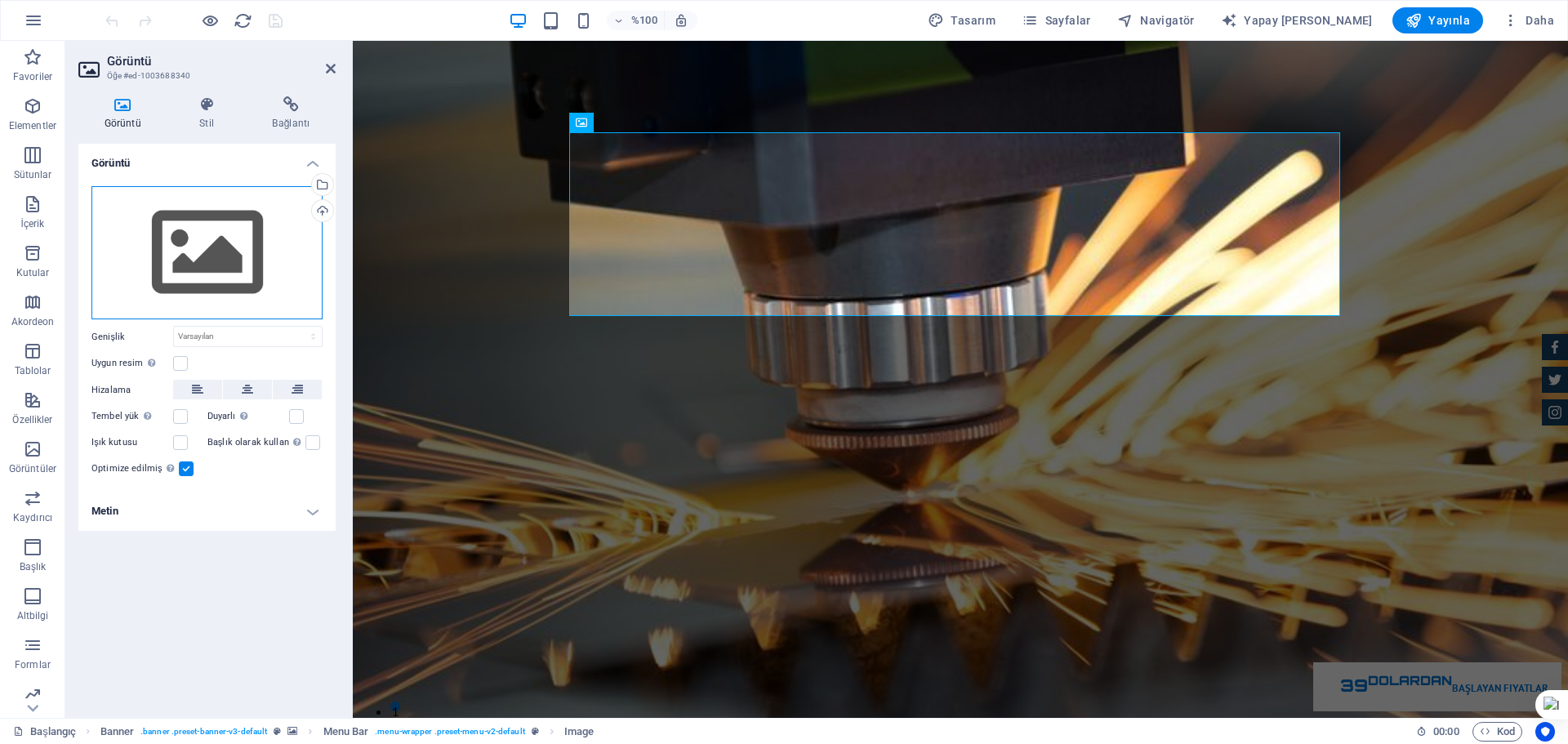
click at [258, 264] on div "Dosyaları buraya sürükleyin, dosyaları seçmek için tıklayın veya Dosyalar'dan v…" at bounding box center [207, 253] width 231 height 134
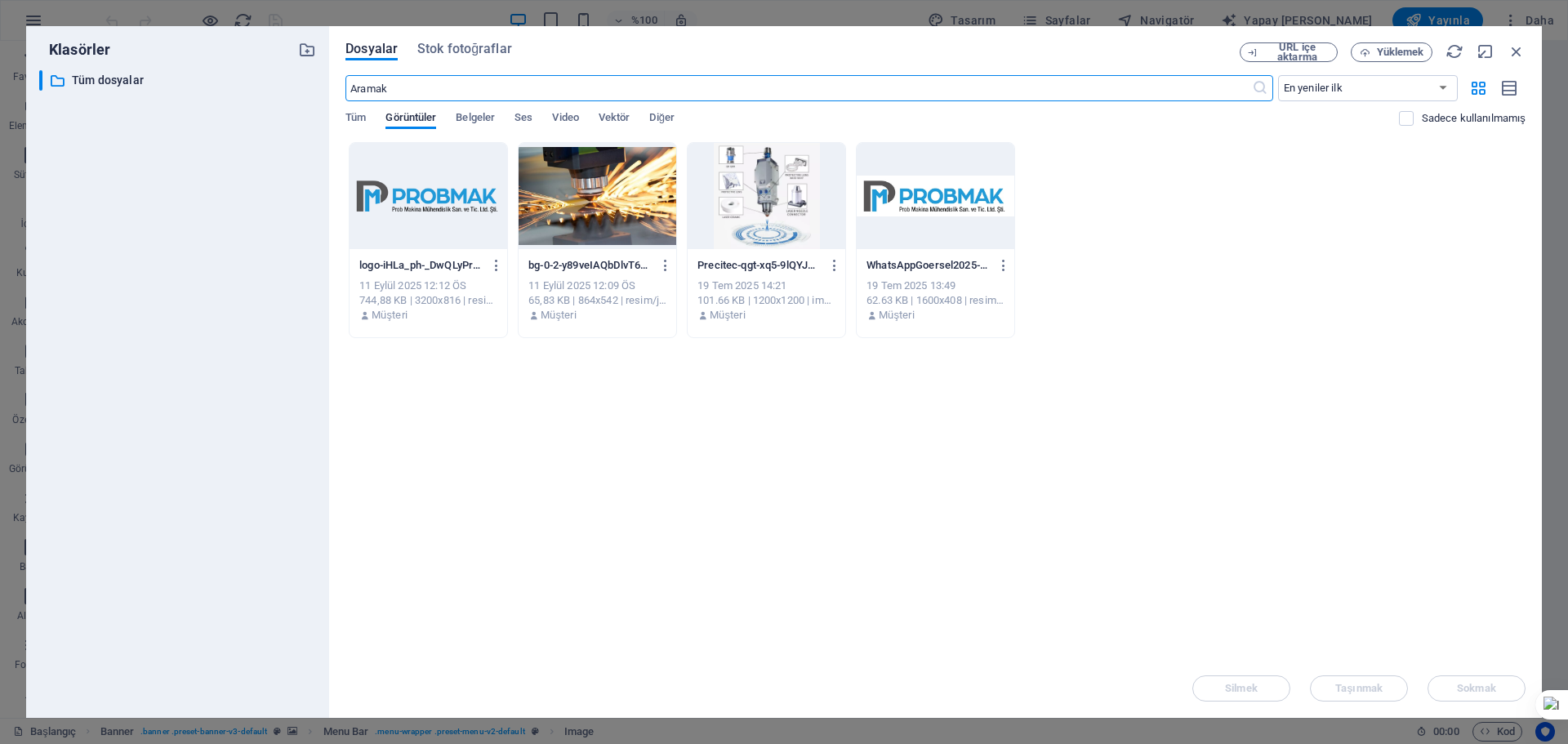
click at [462, 222] on div at bounding box center [428, 196] width 158 height 106
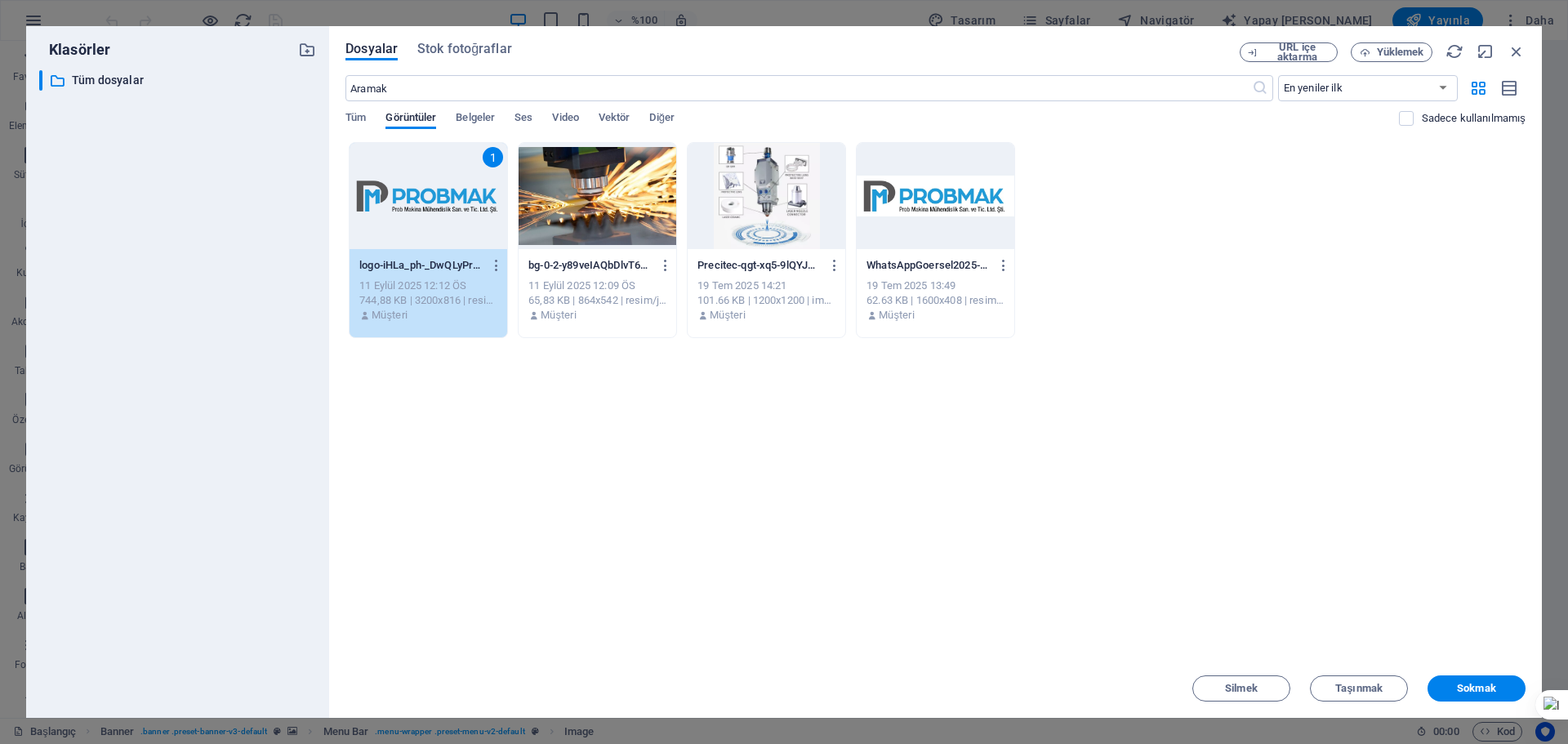
click at [462, 222] on div "1" at bounding box center [428, 196] width 158 height 106
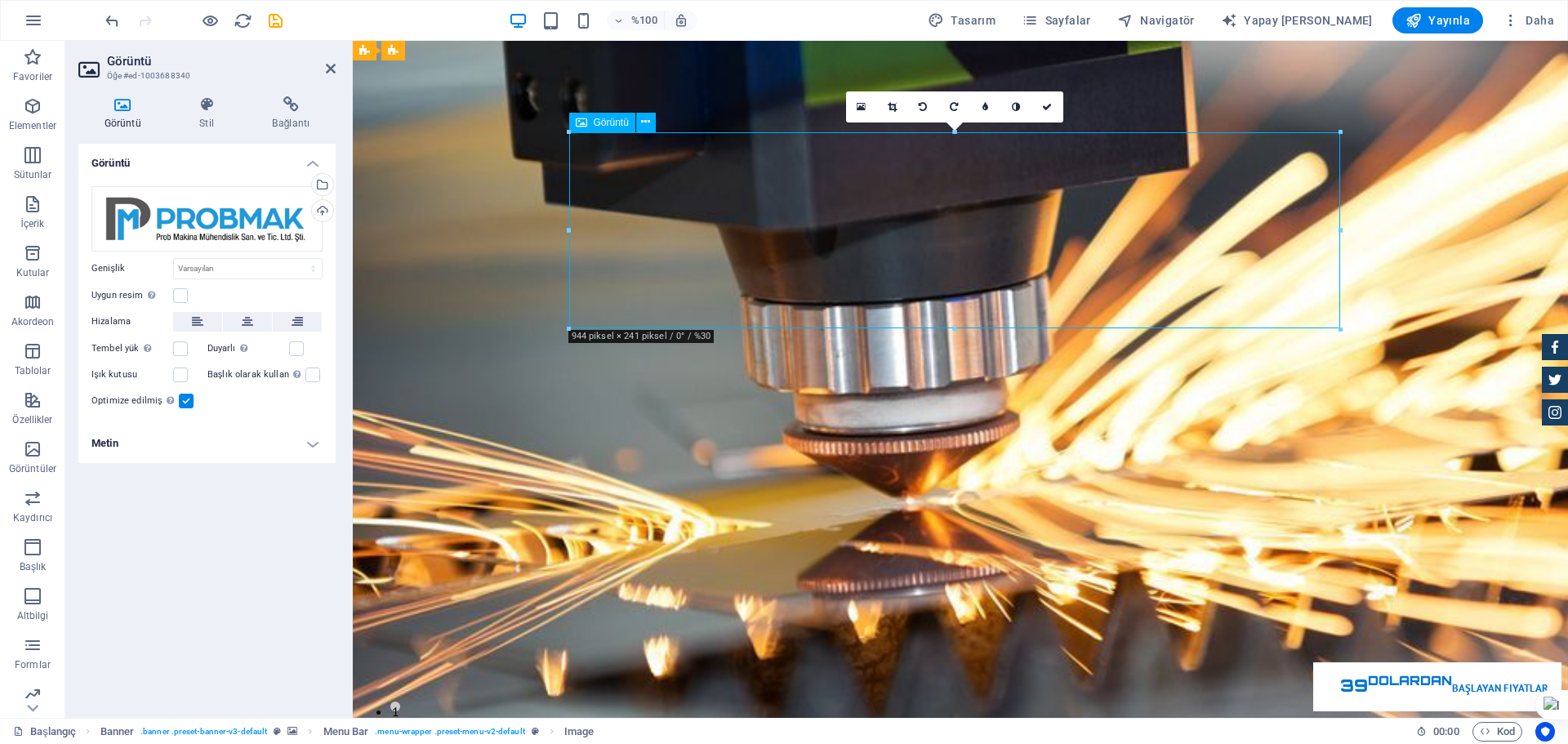
drag, startPoint x: 1172, startPoint y: 234, endPoint x: 1151, endPoint y: 239, distance: 21.6
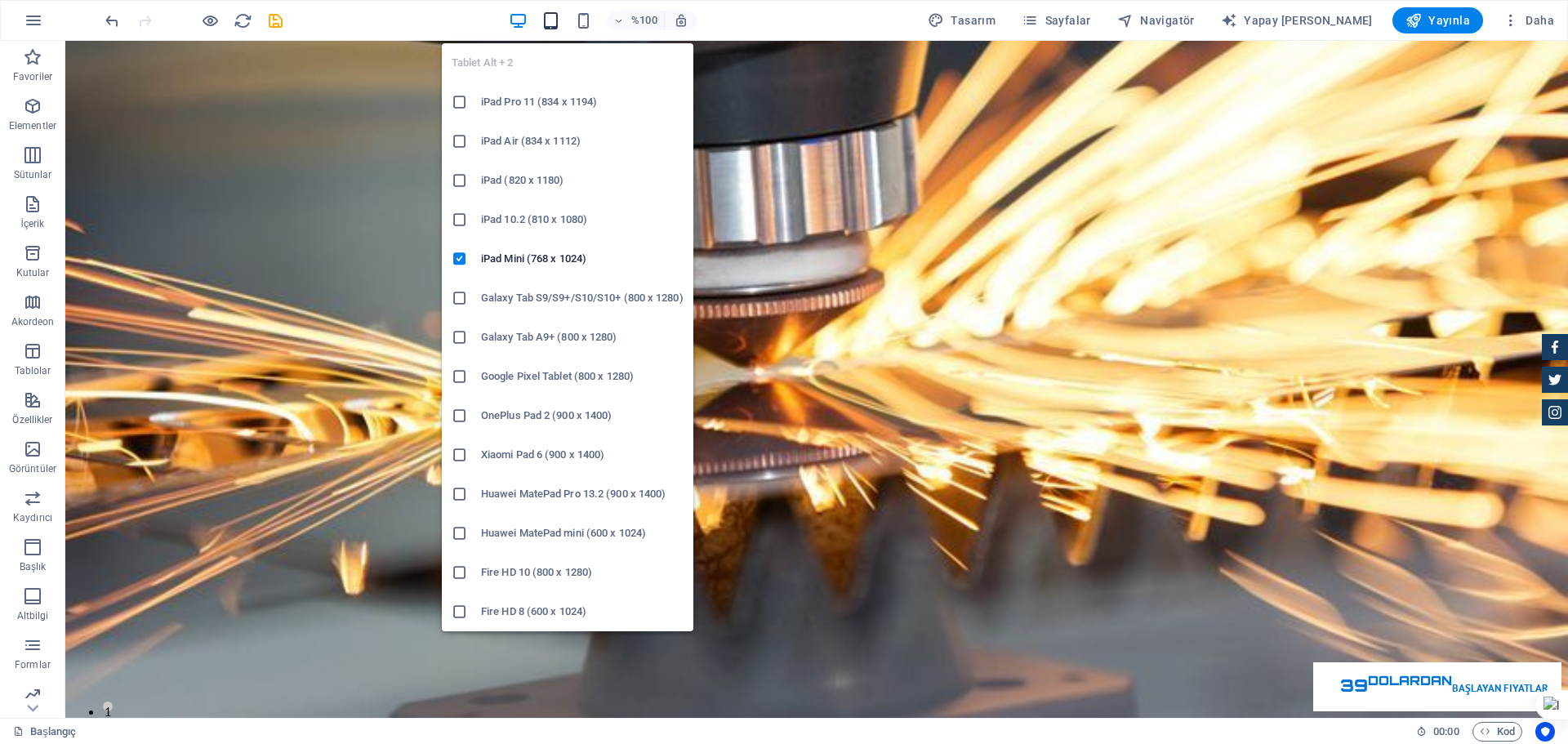
click at [560, 26] on icon "button" at bounding box center [550, 20] width 18 height 18
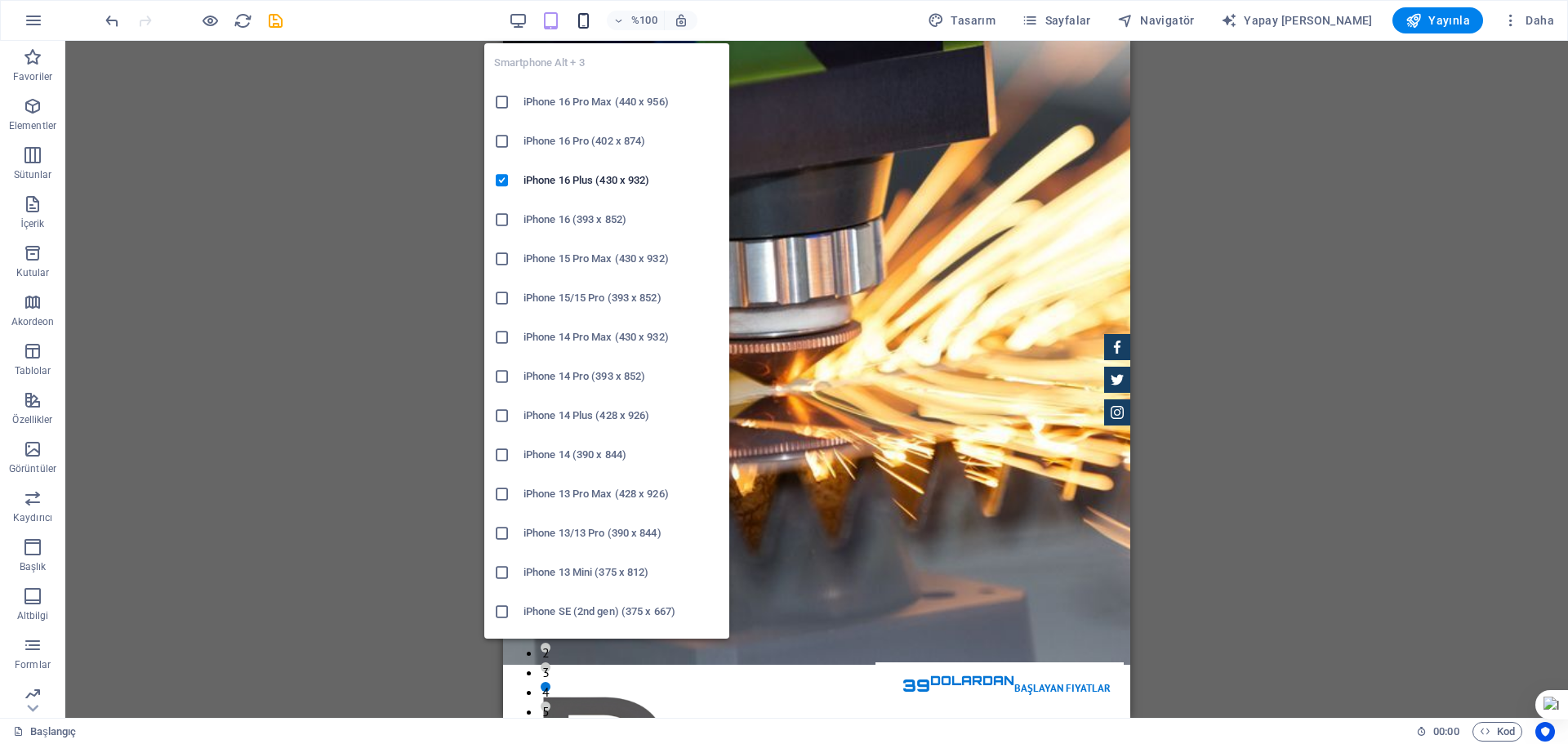
click at [593, 22] on icon "button" at bounding box center [584, 20] width 18 height 18
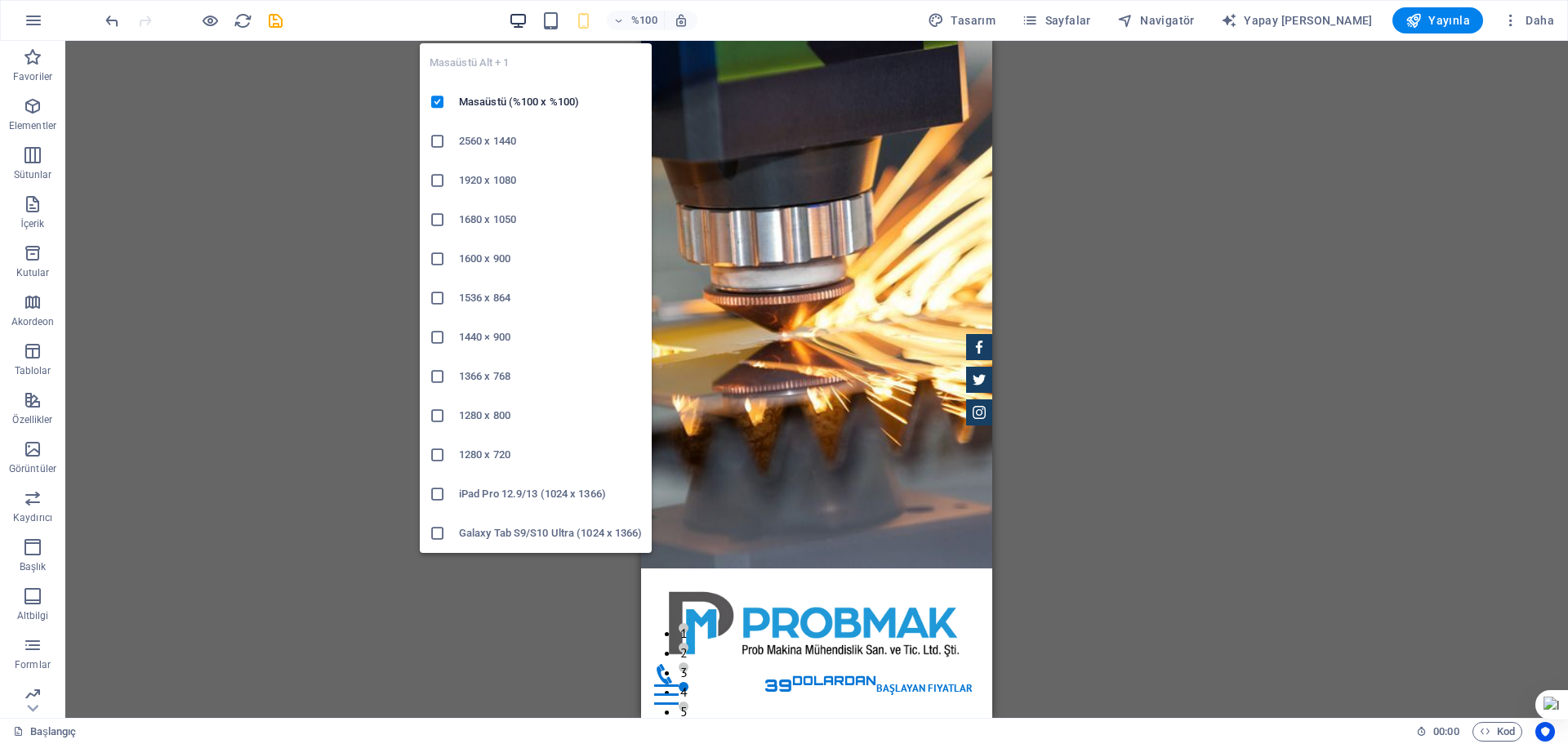
click at [528, 21] on icon "button" at bounding box center [517, 20] width 18 height 18
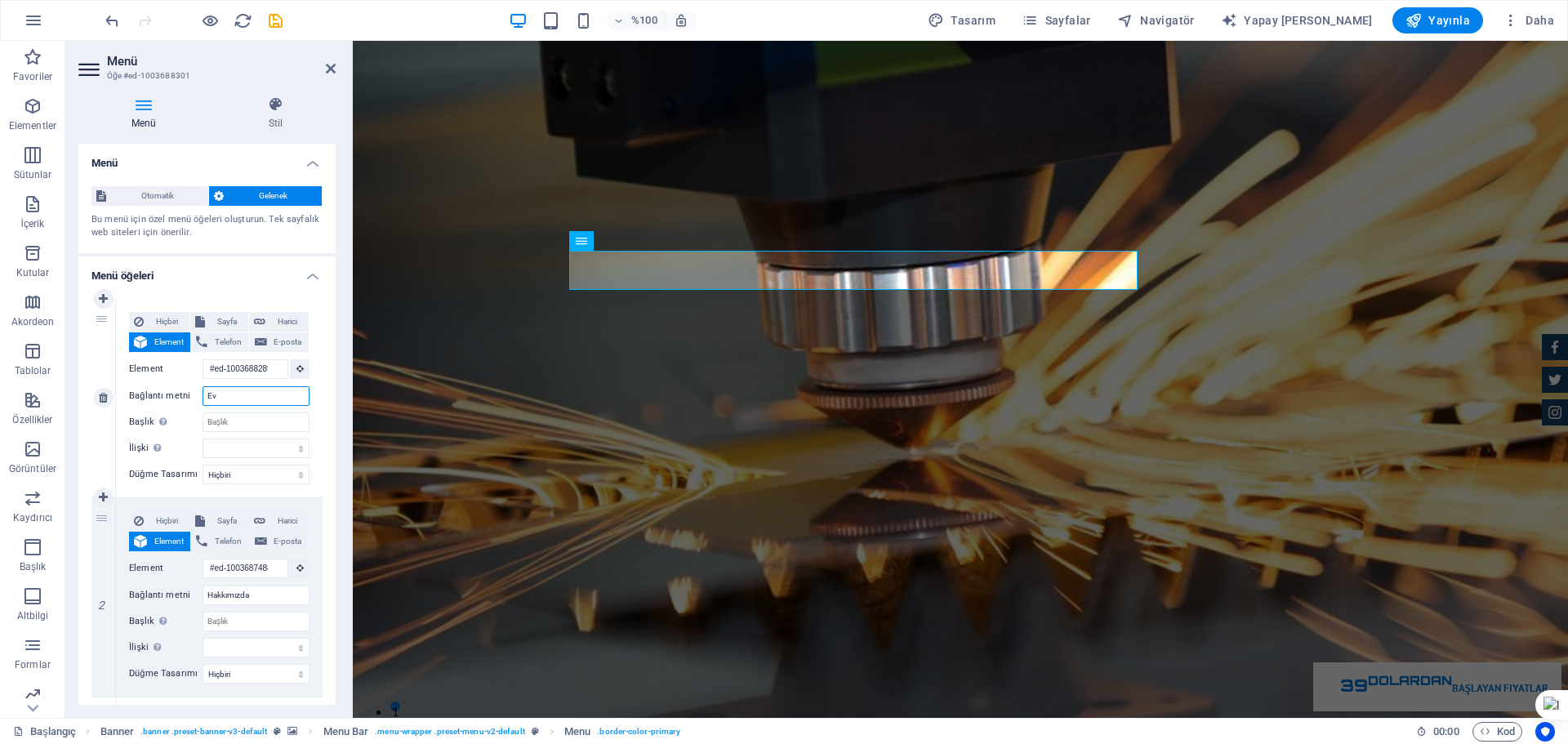
click at [255, 401] on input "Ev" at bounding box center [256, 395] width 107 height 19
drag, startPoint x: 255, startPoint y: 401, endPoint x: 192, endPoint y: 396, distance: 63.2
click at [192, 396] on div "Bağlantı metni Ev" at bounding box center [219, 395] width 181 height 19
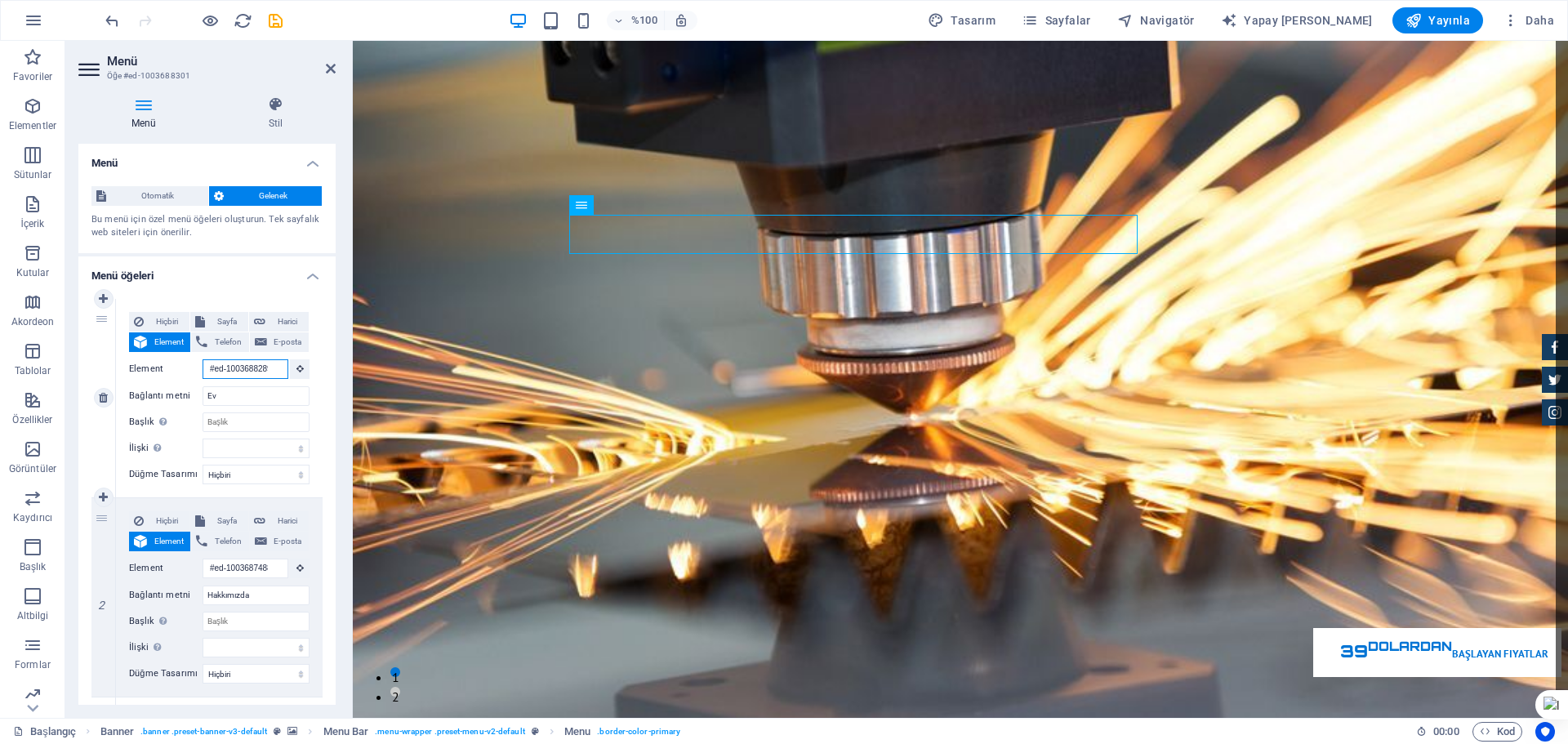
click at [260, 372] on input "#ed-1003688289" at bounding box center [245, 369] width 85 height 19
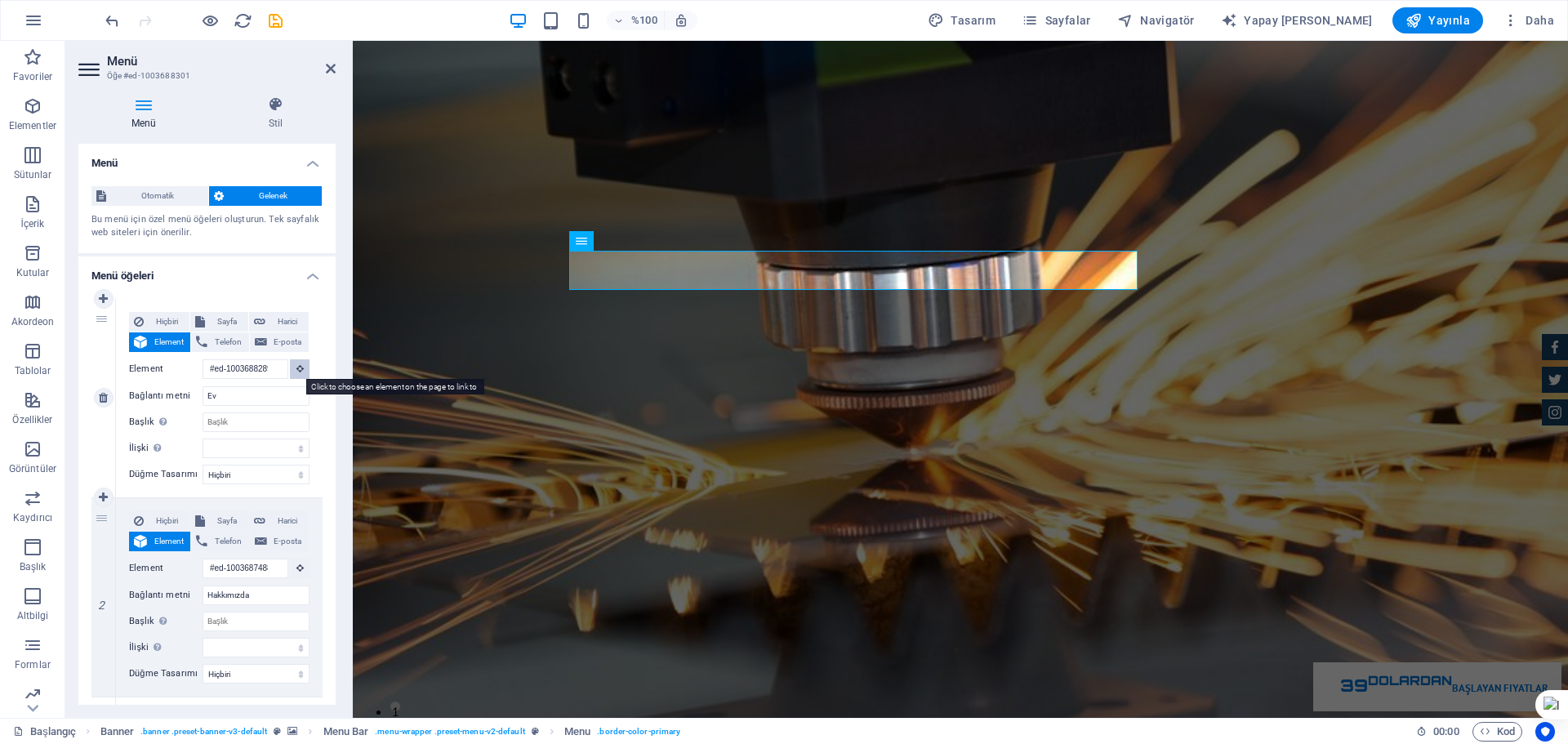
click at [293, 363] on button at bounding box center [299, 369] width 19 height 19
click at [296, 364] on icon at bounding box center [300, 368] width 7 height 8
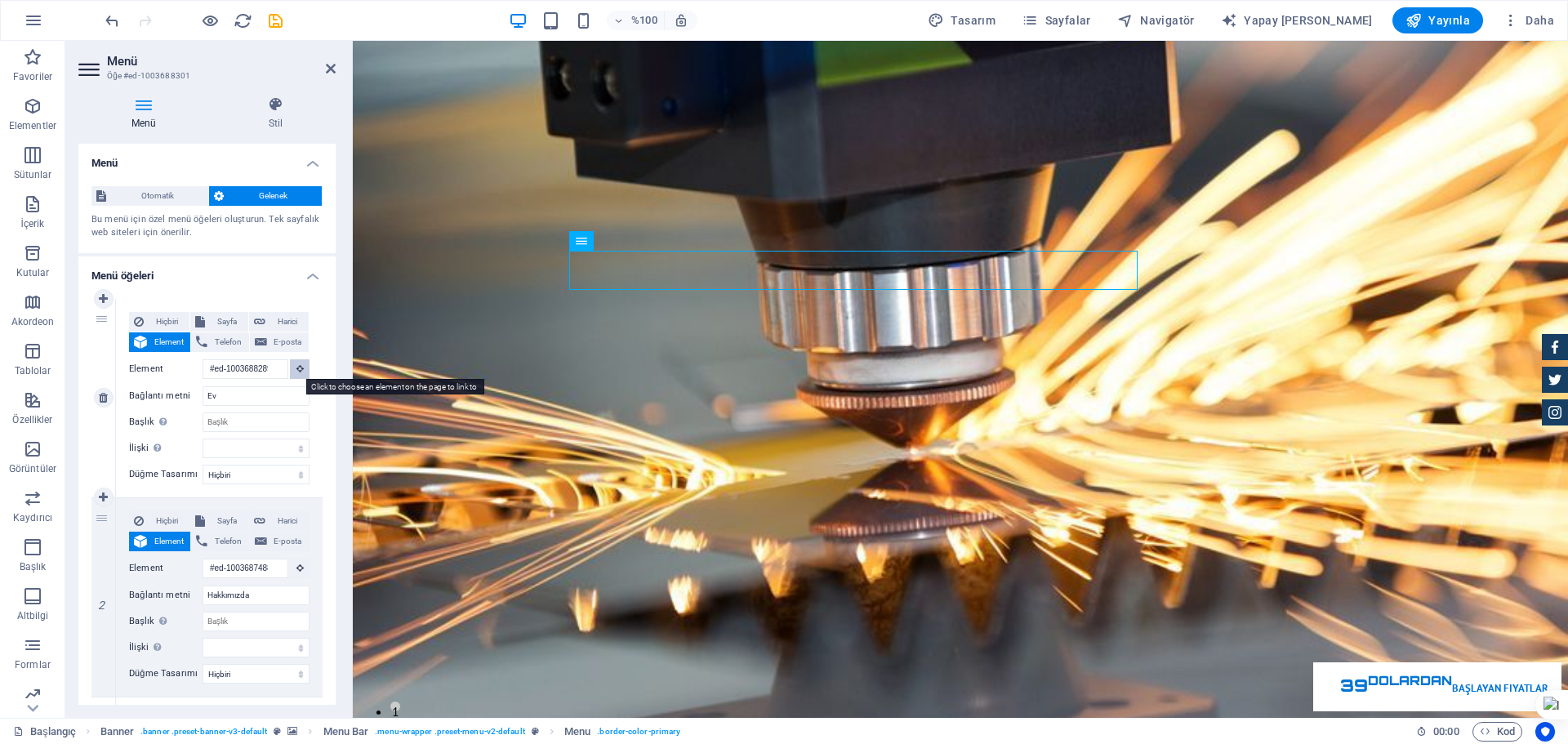
click at [296, 369] on icon at bounding box center [300, 368] width 7 height 8
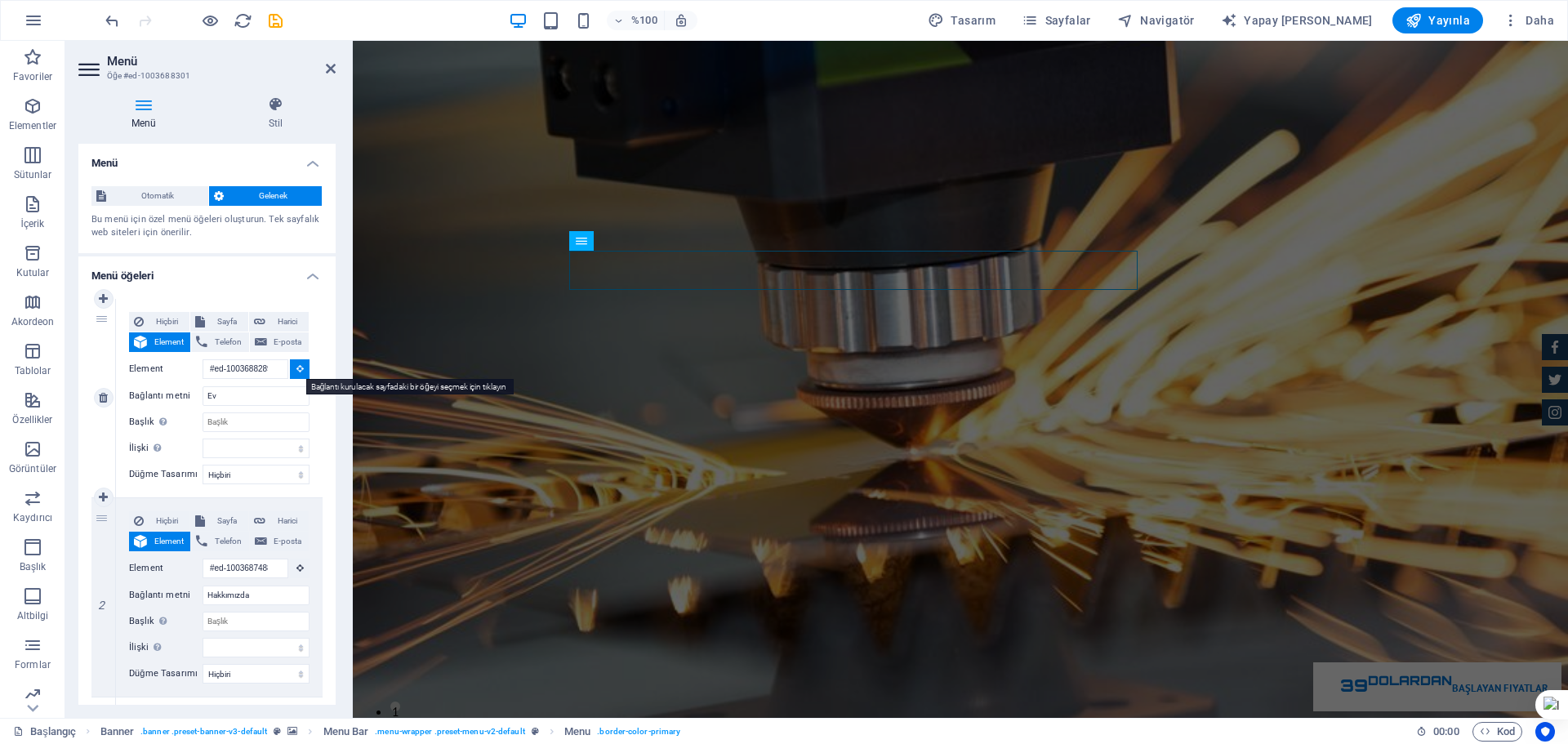
click at [296, 369] on icon at bounding box center [300, 368] width 7 height 8
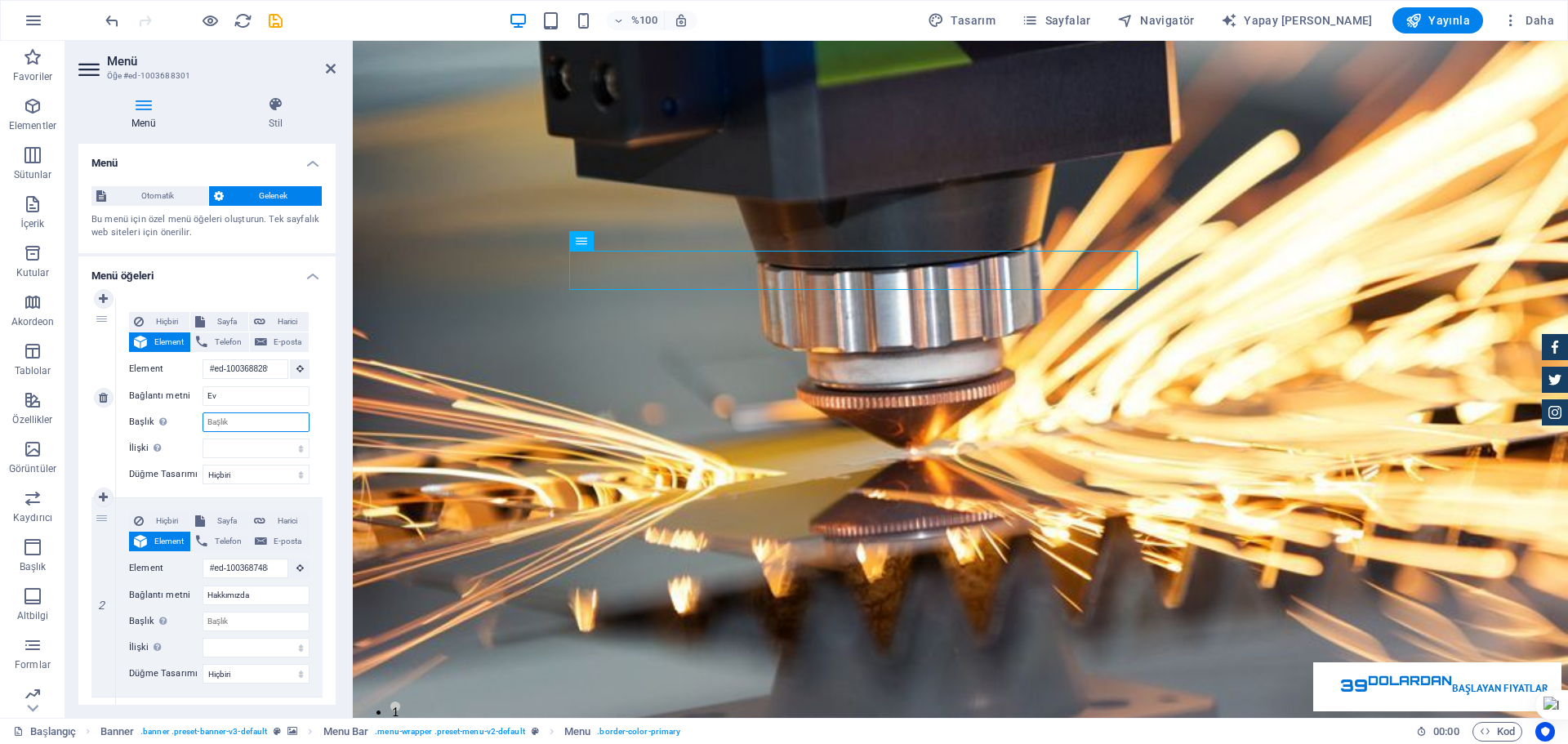
click at [241, 420] on input "Başlık Ek bağlantı açıklaması, bağlantı metniyle aynı olmamalıdır. Başlık, gene…" at bounding box center [256, 421] width 107 height 19
type input "sdsd"
select select
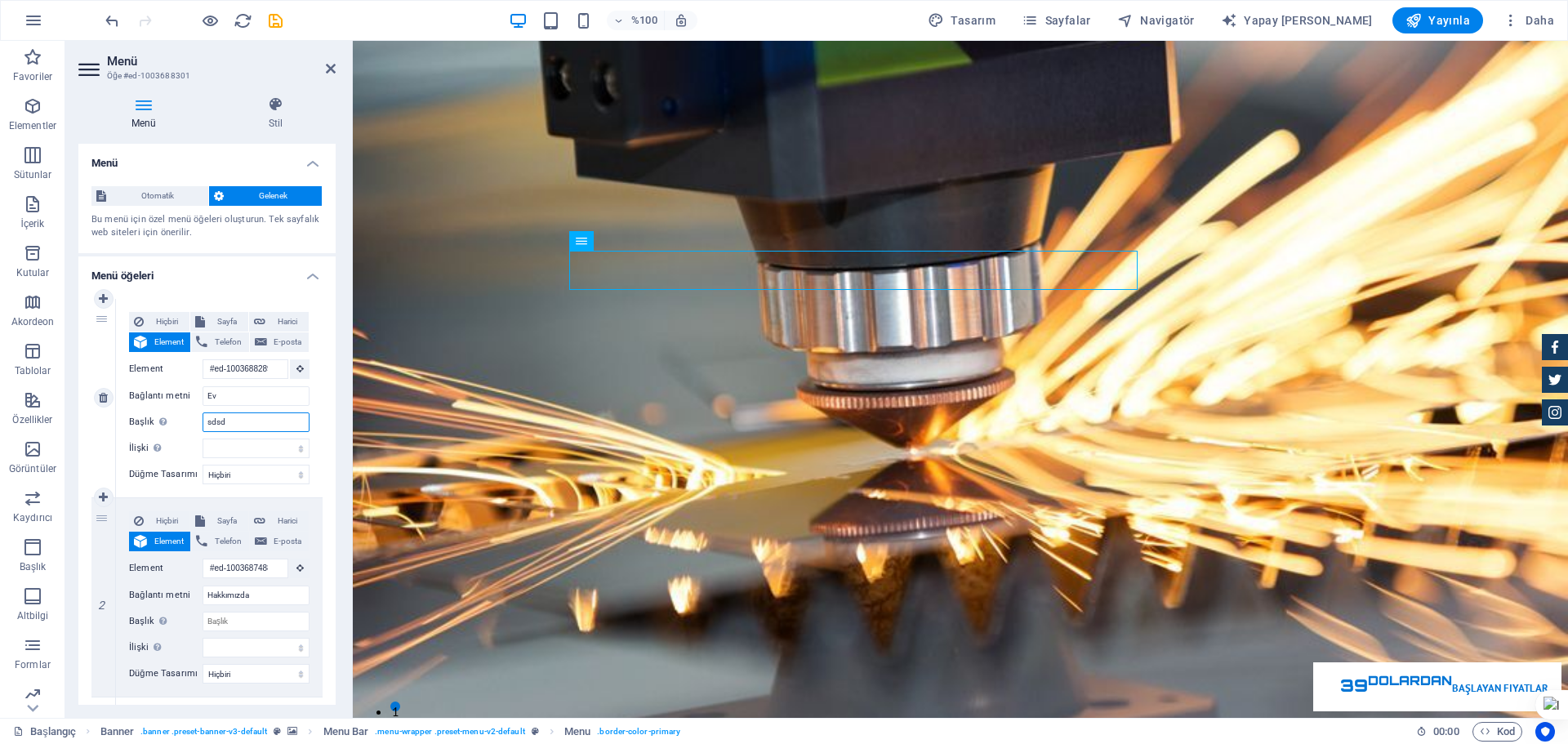
select select
drag, startPoint x: 241, startPoint y: 421, endPoint x: 241, endPoint y: 445, distance: 24.0
click at [241, 435] on div "Hiçbiri Sayfa Harici Element Telefon E-posta Sayfa Başlangıç Alt sayfa Yasal Uy…" at bounding box center [219, 384] width 181 height 146
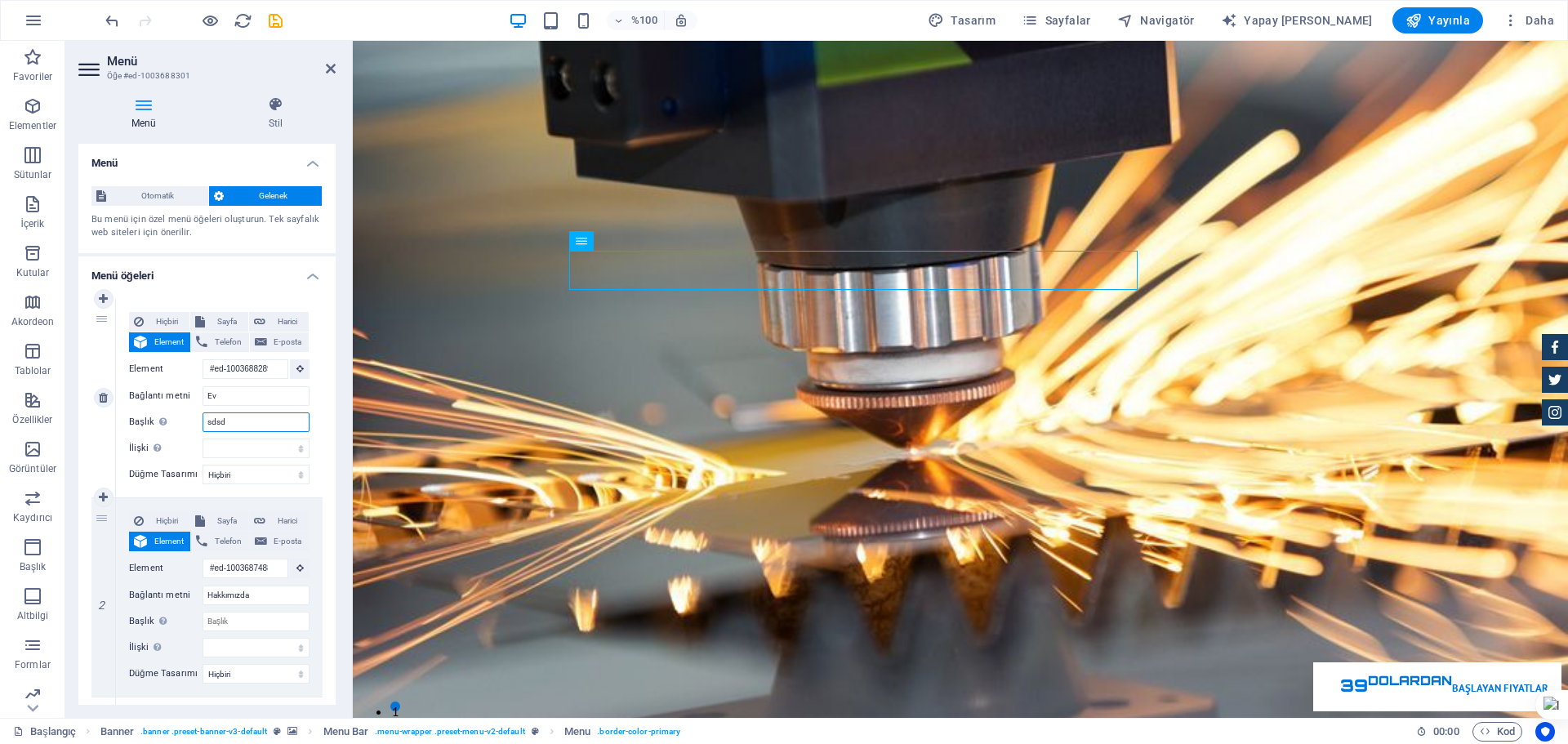
drag, startPoint x: 249, startPoint y: 423, endPoint x: 135, endPoint y: 422, distance: 114.0
click at [135, 422] on div "Başlık Ek bağlantı açıklaması, bağlantı metniyle aynı olmamalıdır. Başlık, gene…" at bounding box center [219, 421] width 181 height 19
select select
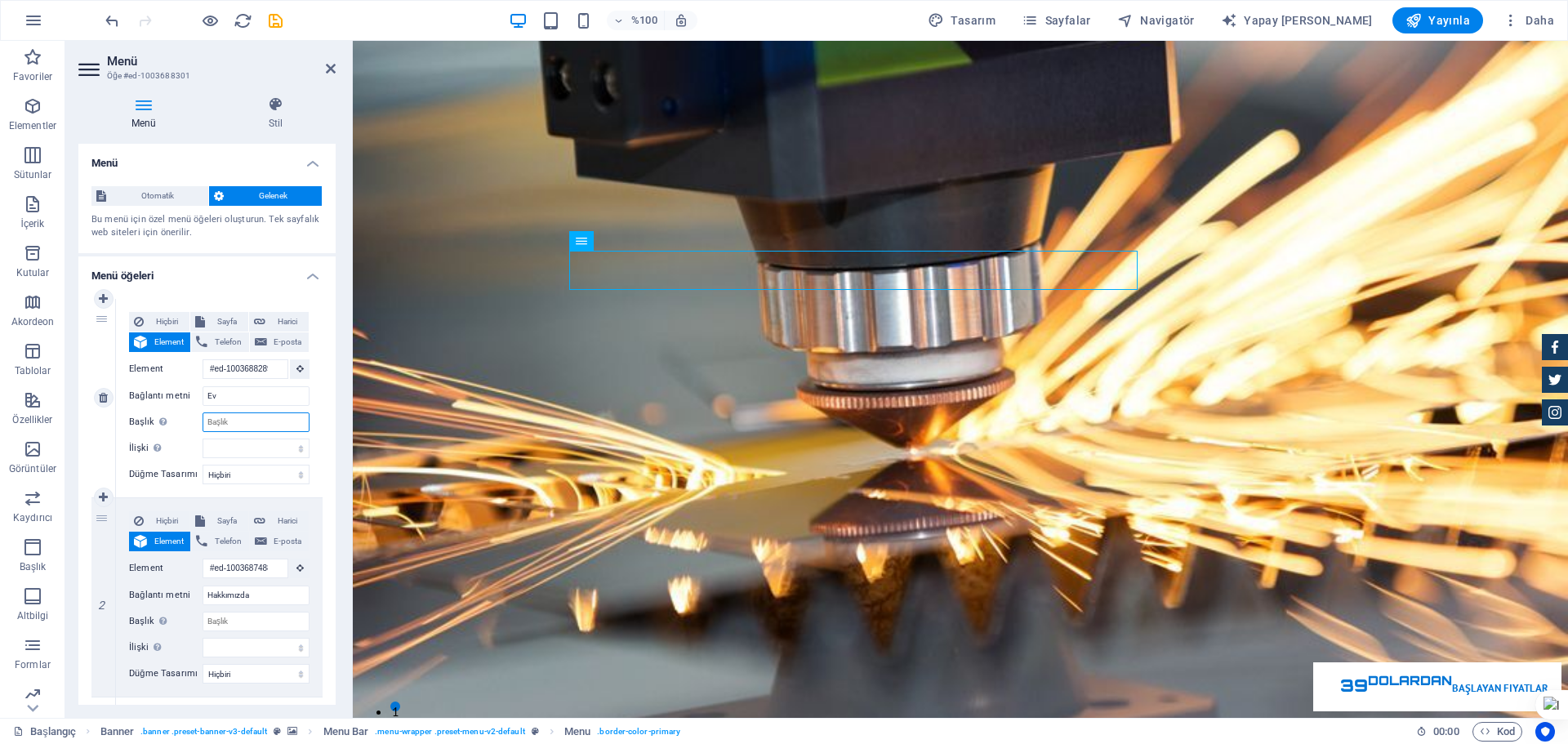
select select
click at [236, 443] on select "alternatif yazar yer imi harici yardım lisans Sonraki takip etme referans yok n…" at bounding box center [256, 448] width 107 height 19
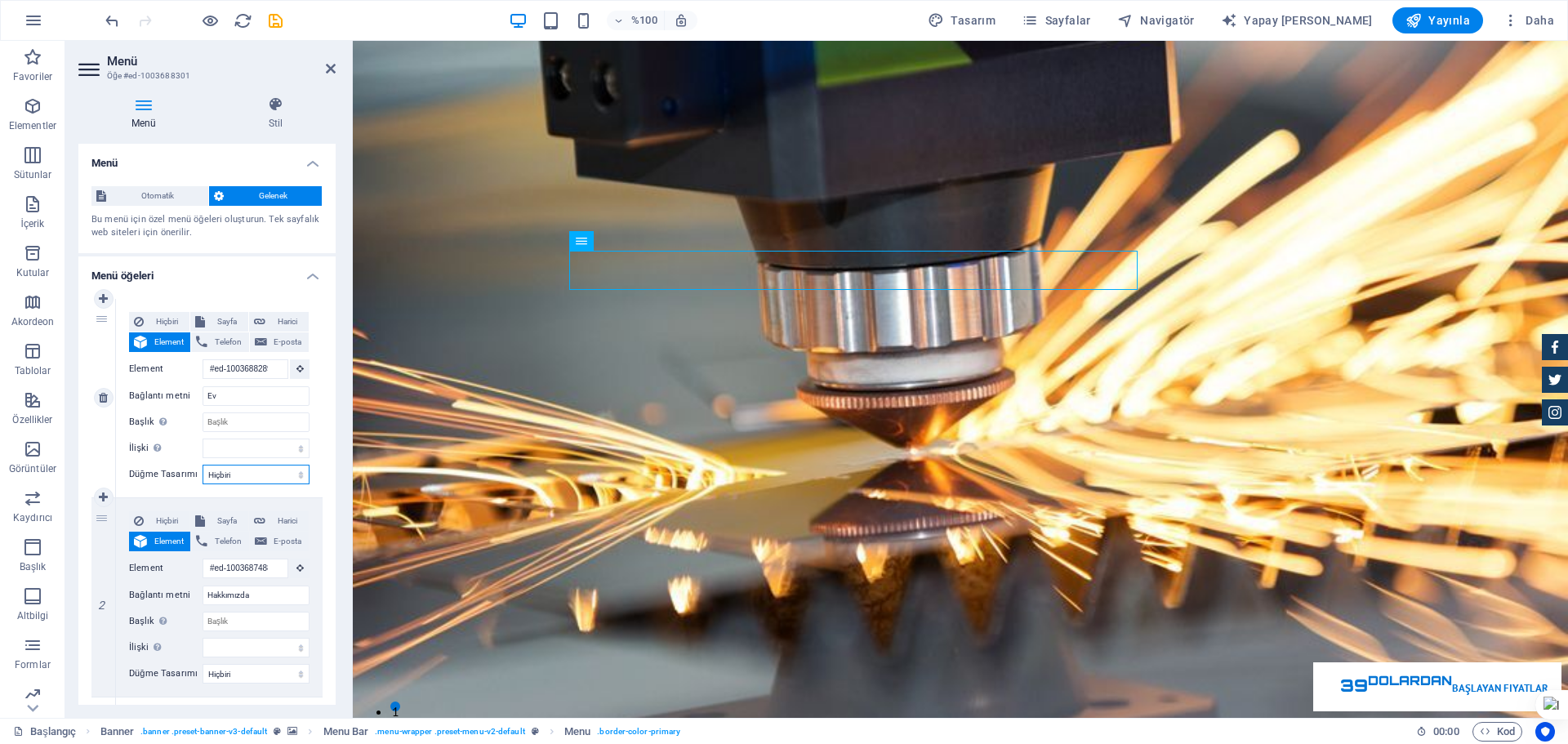
click at [250, 478] on select "Hiçbiri Varsayılan Öncelik İkincil" at bounding box center [256, 473] width 107 height 19
select select "primary"
click at [203, 464] on select "Hiçbiri Varsayılan Öncelik İkincil" at bounding box center [256, 473] width 107 height 19
select select
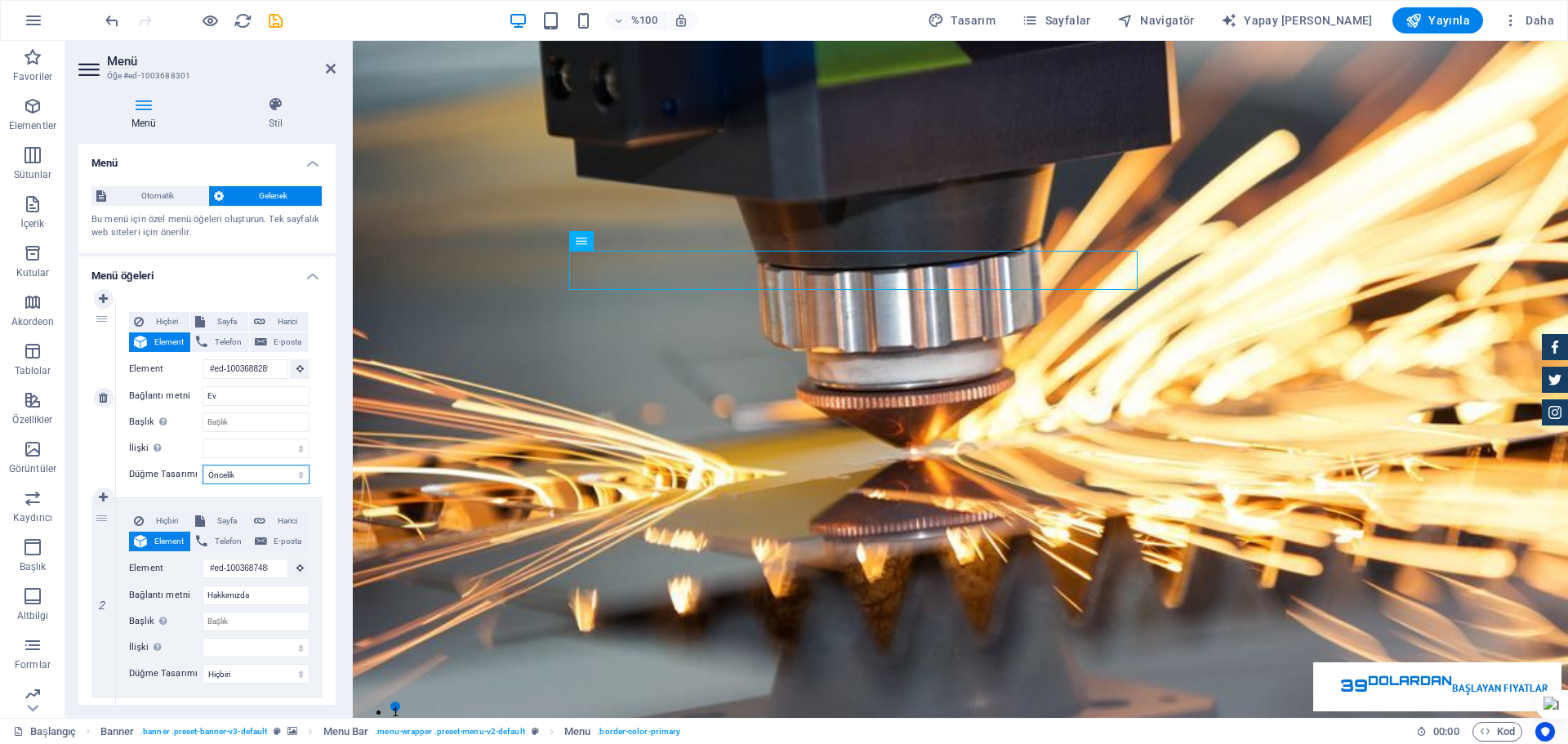
select select
click at [235, 470] on select "Hiçbiri Varsayılan Öncelik İkincil" at bounding box center [256, 473] width 107 height 19
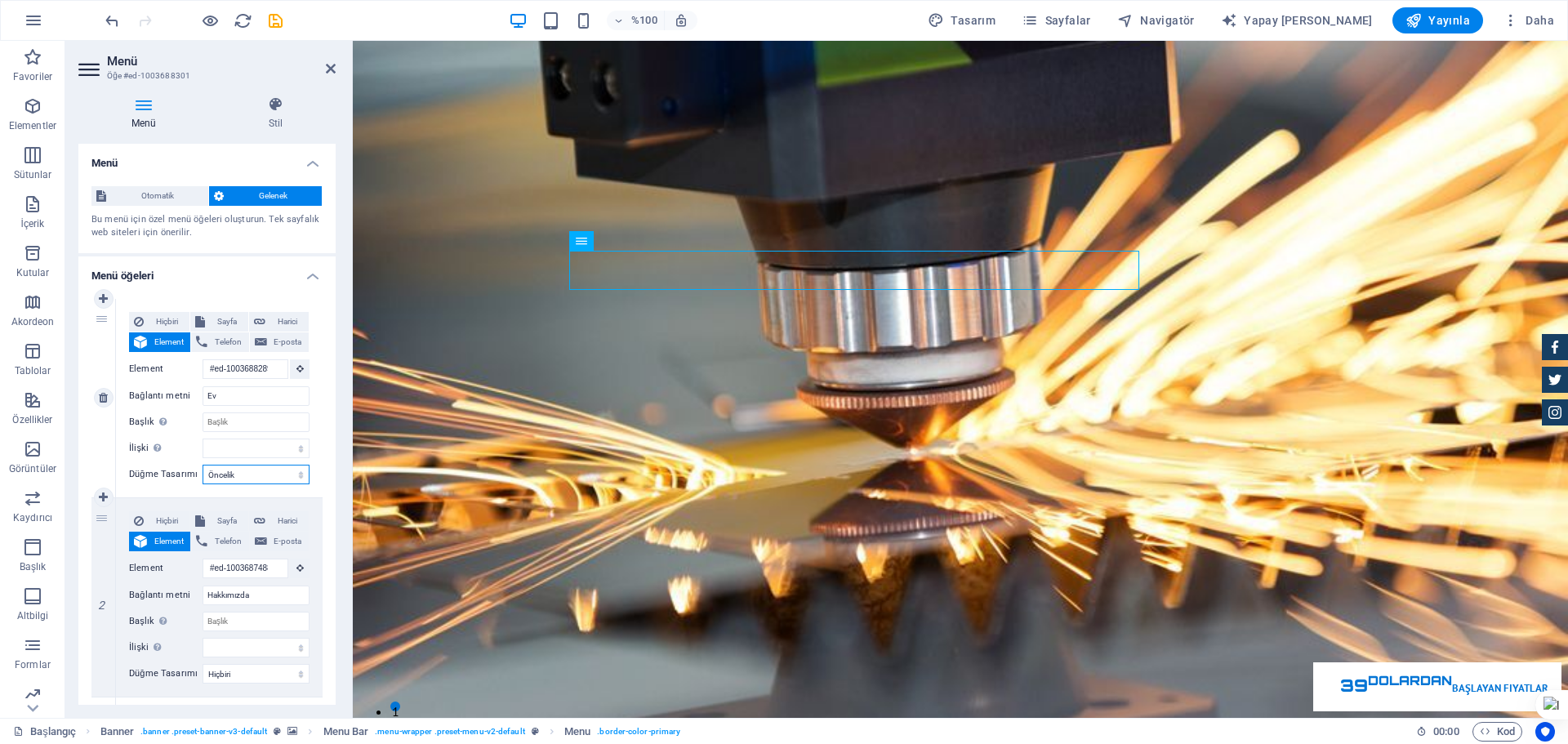
select select "secondary"
click at [203, 464] on select "Hiçbiri Varsayılan Öncelik İkincil" at bounding box center [256, 473] width 107 height 19
select select
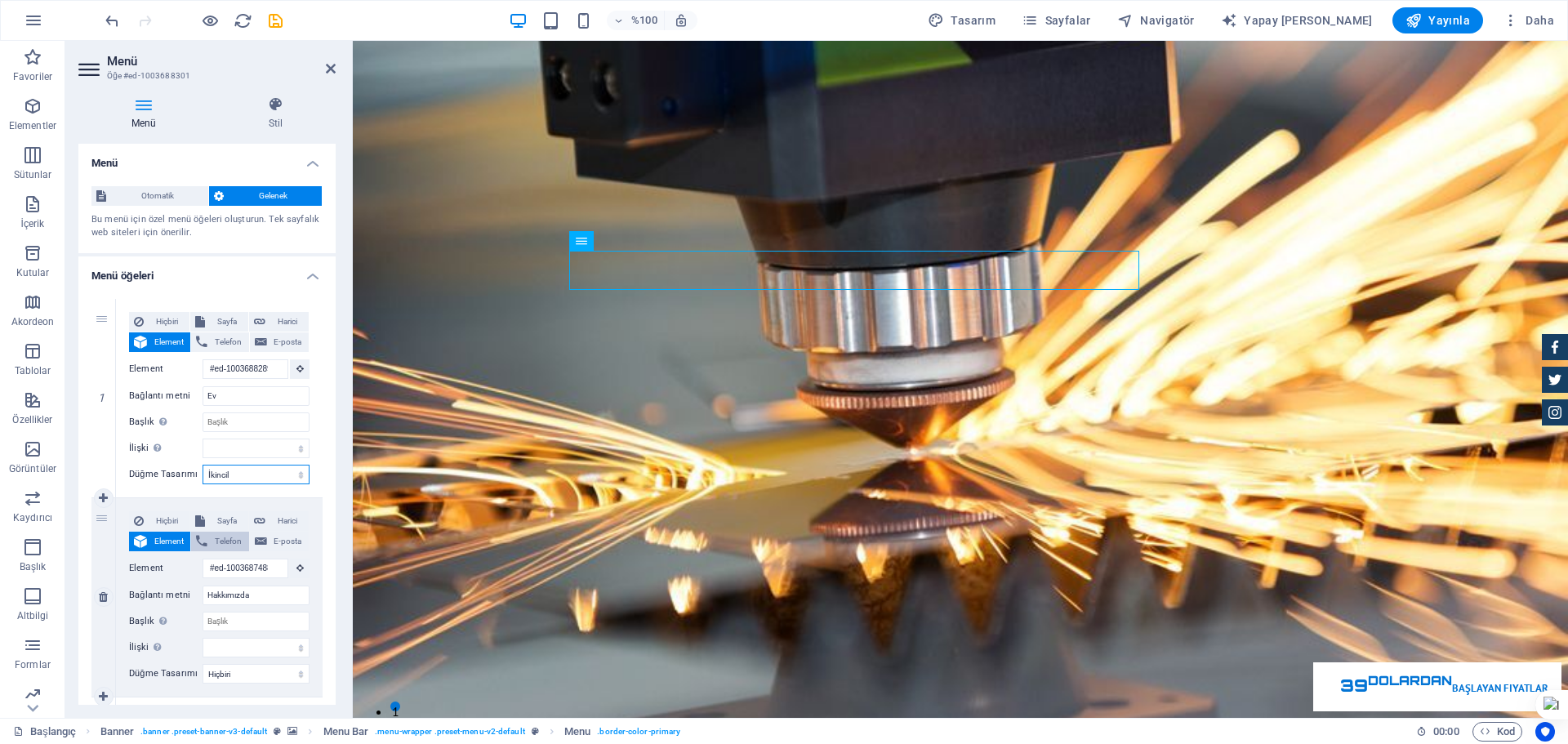
select select
click at [242, 478] on select "Hiçbiri Varsayılan Öncelik İkincil" at bounding box center [256, 473] width 107 height 19
select select "default"
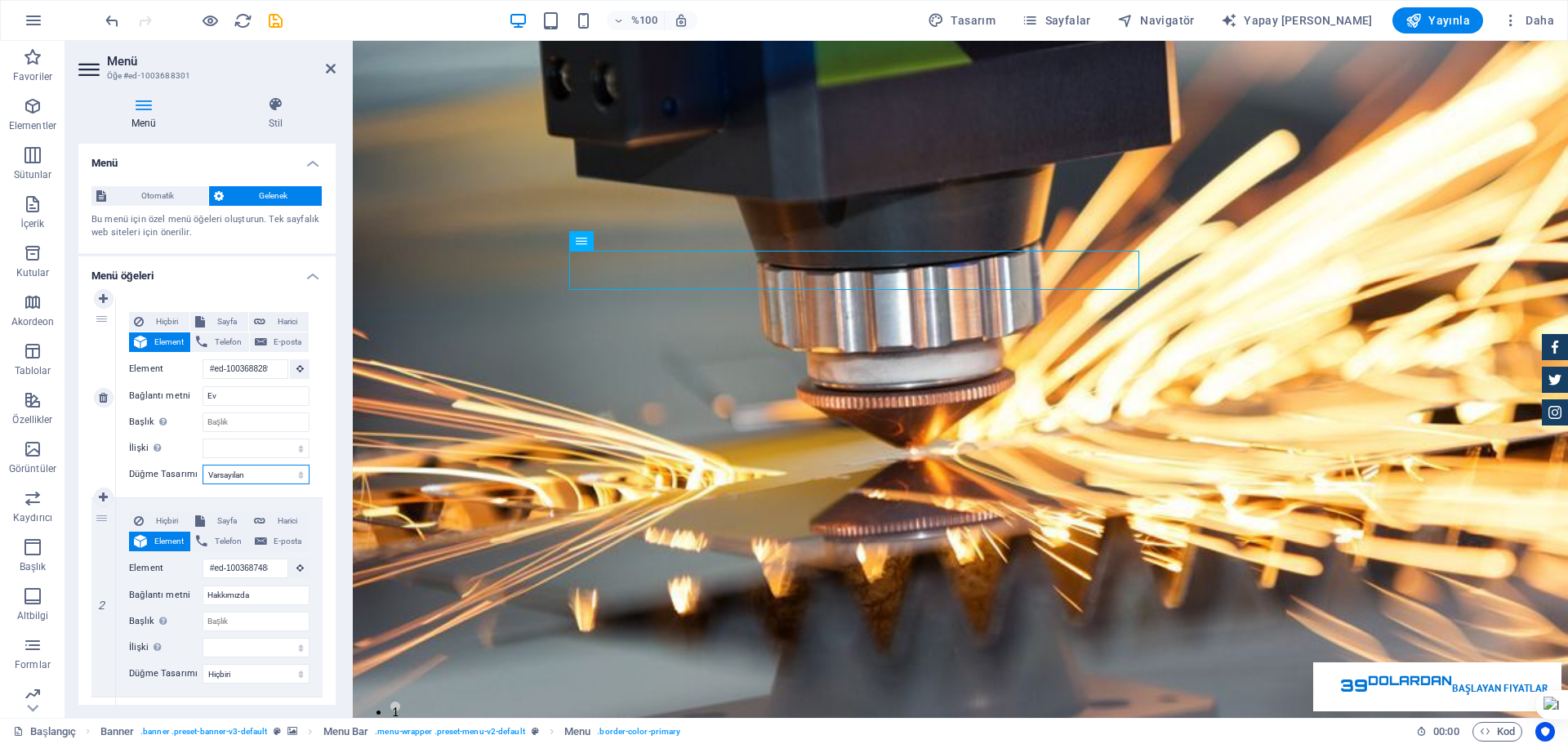
click at [203, 464] on select "Hiçbiri Varsayılan Öncelik İkincil" at bounding box center [256, 473] width 107 height 19
select select
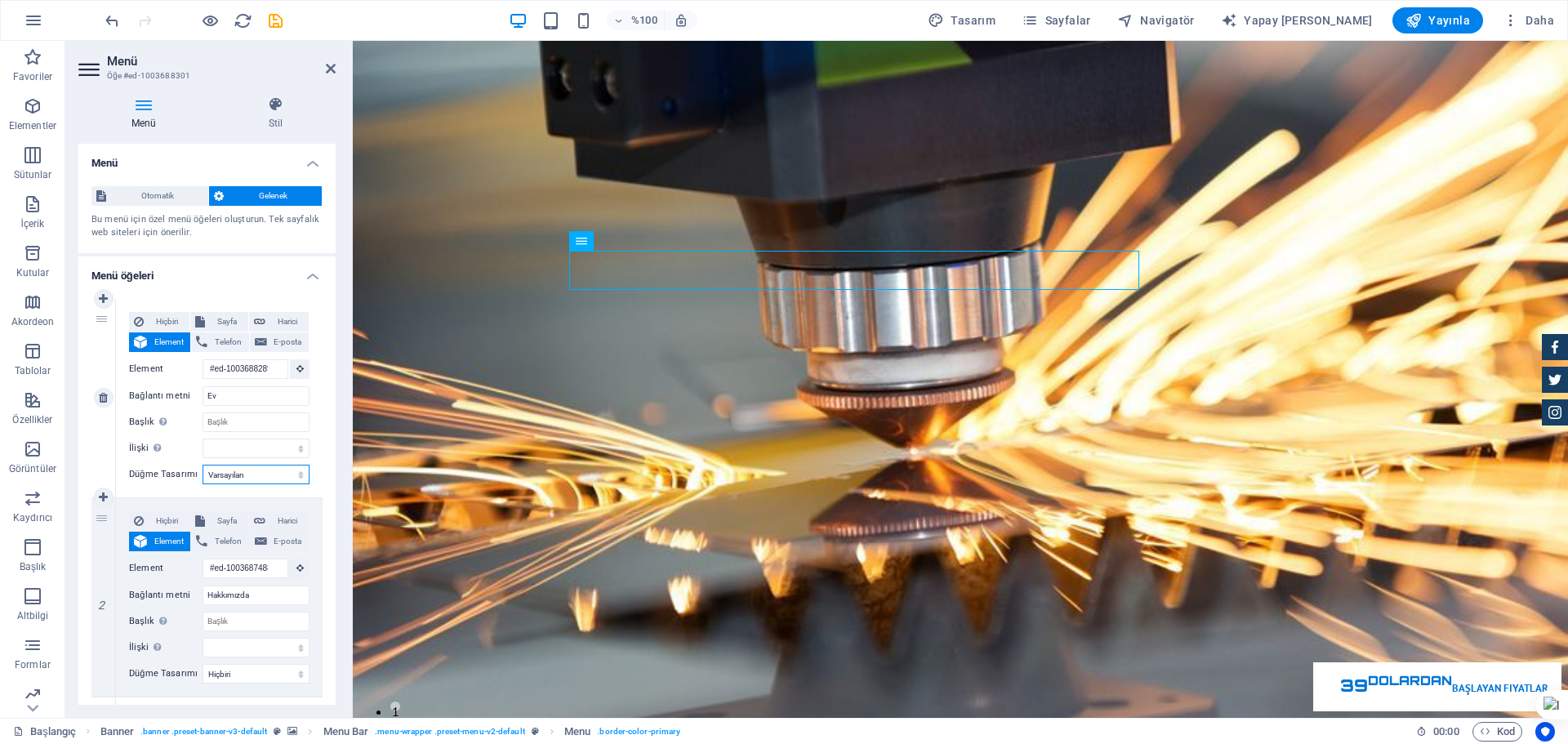
select select
click at [246, 475] on select "Hiçbiri Varsayılan Öncelik İkincil" at bounding box center [256, 473] width 107 height 19
select select
click at [203, 464] on select "Hiçbiri Varsayılan Öncelik İkincil" at bounding box center [256, 473] width 107 height 19
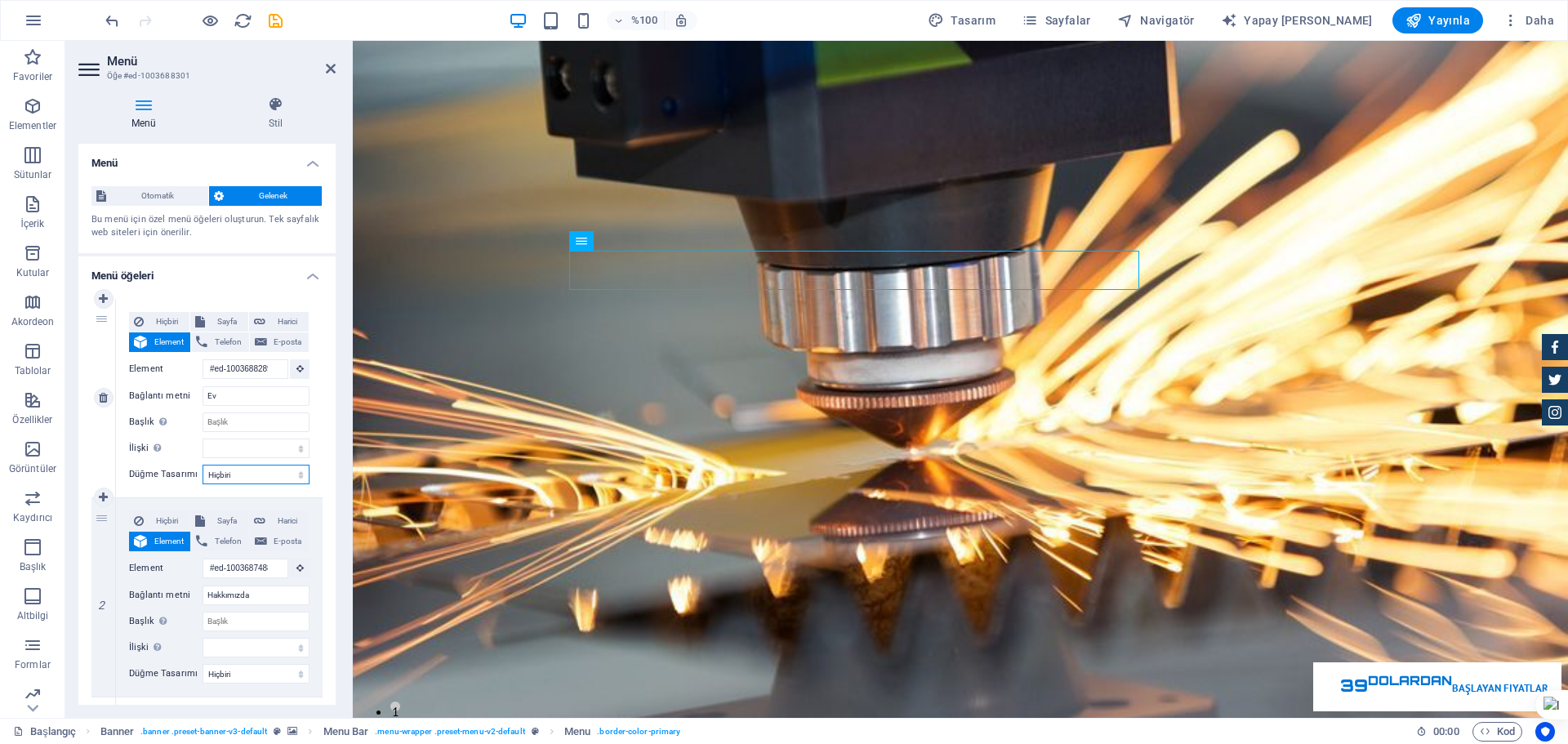
select select
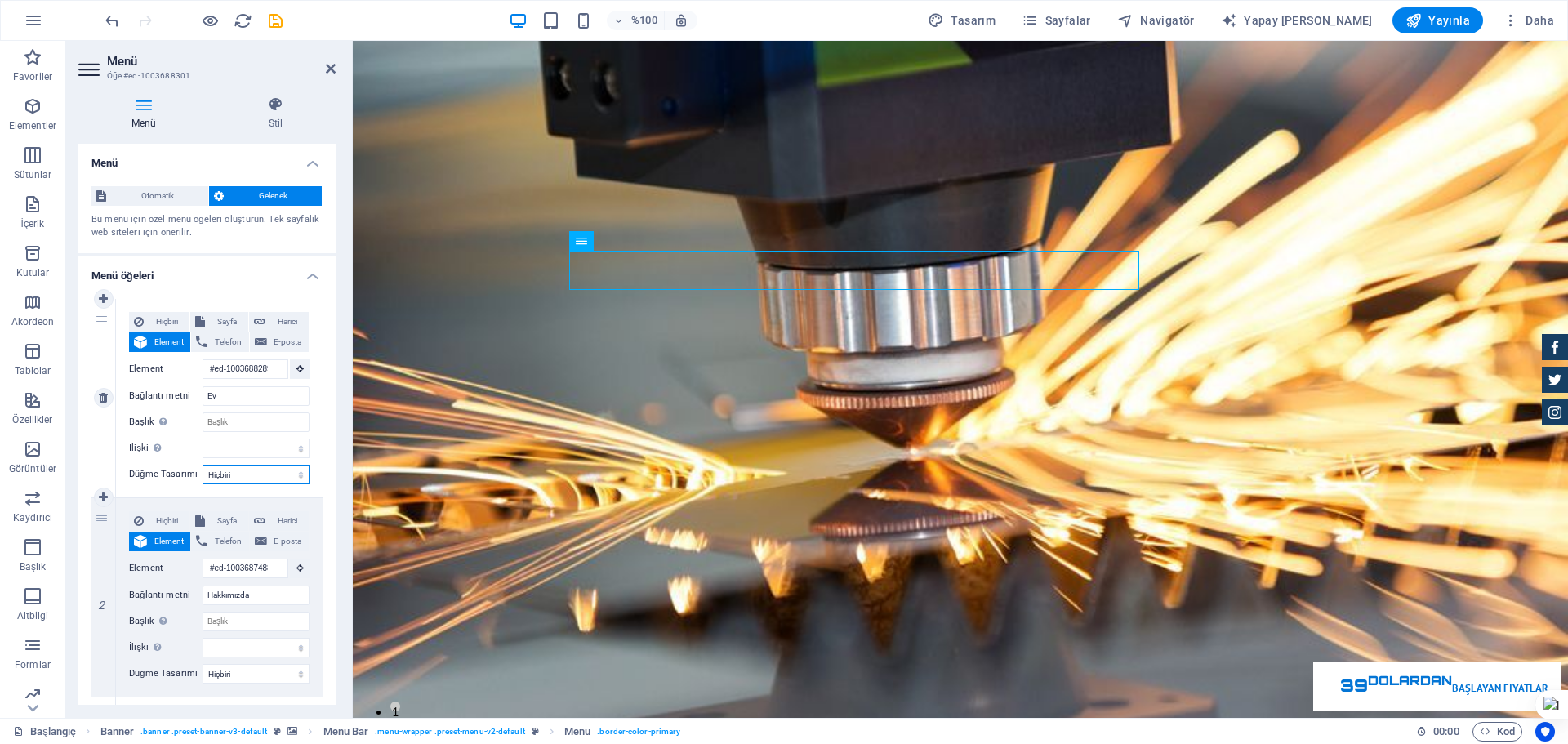
select select
click at [155, 191] on font "Otomatik" at bounding box center [158, 195] width 33 height 9
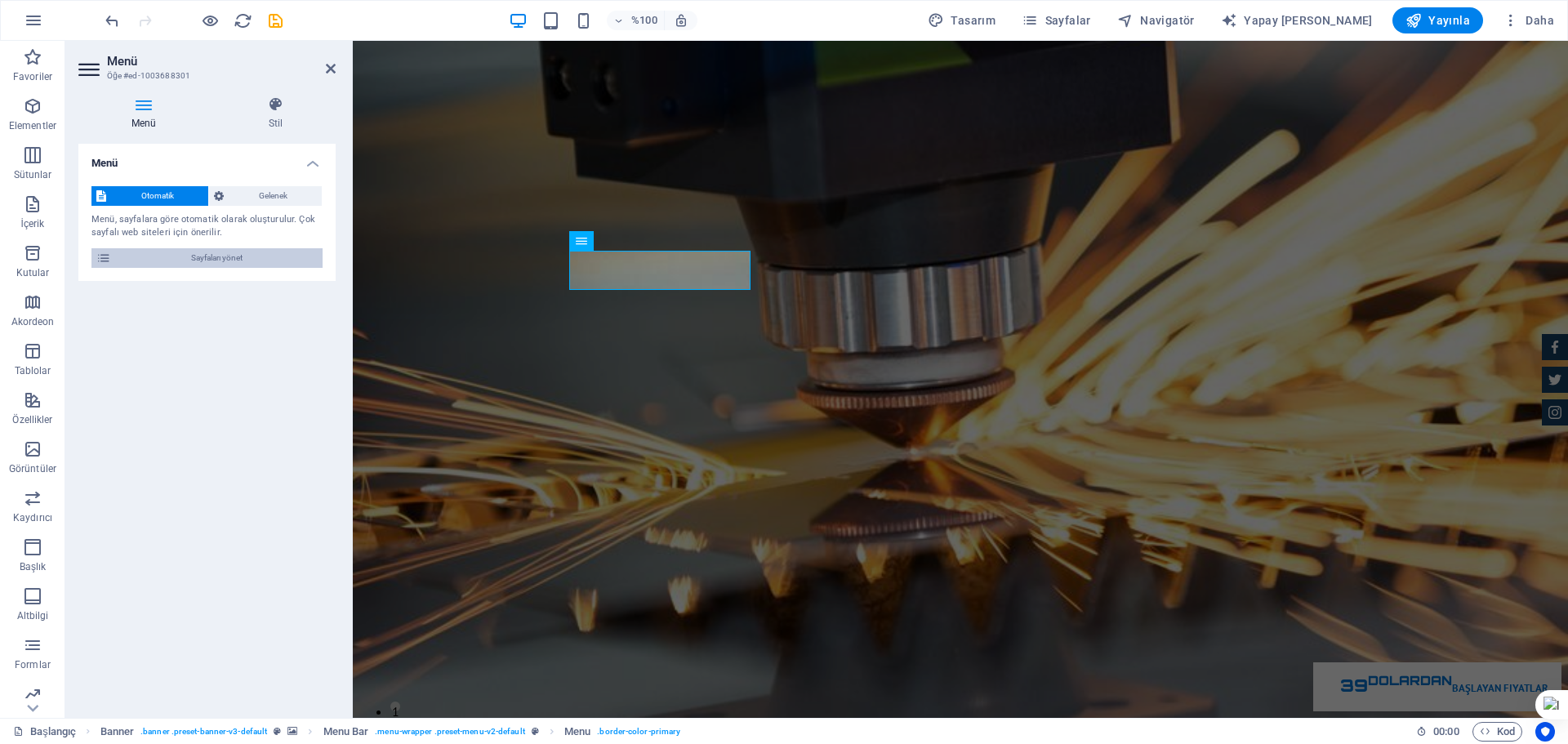
click at [250, 260] on span "Sayfaları yönet" at bounding box center [217, 258] width 202 height 19
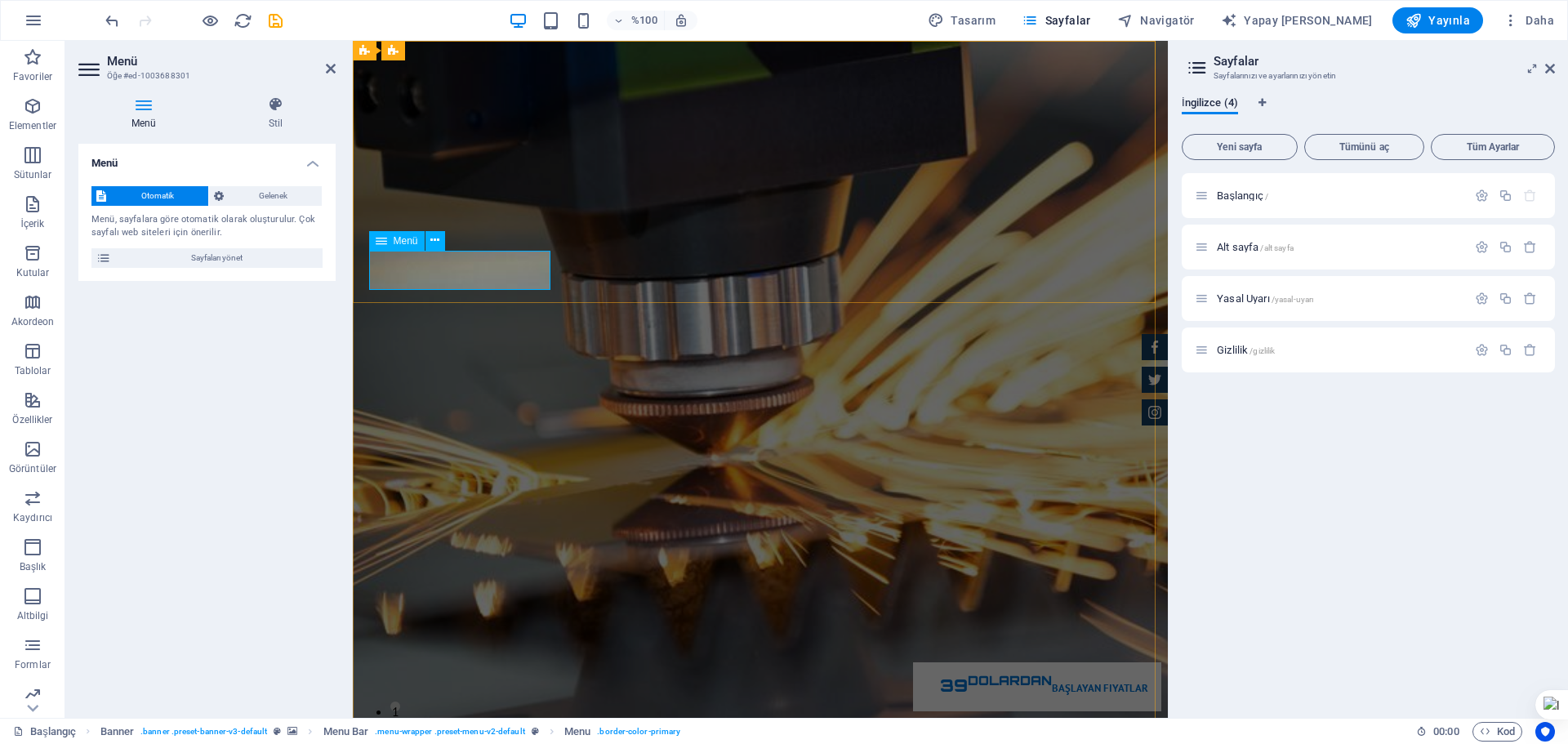
click at [1259, 150] on font "Yeni sayfa" at bounding box center [1239, 147] width 45 height 11
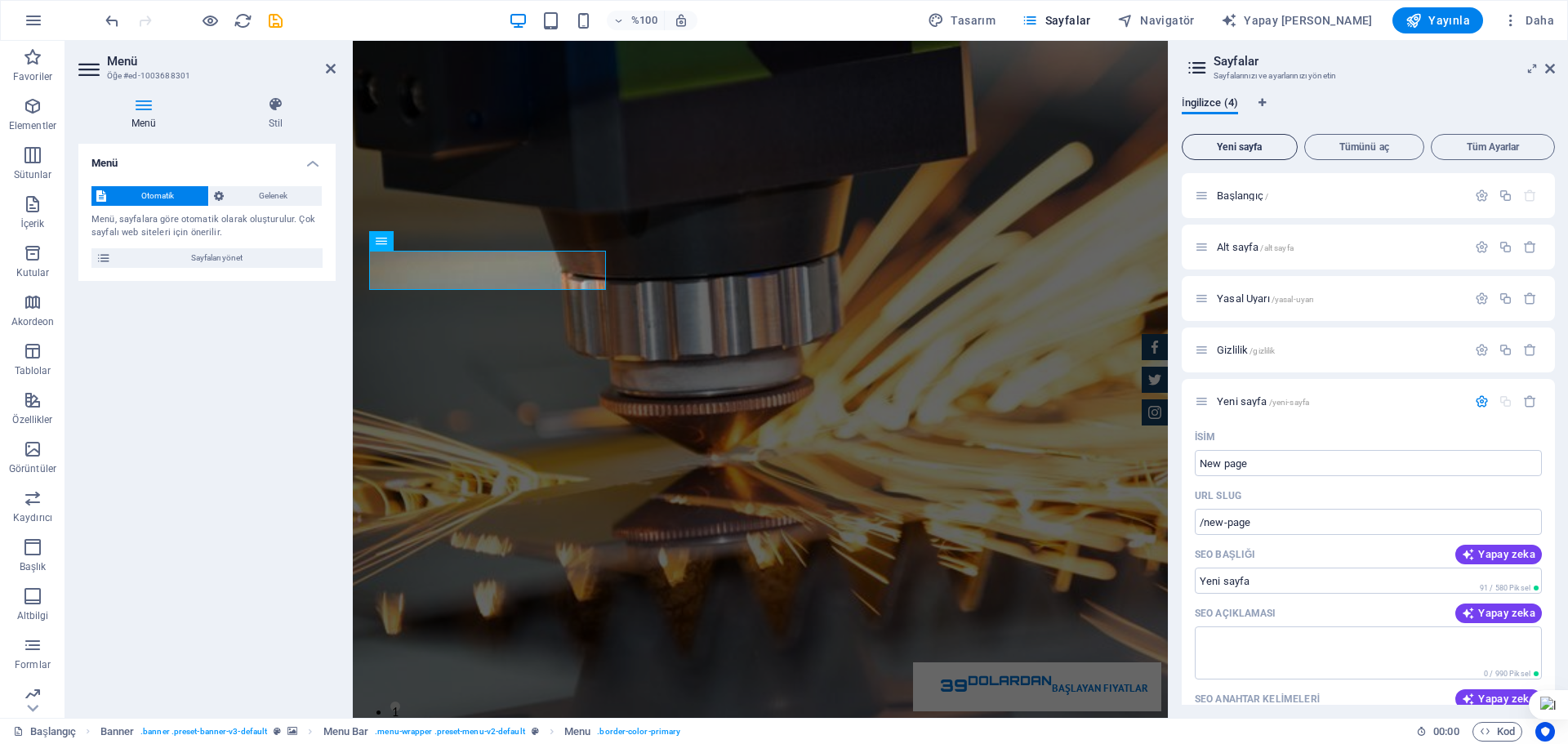
click at [1259, 145] on font "Yeni sayfa" at bounding box center [1239, 147] width 45 height 11
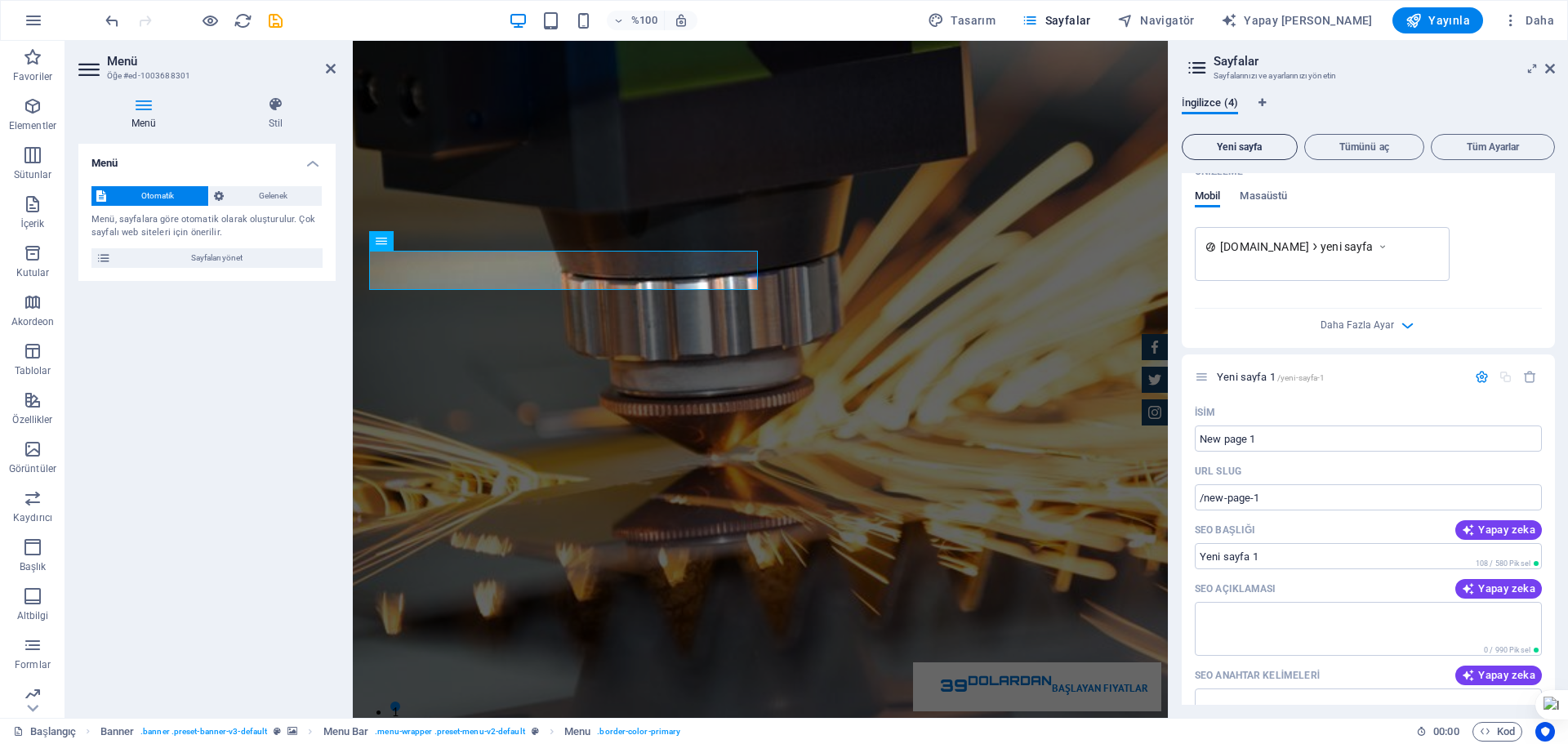
click at [1259, 145] on font "Yeni sayfa" at bounding box center [1239, 147] width 45 height 11
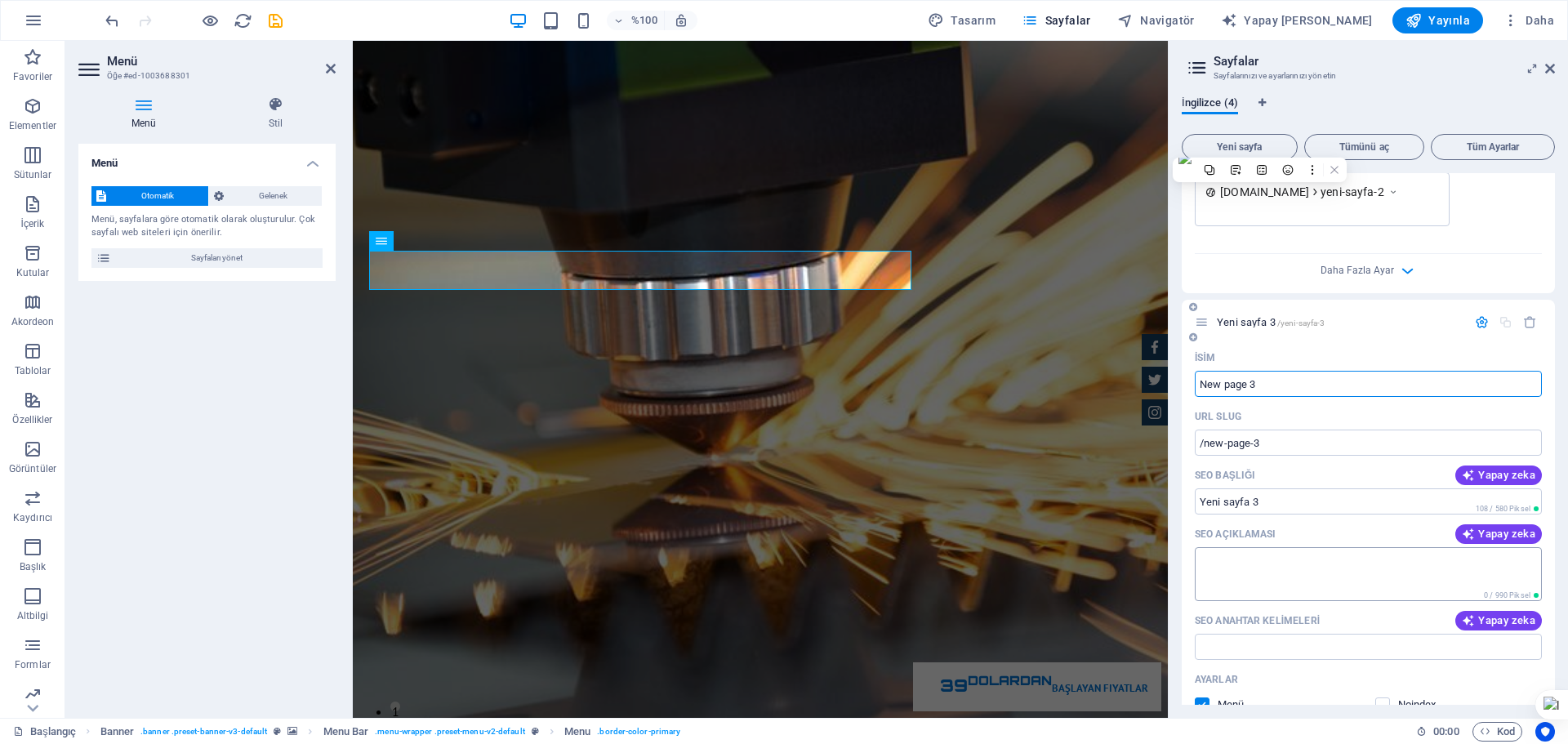
scroll to position [2023, 0]
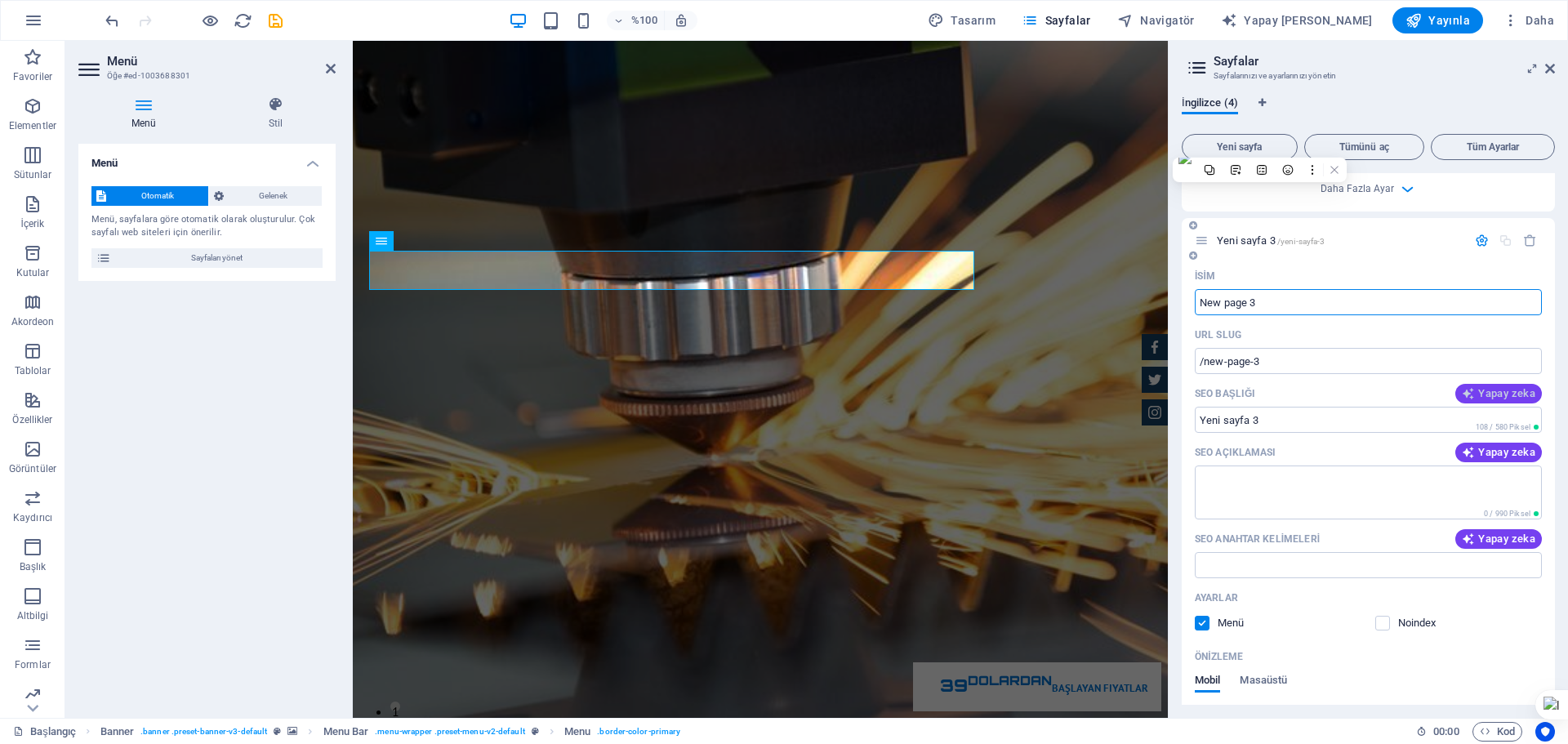
click at [1498, 387] on font "Yapay zeka" at bounding box center [1507, 393] width 57 height 12
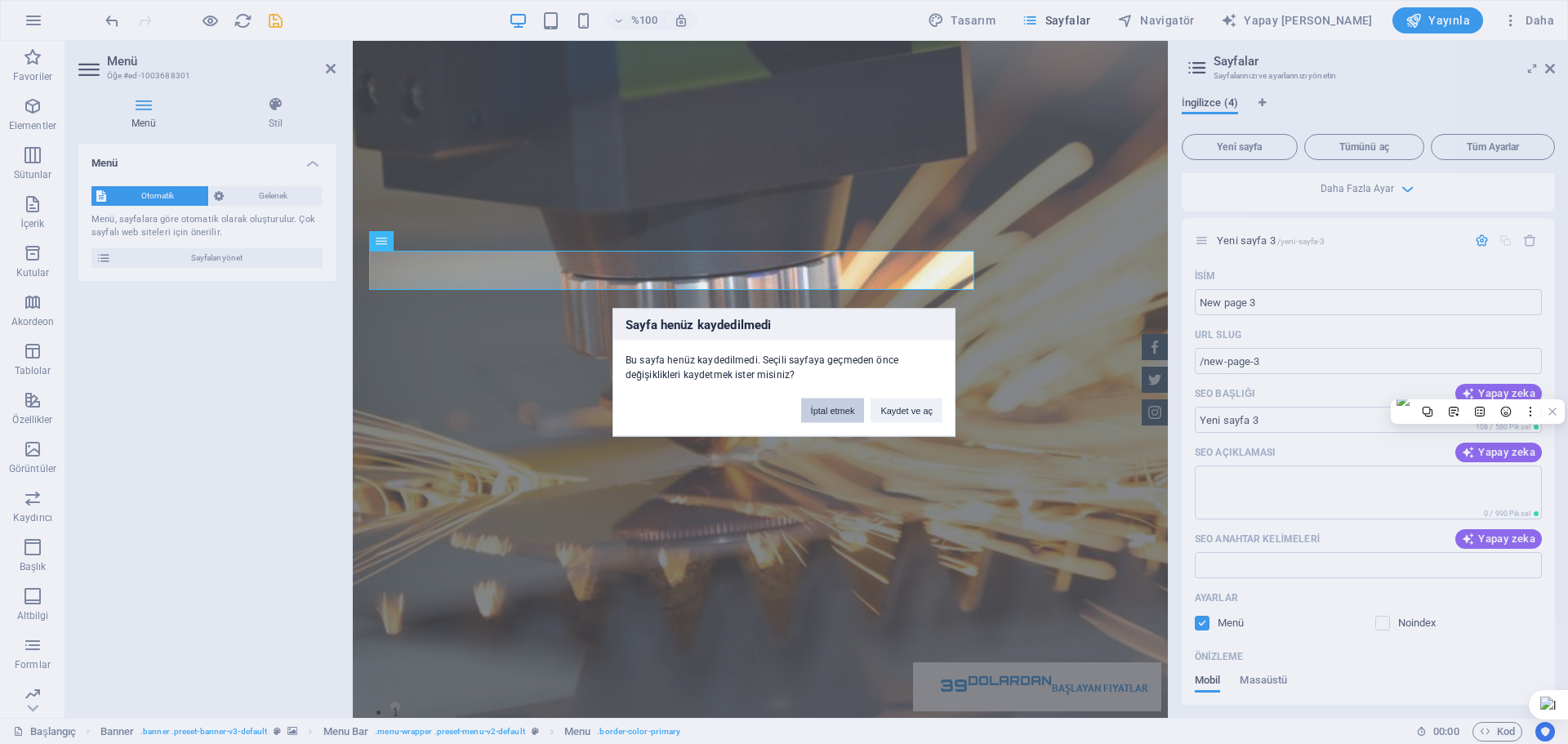
click at [849, 409] on font "İptal etmek" at bounding box center [833, 409] width 44 height 10
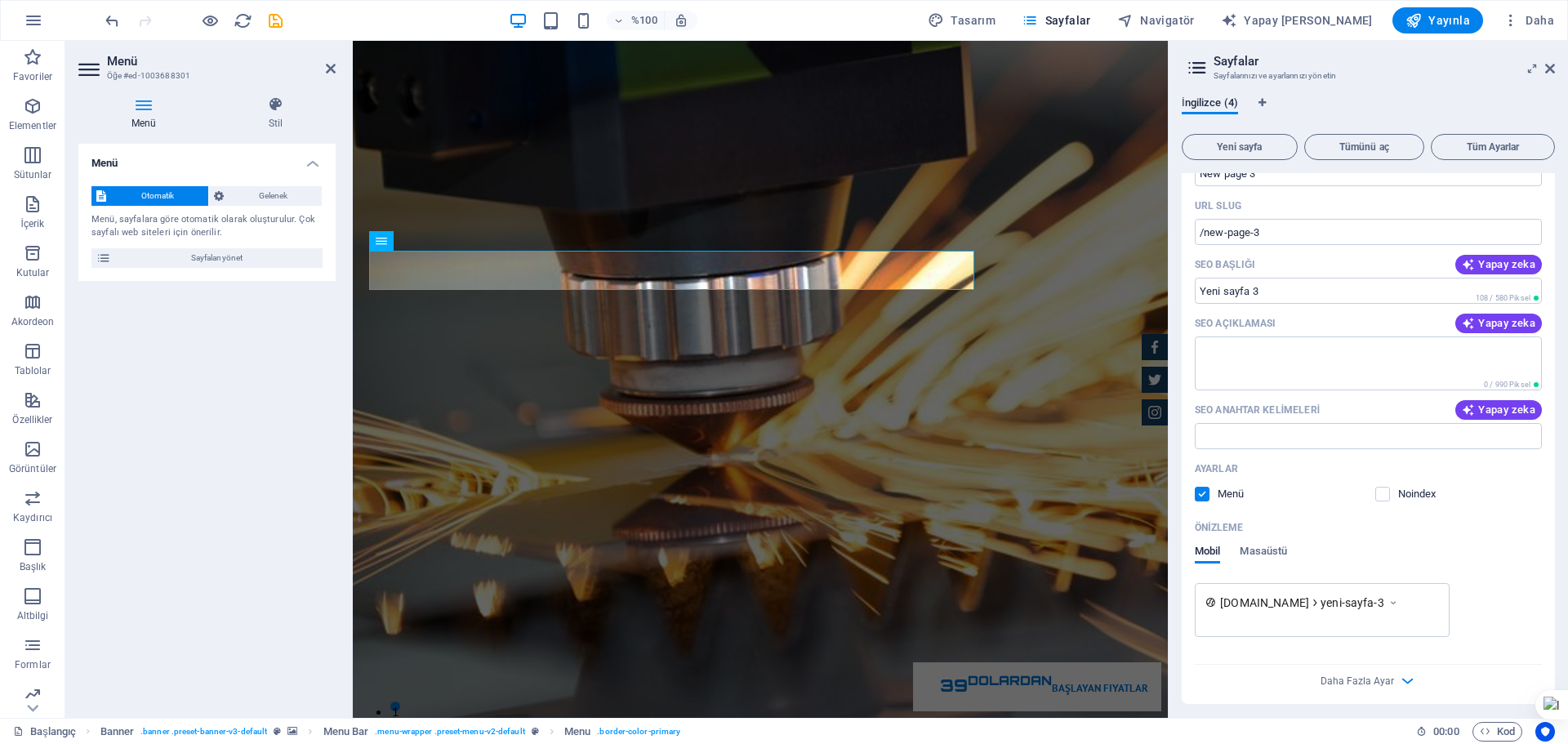
scroll to position [2158, 0]
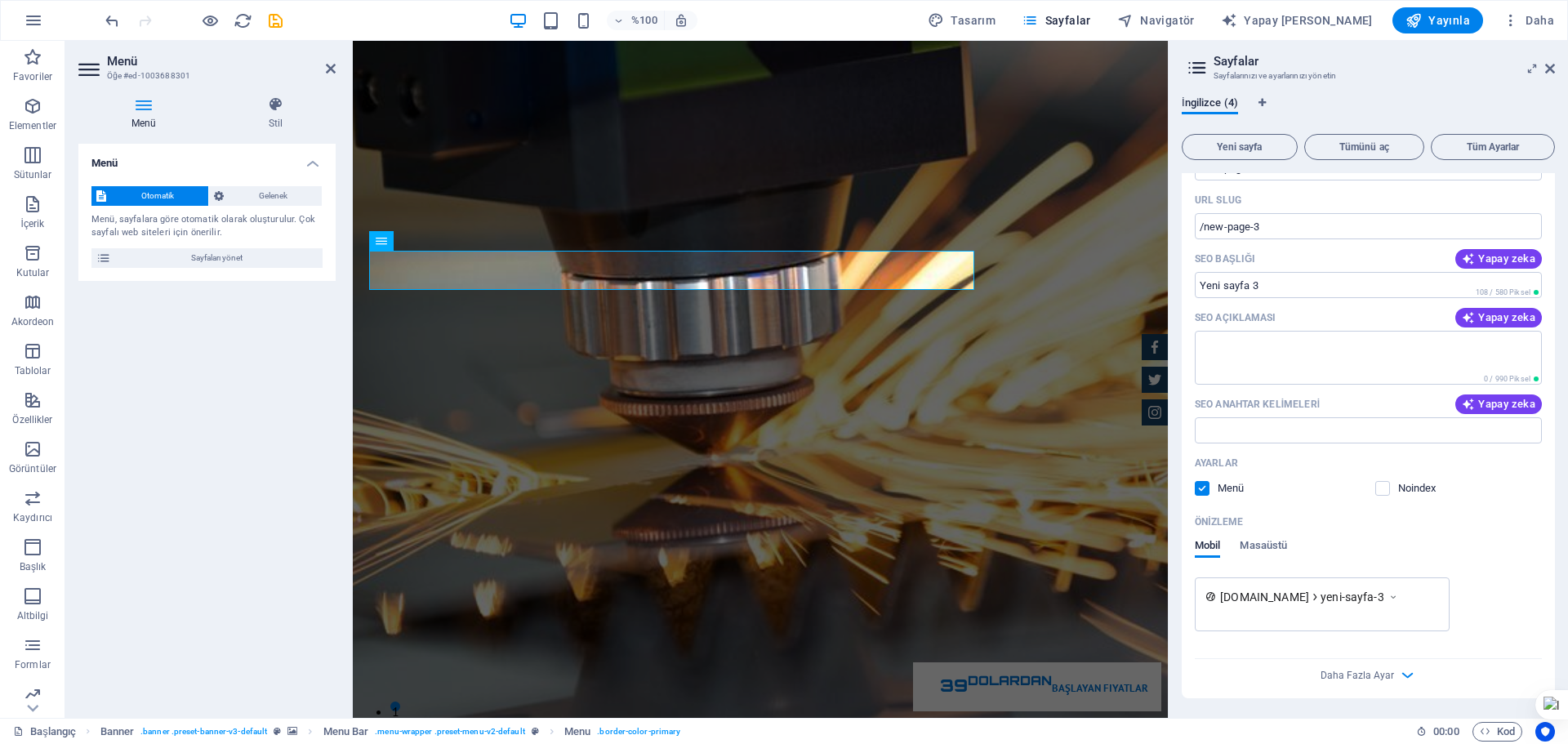
click at [1393, 481] on div "Noindex" at bounding box center [1406, 488] width 61 height 15
click at [1381, 485] on label at bounding box center [1383, 488] width 15 height 15
click at [0, 0] on input "checkbox" at bounding box center [0, 0] width 0 height 0
click at [1380, 485] on label at bounding box center [1383, 488] width 15 height 15
click at [0, 0] on input "checkbox" at bounding box center [0, 0] width 0 height 0
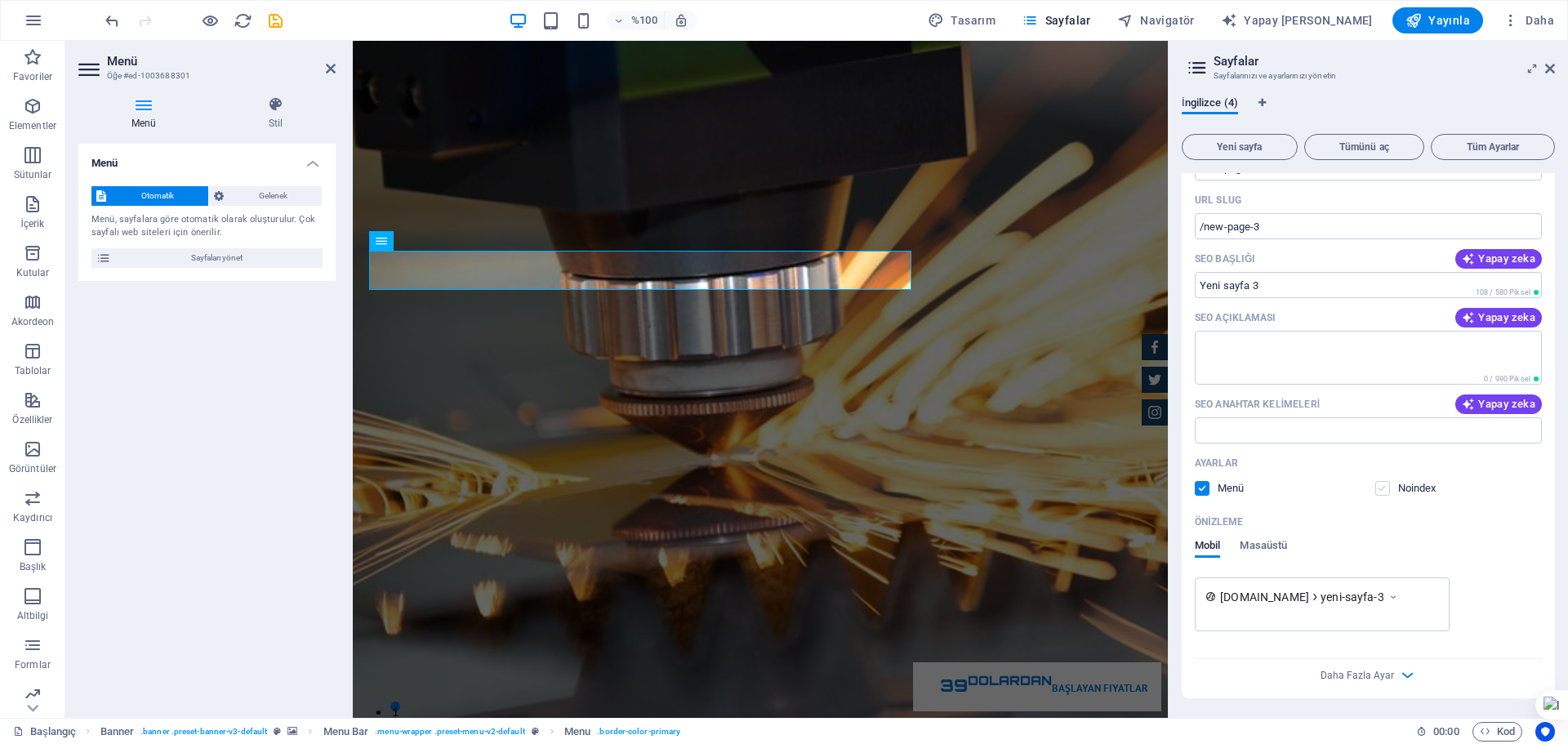
click at [1381, 484] on label at bounding box center [1383, 488] width 15 height 15
click at [0, 0] on input "checkbox" at bounding box center [0, 0] width 0 height 0
click at [1381, 484] on label at bounding box center [1383, 488] width 15 height 15
click at [0, 0] on input "checkbox" at bounding box center [0, 0] width 0 height 0
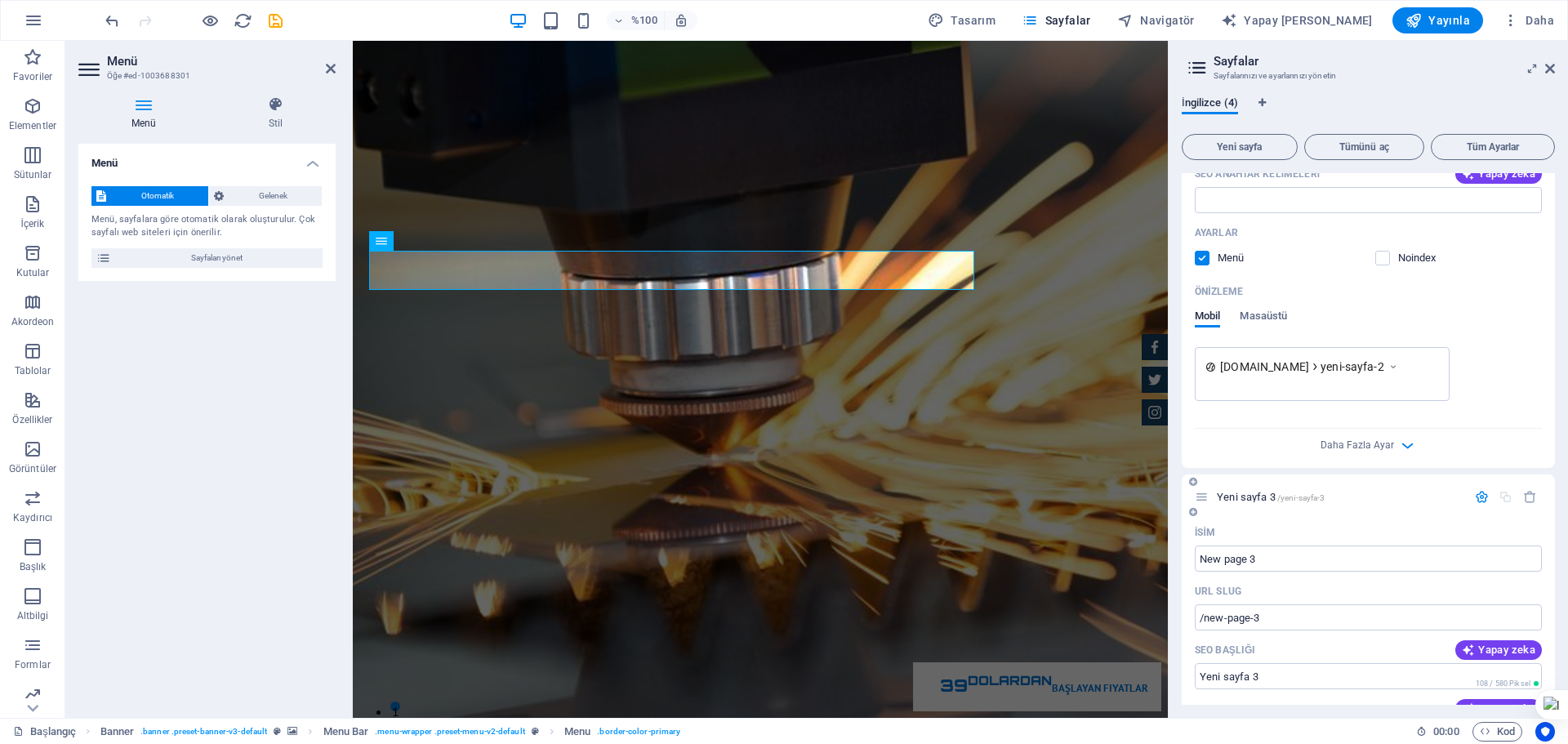
scroll to position [1749, 0]
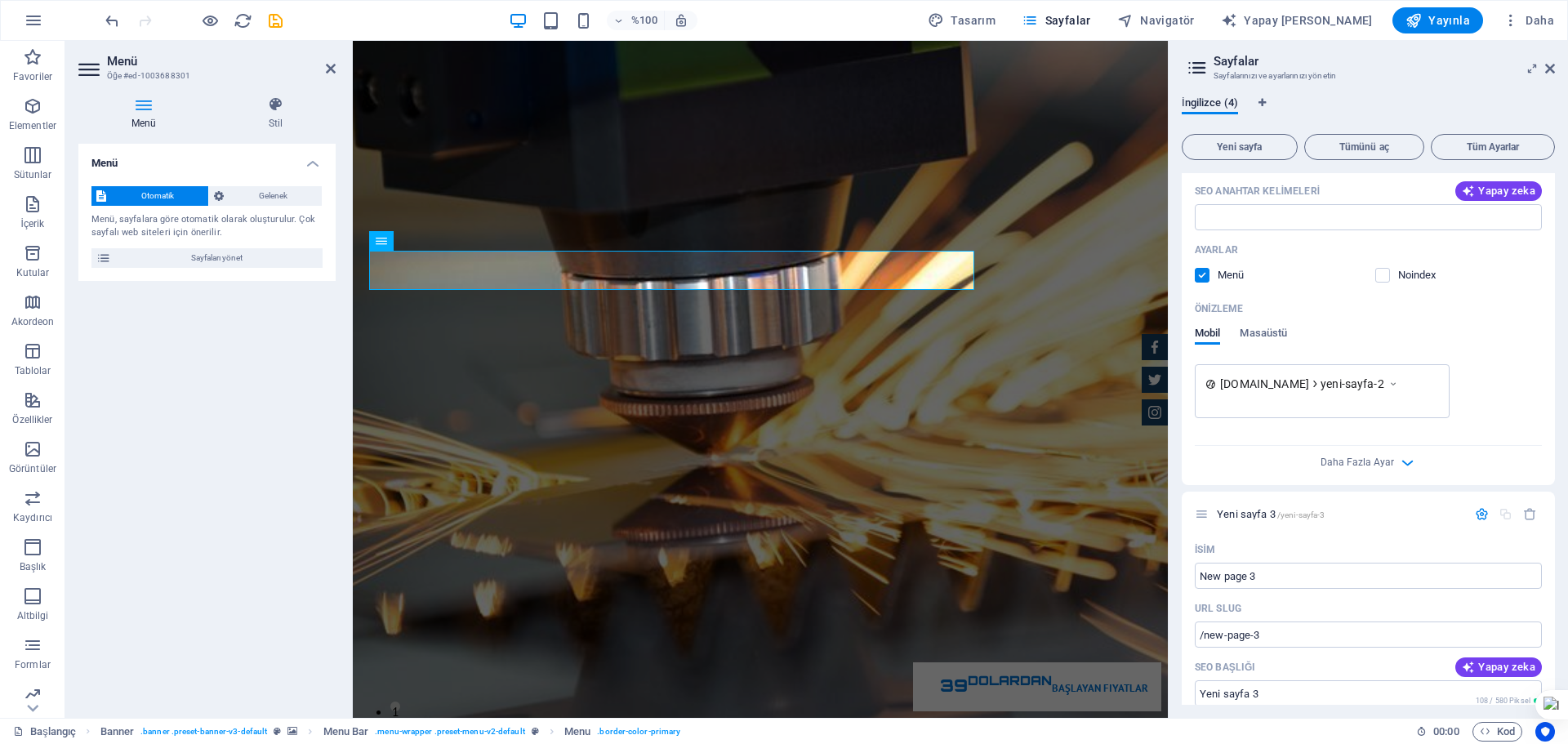
click at [1358, 374] on div "[DOMAIN_NAME] yeni-sayfa-2" at bounding box center [1321, 383] width 233 height 17
click at [1288, 383] on font "[DOMAIN_NAME]" at bounding box center [1263, 383] width 89 height 13
click at [1378, 378] on font "yeni-sayfa-2" at bounding box center [1351, 383] width 63 height 13
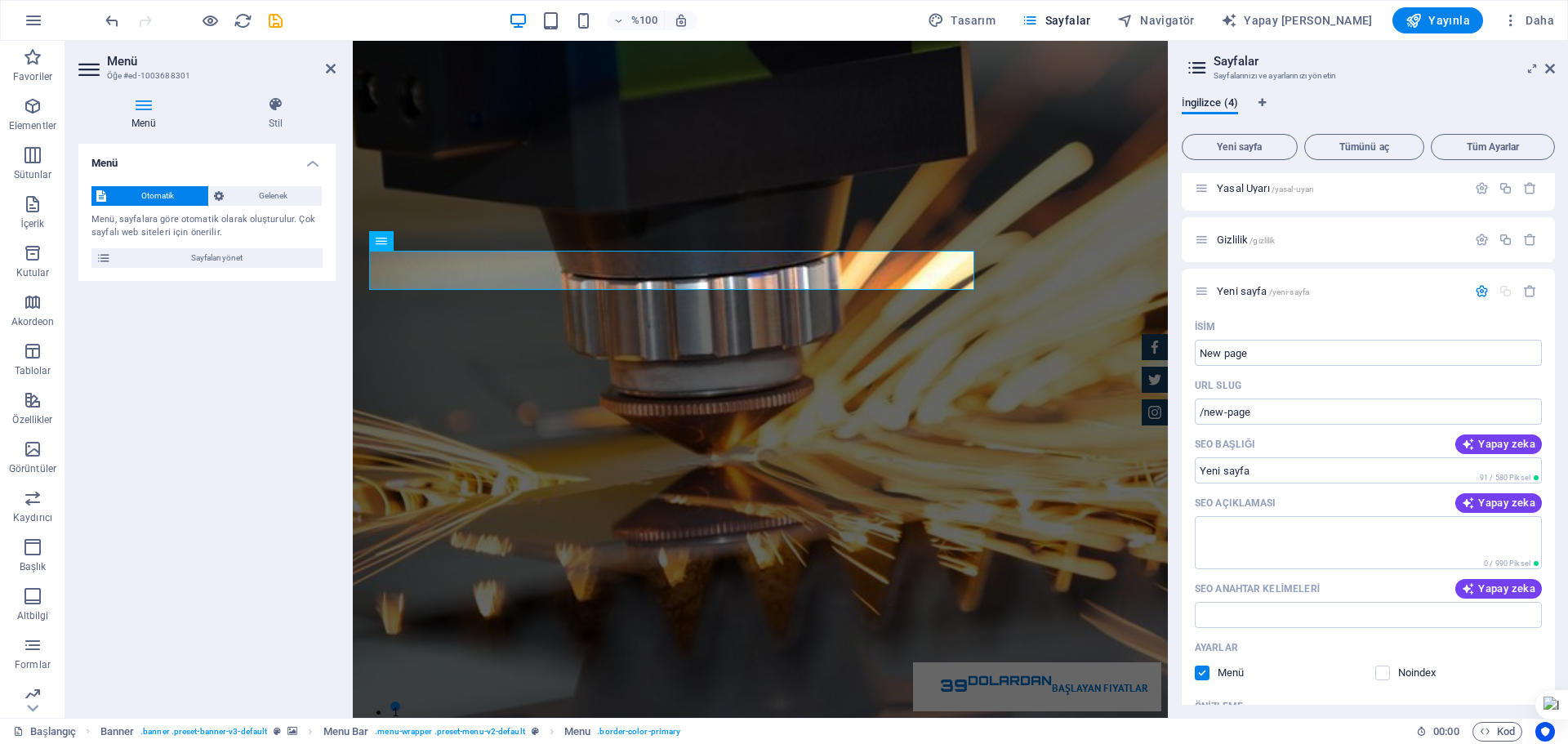
scroll to position [0, 0]
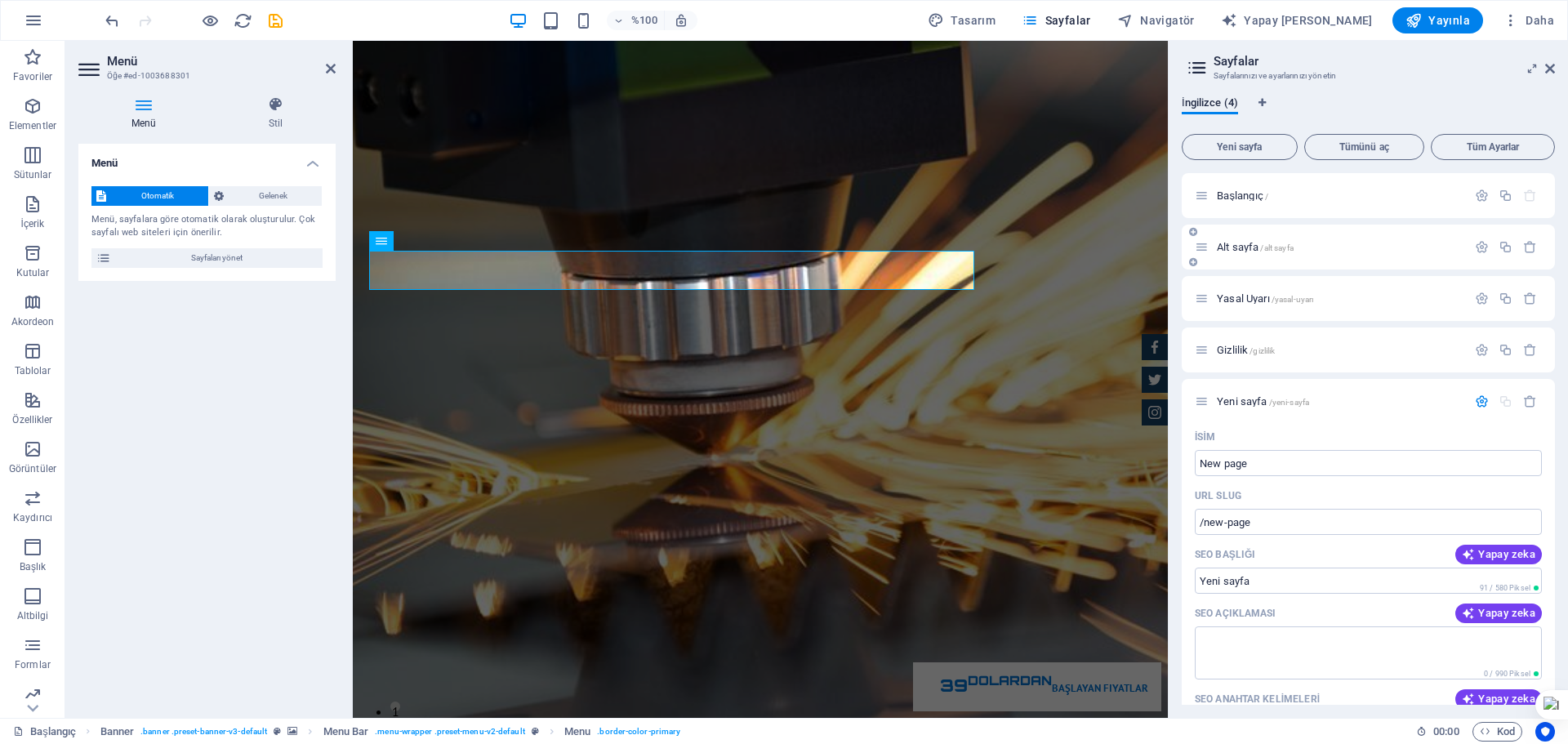
click at [1271, 260] on div "Alt sayfa /alt sayfa" at bounding box center [1368, 247] width 373 height 45
click at [1299, 249] on p "Alt sayfa /alt sayfa" at bounding box center [1339, 247] width 245 height 11
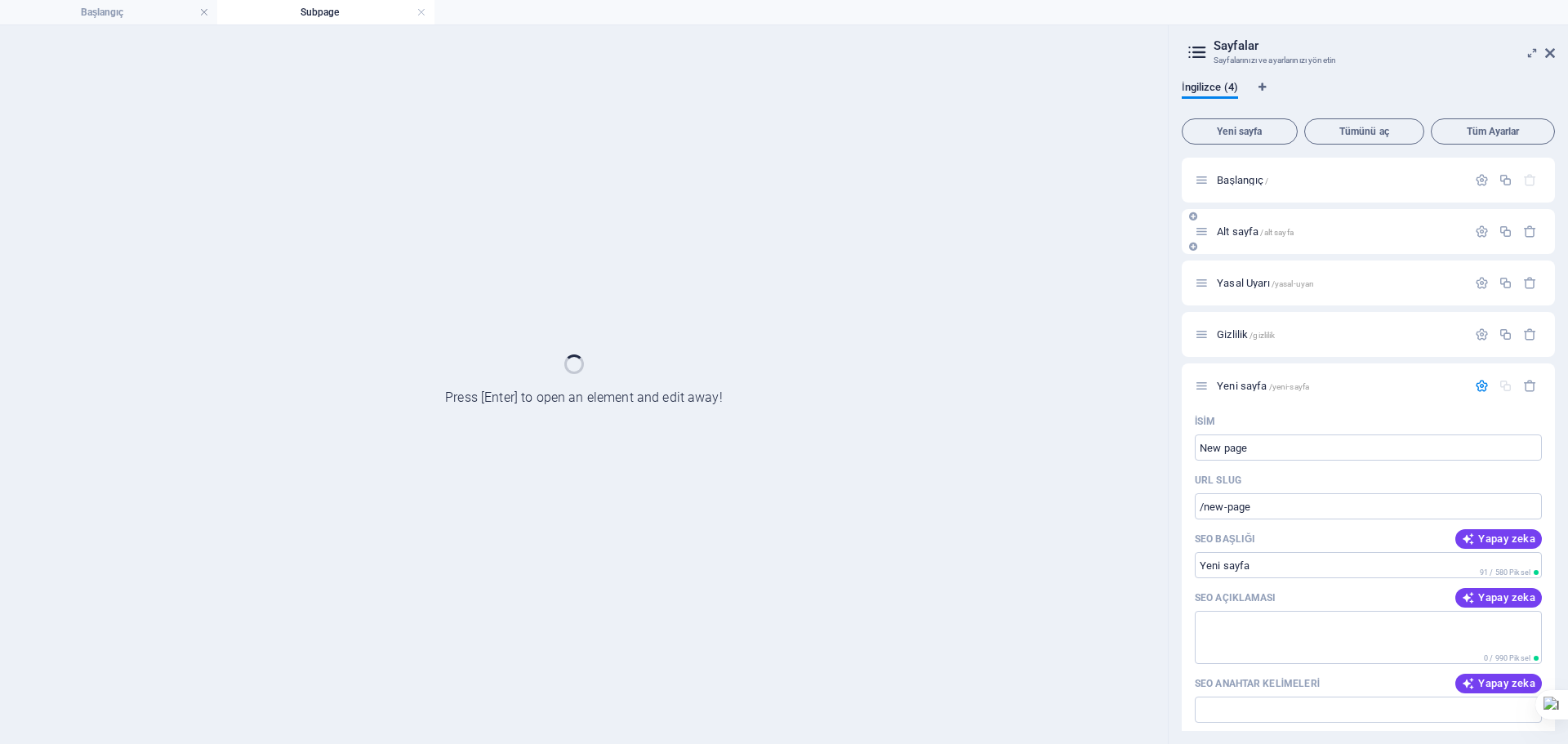
click at [1299, 249] on div "Alt sayfa /alt sayfa" at bounding box center [1368, 231] width 373 height 45
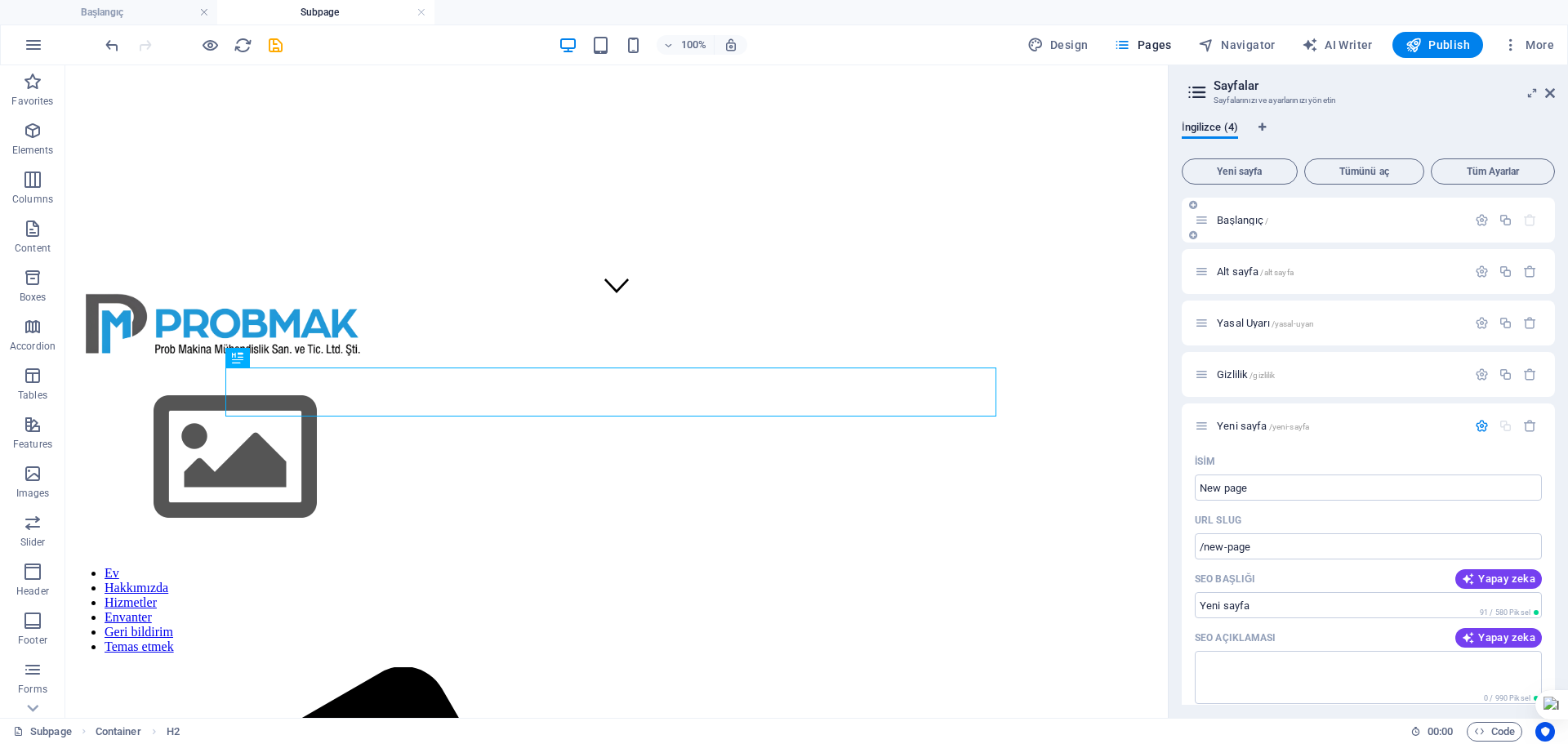
scroll to position [404, 0]
click at [1232, 279] on div "Alt sayfa /alt sayfa" at bounding box center [1330, 272] width 272 height 18
click at [1532, 271] on icon "button" at bounding box center [1529, 271] width 14 height 14
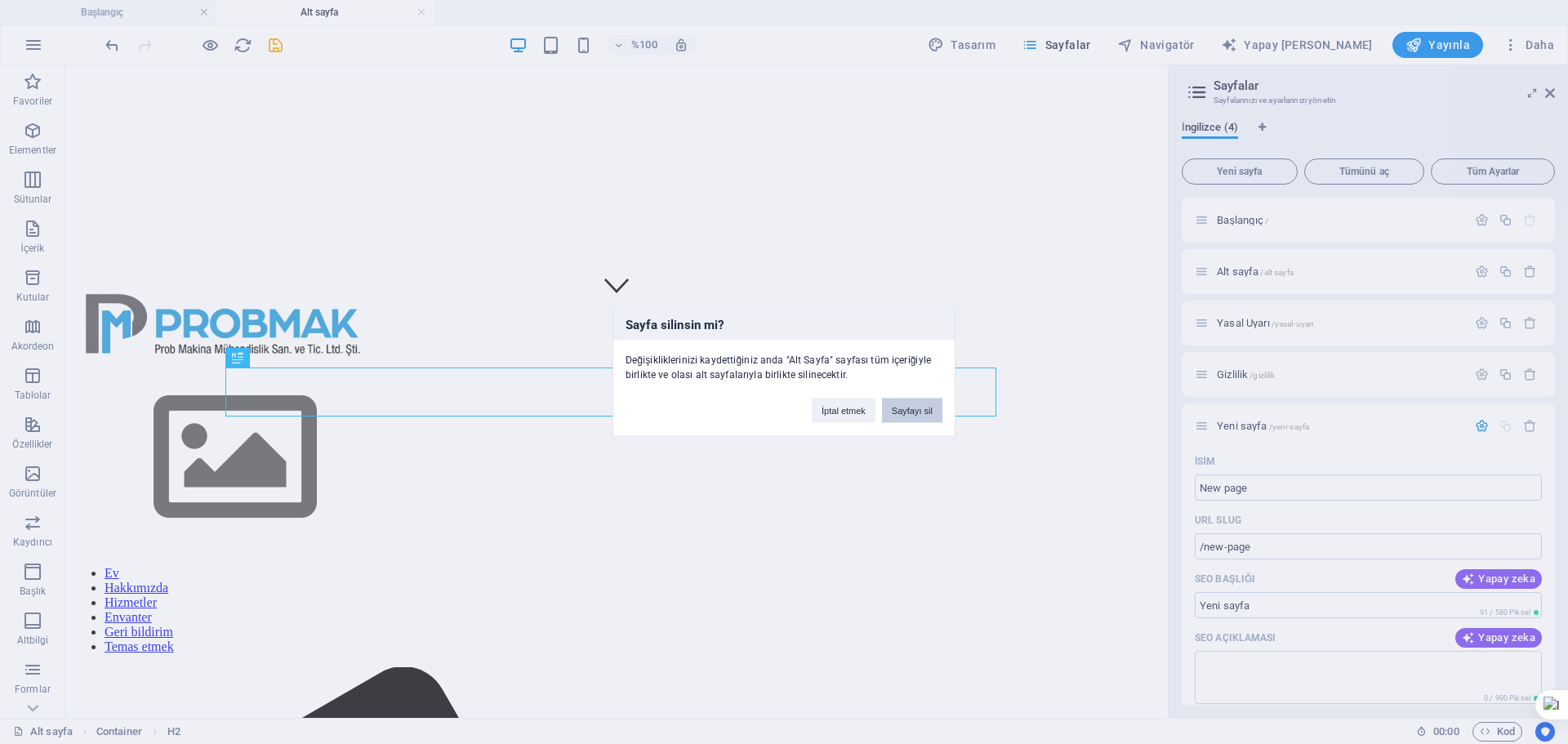
click at [937, 412] on button "Sayfayı sil" at bounding box center [912, 409] width 61 height 25
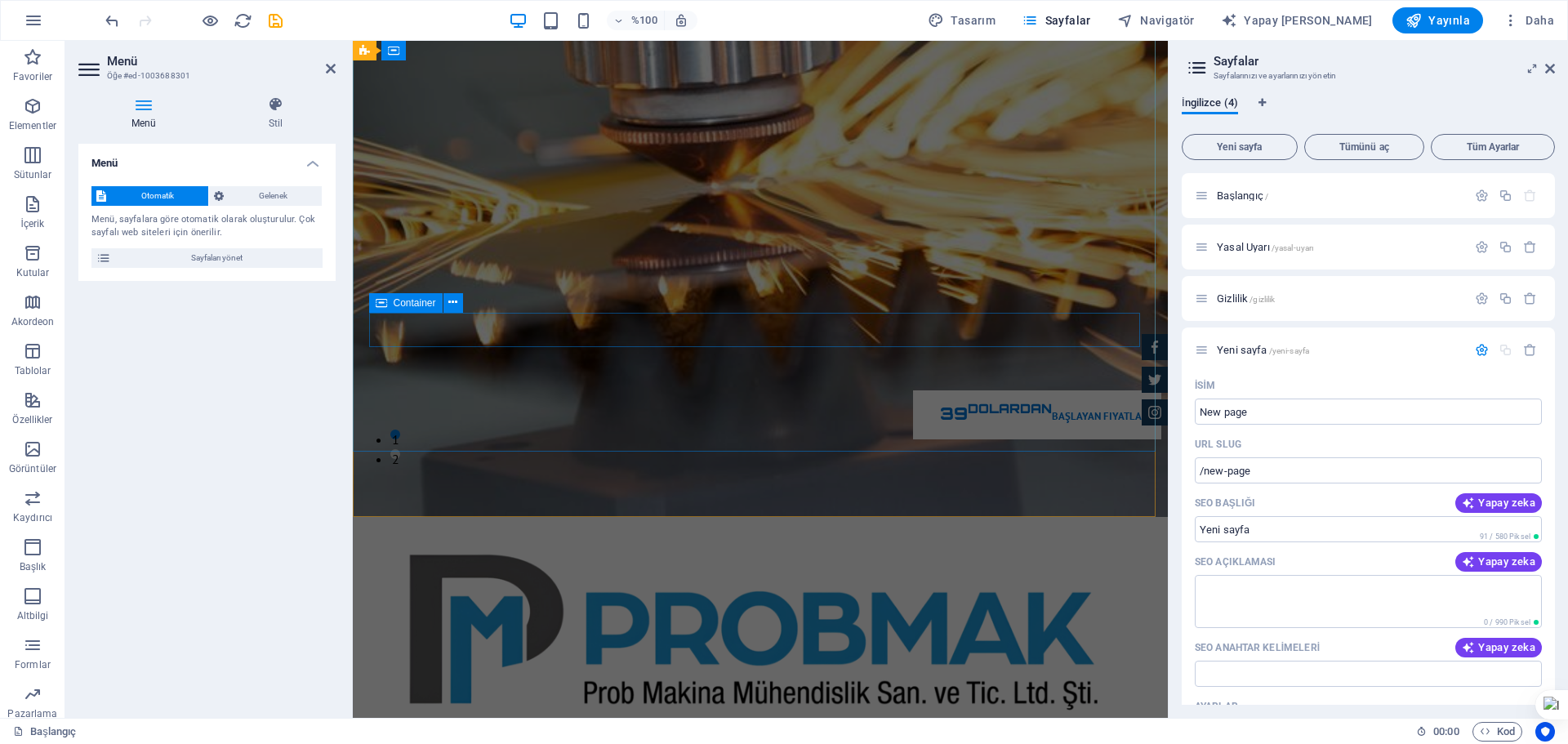
scroll to position [0, 0]
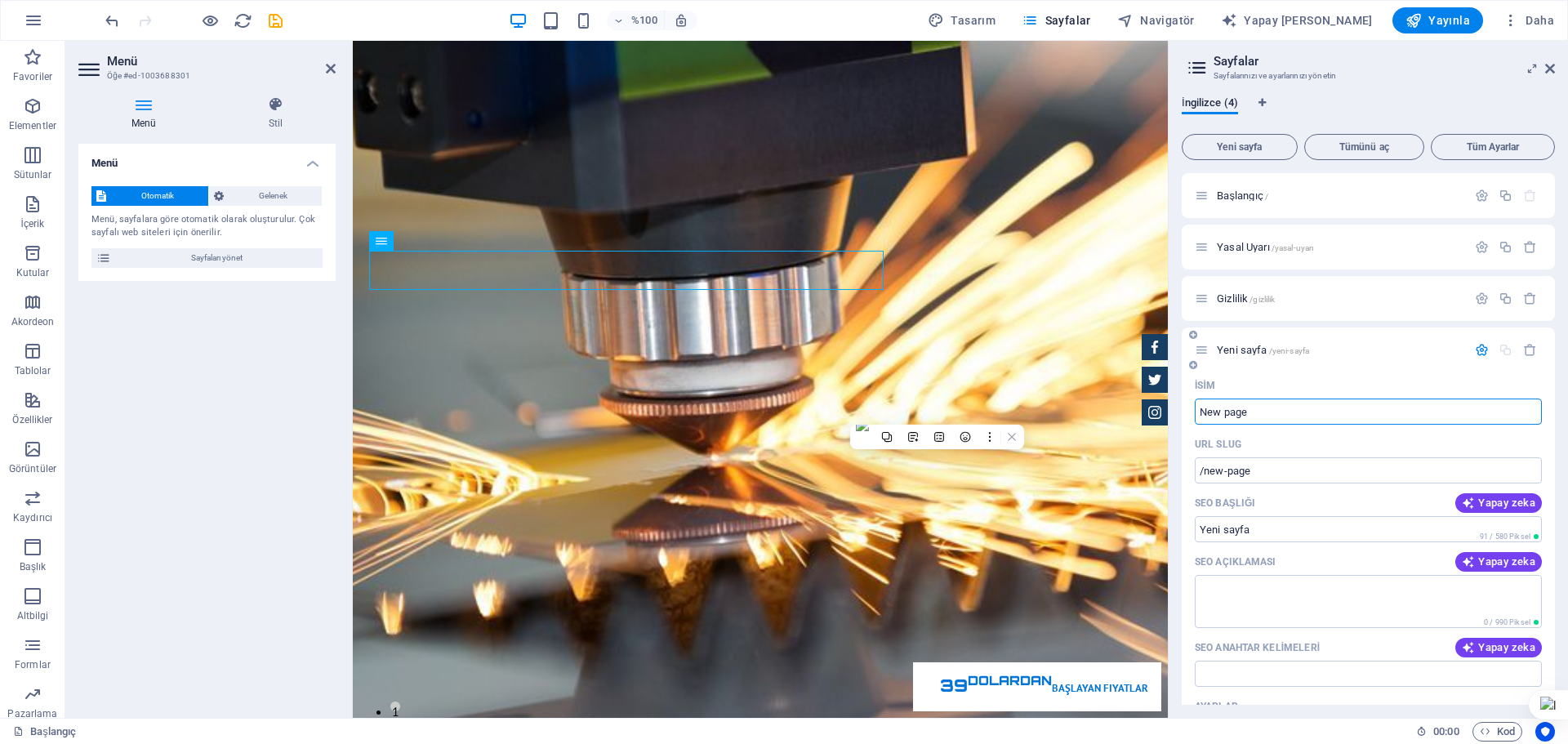
click at [1321, 401] on input "New page" at bounding box center [1368, 411] width 347 height 26
drag, startPoint x: 1674, startPoint y: 441, endPoint x: 1128, endPoint y: 401, distance: 547.5
click at [1283, 349] on font "/yeni-sayfa" at bounding box center [1289, 350] width 40 height 9
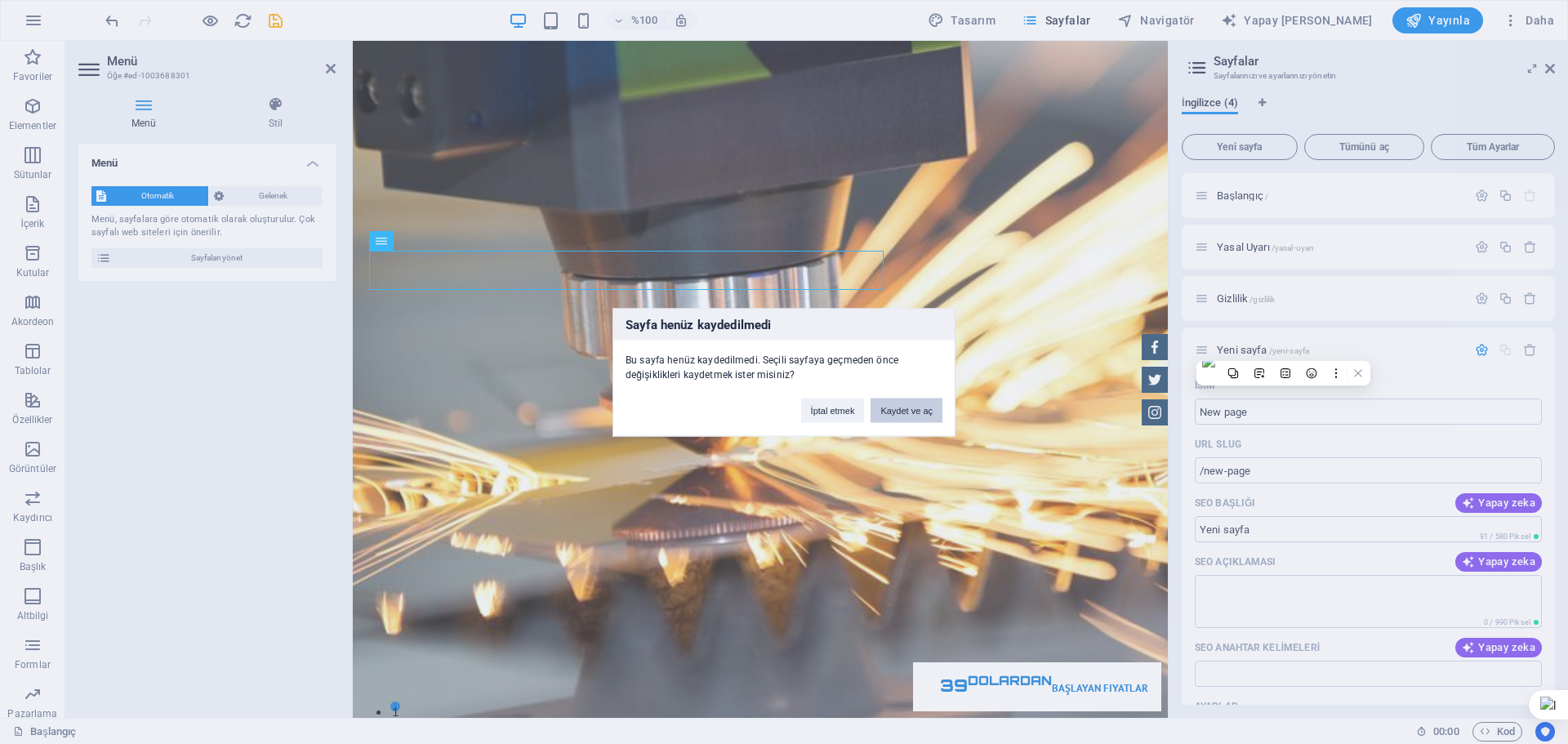
click at [903, 407] on font "Kaydet ve aç" at bounding box center [906, 409] width 52 height 10
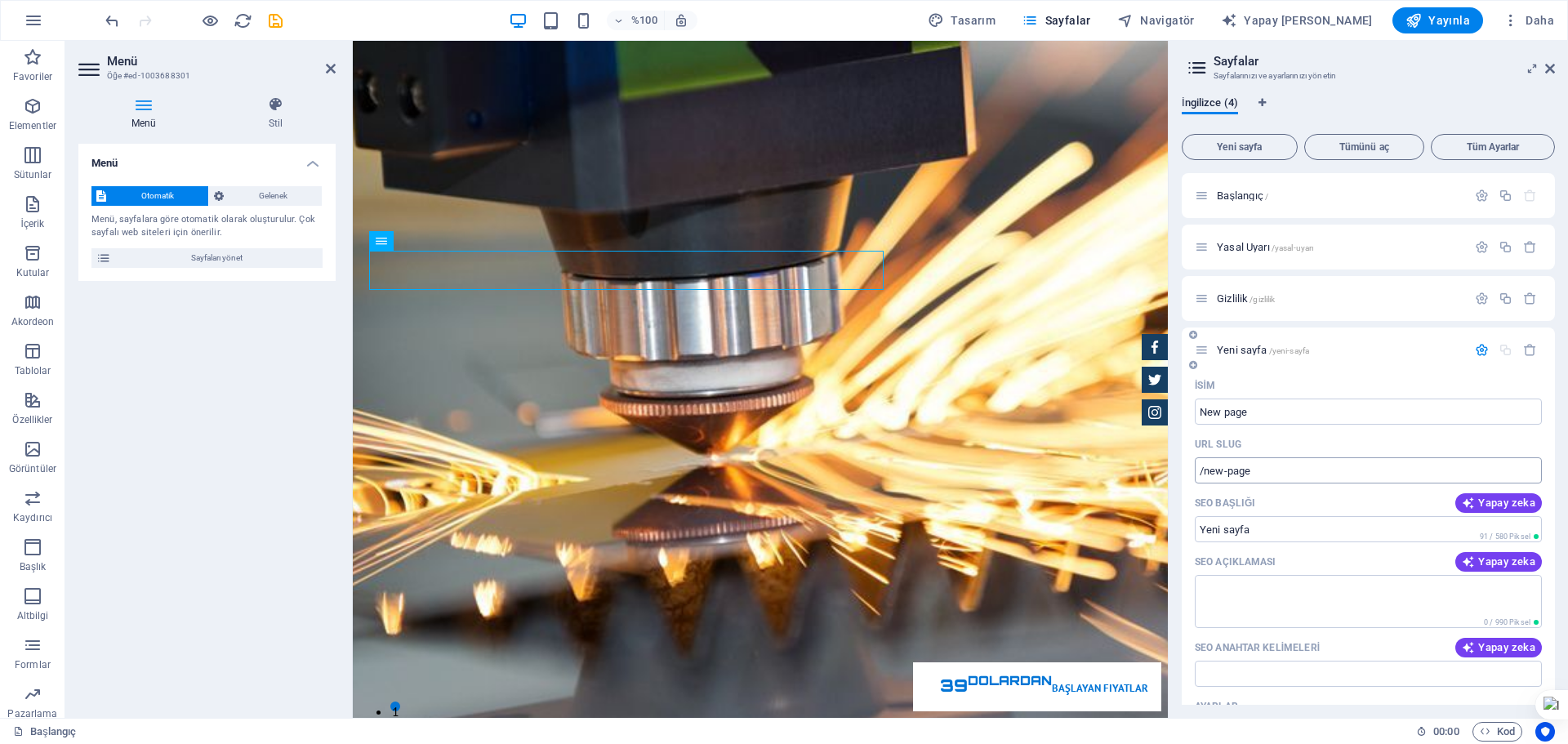
click at [1286, 469] on input "/new-page" at bounding box center [1368, 470] width 347 height 26
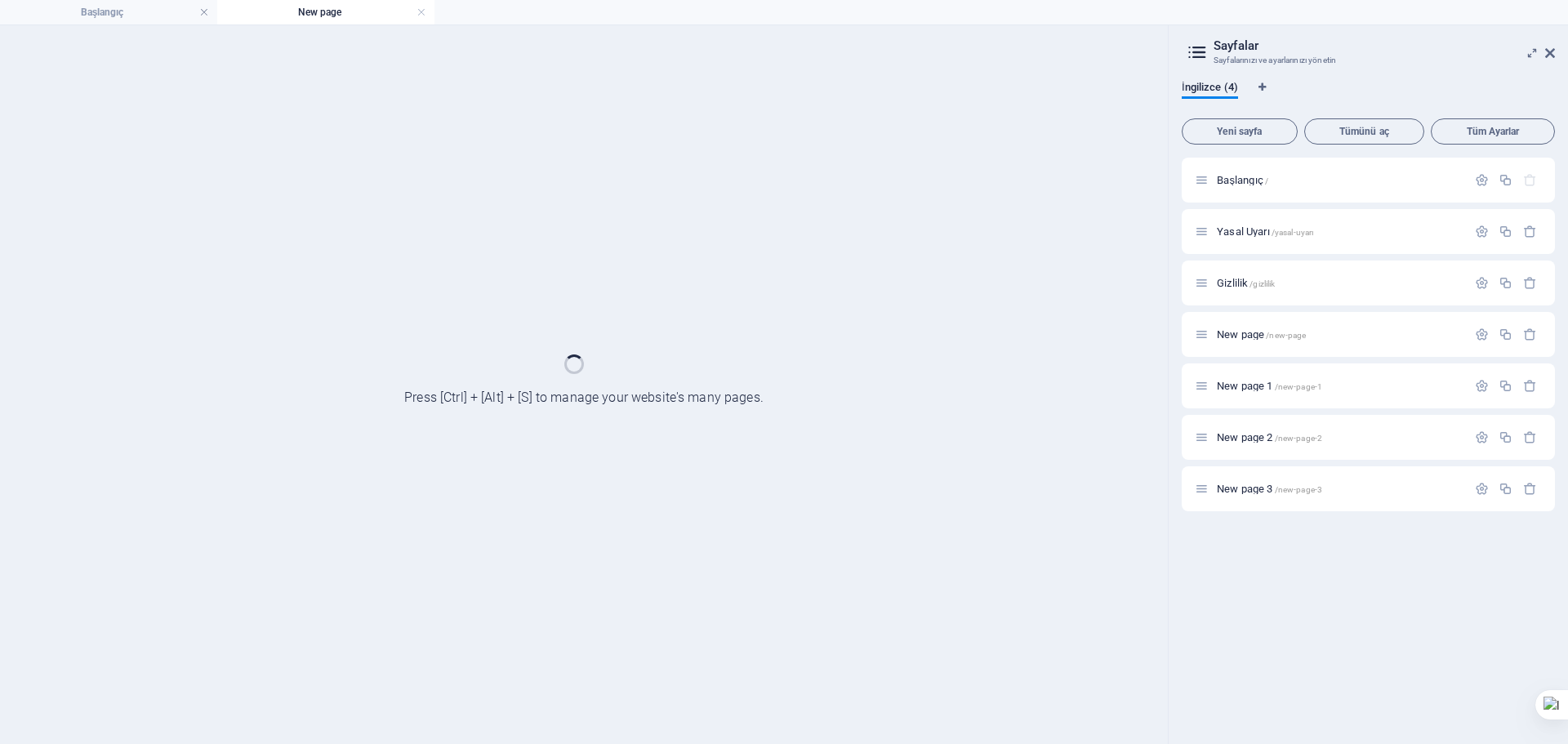
click at [1071, 469] on div "Başlangıç New page Favoriler Elementler Sütunlar İçerik Kutular Akordeon Tablol…" at bounding box center [784, 384] width 1568 height 719
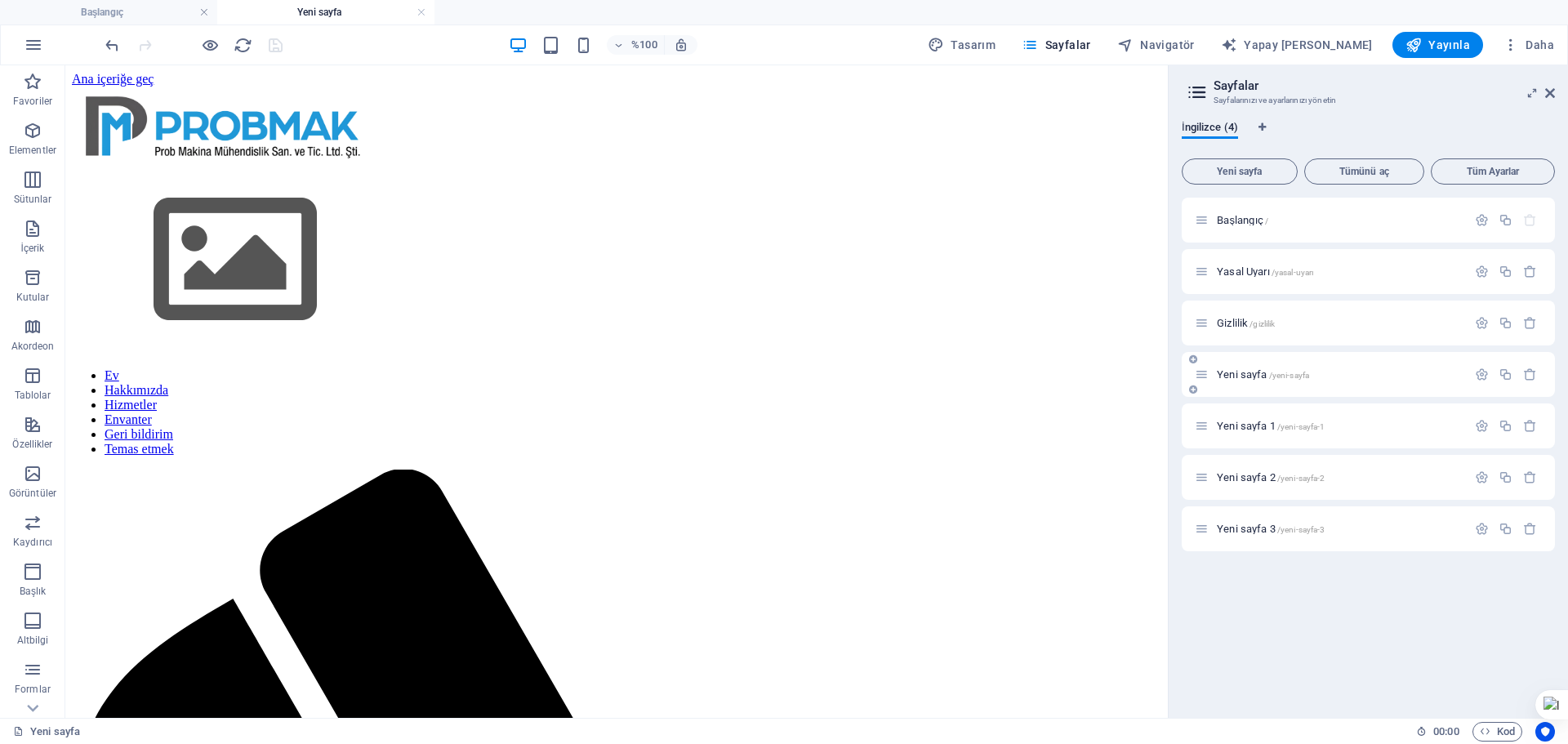
click at [1304, 383] on div "Yeni sayfa /yeni-sayfa" at bounding box center [1330, 374] width 272 height 18
click at [1304, 382] on div "Yeni sayfa /yeni-sayfa" at bounding box center [1330, 374] width 272 height 18
click at [1472, 379] on button "button" at bounding box center [1482, 373] width 24 height 14
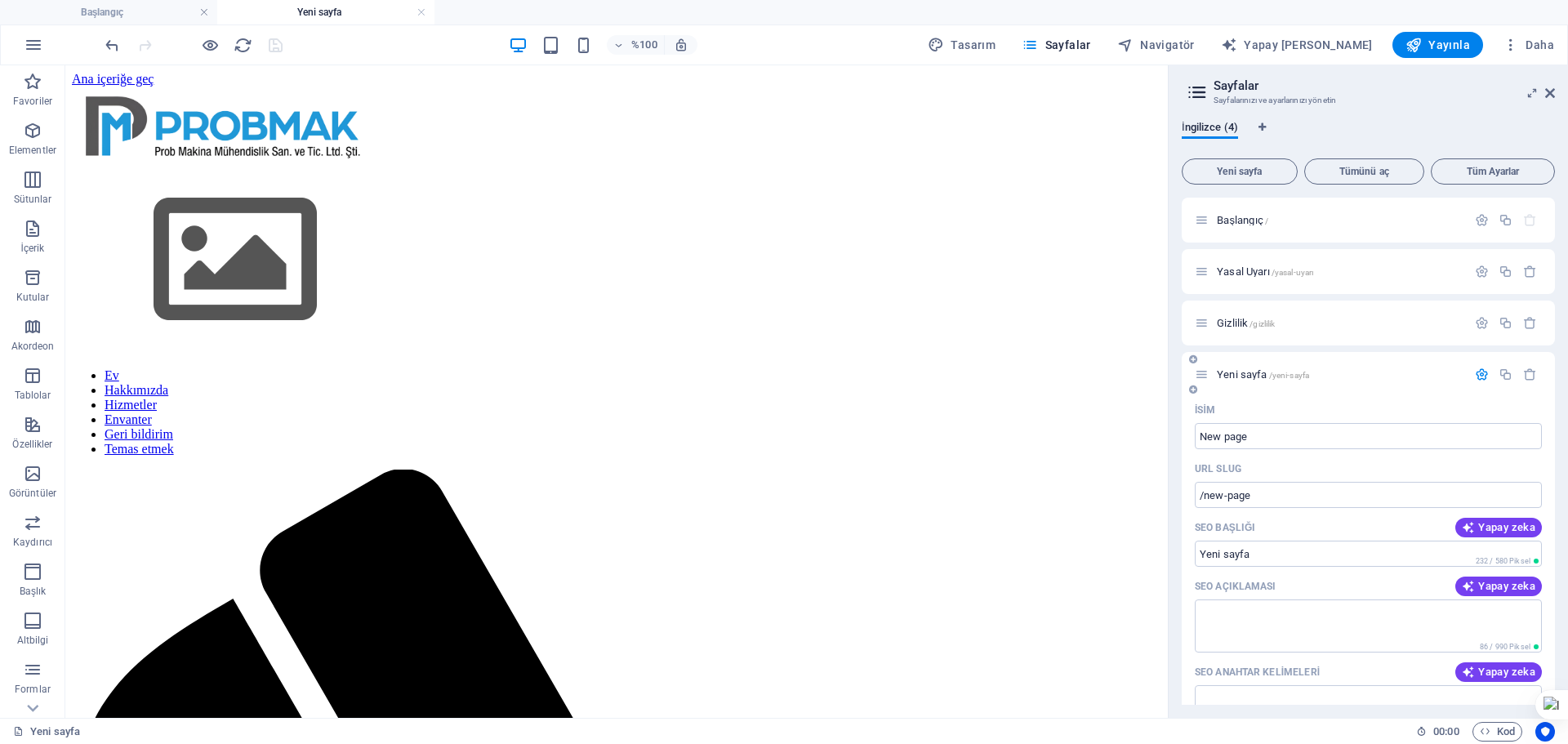
click at [1494, 366] on div at bounding box center [1506, 375] width 72 height 18
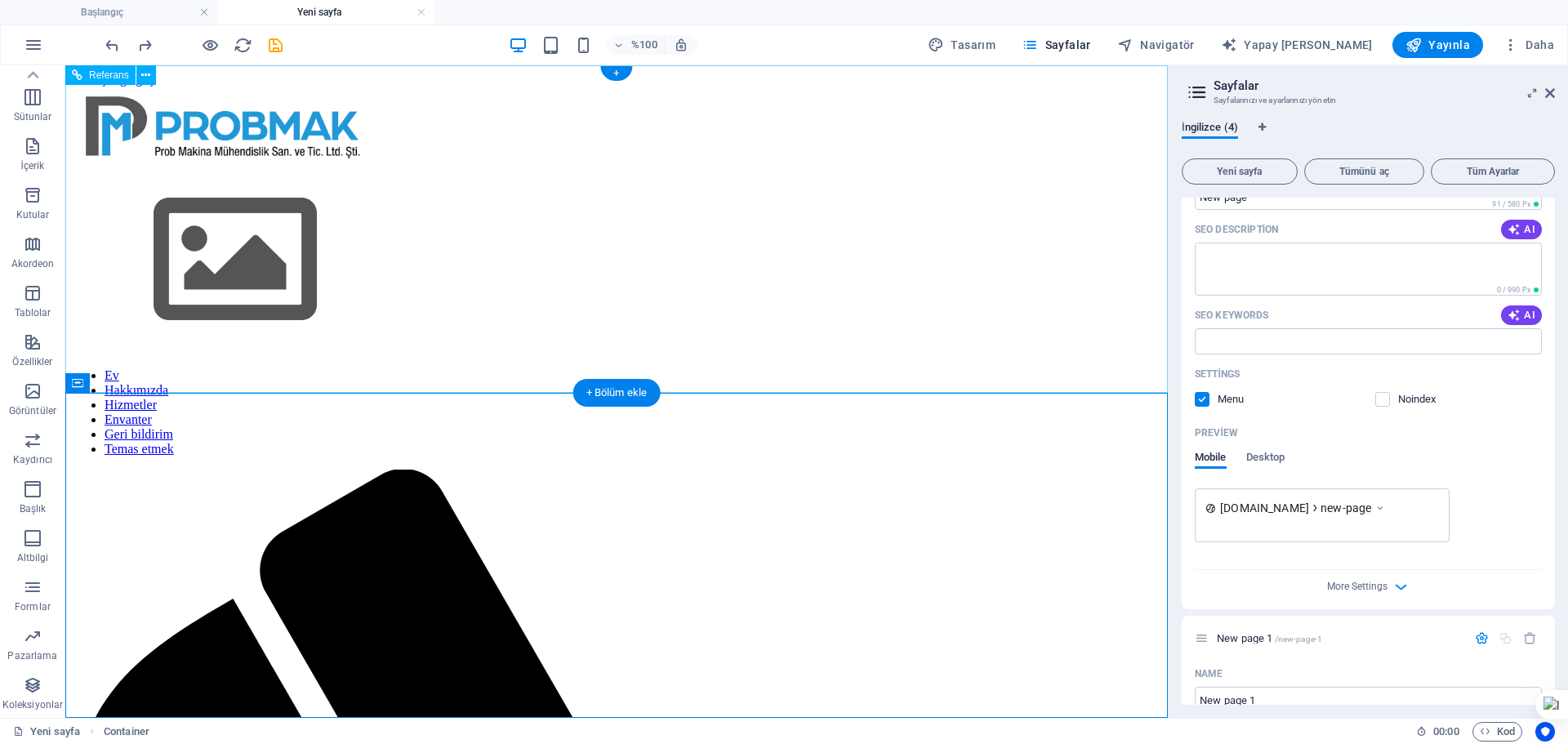
scroll to position [1899, 0]
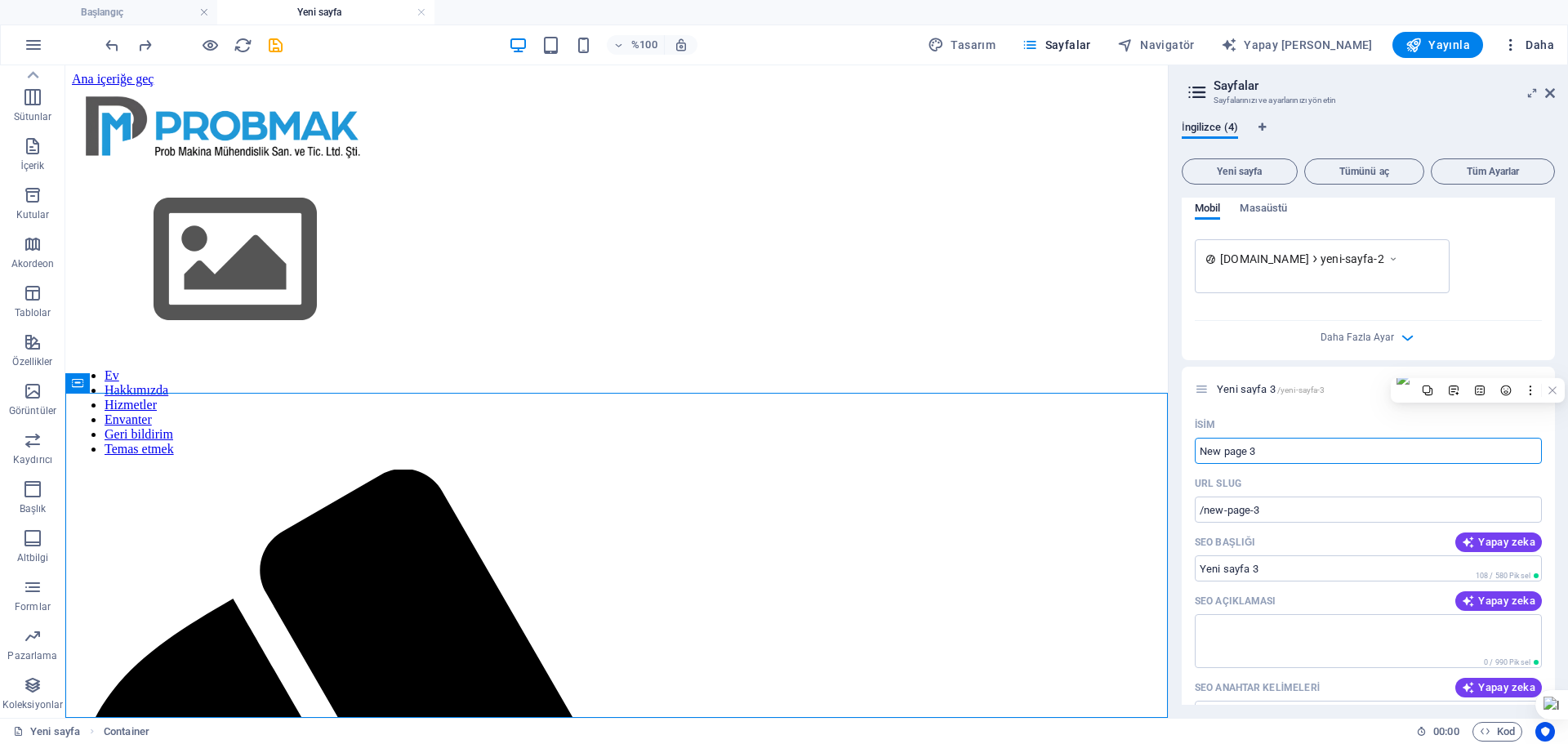
click at [1503, 45] on icon "button" at bounding box center [1510, 45] width 17 height 17
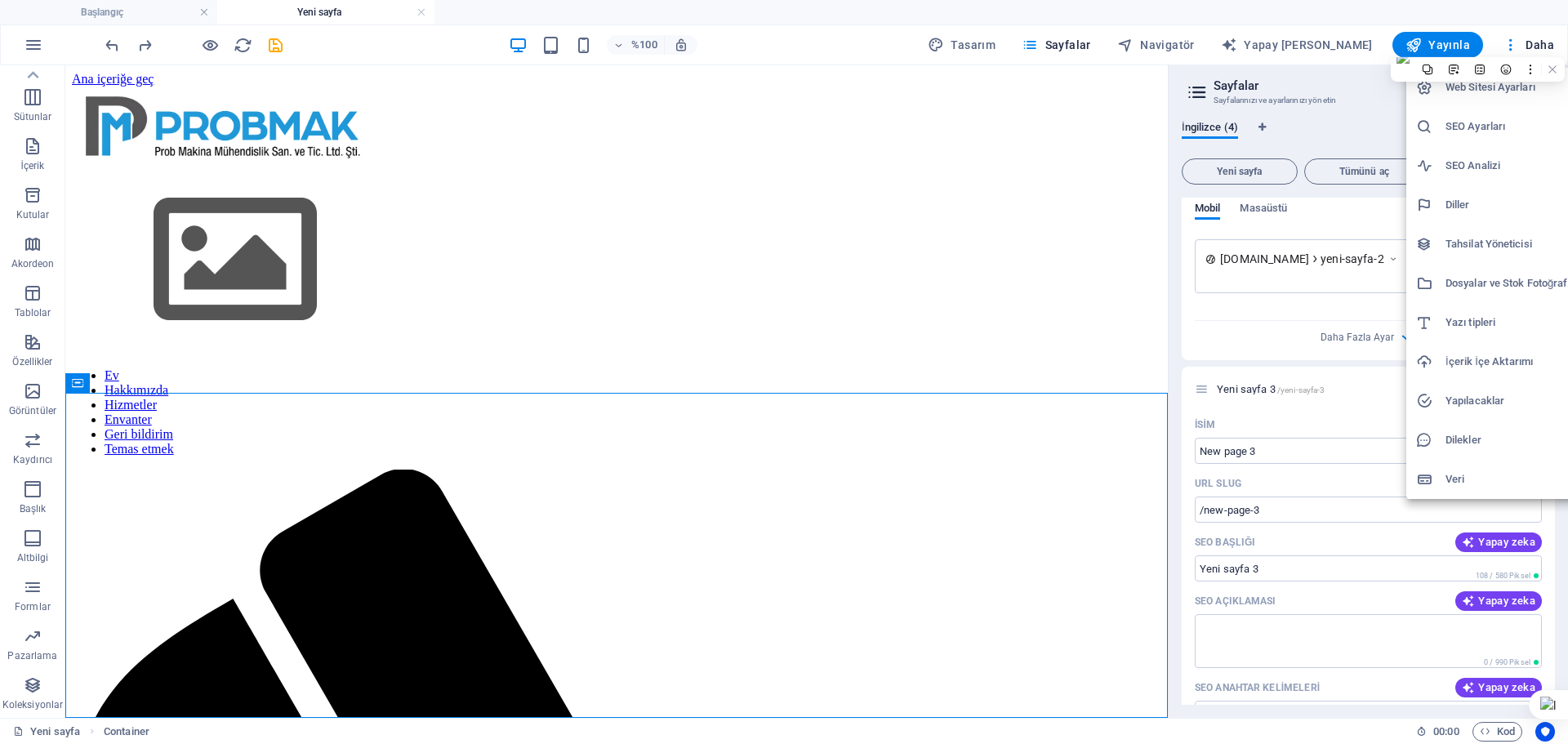
click at [111, 52] on div at bounding box center [784, 372] width 1568 height 744
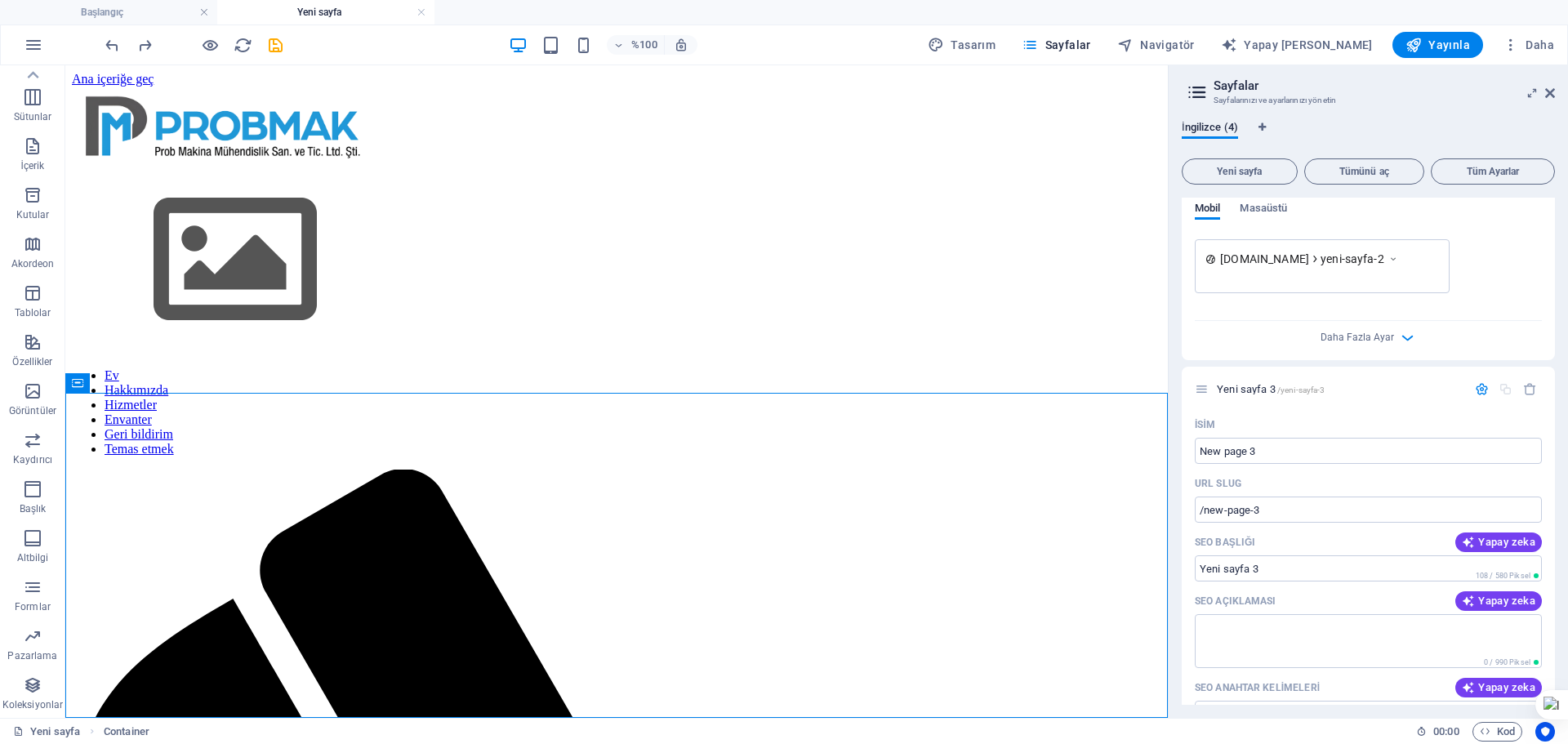
click at [109, 33] on div "Web Sitesi Ayarları SEO Ayarları SEO Analizi Diller Tahsilat Yöneticisi Dosyala…" at bounding box center [784, 377] width 1568 height 734
click at [107, 41] on icon "geri al" at bounding box center [112, 45] width 18 height 18
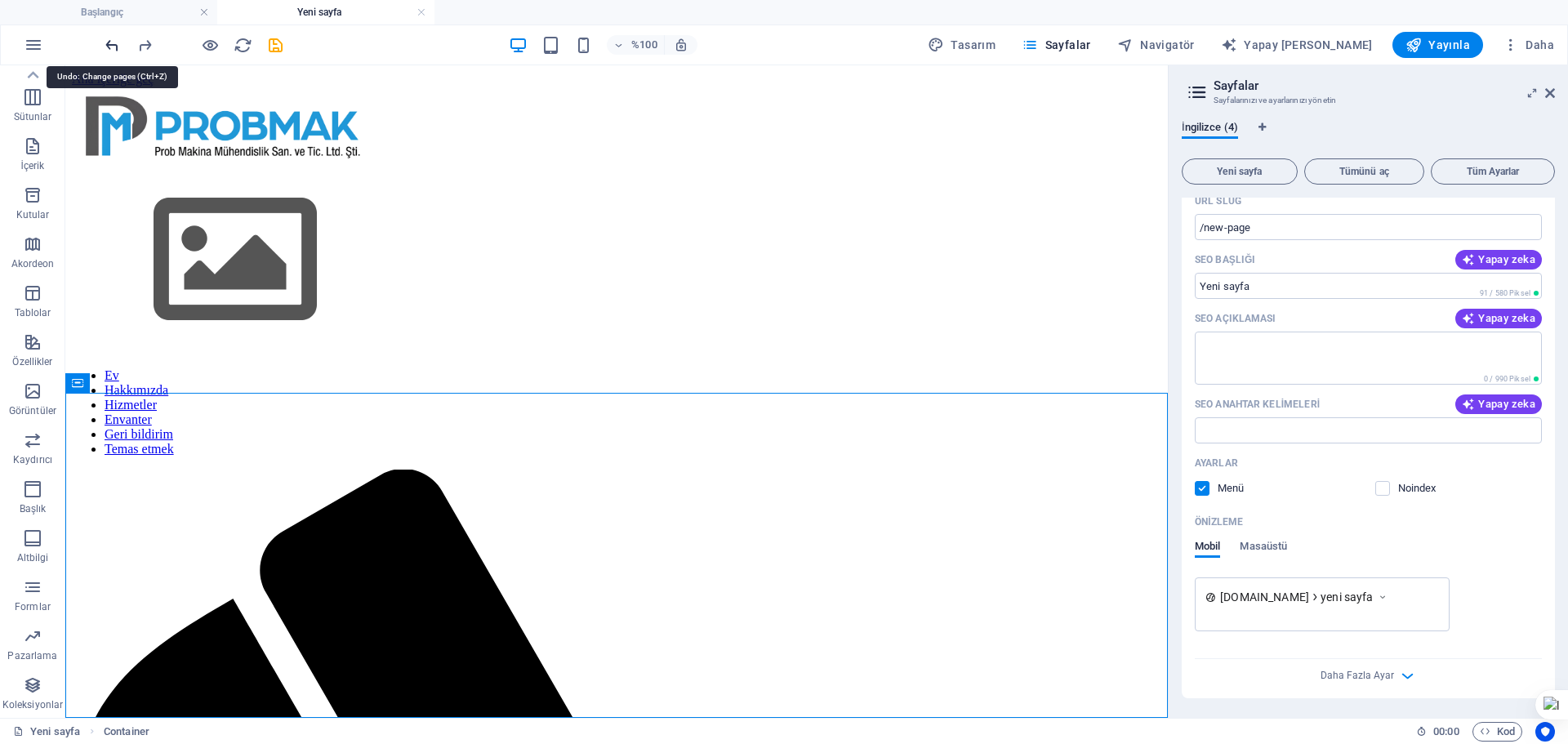
click at [107, 41] on icon "geri al" at bounding box center [112, 45] width 18 height 18
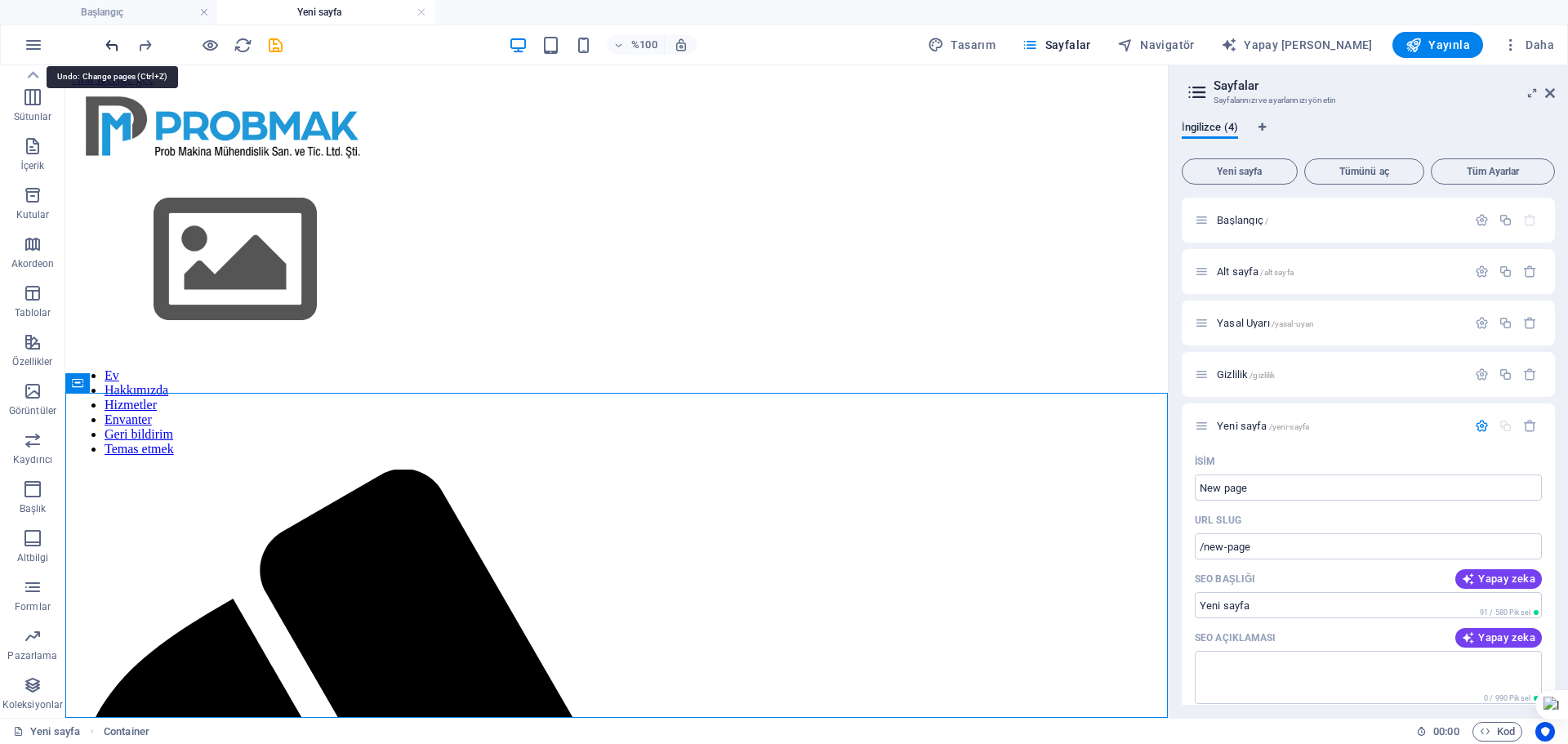
click at [107, 41] on div at bounding box center [193, 45] width 183 height 26
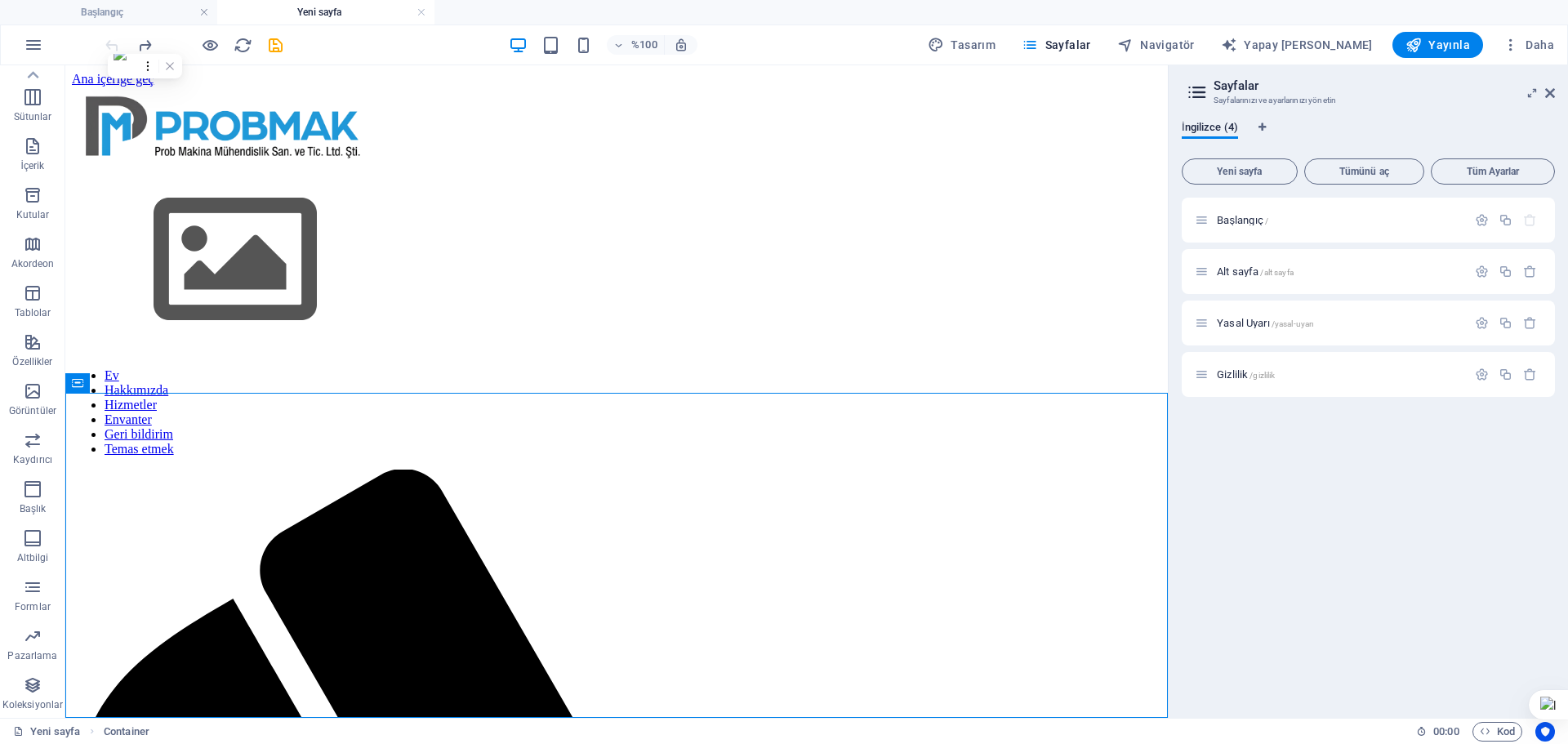
click at [107, 41] on div at bounding box center [193, 45] width 183 height 26
